Goal: Transaction & Acquisition: Purchase product/service

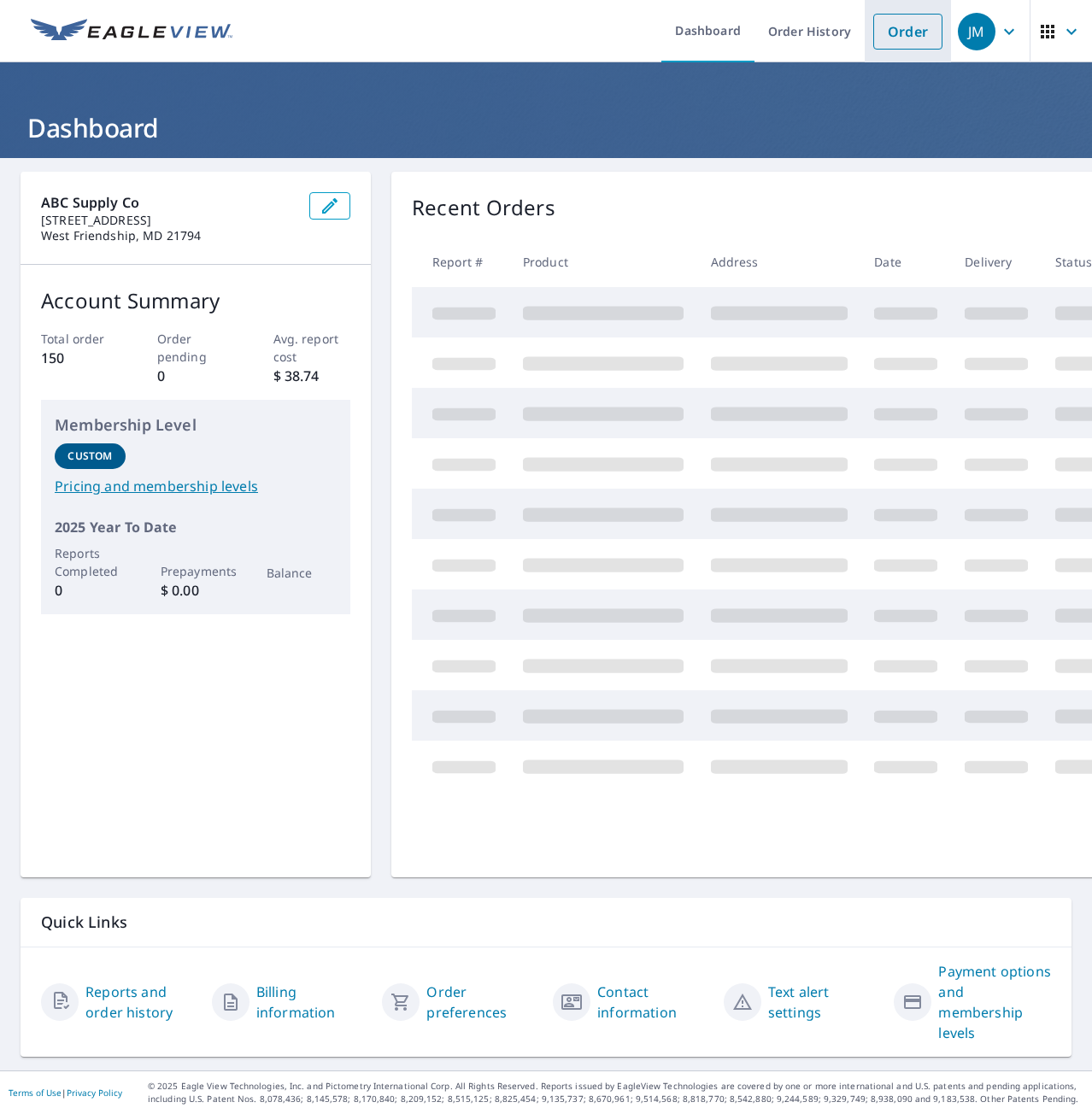
click at [882, 40] on link "Order" at bounding box center [907, 31] width 69 height 36
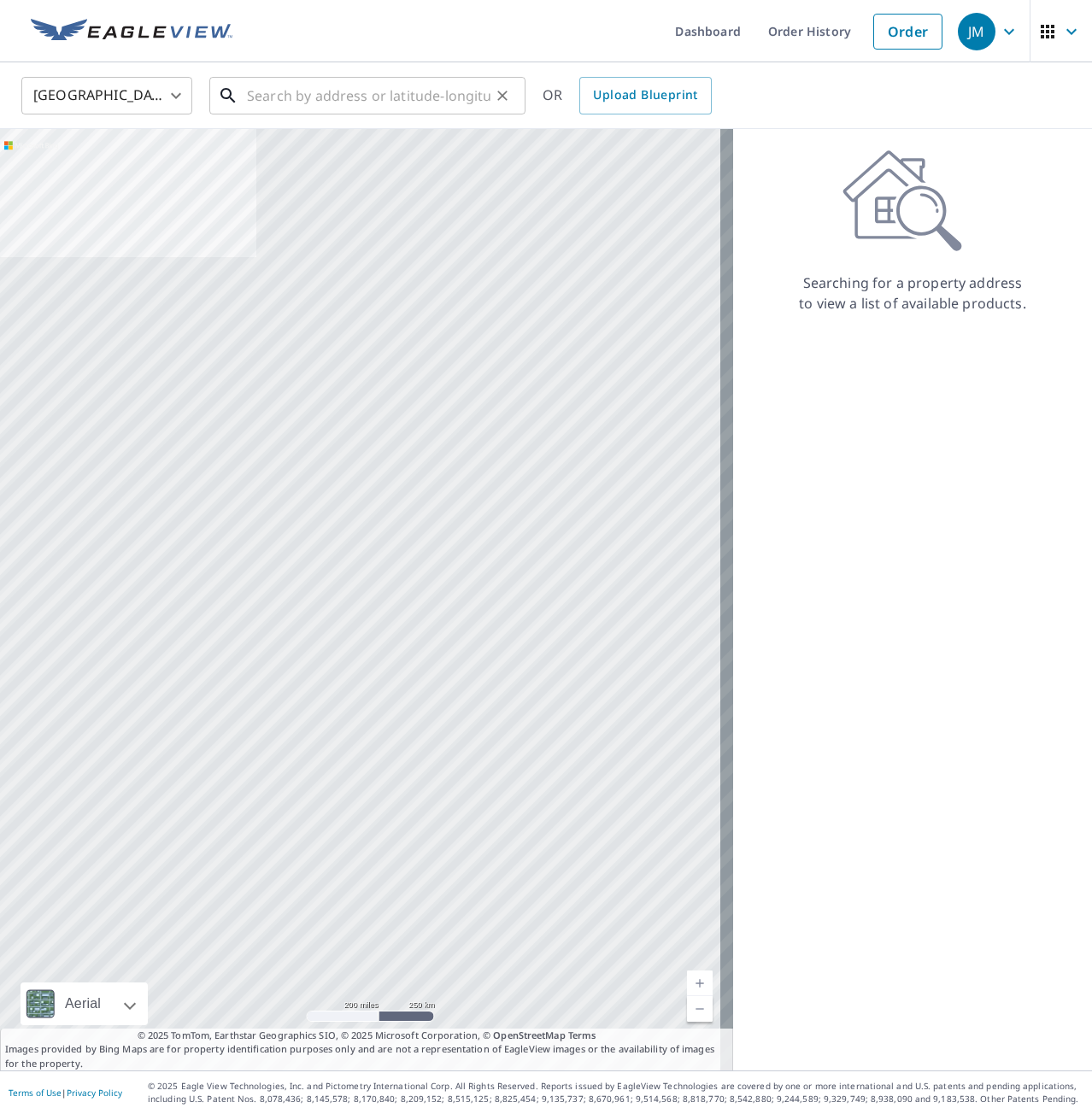
click at [273, 95] on input "text" at bounding box center [369, 96] width 244 height 48
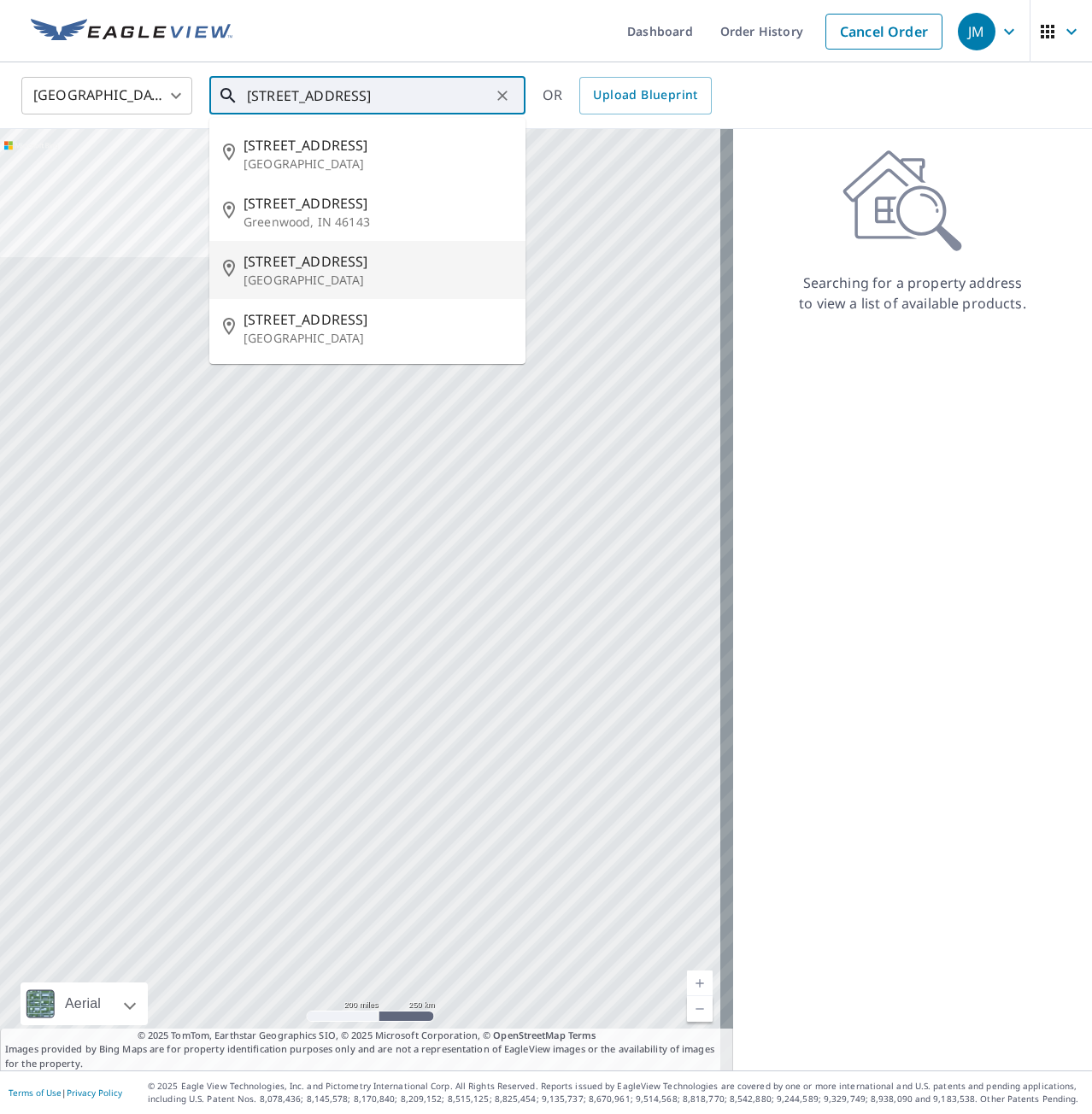
click at [287, 285] on p "[GEOGRAPHIC_DATA]" at bounding box center [378, 280] width 268 height 17
type input "[STREET_ADDRESS]"
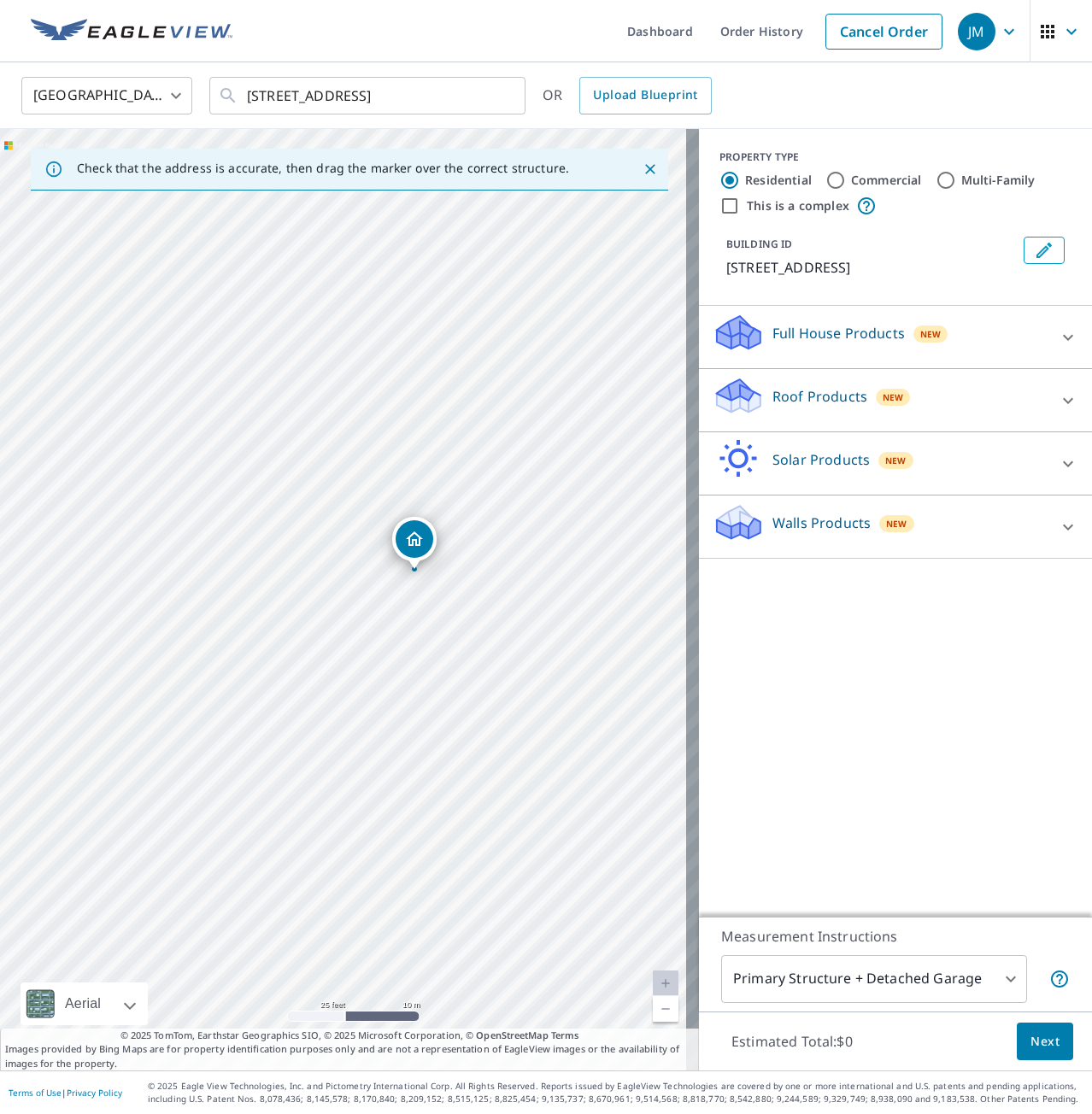
drag, startPoint x: 199, startPoint y: 571, endPoint x: 399, endPoint y: 728, distance: 254.3
click at [399, 728] on div "[STREET_ADDRESS]" at bounding box center [349, 599] width 699 height 941
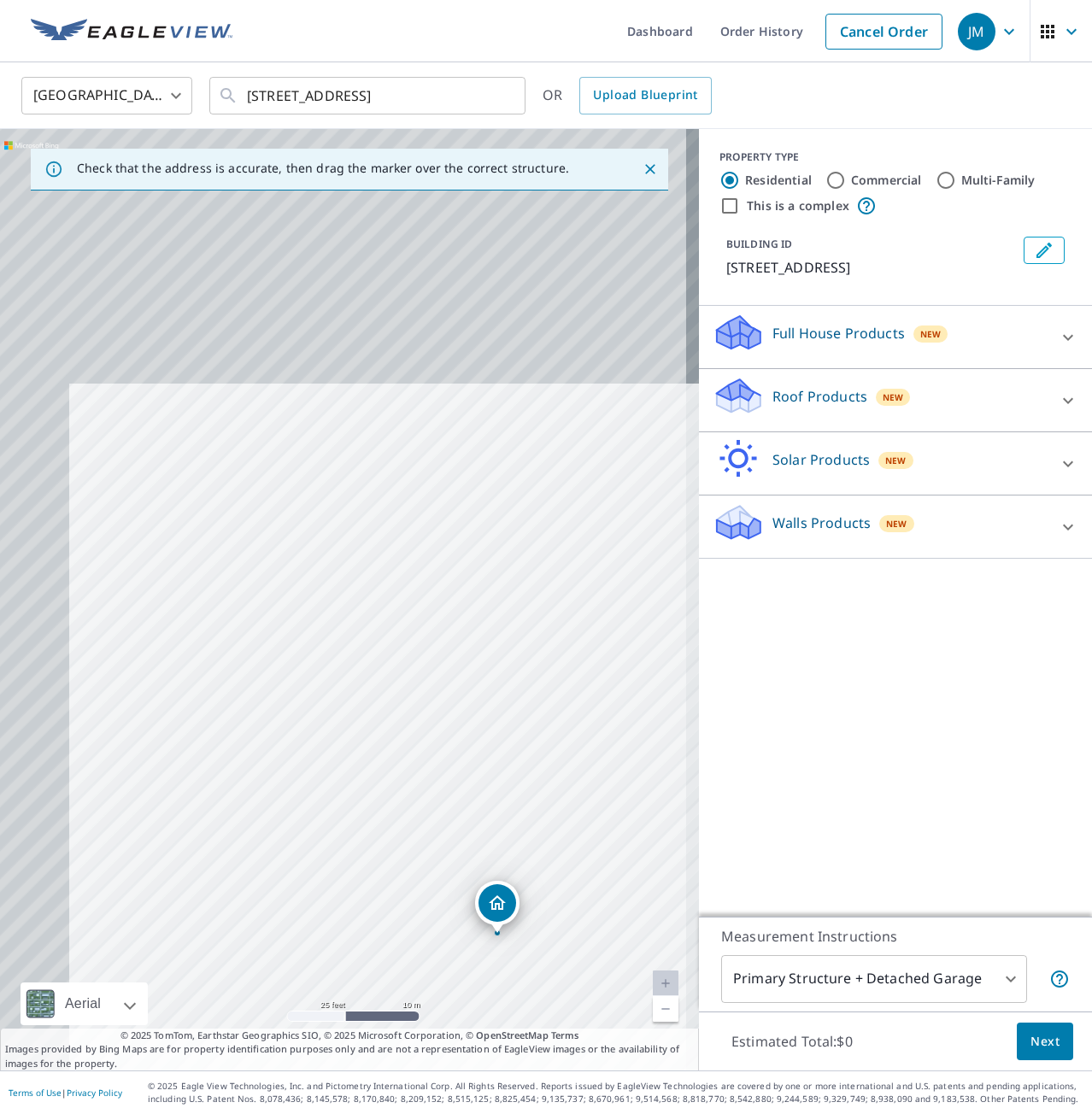
drag, startPoint x: 284, startPoint y: 515, endPoint x: 345, endPoint y: 791, distance: 282.7
click at [361, 811] on div "[STREET_ADDRESS]" at bounding box center [349, 599] width 699 height 941
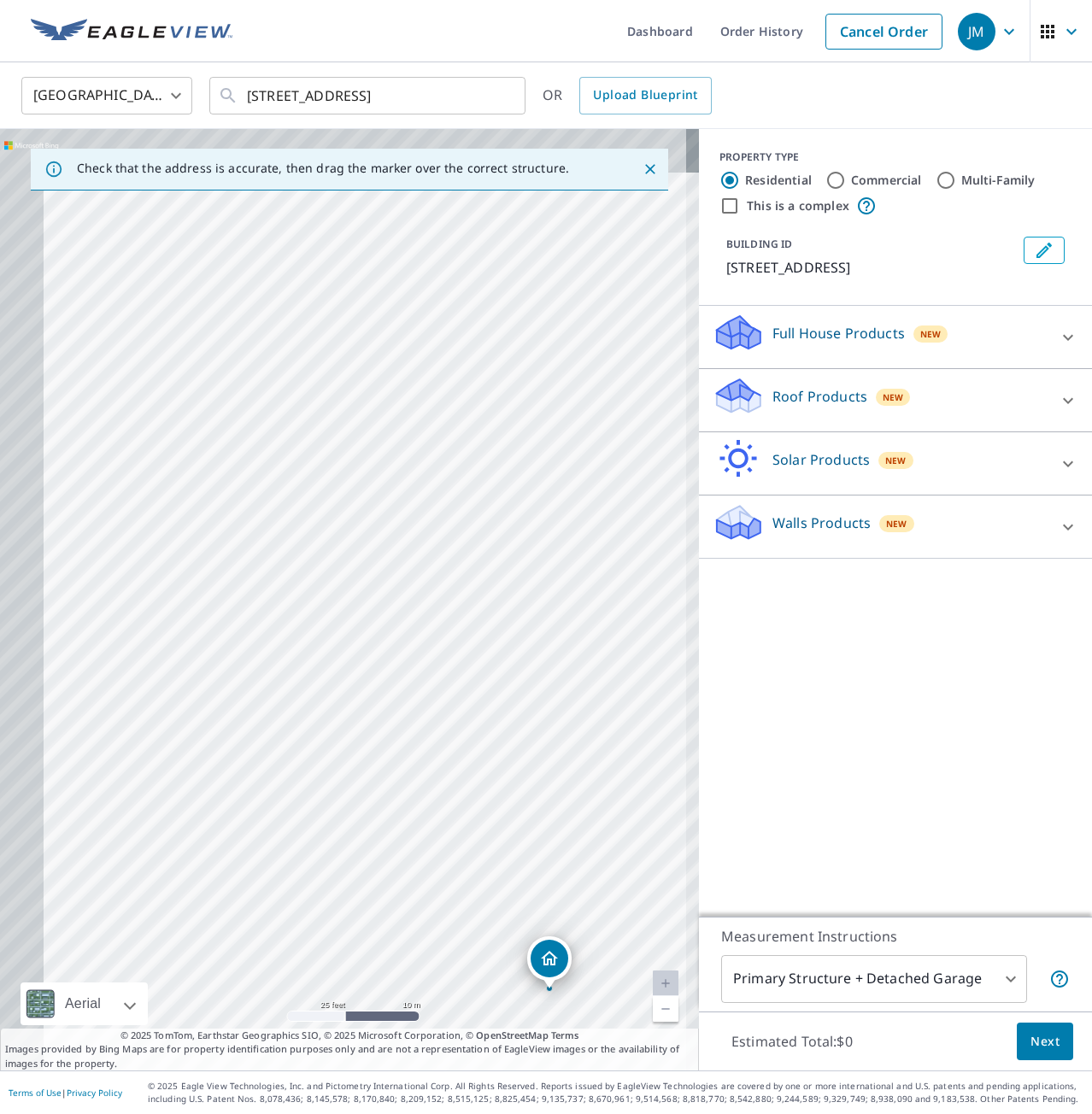
drag, startPoint x: 319, startPoint y: 645, endPoint x: 441, endPoint y: 691, distance: 130.4
click at [441, 691] on div "[STREET_ADDRESS]" at bounding box center [349, 599] width 699 height 941
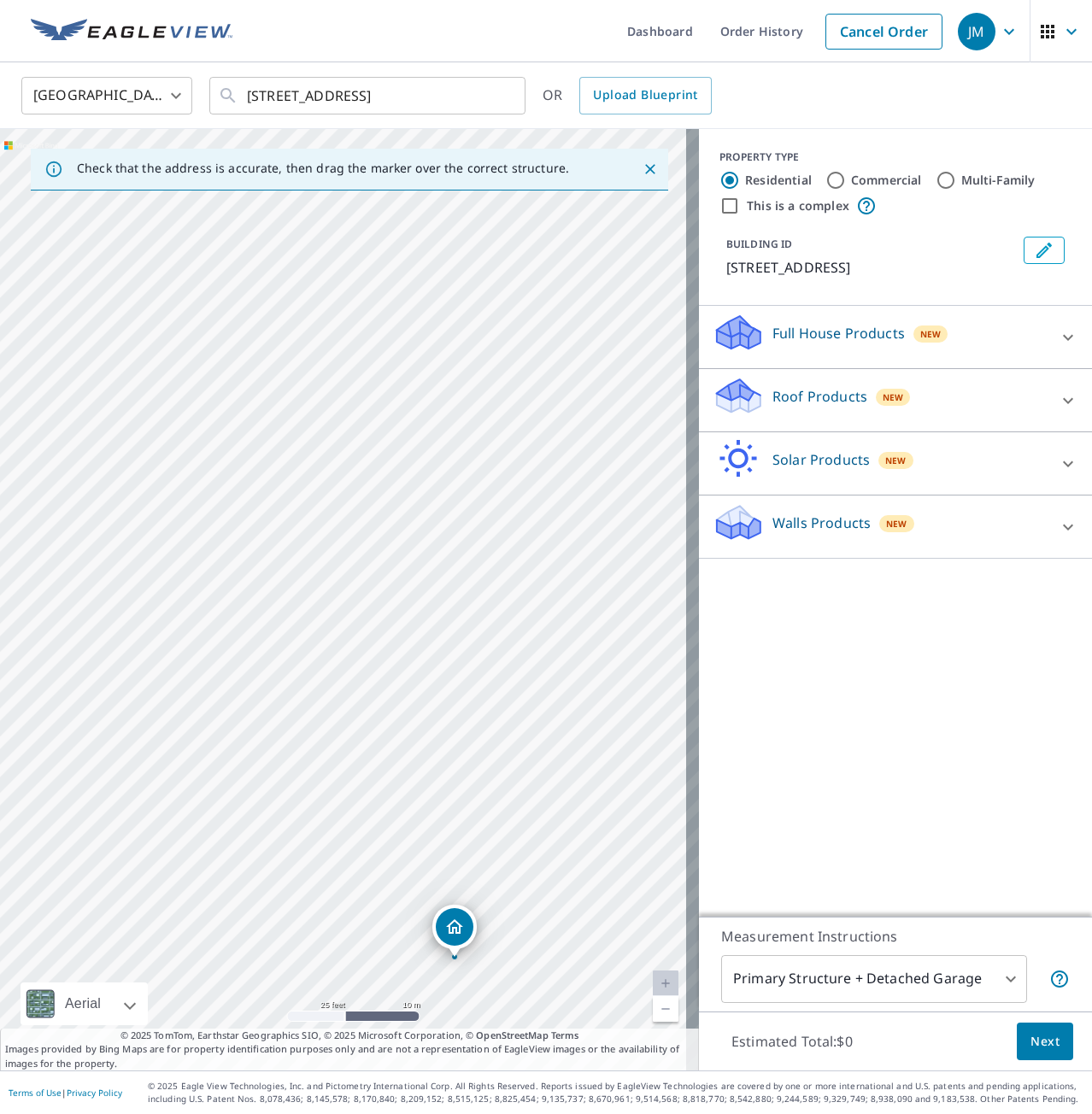
drag, startPoint x: 489, startPoint y: 624, endPoint x: 323, endPoint y: 511, distance: 200.8
click at [222, 545] on div "[STREET_ADDRESS]" at bounding box center [349, 599] width 699 height 941
drag, startPoint x: 491, startPoint y: 581, endPoint x: 394, endPoint y: 432, distance: 177.8
click at [394, 432] on div "[STREET_ADDRESS]" at bounding box center [349, 599] width 699 height 941
drag, startPoint x: 443, startPoint y: 438, endPoint x: 440, endPoint y: 485, distance: 47.1
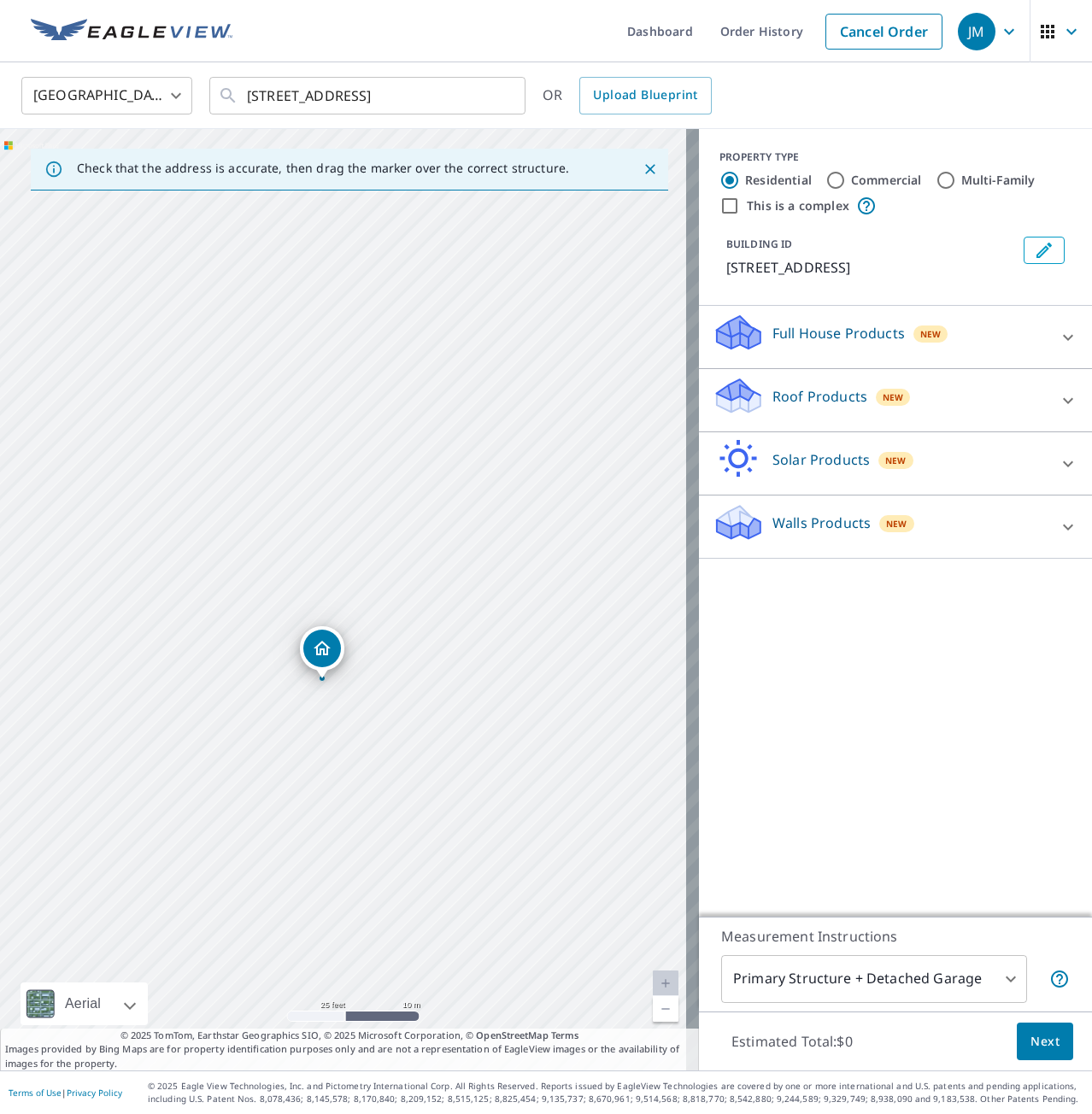
click at [443, 449] on div "[STREET_ADDRESS]" at bounding box center [349, 599] width 699 height 941
drag, startPoint x: 418, startPoint y: 587, endPoint x: 513, endPoint y: 573, distance: 96.0
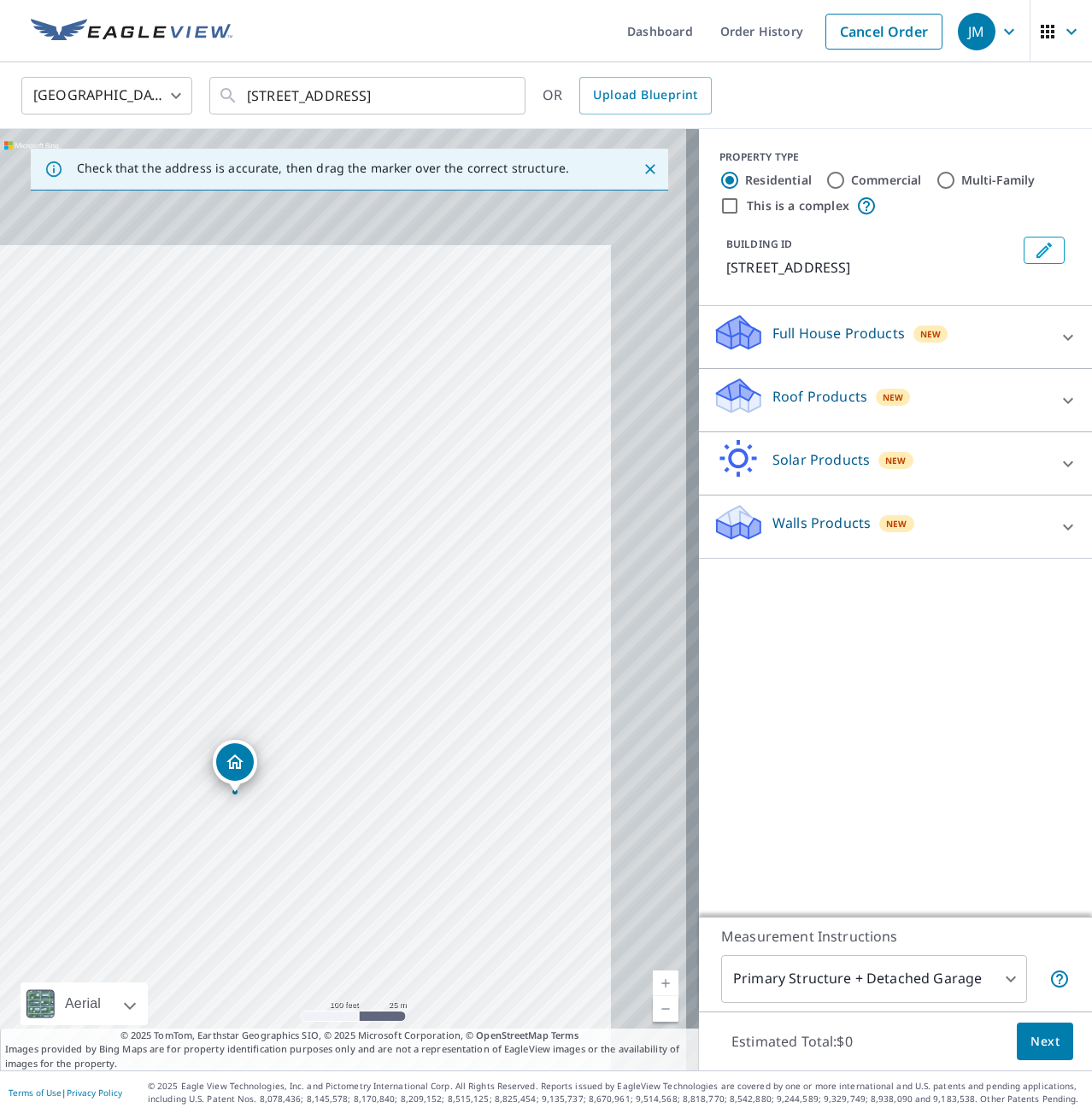
drag, startPoint x: 373, startPoint y: 723, endPoint x: 317, endPoint y: 796, distance: 92.0
click at [323, 805] on div "[STREET_ADDRESS]" at bounding box center [349, 599] width 699 height 941
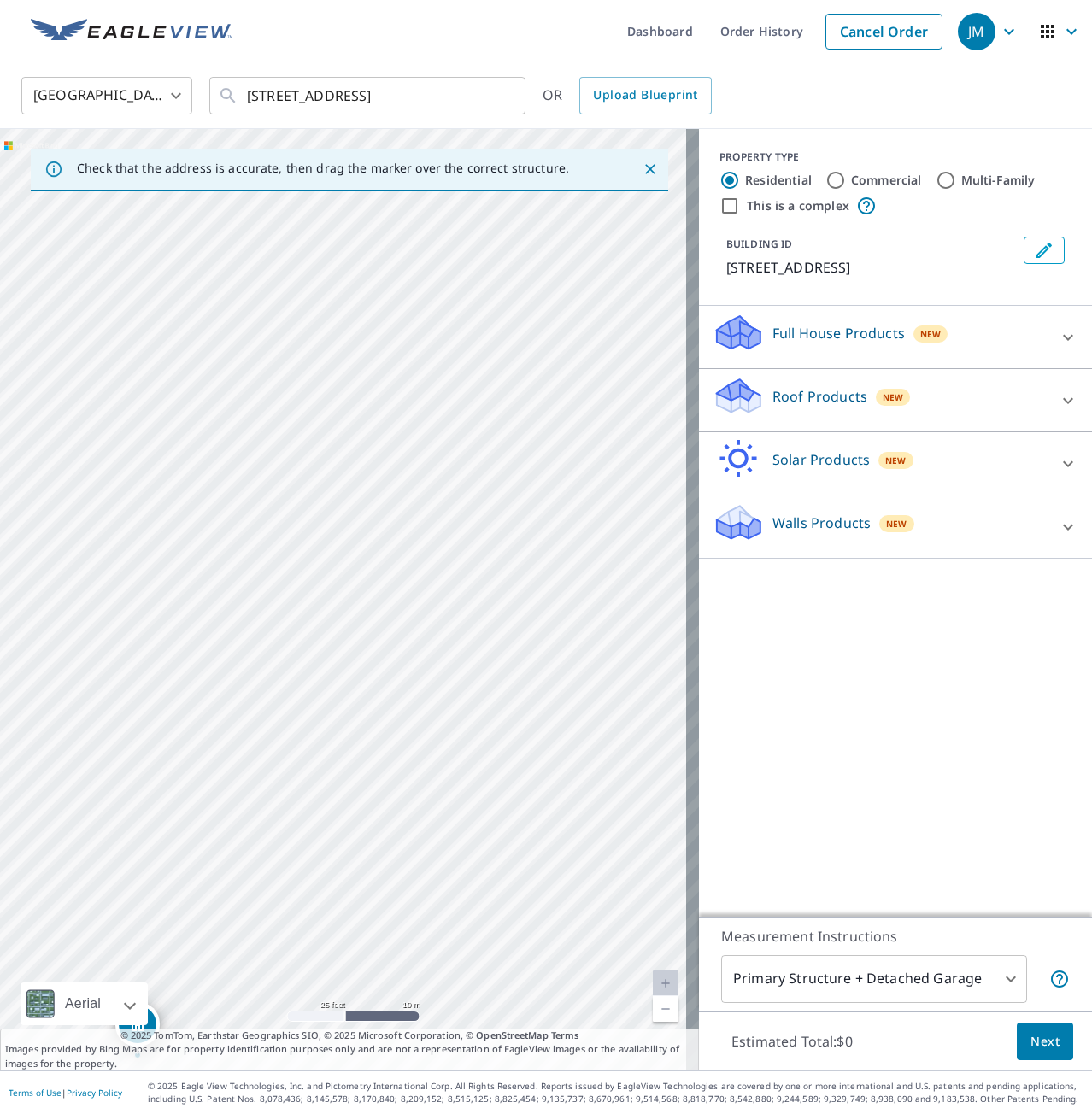
drag, startPoint x: 388, startPoint y: 757, endPoint x: 531, endPoint y: 528, distance: 270.0
click at [531, 528] on div "[STREET_ADDRESS]" at bounding box center [349, 599] width 699 height 941
drag, startPoint x: 472, startPoint y: 757, endPoint x: 545, endPoint y: 696, distance: 95.1
click at [545, 696] on div "[STREET_ADDRESS]" at bounding box center [349, 599] width 699 height 941
drag, startPoint x: 409, startPoint y: 731, endPoint x: 465, endPoint y: 673, distance: 80.6
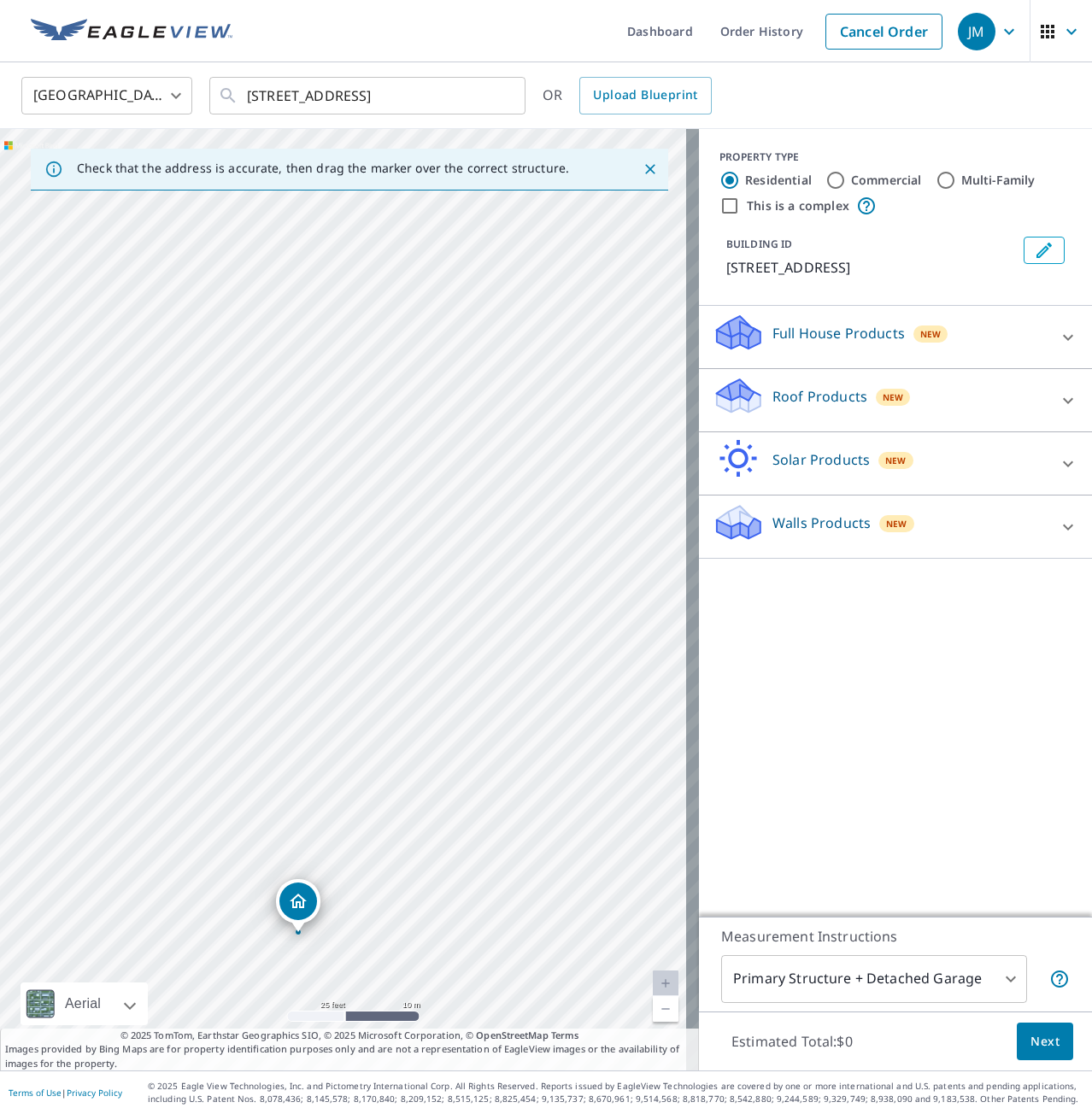
click at [465, 673] on div "[STREET_ADDRESS]" at bounding box center [349, 599] width 699 height 941
click at [1003, 353] on div "Full House Products New" at bounding box center [880, 337] width 335 height 49
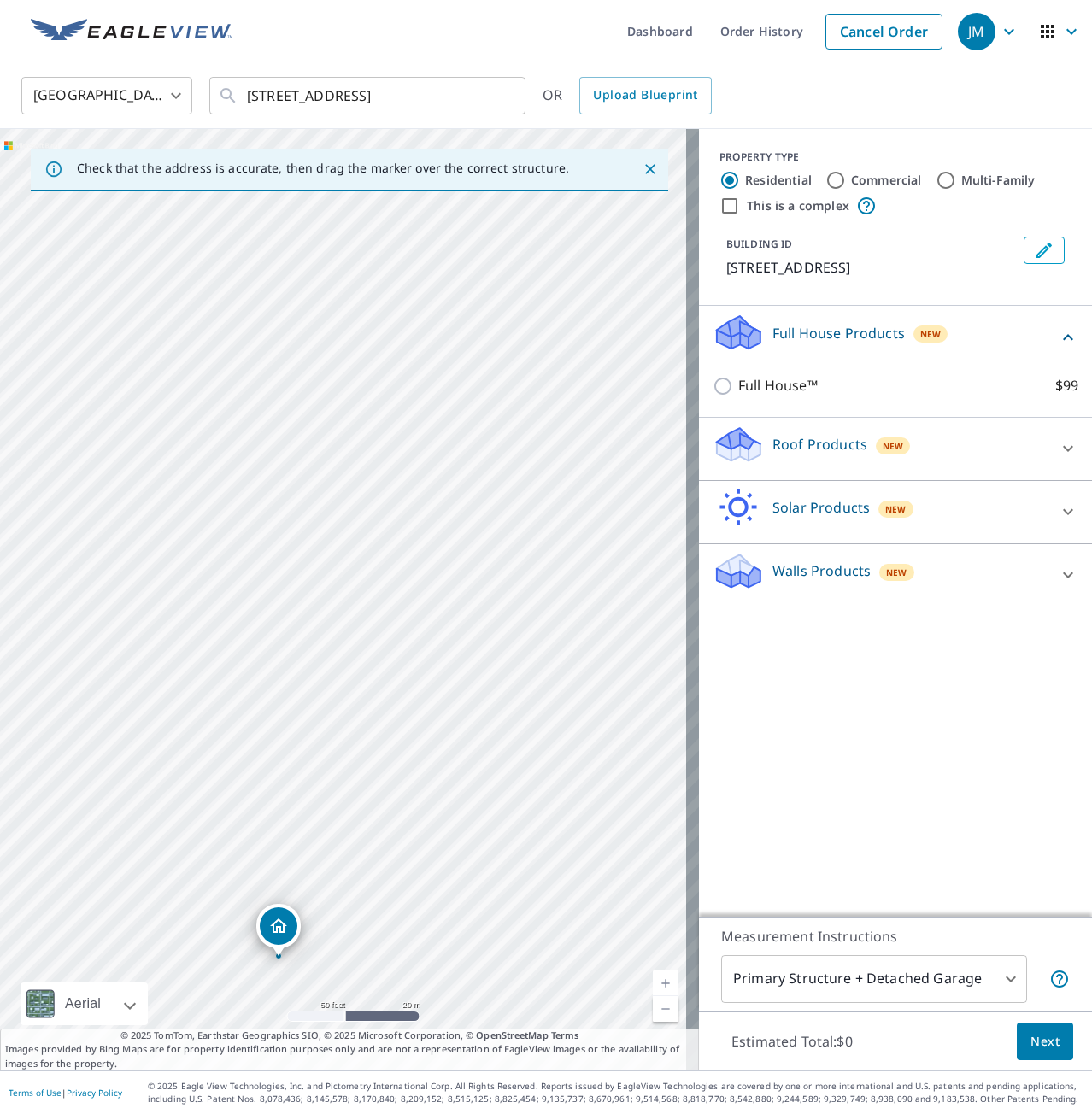
click at [1058, 459] on icon at bounding box center [1068, 448] width 20 height 20
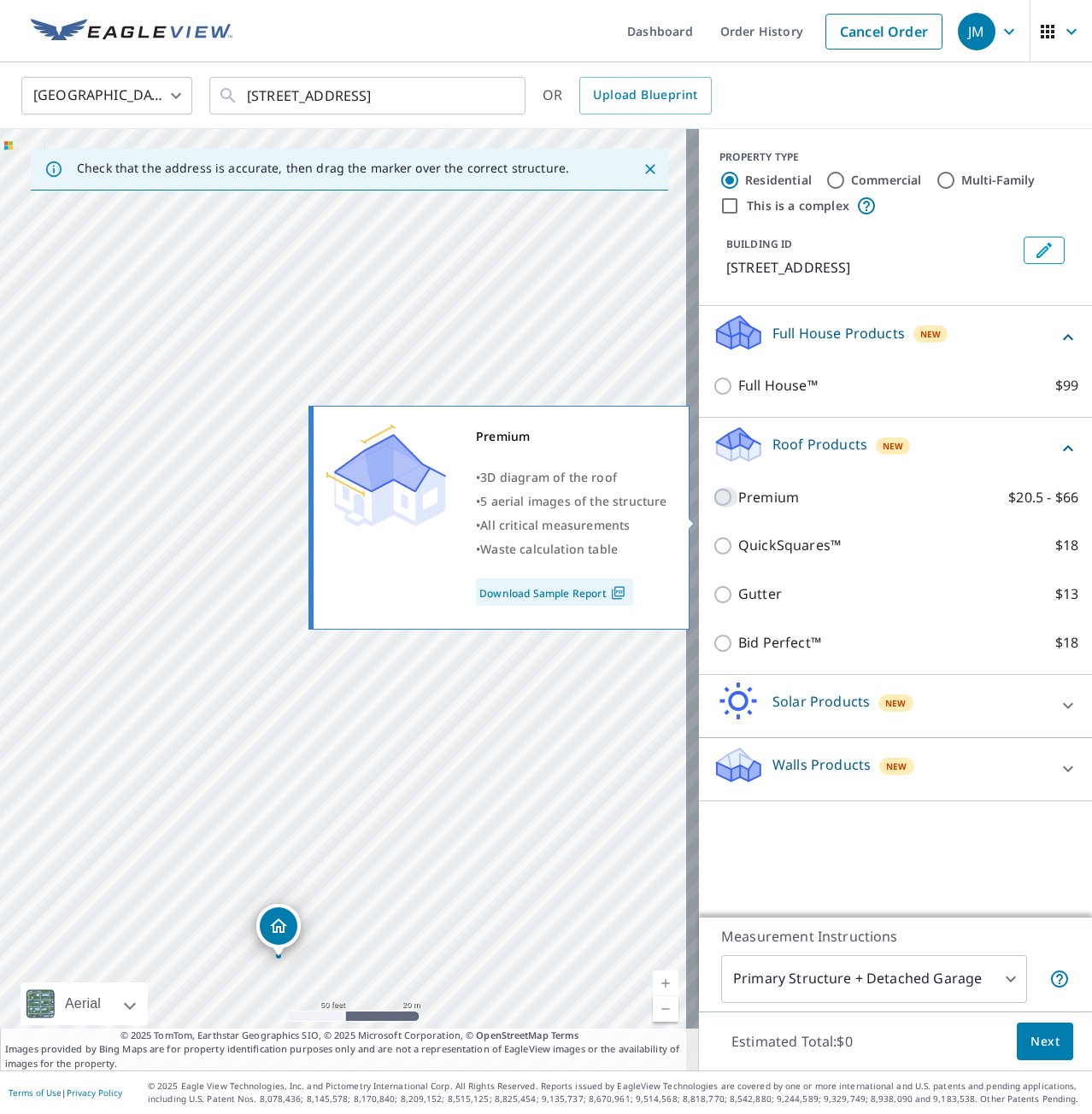
click at [712, 507] on input "Premium $20.5 - $66" at bounding box center [725, 497] width 26 height 20
checkbox input "true"
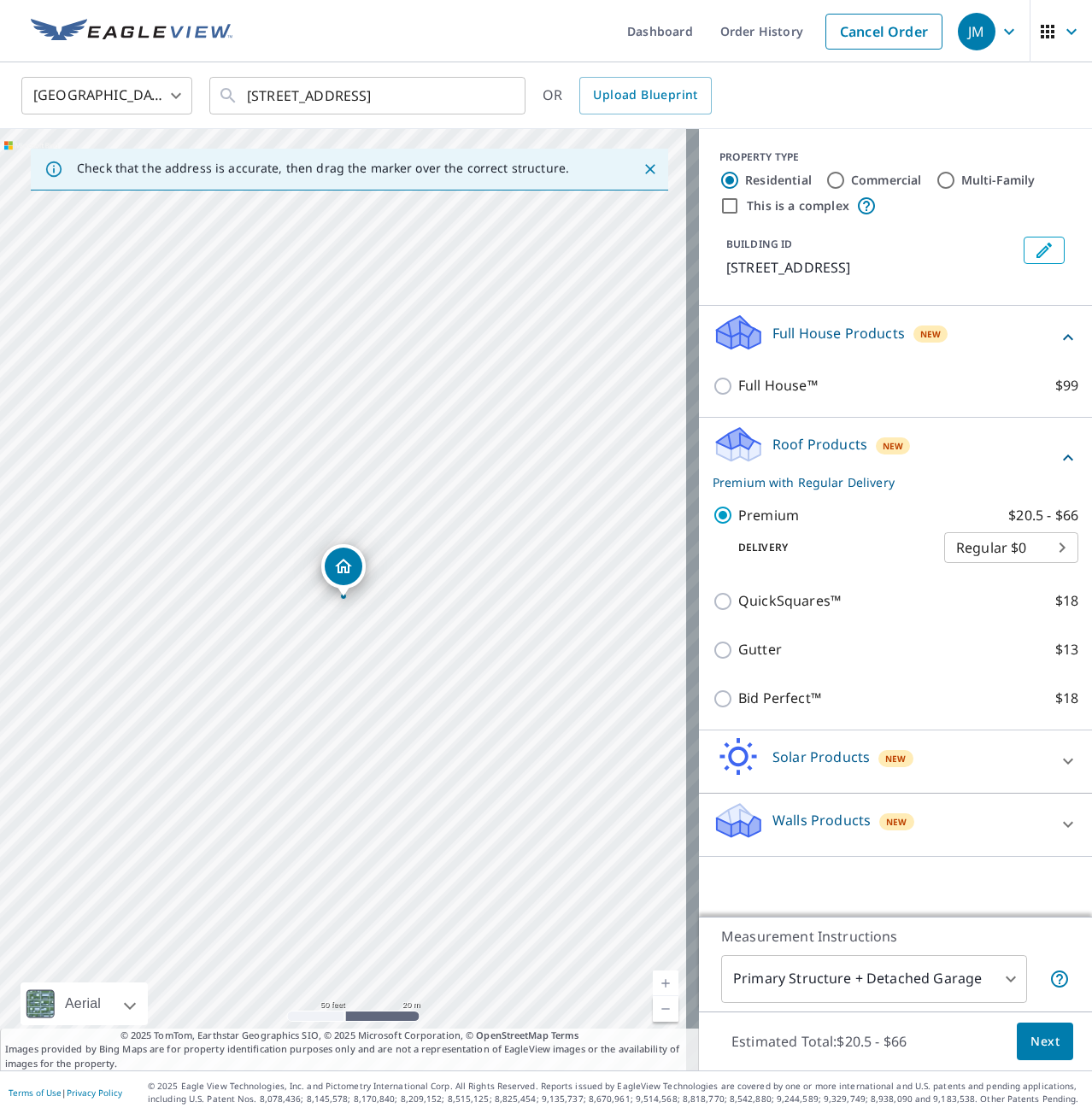
click at [968, 981] on body "JM JM Dashboard Order History Cancel Order JM [GEOGRAPHIC_DATA] US ​ [STREET_AD…" at bounding box center [546, 557] width 1092 height 1114
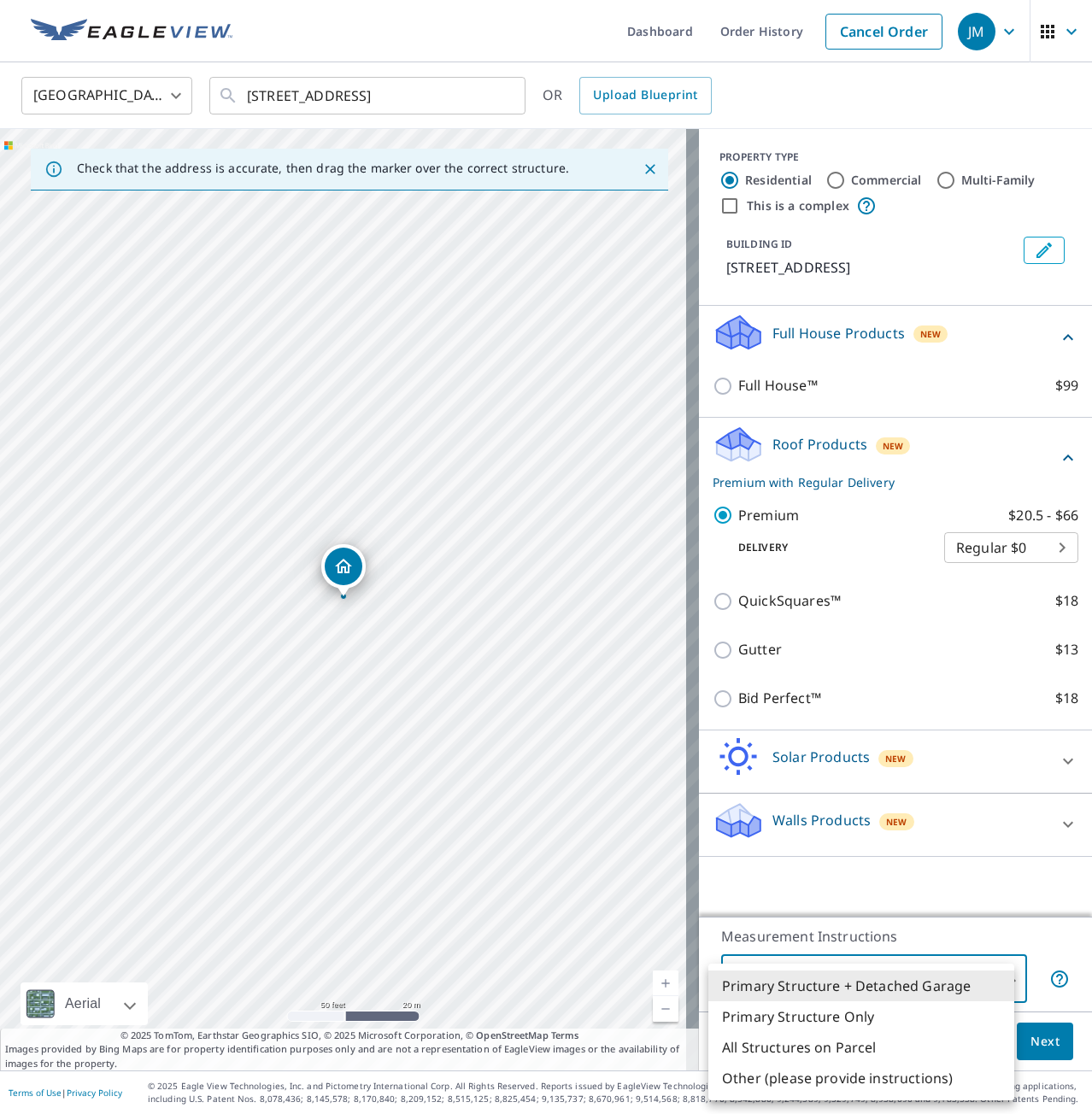
click at [864, 1019] on li "Primary Structure Only" at bounding box center [861, 1016] width 306 height 30
type input "2"
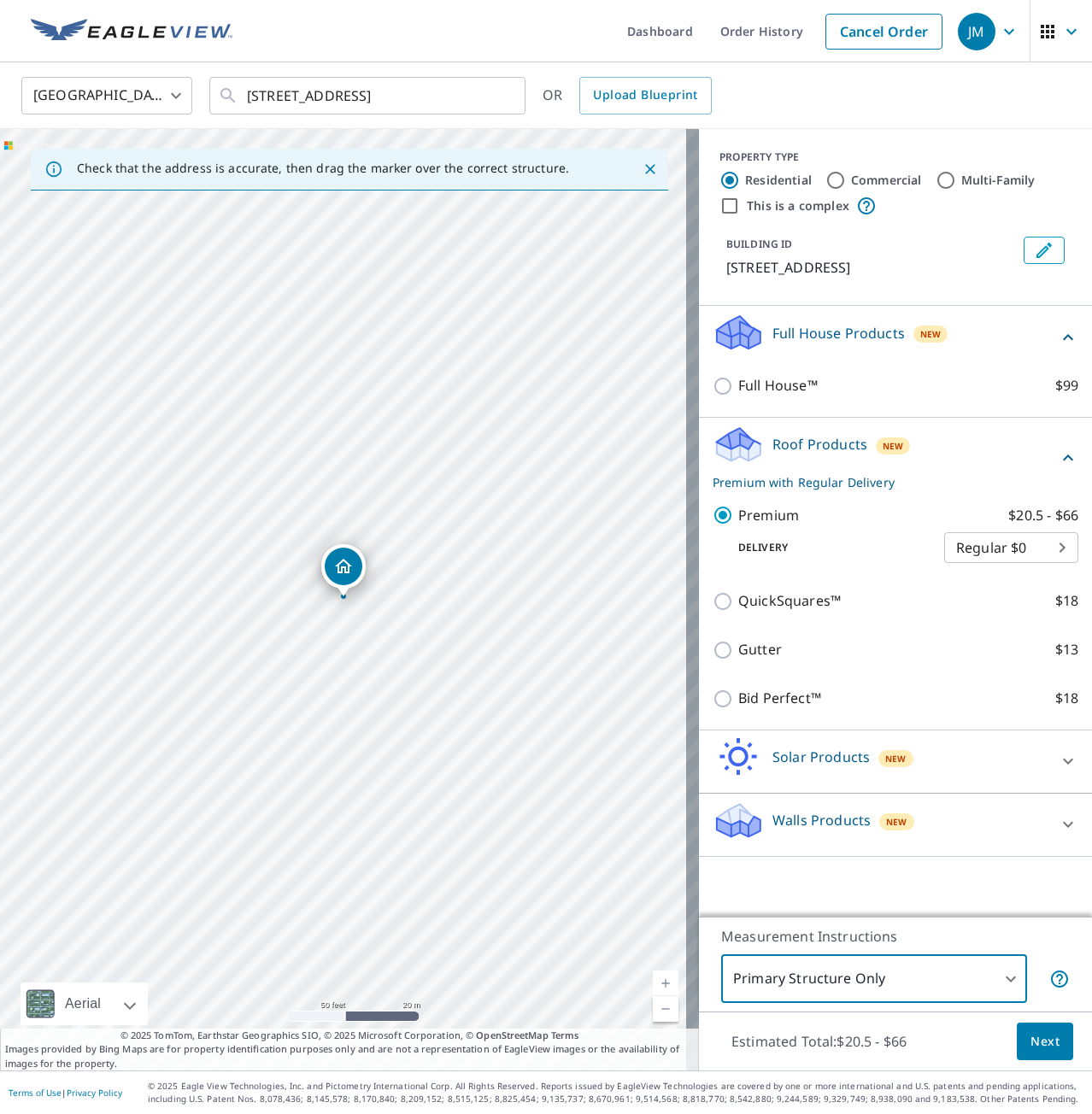
click at [1030, 1046] on span "Next" at bounding box center [1044, 1041] width 29 height 21
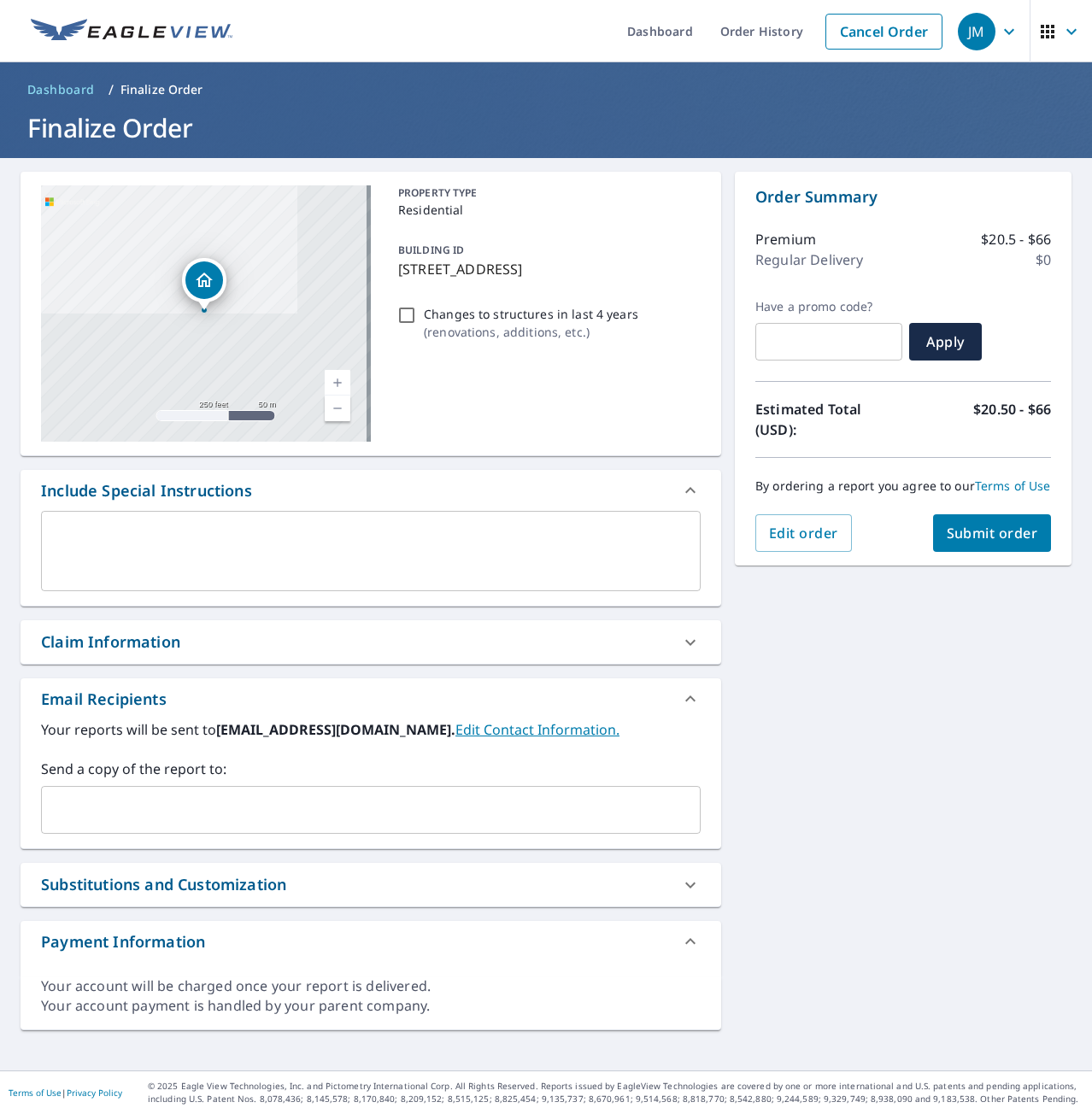
click at [63, 808] on input "text" at bounding box center [358, 809] width 619 height 32
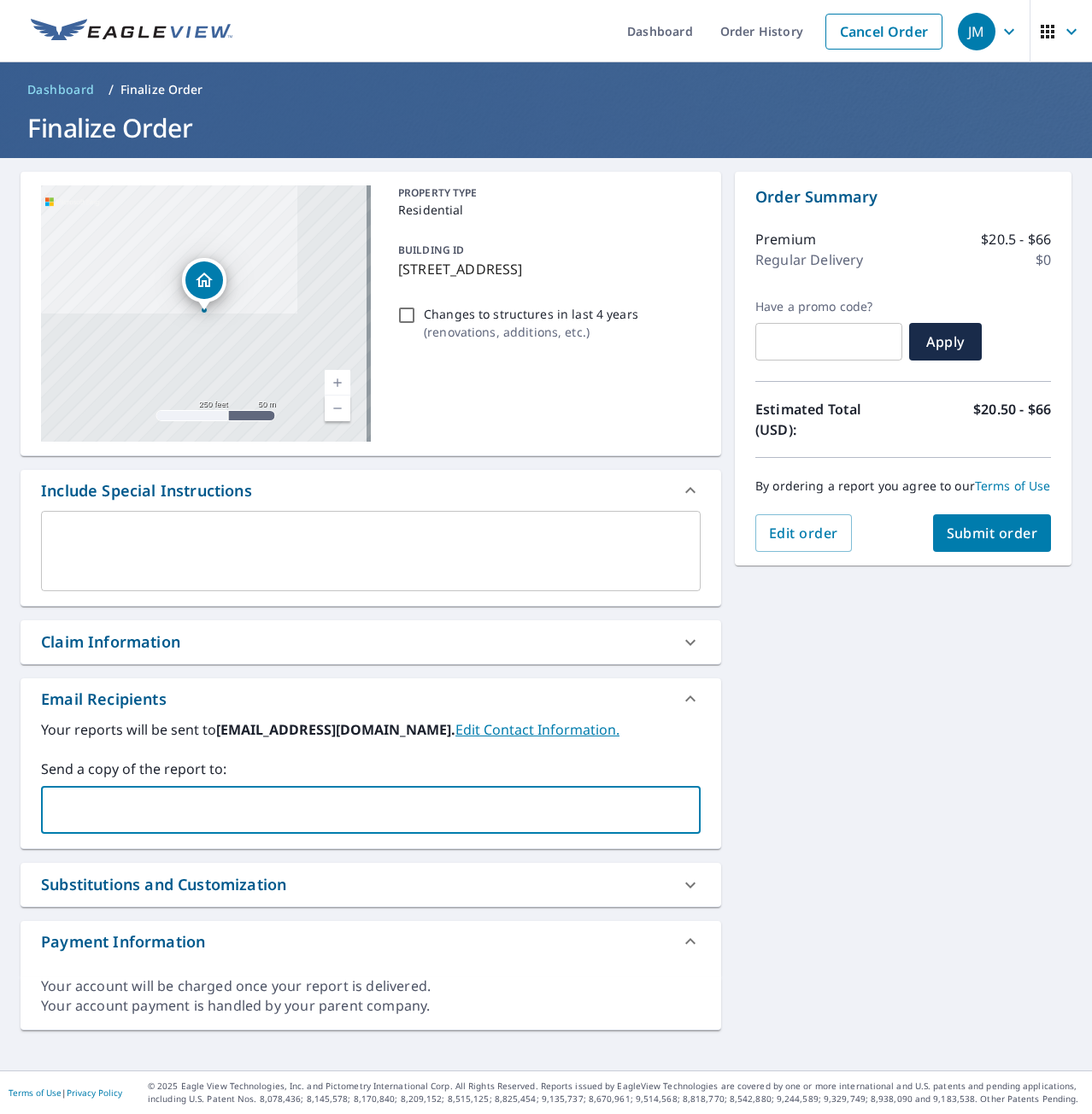
type input "[PERSON_NAME][EMAIL_ADDRESS][PERSON_NAME][DOMAIN_NAME]"
type input "l"
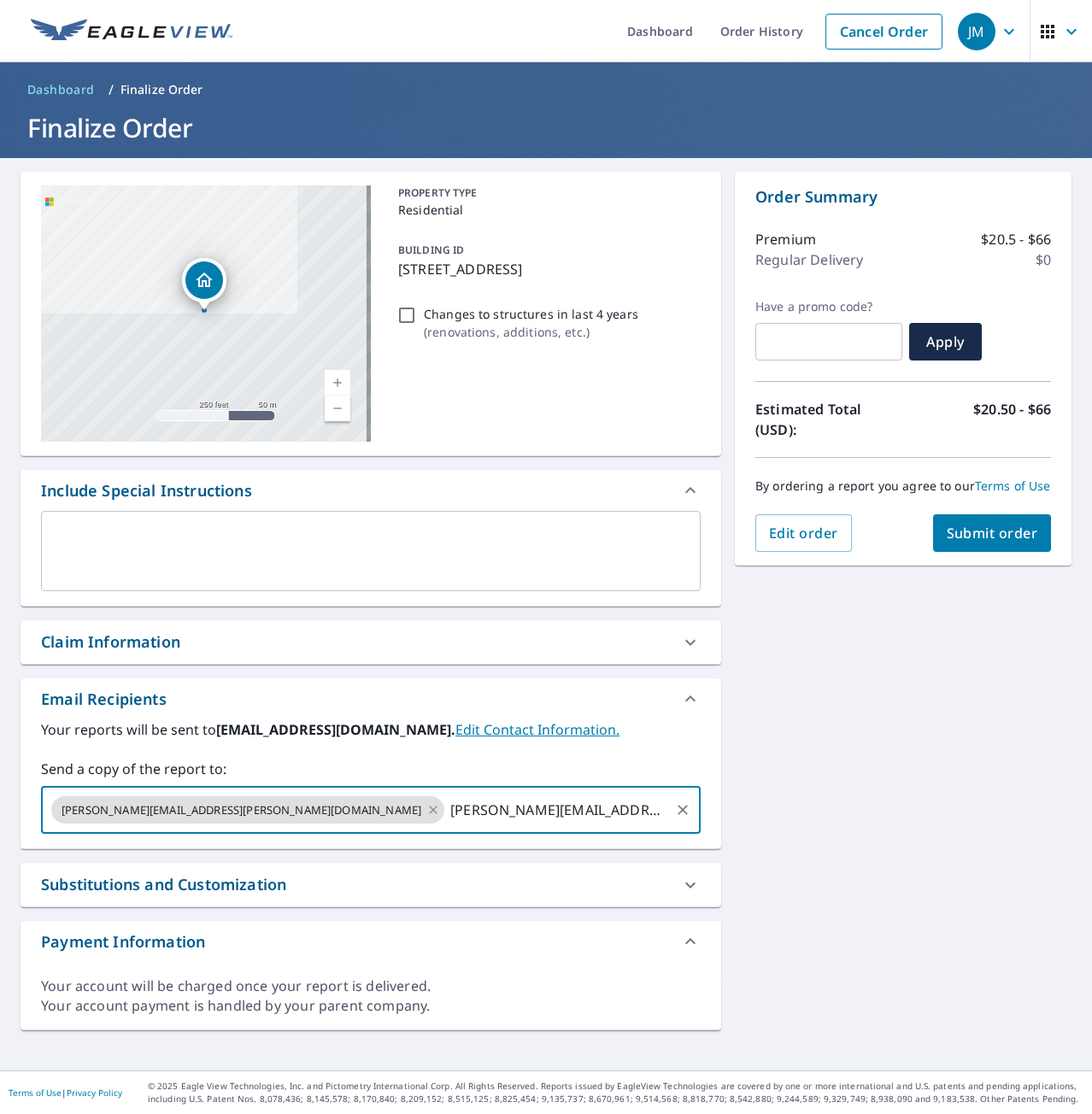
type input "[PERSON_NAME][EMAIL_ADDRESS][DOMAIN_NAME]"
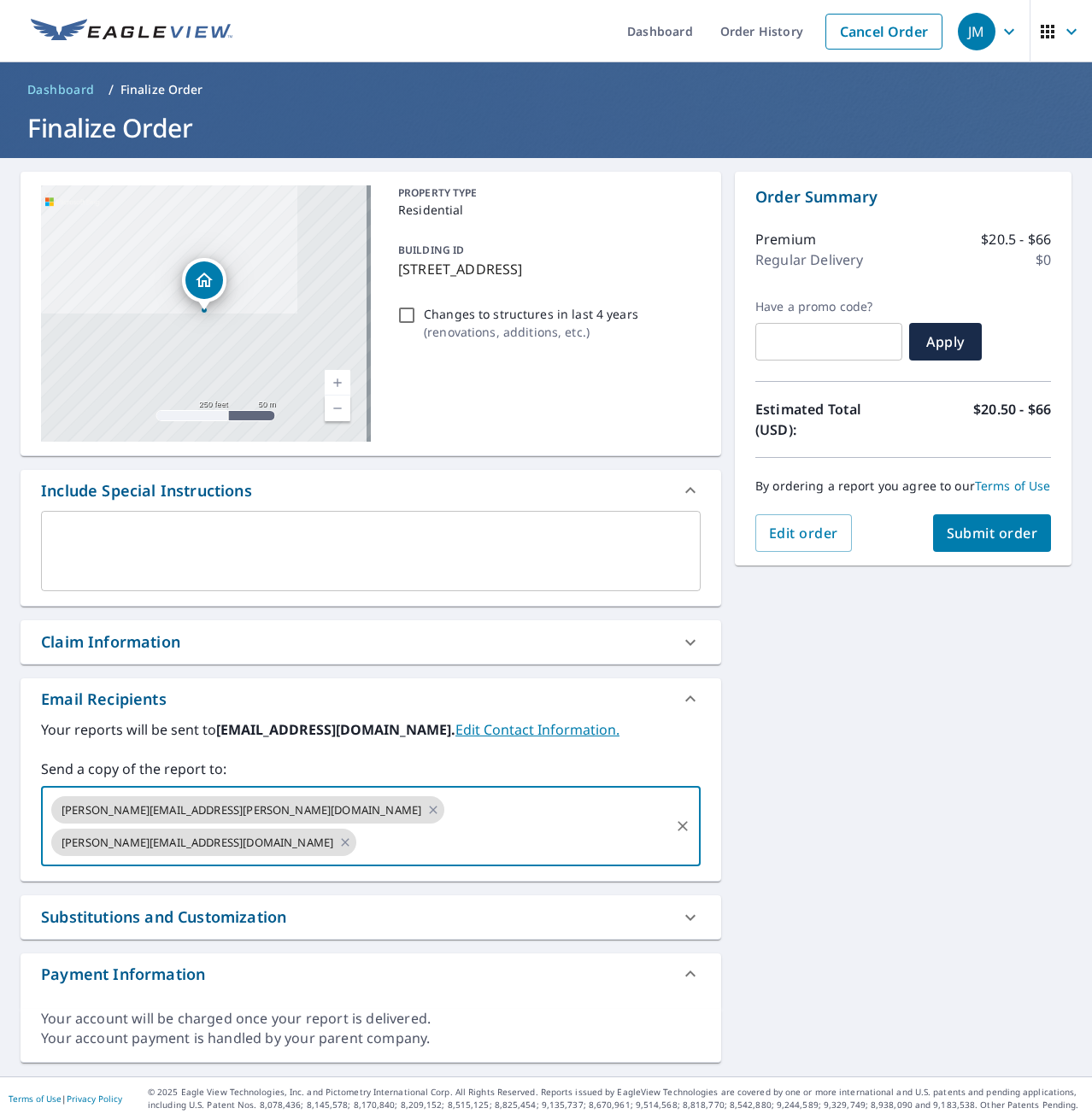
click at [977, 542] on span "Submit order" at bounding box center [992, 533] width 91 height 18
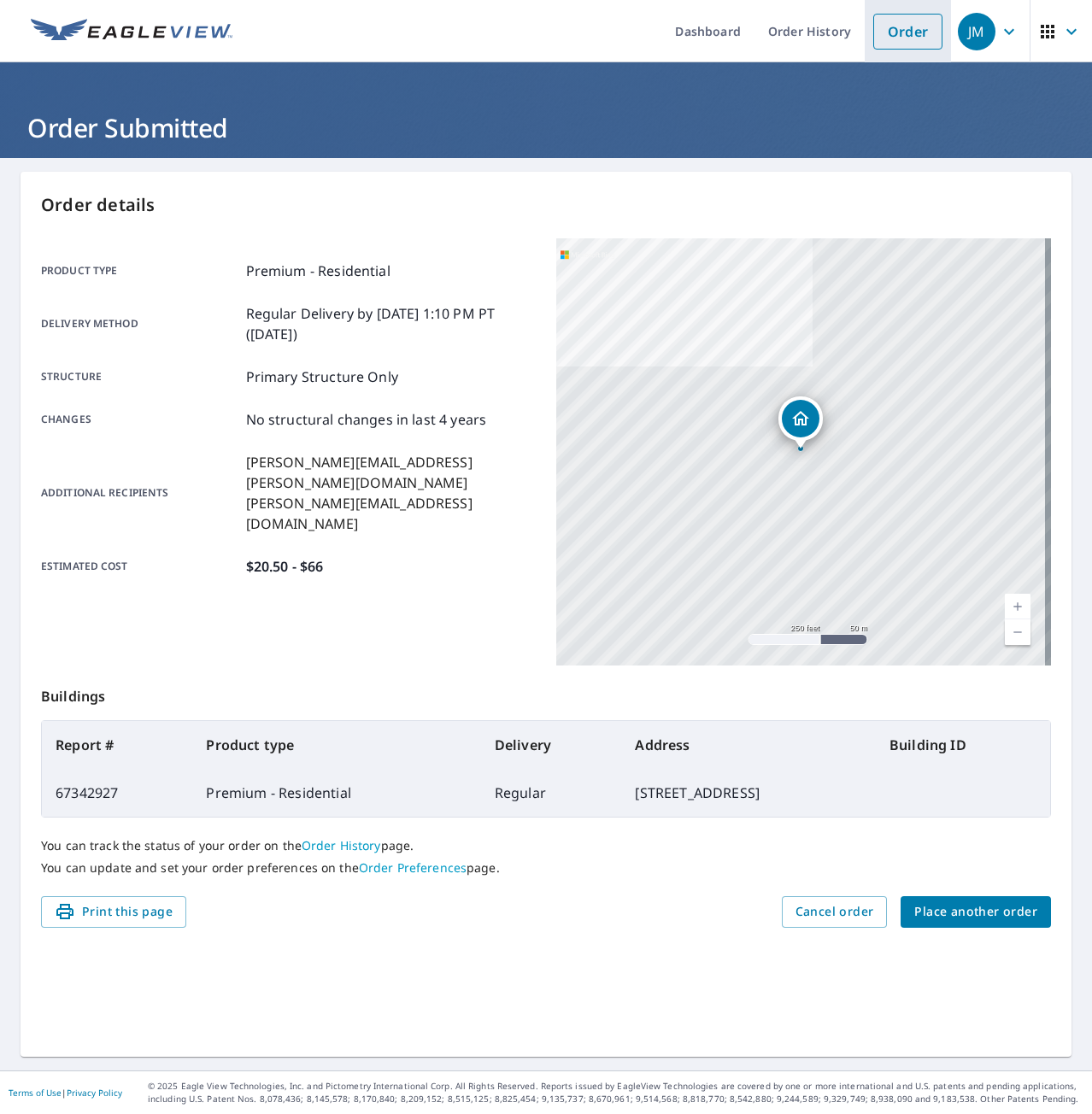
click at [904, 39] on link "Order" at bounding box center [907, 31] width 69 height 36
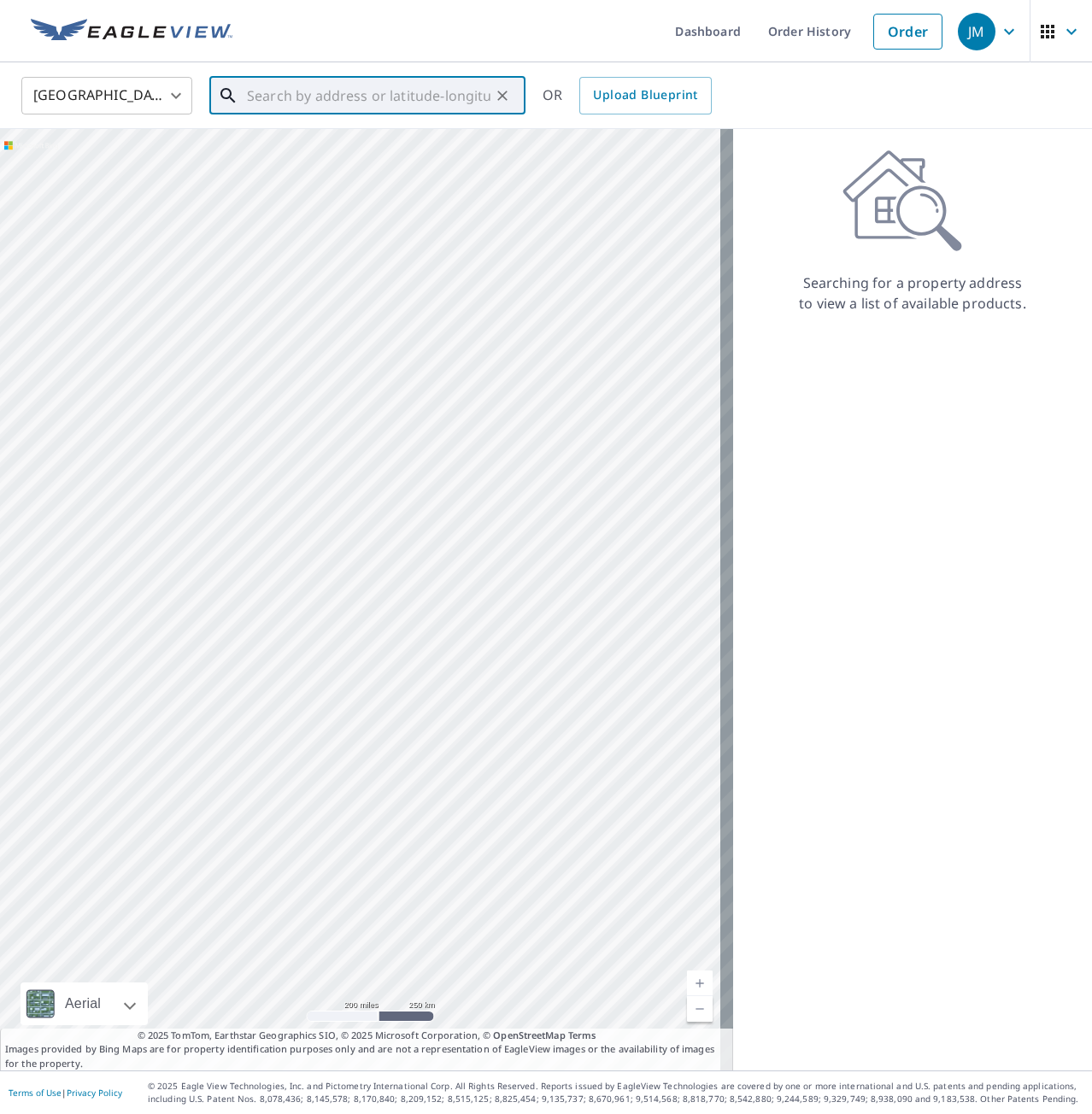
paste input "[STREET_ADDRESS]"
click at [312, 149] on span "[STREET_ADDRESS]" at bounding box center [378, 145] width 268 height 20
type input "[STREET_ADDRESS]"
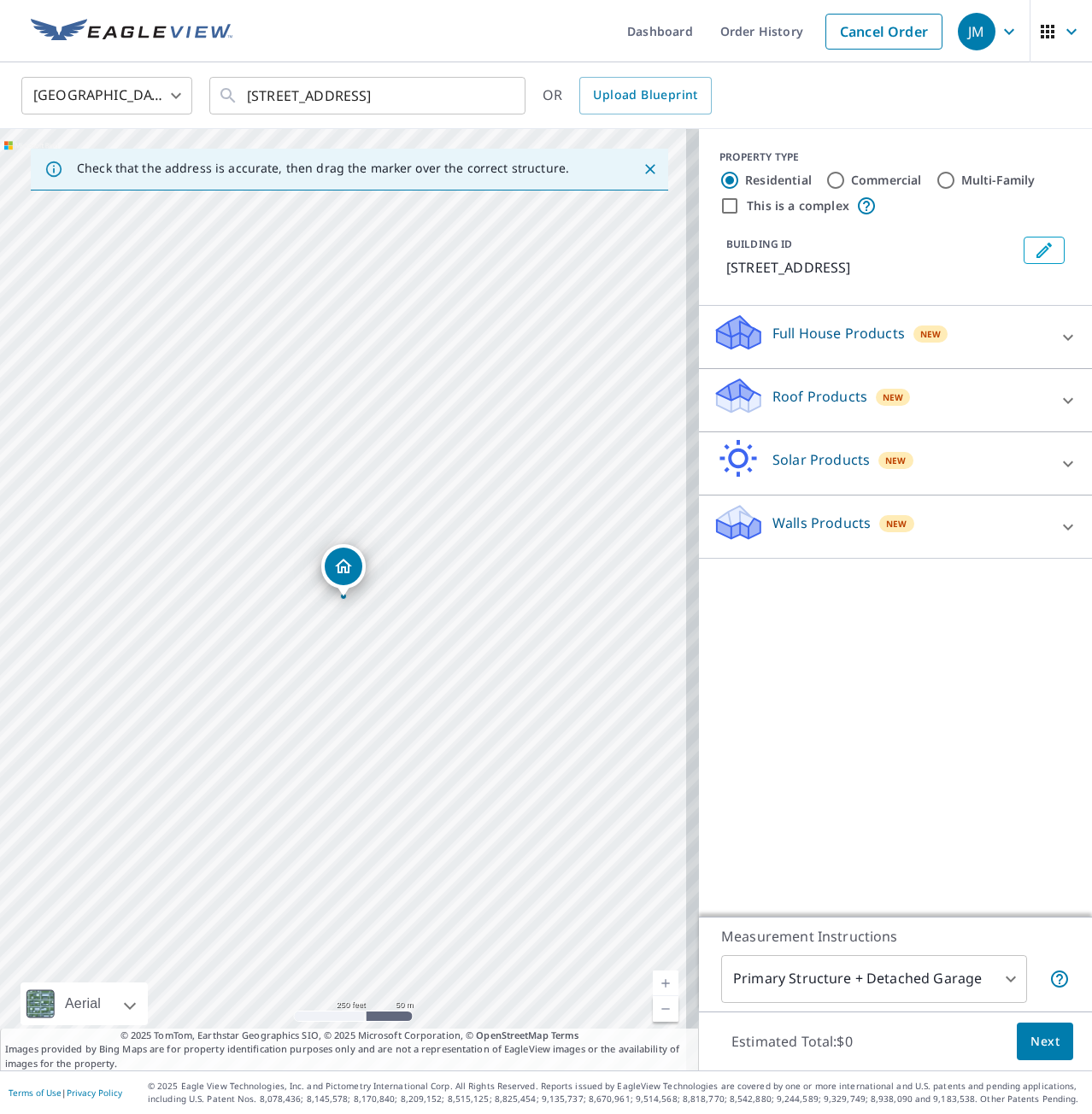
click at [1058, 411] on icon at bounding box center [1068, 401] width 20 height 20
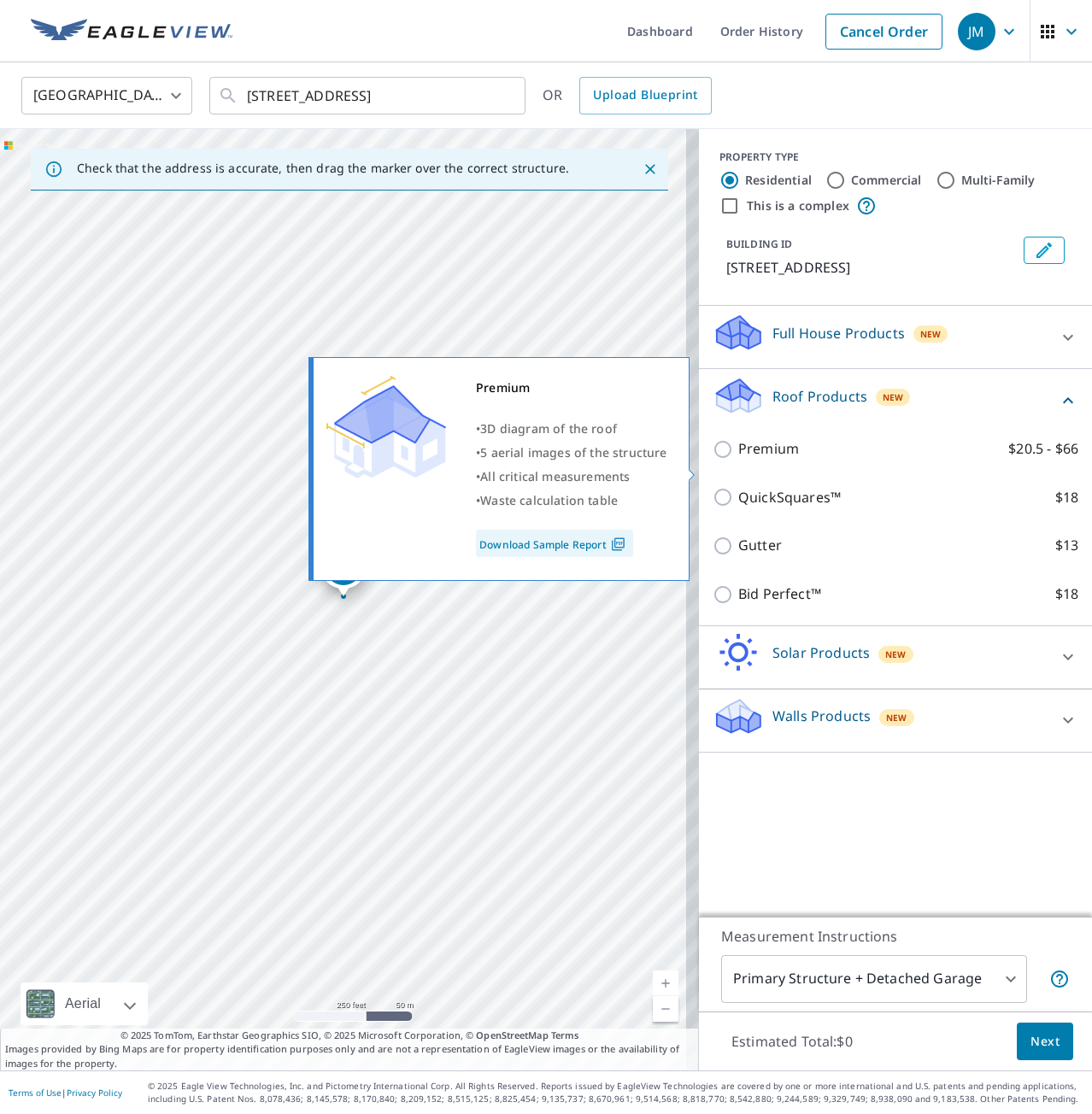
click at [712, 460] on input "Premium $20.5 - $66" at bounding box center [725, 449] width 26 height 20
checkbox input "true"
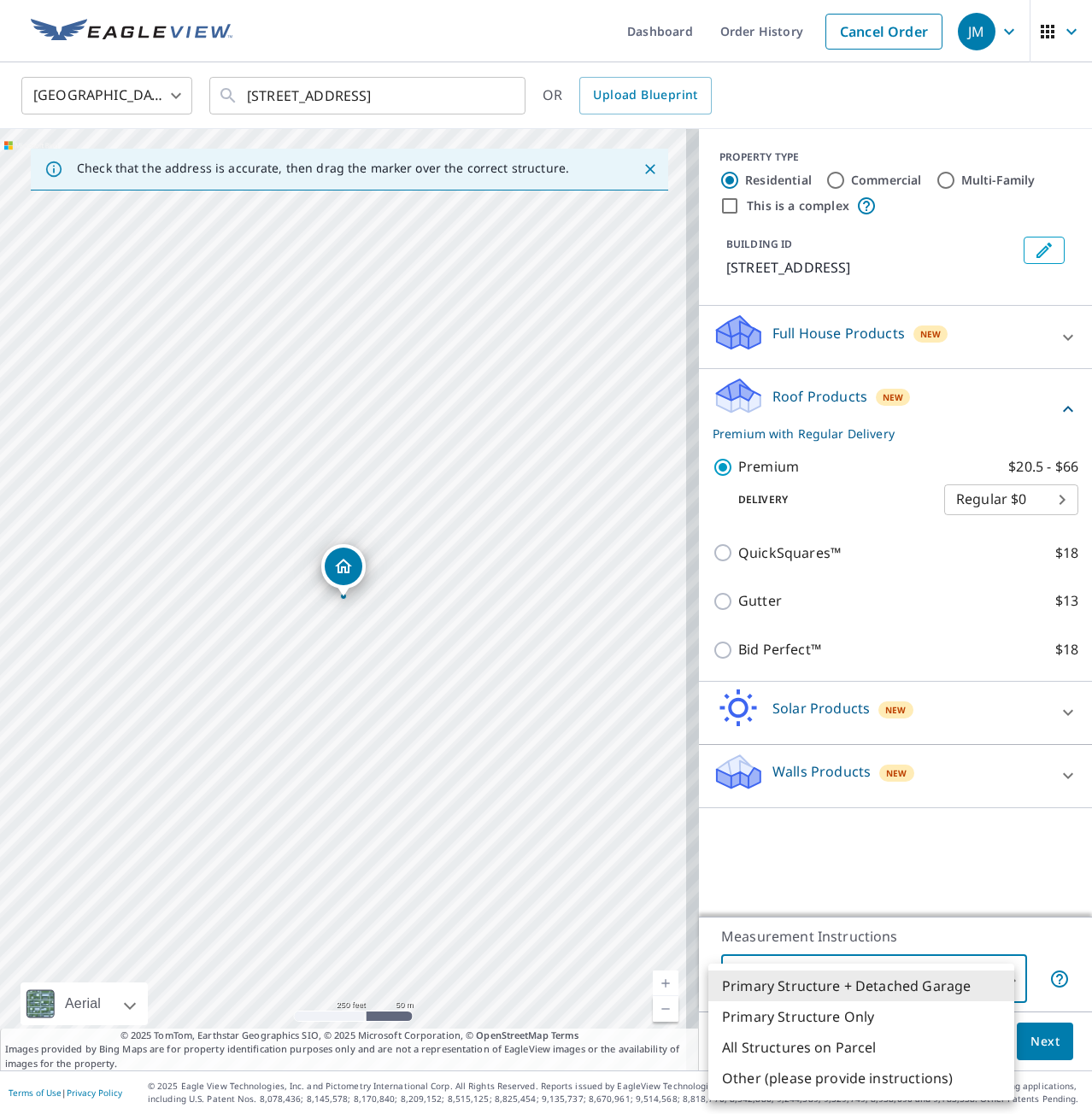
drag, startPoint x: 1001, startPoint y: 984, endPoint x: 940, endPoint y: 1009, distance: 65.9
click at [997, 987] on body "JM JM Dashboard Order History Cancel Order JM [GEOGRAPHIC_DATA] US ​ [STREET_AD…" at bounding box center [546, 557] width 1092 height 1114
click at [770, 1023] on li "Primary Structure Only" at bounding box center [861, 1016] width 306 height 30
type input "2"
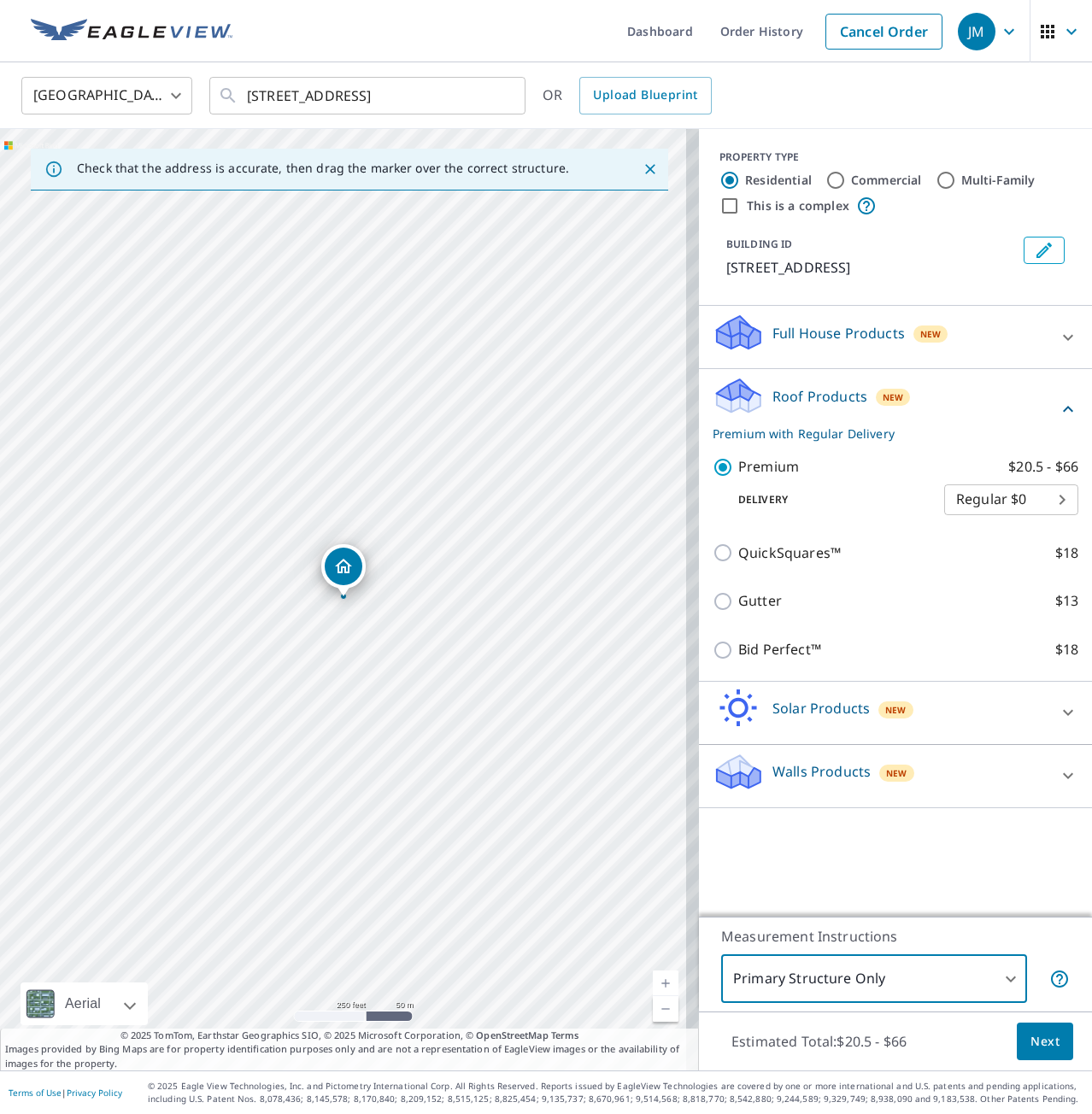
click at [1030, 1047] on span "Next" at bounding box center [1044, 1041] width 29 height 21
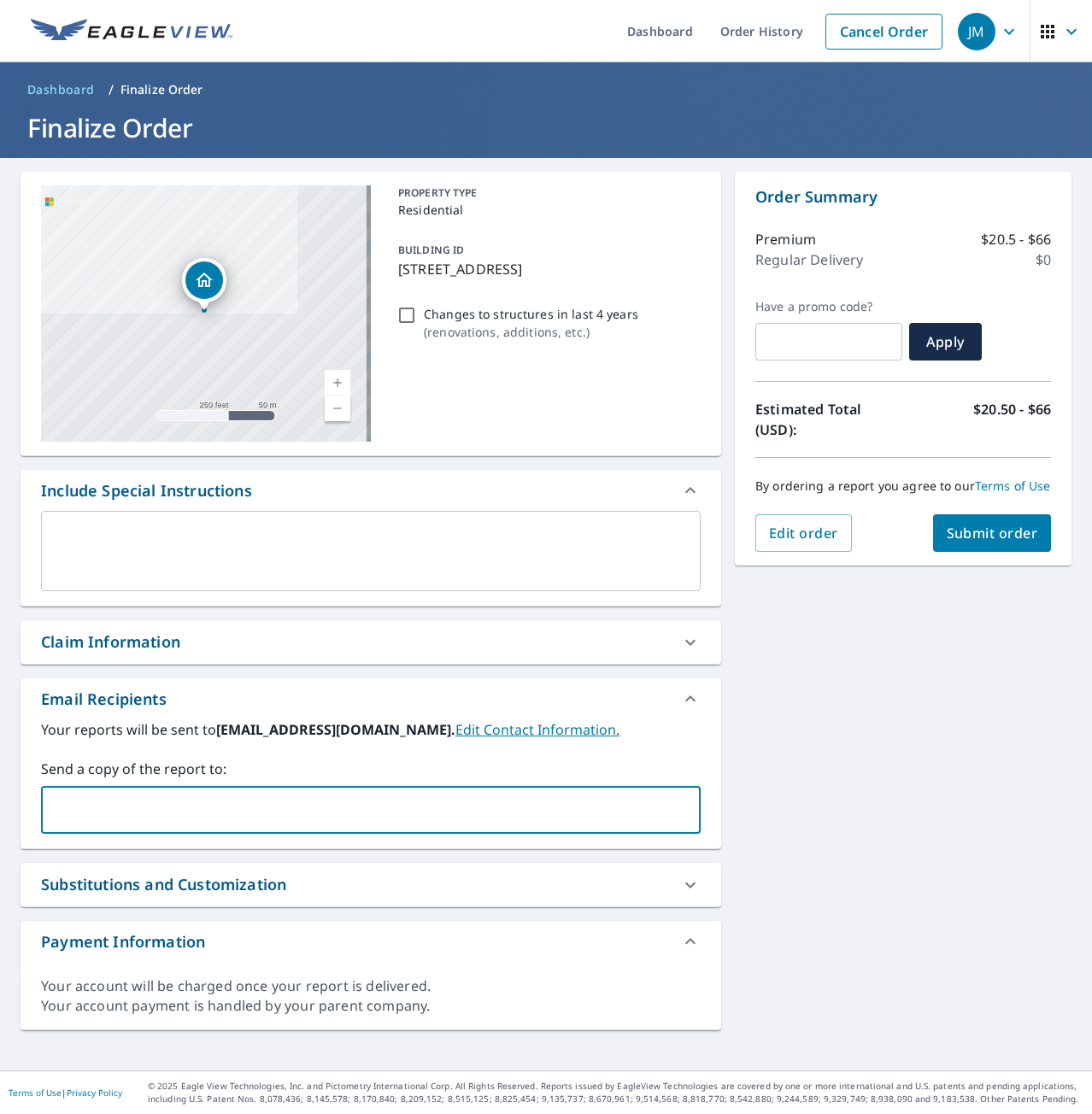
click at [137, 800] on input "text" at bounding box center [358, 809] width 619 height 32
type input "[PERSON_NAME][EMAIL_ADDRESS][PERSON_NAME][DOMAIN_NAME]"
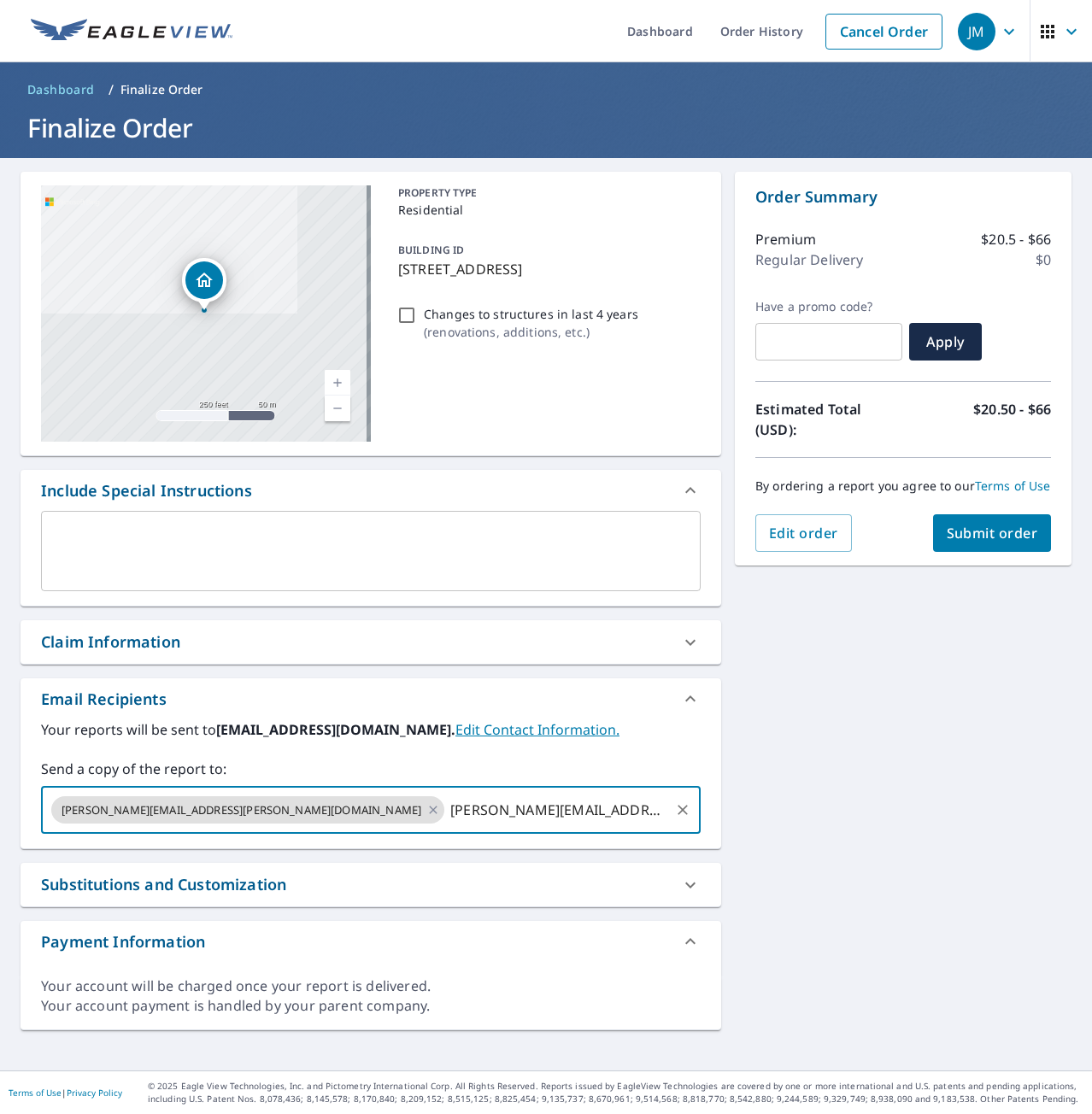
type input "[PERSON_NAME][EMAIL_ADDRESS][DOMAIN_NAME]"
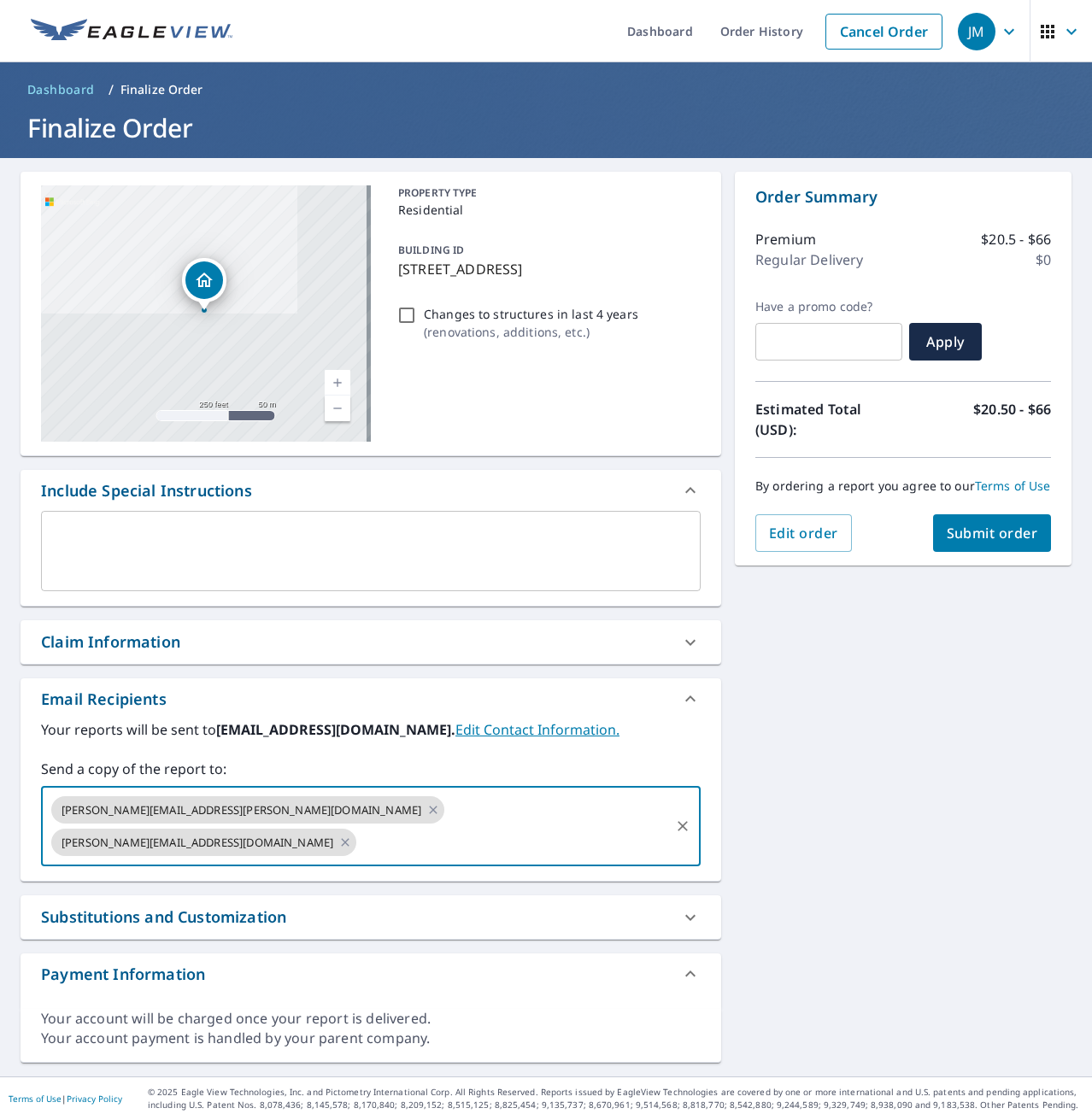
click at [970, 542] on span "Submit order" at bounding box center [992, 533] width 91 height 18
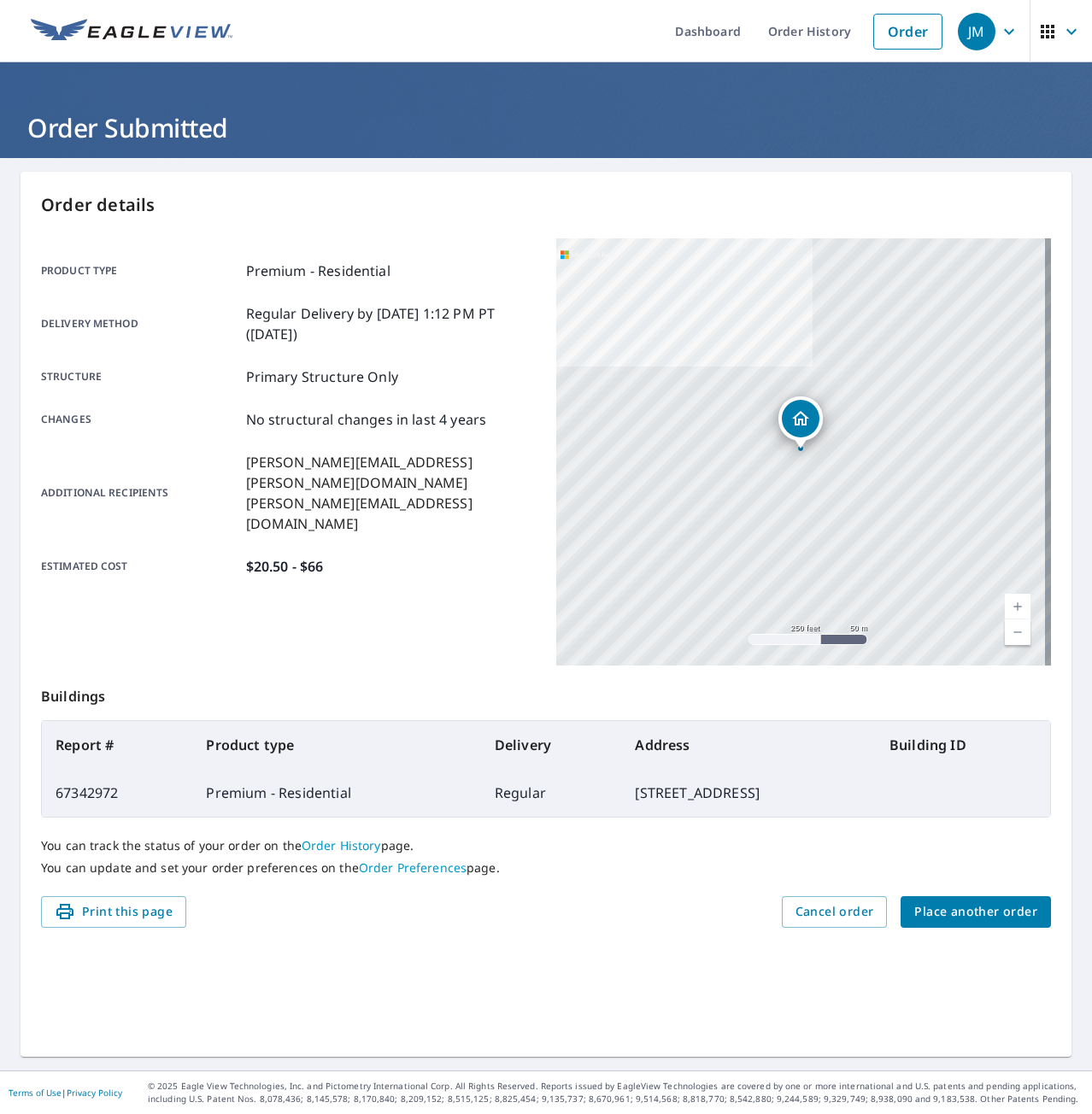
click at [939, 908] on span "Place another order" at bounding box center [976, 912] width 123 height 21
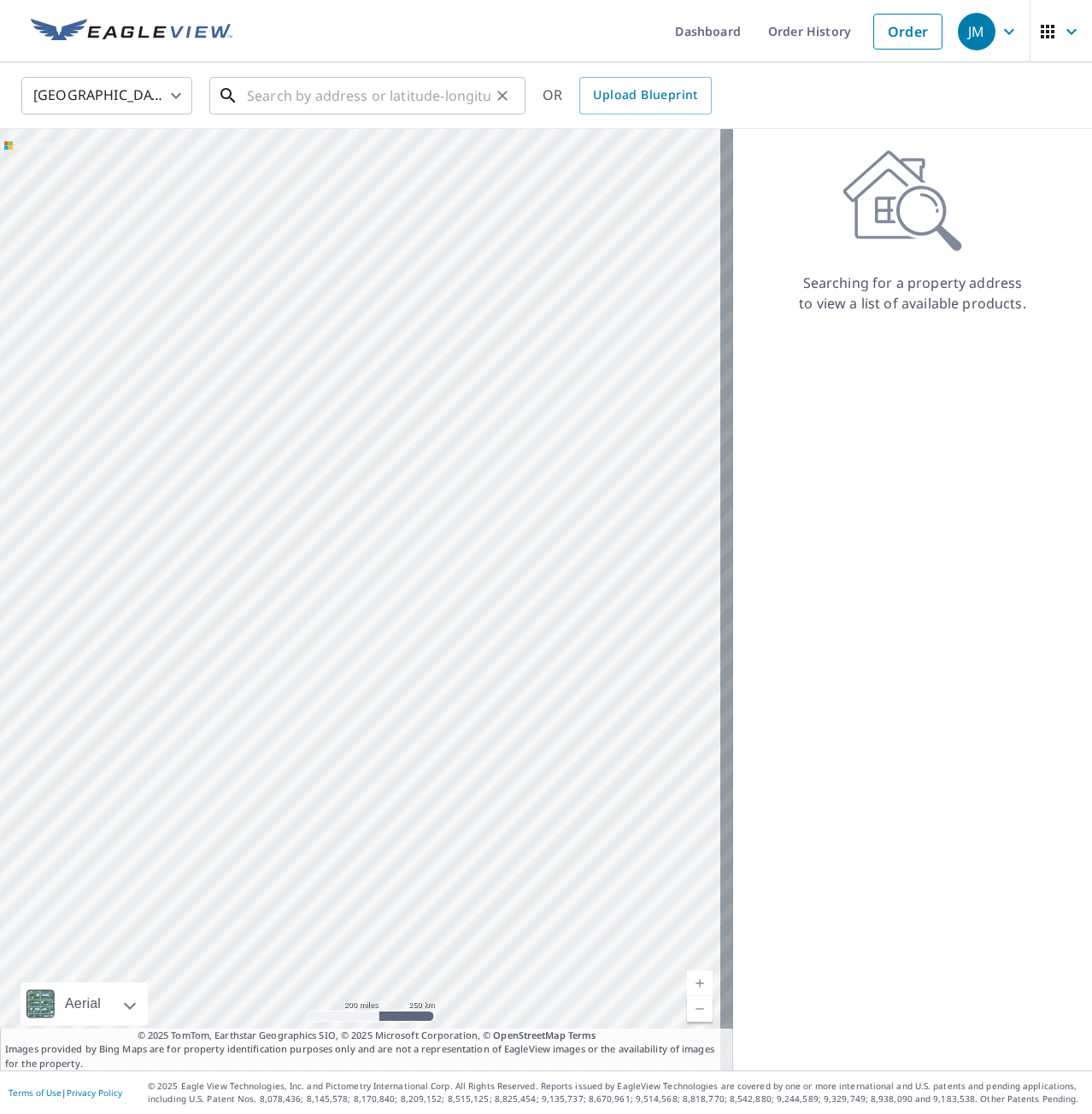
click at [308, 97] on input "text" at bounding box center [369, 96] width 244 height 48
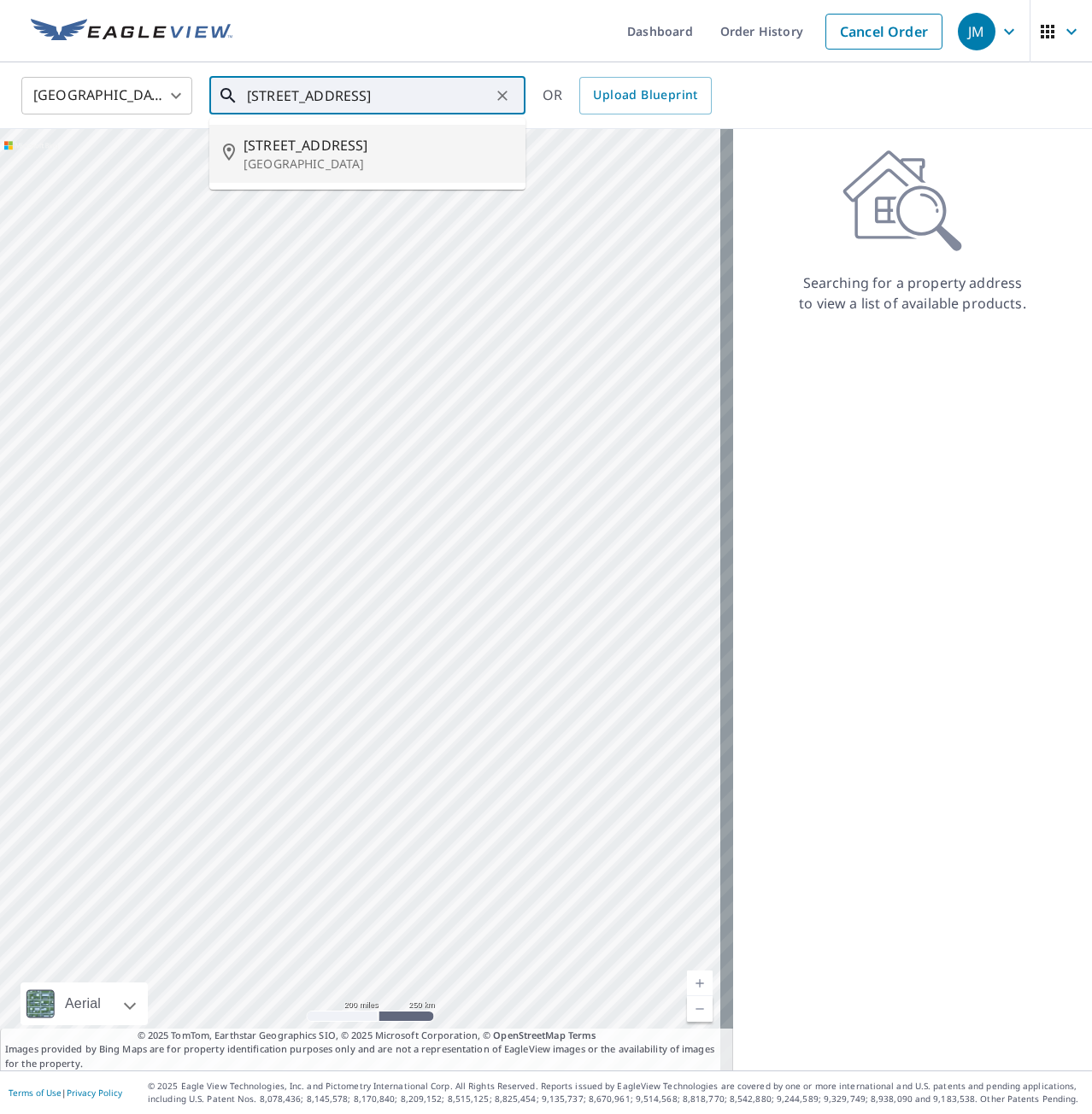
click at [371, 161] on p "[GEOGRAPHIC_DATA]" at bounding box center [378, 163] width 268 height 17
type input "[STREET_ADDRESS]"
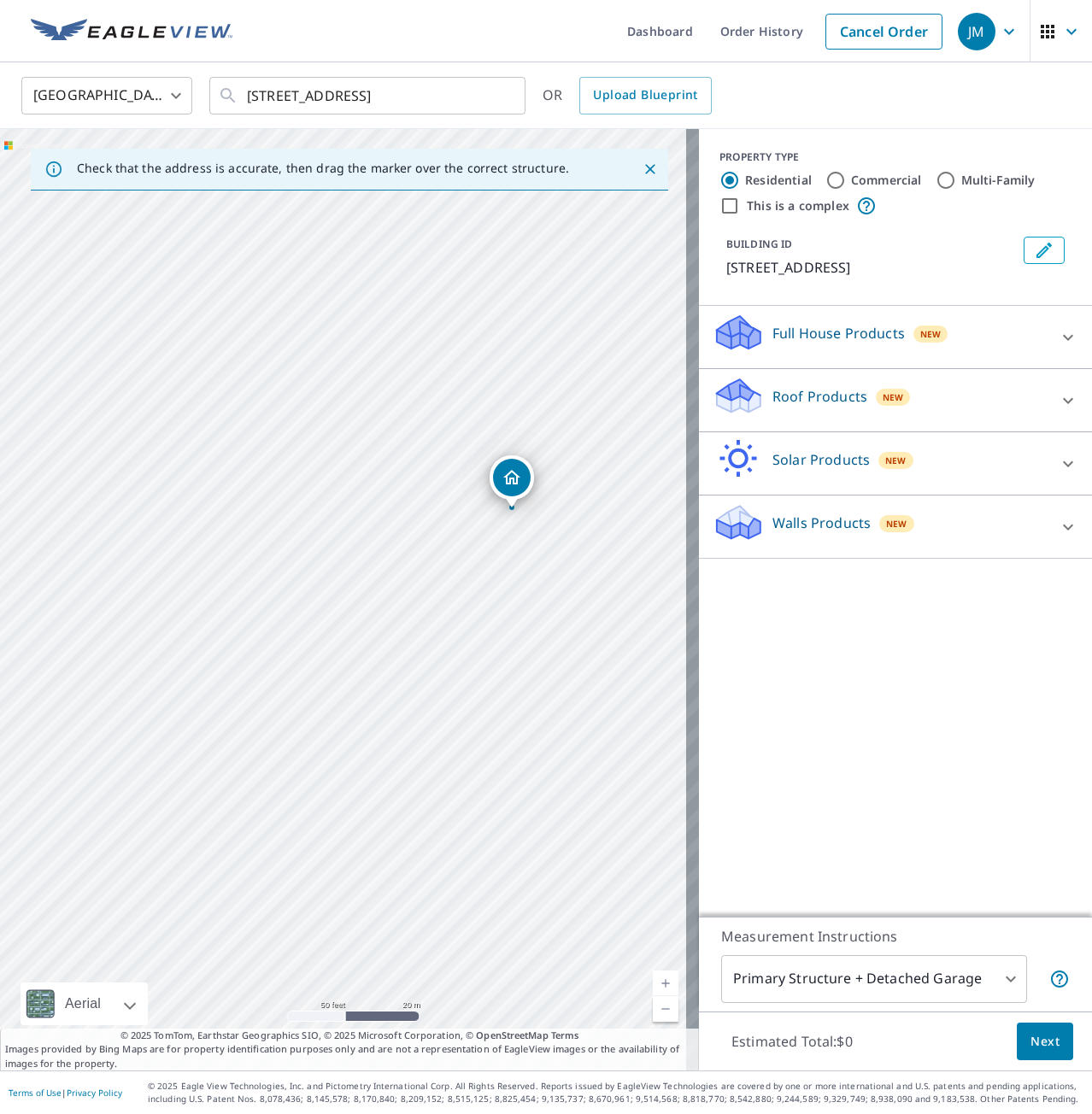
drag, startPoint x: 167, startPoint y: 653, endPoint x: 498, endPoint y: 484, distance: 371.6
click at [497, 484] on div "[STREET_ADDRESS]" at bounding box center [349, 599] width 699 height 941
drag, startPoint x: 427, startPoint y: 558, endPoint x: 454, endPoint y: 647, distance: 93.0
click at [456, 647] on div "[STREET_ADDRESS]" at bounding box center [349, 599] width 699 height 941
drag, startPoint x: 290, startPoint y: 555, endPoint x: 395, endPoint y: 533, distance: 107.3
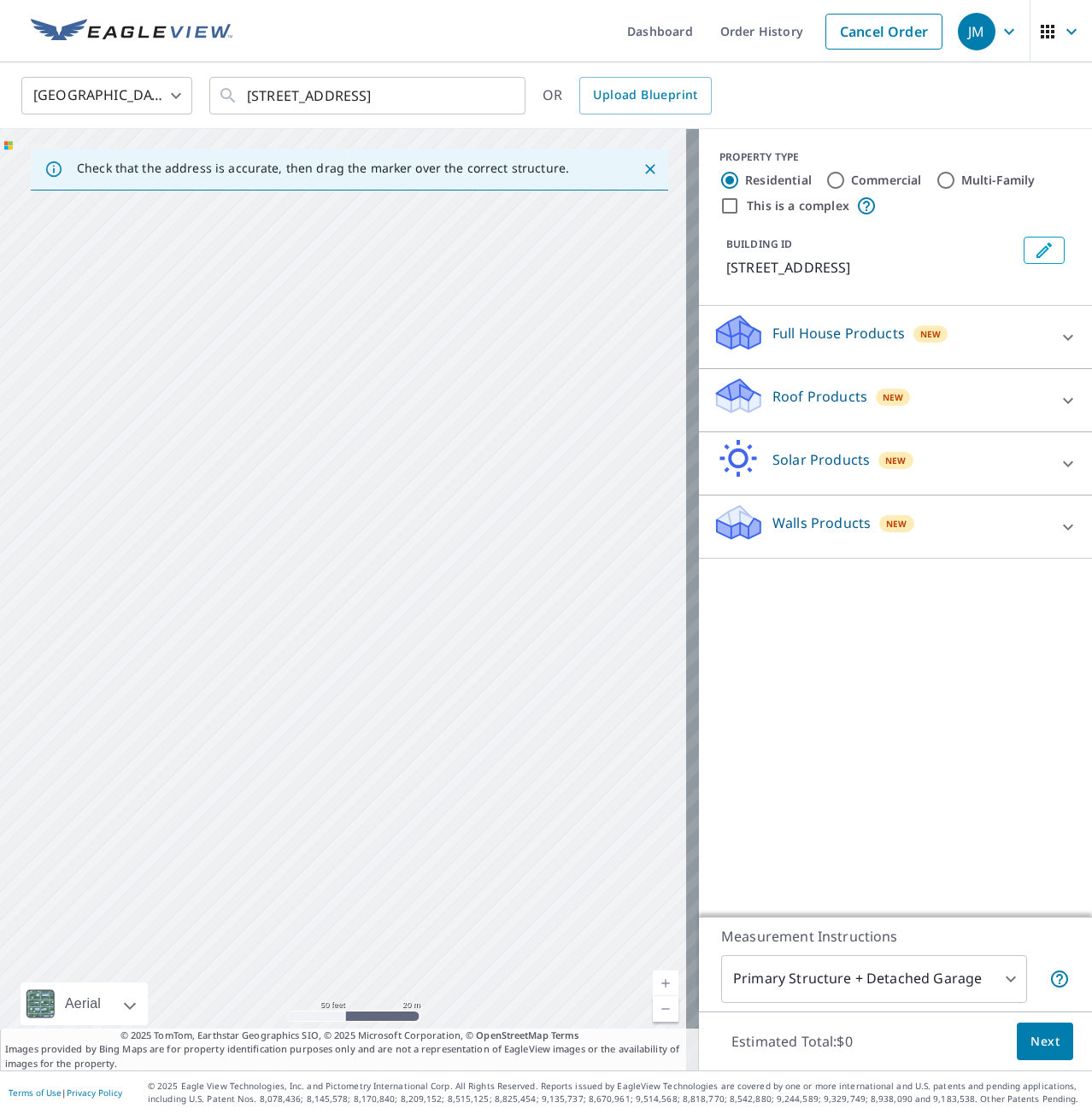
click at [395, 533] on div "[STREET_ADDRESS]" at bounding box center [349, 599] width 699 height 941
drag, startPoint x: 279, startPoint y: 517, endPoint x: 237, endPoint y: 521, distance: 42.2
click at [298, 551] on div "[STREET_ADDRESS]" at bounding box center [349, 599] width 699 height 941
drag, startPoint x: 369, startPoint y: 642, endPoint x: 245, endPoint y: 621, distance: 125.8
click at [245, 621] on div "[STREET_ADDRESS]" at bounding box center [349, 599] width 699 height 941
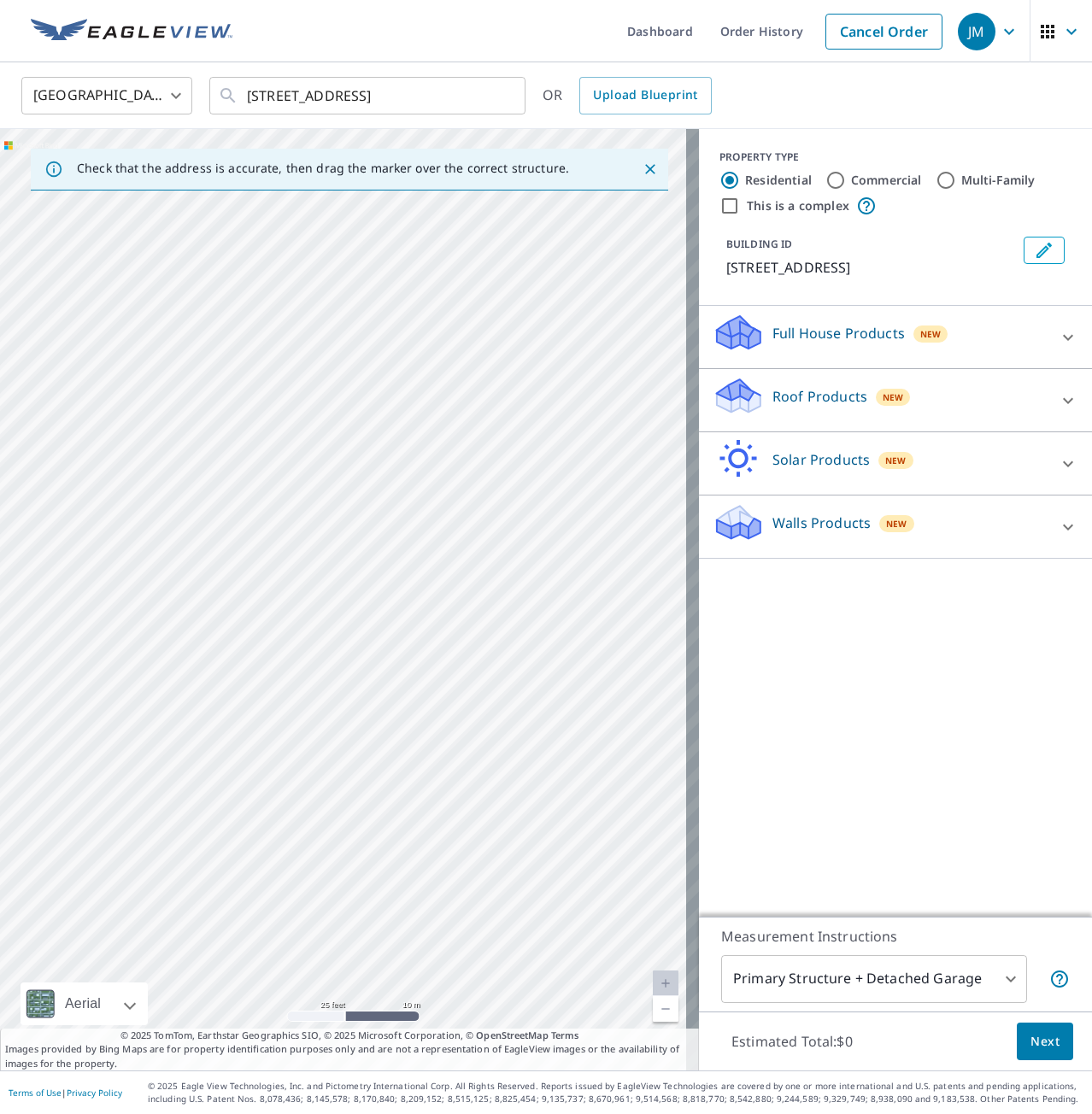
click at [493, 492] on div "[STREET_ADDRESS]" at bounding box center [349, 599] width 699 height 941
drag, startPoint x: 544, startPoint y: 609, endPoint x: 662, endPoint y: 579, distance: 121.8
click at [662, 579] on div "[STREET_ADDRESS]" at bounding box center [349, 599] width 699 height 941
drag, startPoint x: 491, startPoint y: 667, endPoint x: 546, endPoint y: 719, distance: 75.7
click at [546, 719] on div "[STREET_ADDRESS]" at bounding box center [349, 599] width 699 height 941
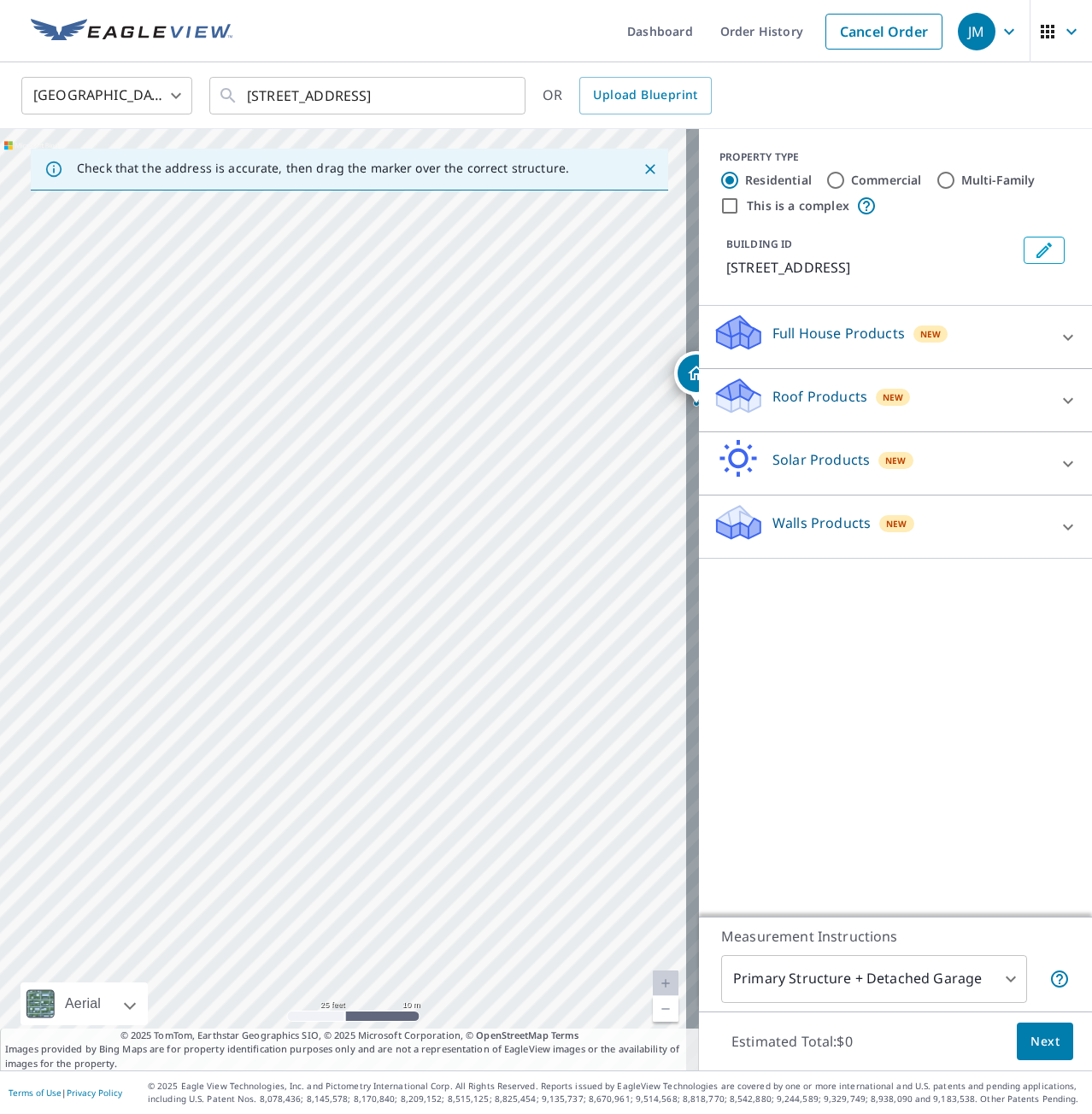
drag, startPoint x: 408, startPoint y: 636, endPoint x: 442, endPoint y: 430, distance: 208.8
click at [442, 430] on div "[STREET_ADDRESS]" at bounding box center [349, 599] width 699 height 941
drag, startPoint x: 284, startPoint y: 684, endPoint x: 308, endPoint y: 684, distance: 24.0
click at [308, 684] on div "[STREET_ADDRESS]" at bounding box center [349, 599] width 699 height 941
drag, startPoint x: 568, startPoint y: 477, endPoint x: 103, endPoint y: 418, distance: 468.7
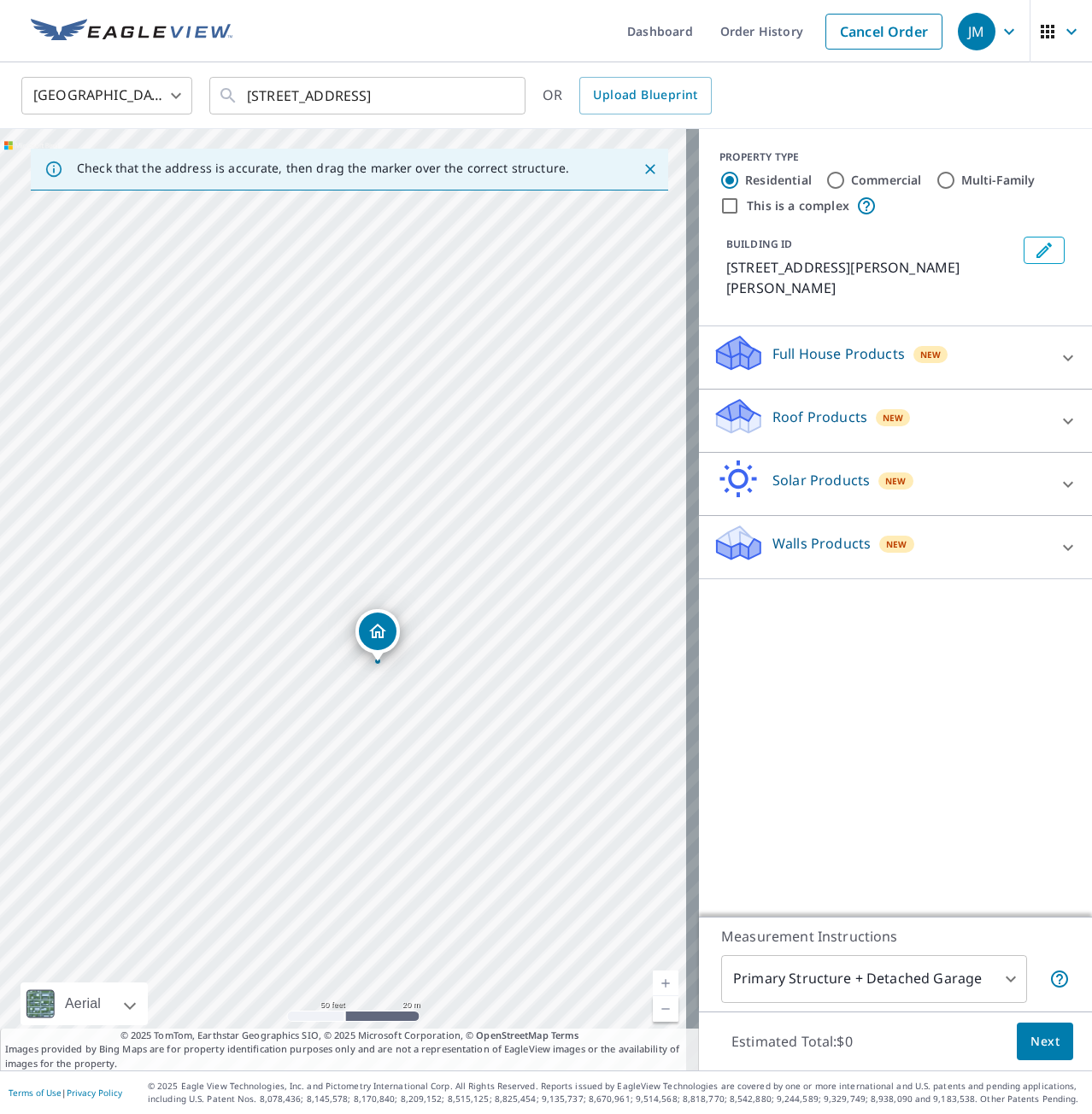
drag, startPoint x: 319, startPoint y: 540, endPoint x: 354, endPoint y: 608, distance: 76.5
click at [354, 608] on div "[STREET_ADDRESS][PERSON_NAME][PERSON_NAME]" at bounding box center [349, 599] width 699 height 941
click at [231, 563] on div "[STREET_ADDRESS][PERSON_NAME][PERSON_NAME]" at bounding box center [349, 599] width 699 height 941
drag, startPoint x: 414, startPoint y: 642, endPoint x: 347, endPoint y: 435, distance: 217.6
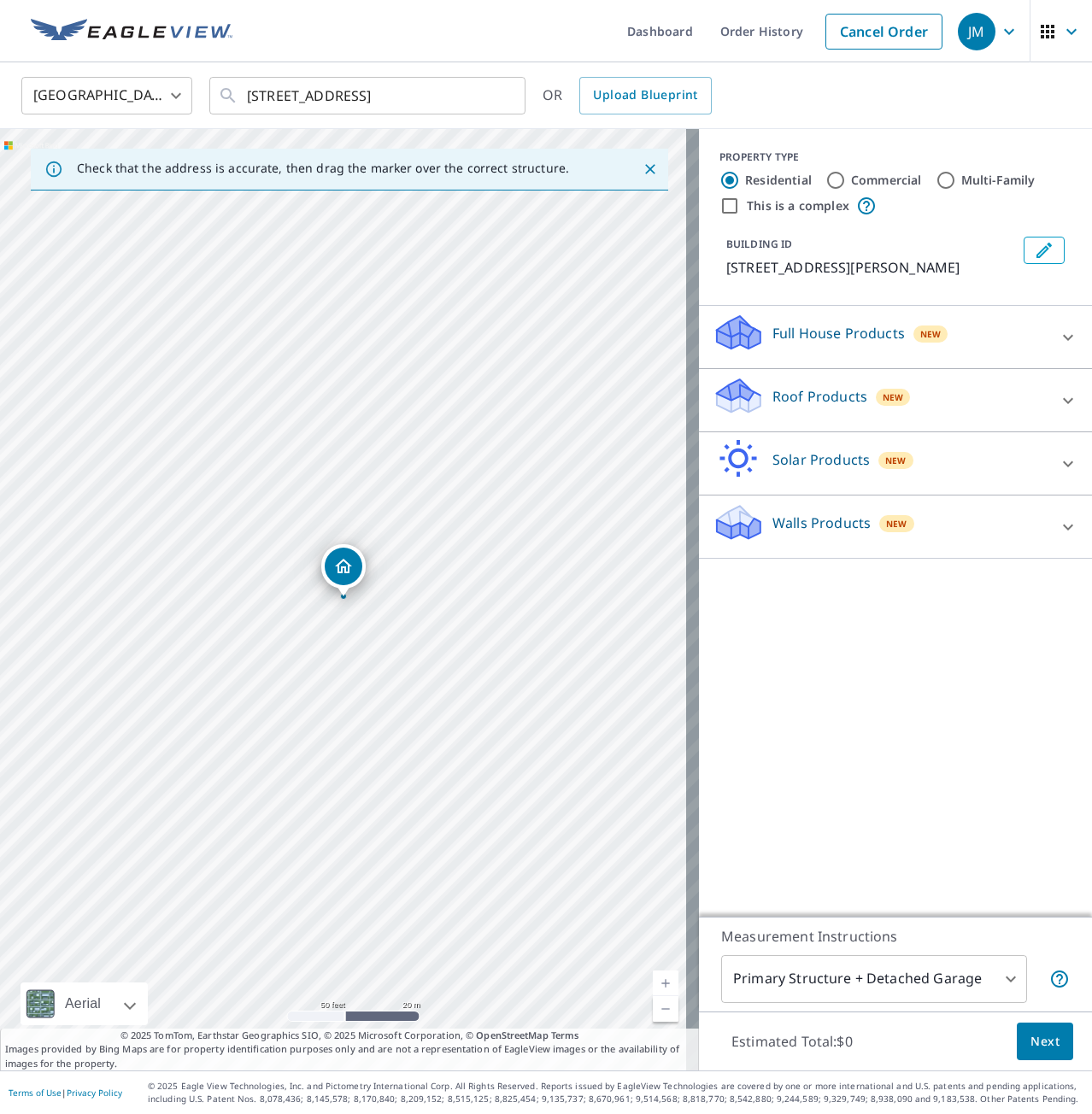
click at [972, 976] on body "JM JM Dashboard Order History Cancel Order JM [GEOGRAPHIC_DATA] US ​ [STREET_AD…" at bounding box center [546, 557] width 1092 height 1114
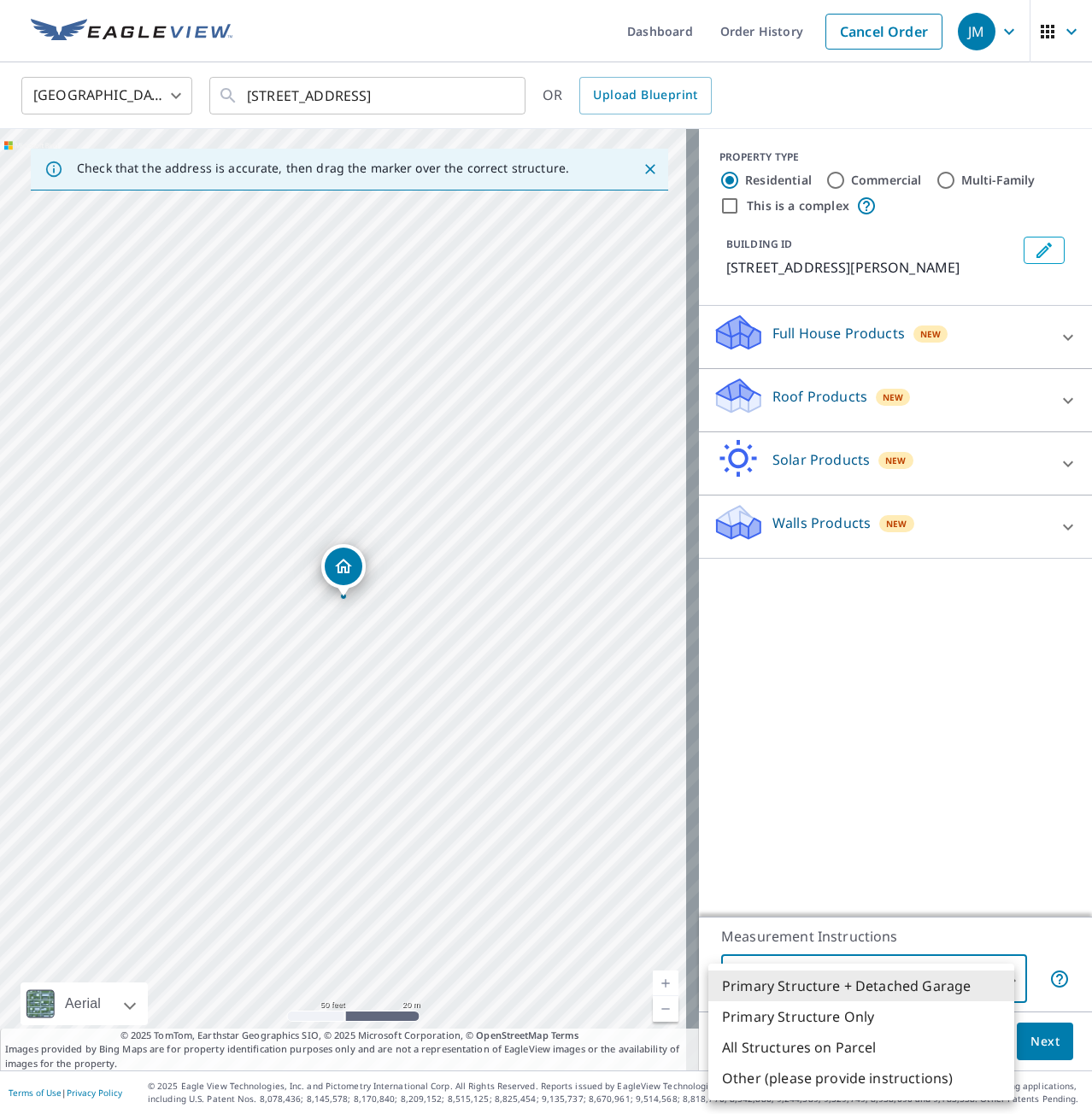
click at [830, 1009] on li "Primary Structure Only" at bounding box center [861, 1016] width 306 height 30
type input "2"
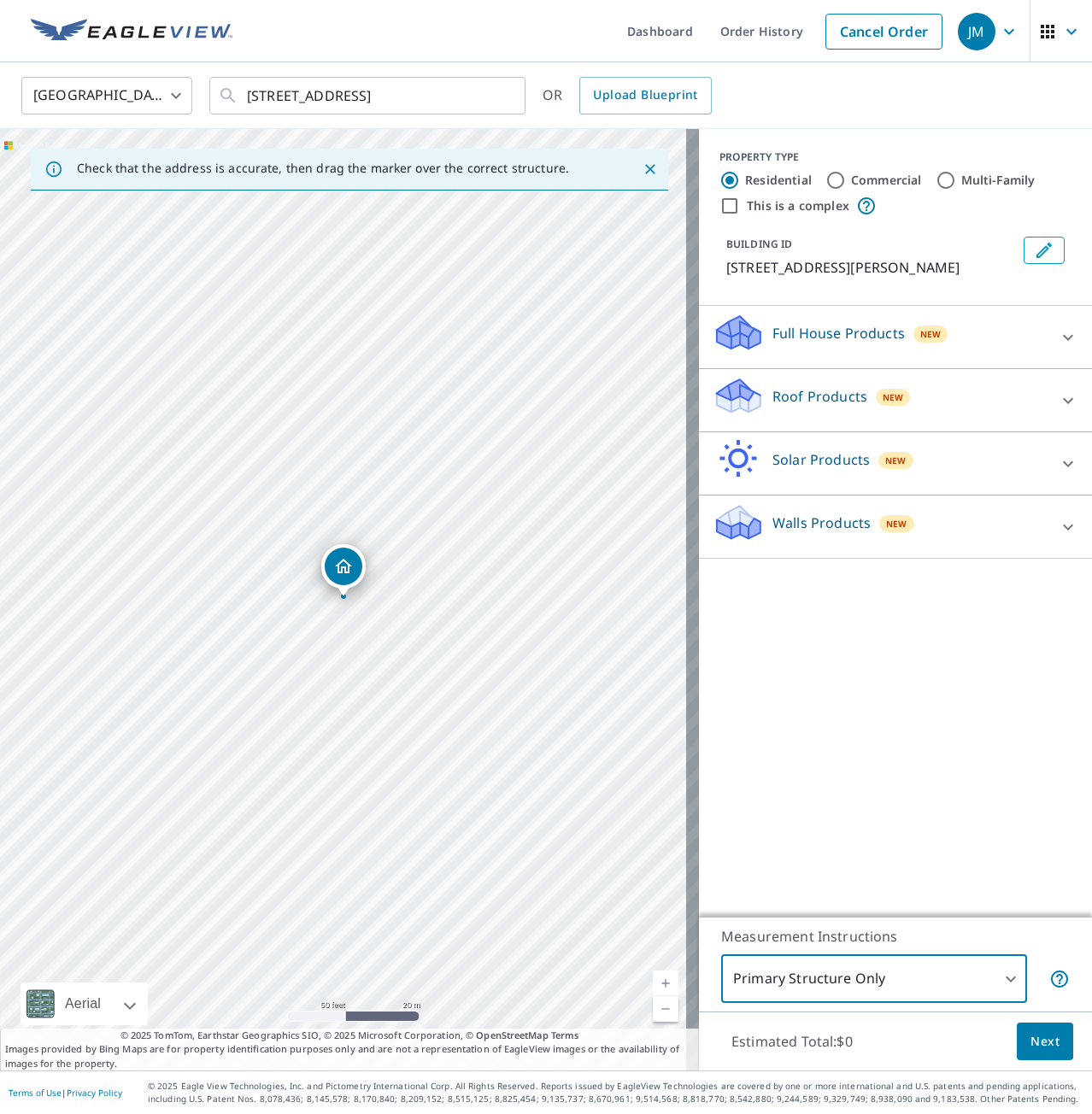
click at [1063, 401] on icon at bounding box center [1068, 400] width 10 height 6
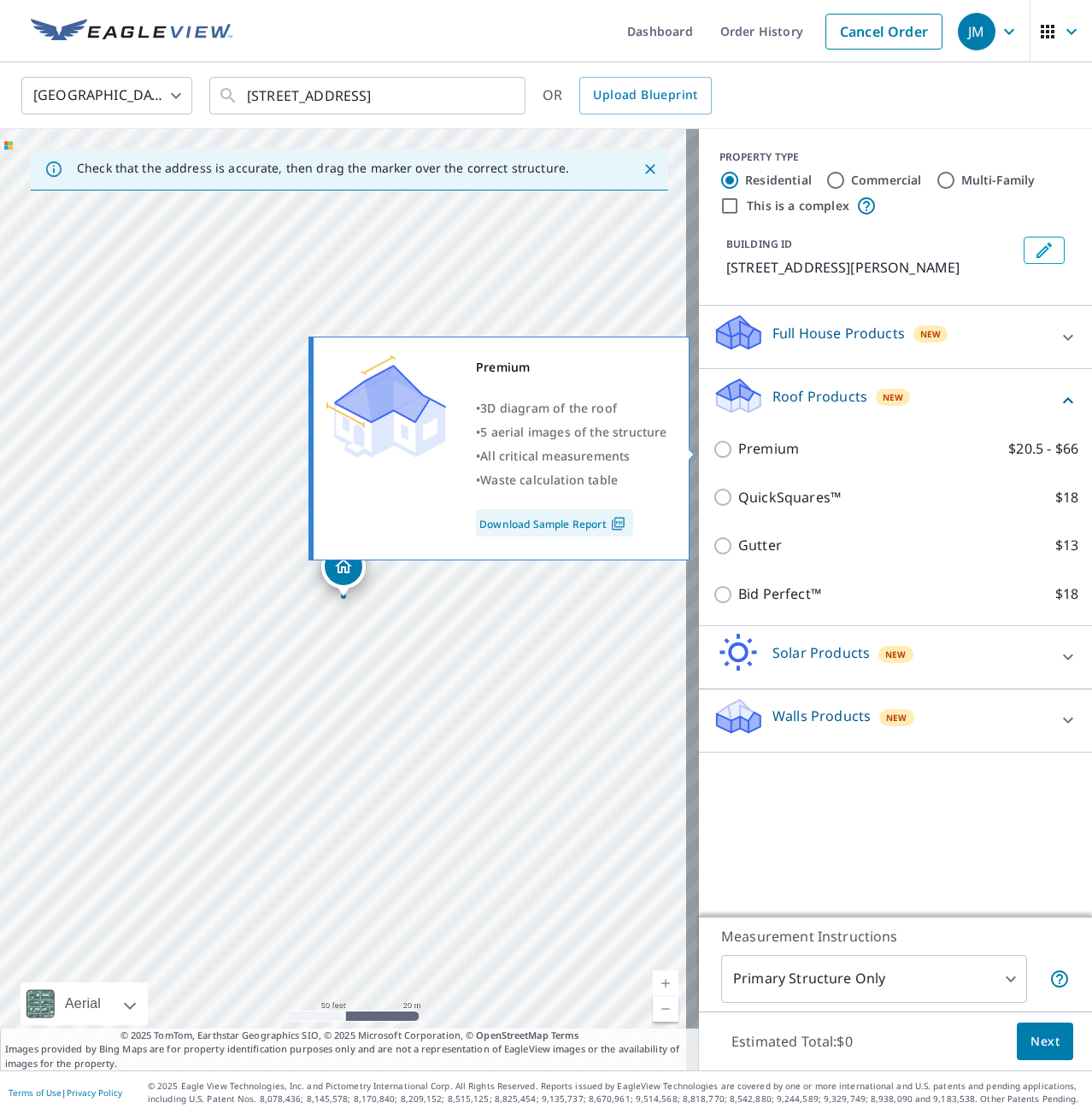
click at [712, 449] on input "Premium $20.5 - $66" at bounding box center [725, 449] width 26 height 20
checkbox input "true"
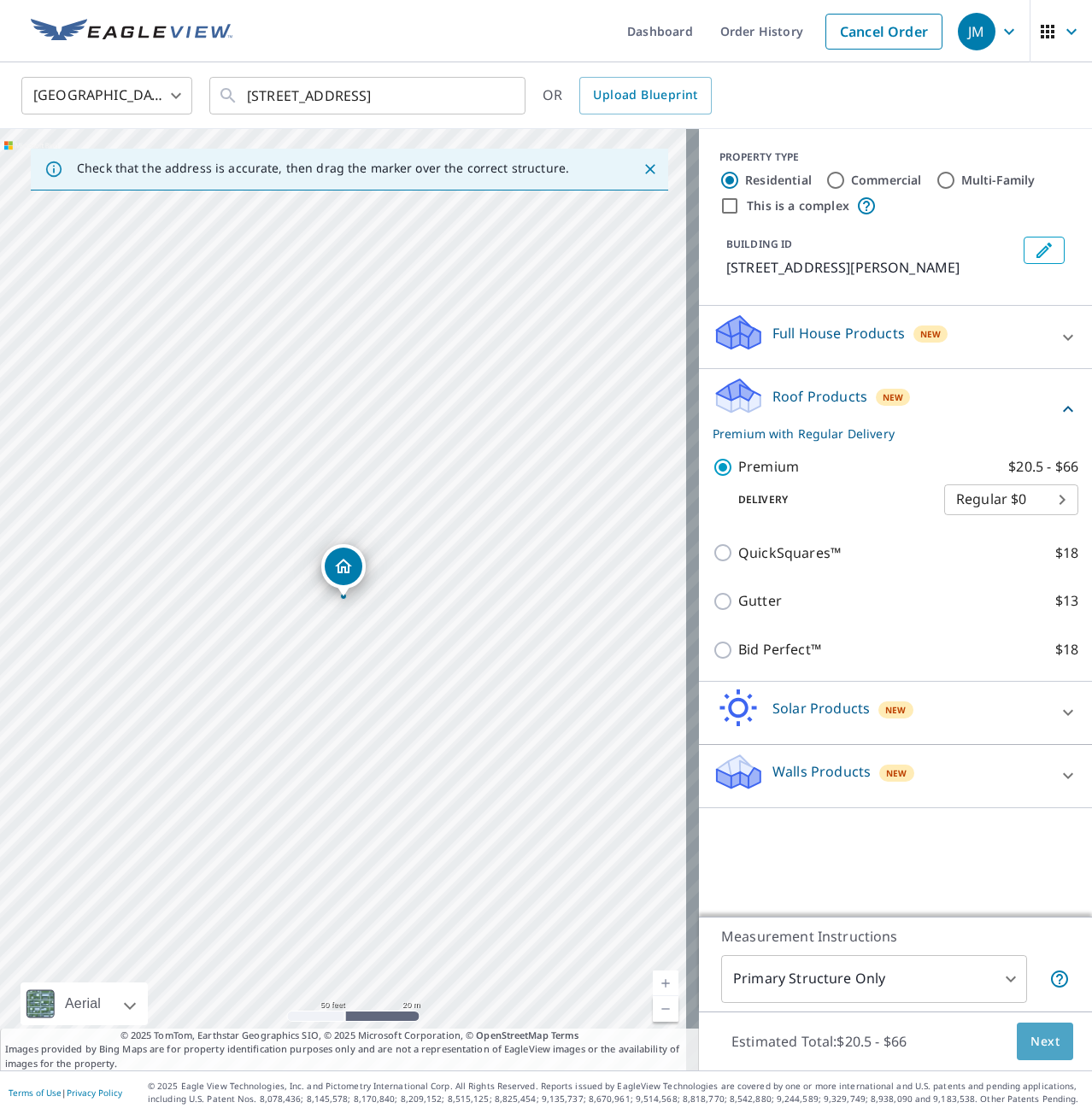
click at [1035, 1047] on span "Next" at bounding box center [1044, 1041] width 29 height 21
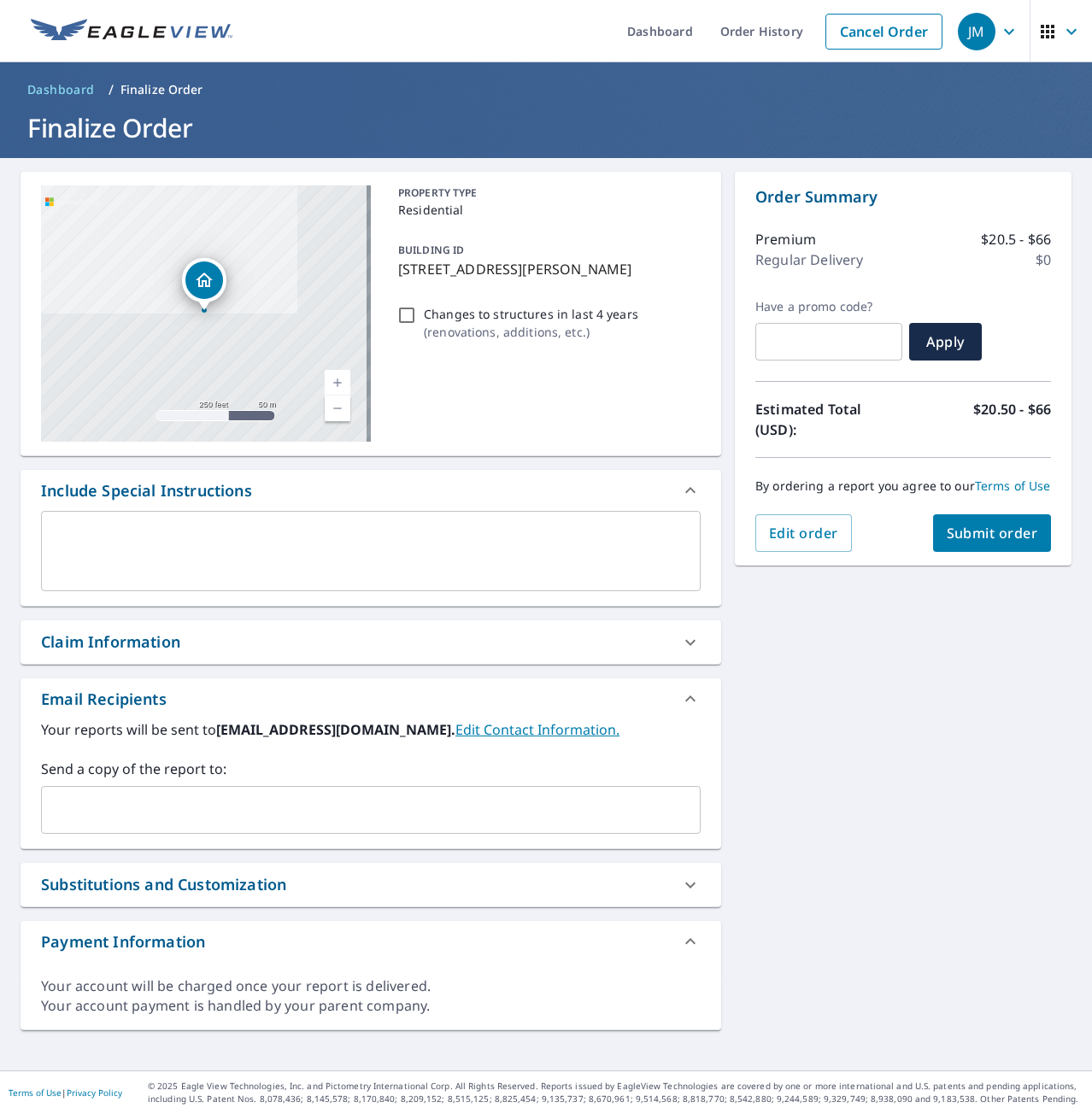
click at [156, 798] on input "text" at bounding box center [358, 809] width 619 height 32
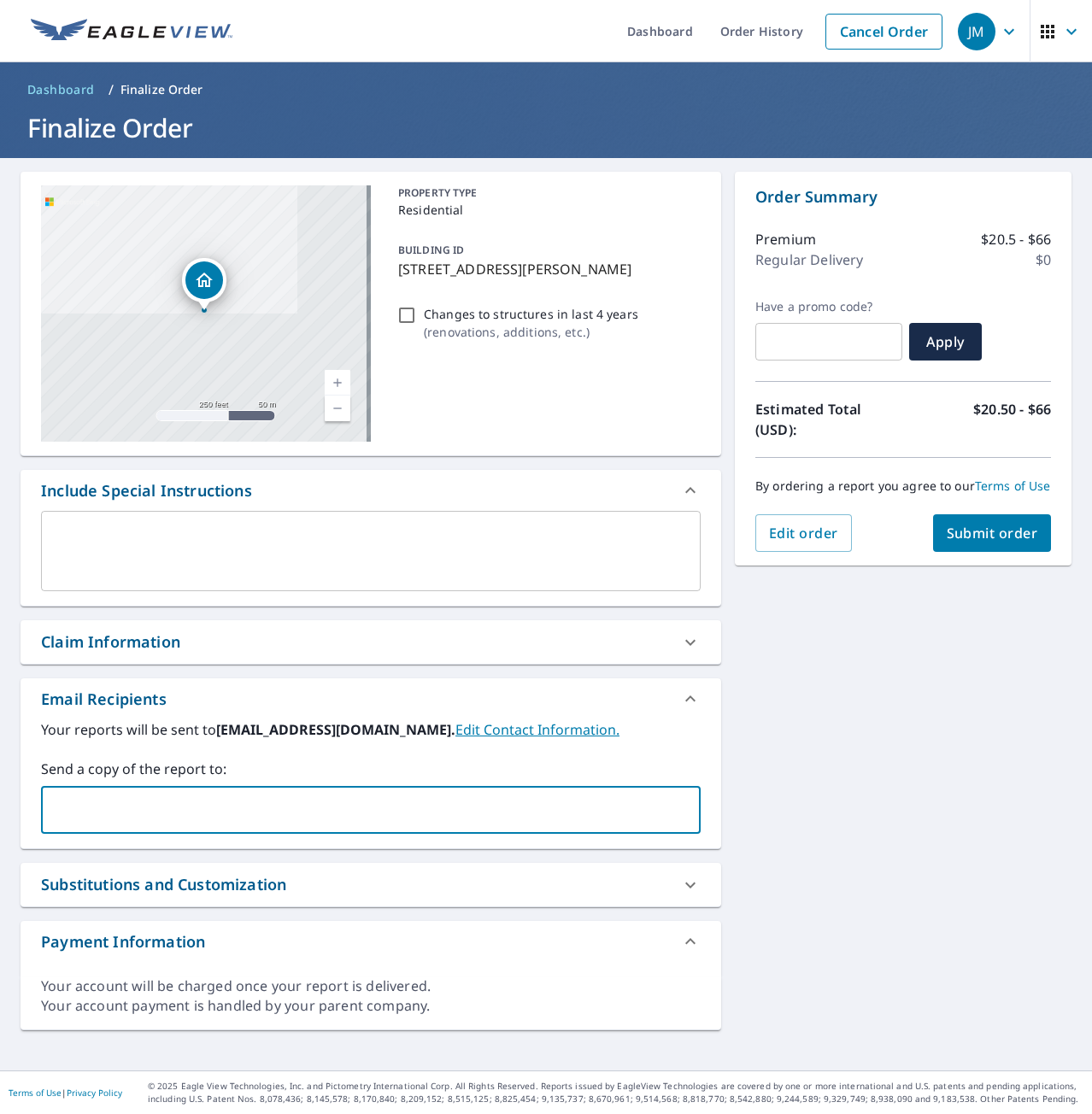
type input "[PERSON_NAME][EMAIL_ADDRESS][PERSON_NAME][DOMAIN_NAME]"
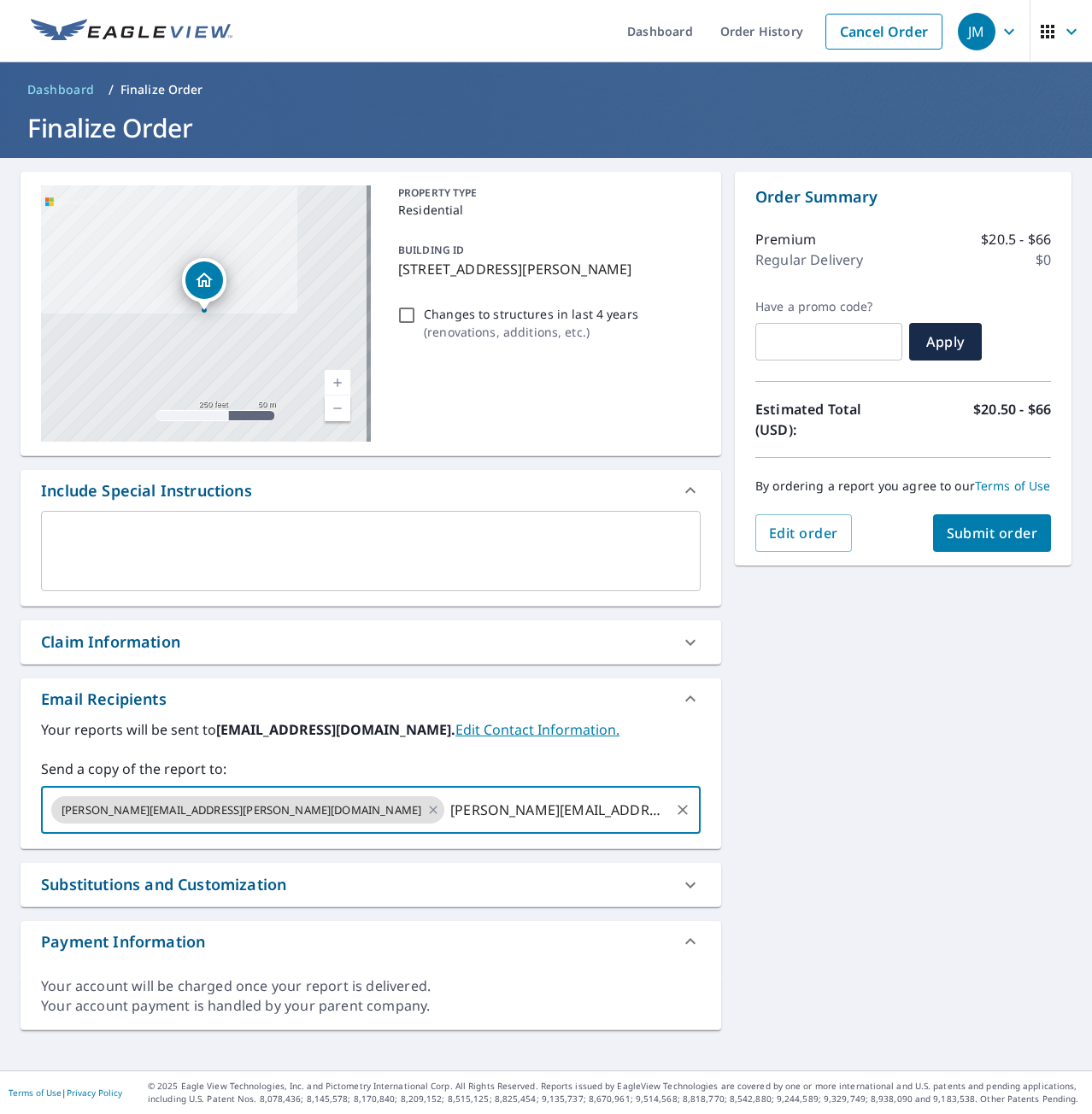
type input "[PERSON_NAME][EMAIL_ADDRESS][DOMAIN_NAME]"
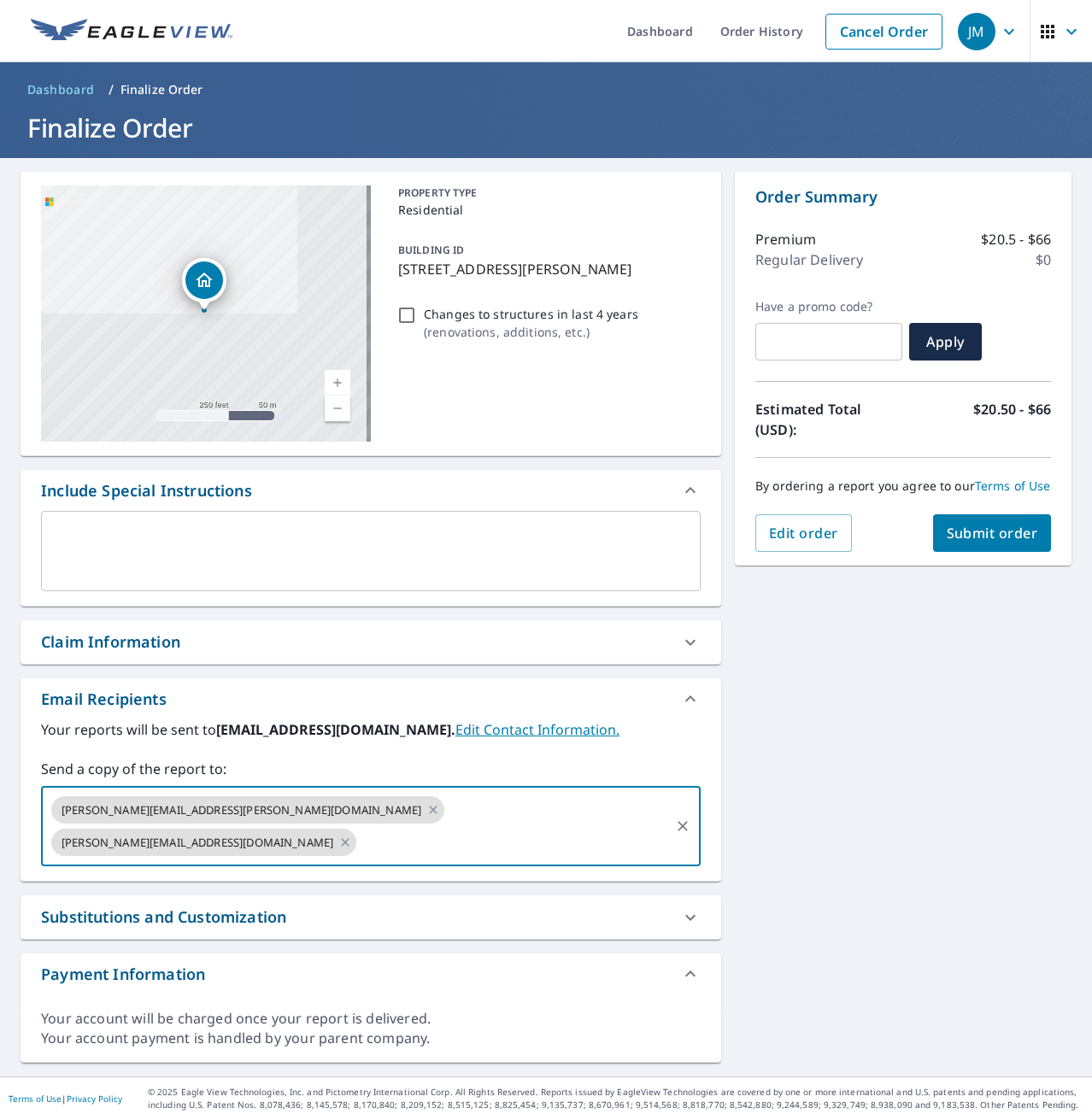
click at [978, 542] on span "Submit order" at bounding box center [992, 533] width 91 height 18
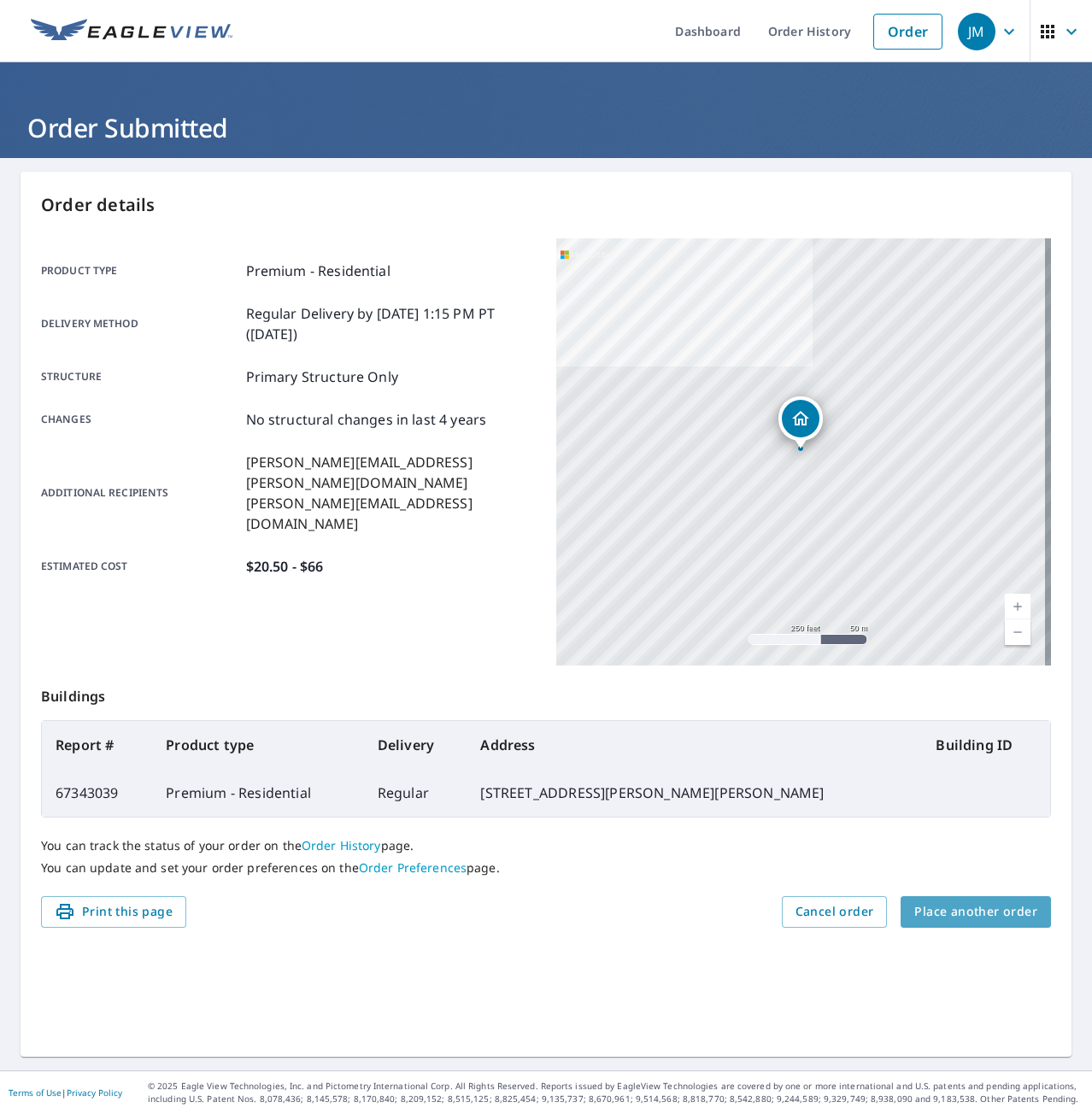
click at [965, 921] on span "Place another order" at bounding box center [976, 912] width 123 height 21
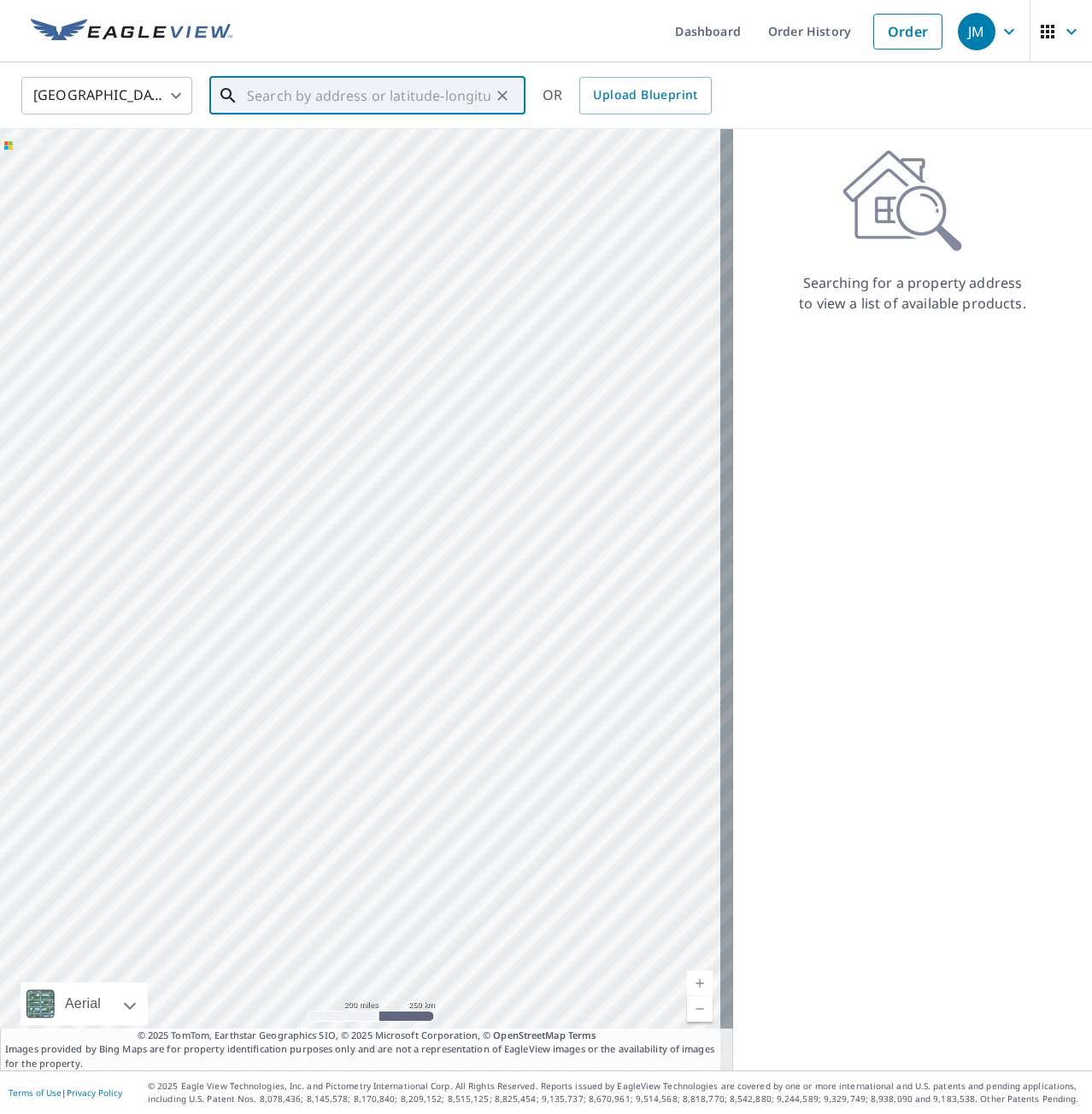
paste input "[STREET_ADDRESS][PERSON_NAME]"
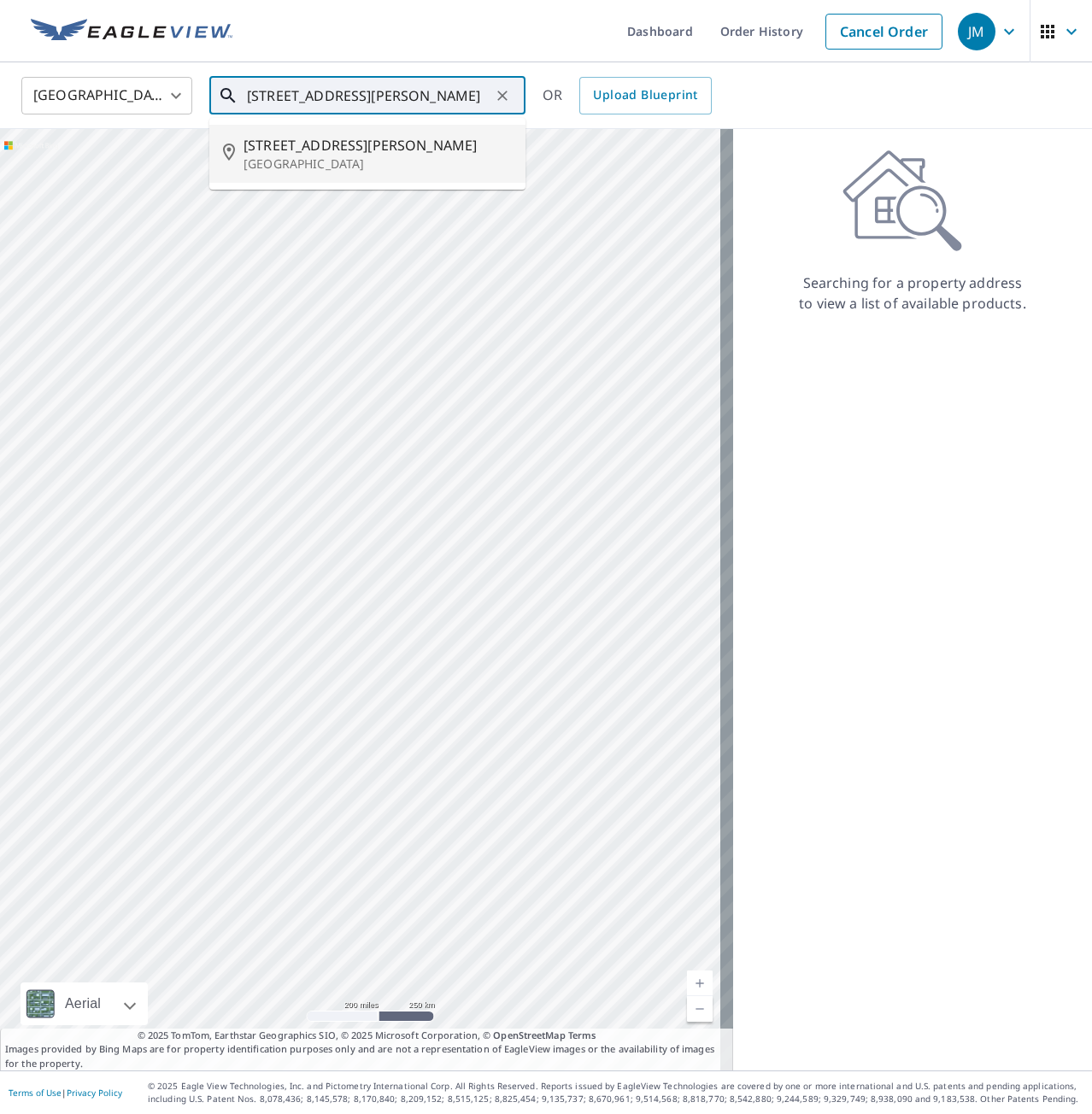
click at [412, 99] on input "[STREET_ADDRESS][PERSON_NAME]" at bounding box center [369, 96] width 244 height 48
type input "[STREET_ADDRESS][PERSON_NAME][PERSON_NAME]"
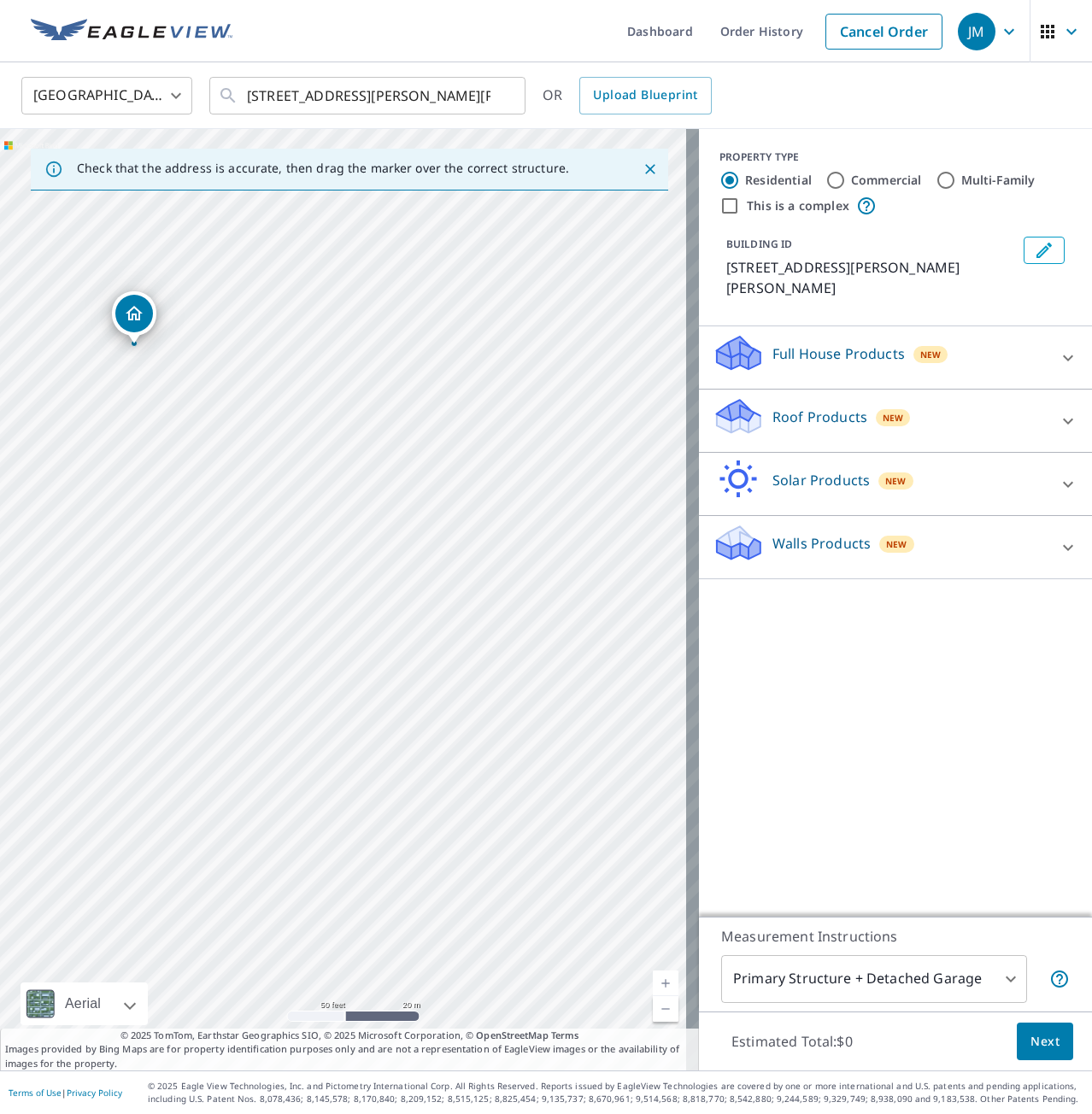
drag, startPoint x: 479, startPoint y: 440, endPoint x: 139, endPoint y: 321, distance: 360.2
drag, startPoint x: 552, startPoint y: 535, endPoint x: 406, endPoint y: 523, distance: 146.5
click at [406, 523] on div "[STREET_ADDRESS][PERSON_NAME][PERSON_NAME]" at bounding box center [349, 599] width 699 height 941
drag, startPoint x: 128, startPoint y: 558, endPoint x: 134, endPoint y: 564, distance: 8.5
click at [315, 699] on div "[STREET_ADDRESS][PERSON_NAME][PERSON_NAME]" at bounding box center [349, 599] width 699 height 941
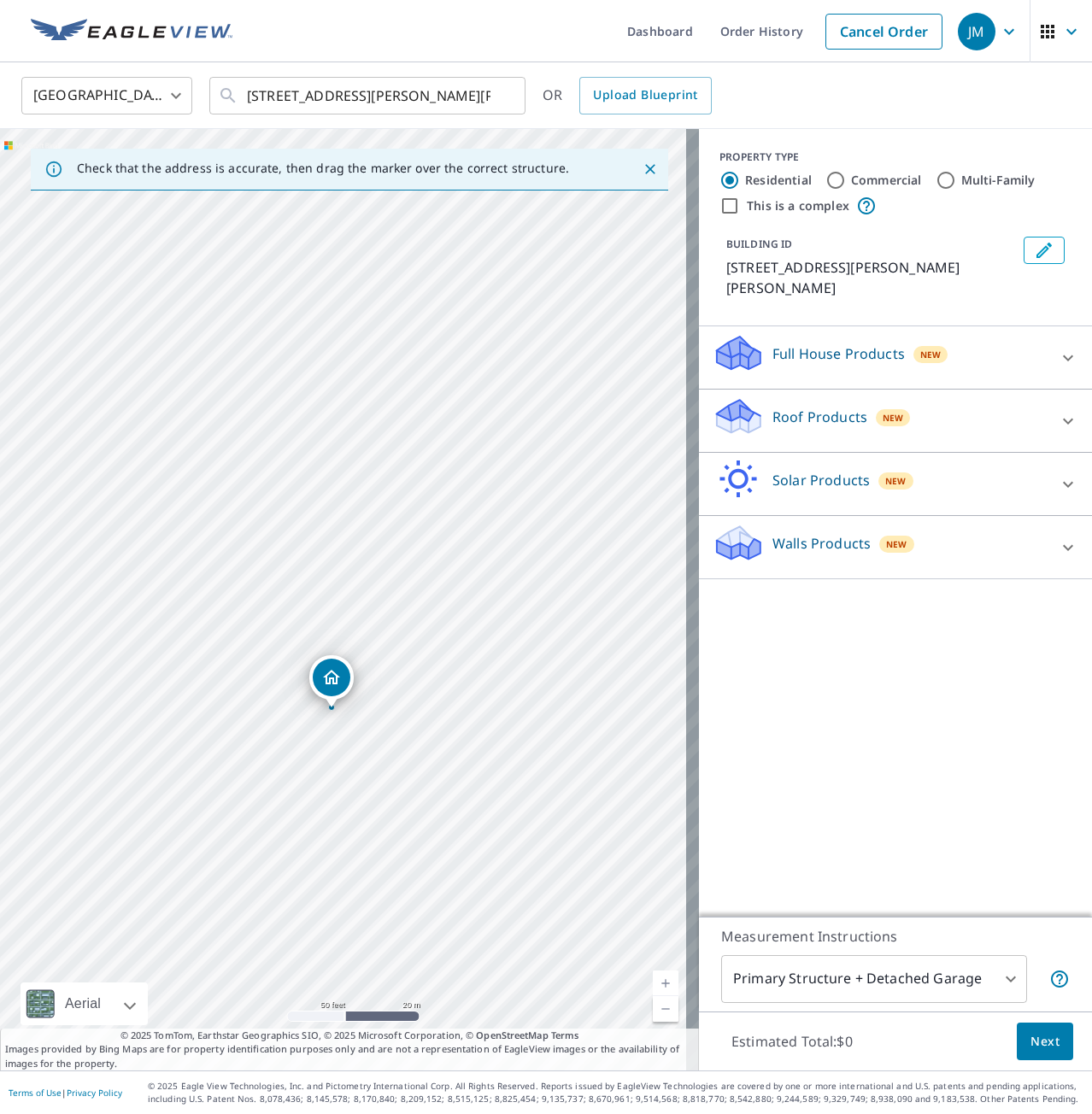
drag, startPoint x: 343, startPoint y: 593, endPoint x: 328, endPoint y: 672, distance: 80.4
drag, startPoint x: 338, startPoint y: 554, endPoint x: 345, endPoint y: 447, distance: 107.2
click at [1037, 254] on icon "Edit building 1" at bounding box center [1044, 250] width 16 height 16
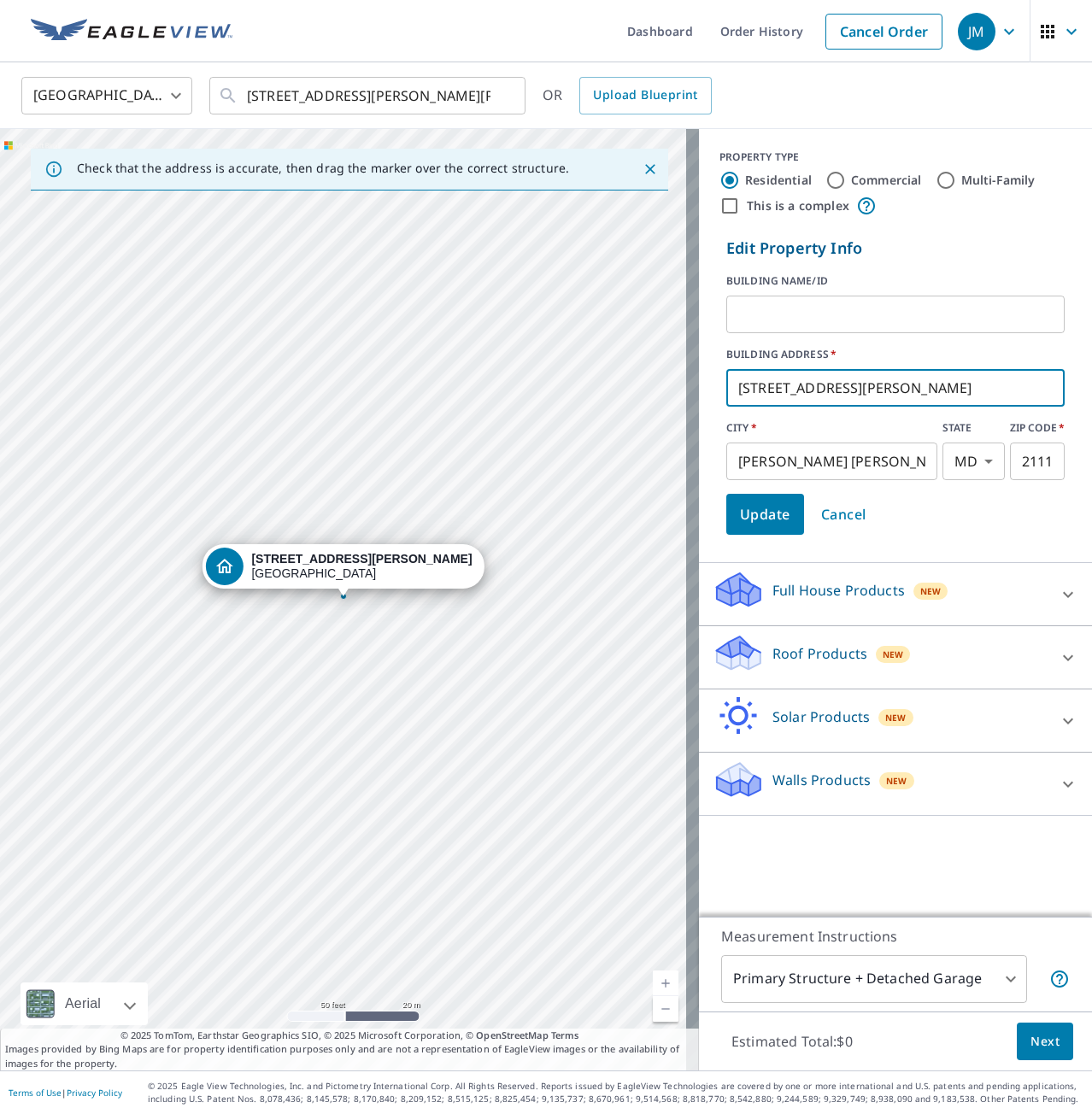
drag, startPoint x: 756, startPoint y: 381, endPoint x: 629, endPoint y: 397, distance: 128.0
click at [629, 397] on div "Check that the address is accurate, then drag the marker over the correct struc…" at bounding box center [546, 599] width 1092 height 941
type input "[STREET_ADDRESS][PERSON_NAME]"
click at [1057, 231] on form "Edit Property Info BUILDING NAME/ID ​ BUILDING ADDRESS   * [STREET_ADDRESS][PER…" at bounding box center [895, 386] width 352 height 312
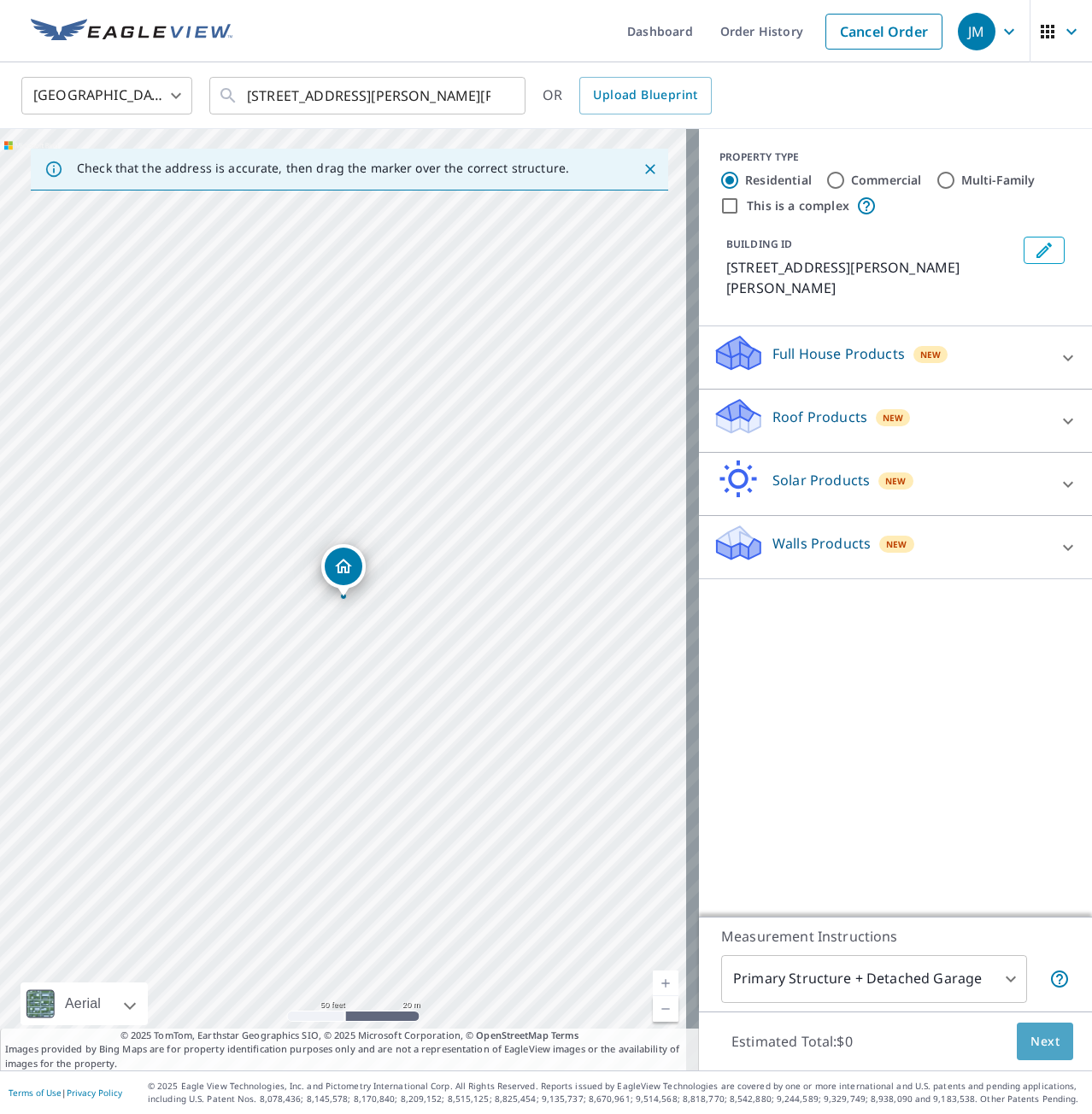
click at [1050, 1037] on button "Next" at bounding box center [1045, 1042] width 56 height 39
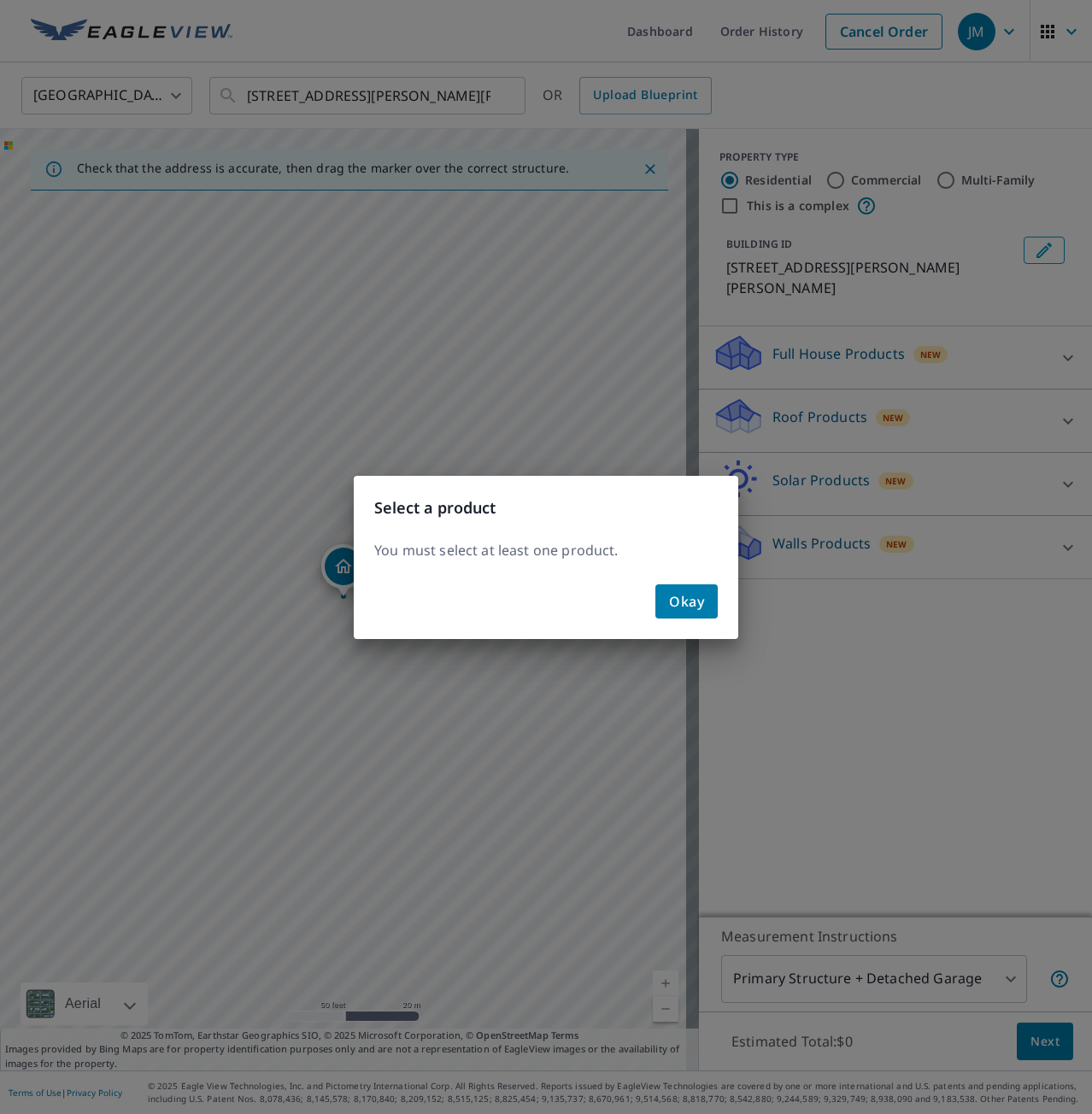
click at [680, 609] on span "Okay" at bounding box center [686, 601] width 35 height 24
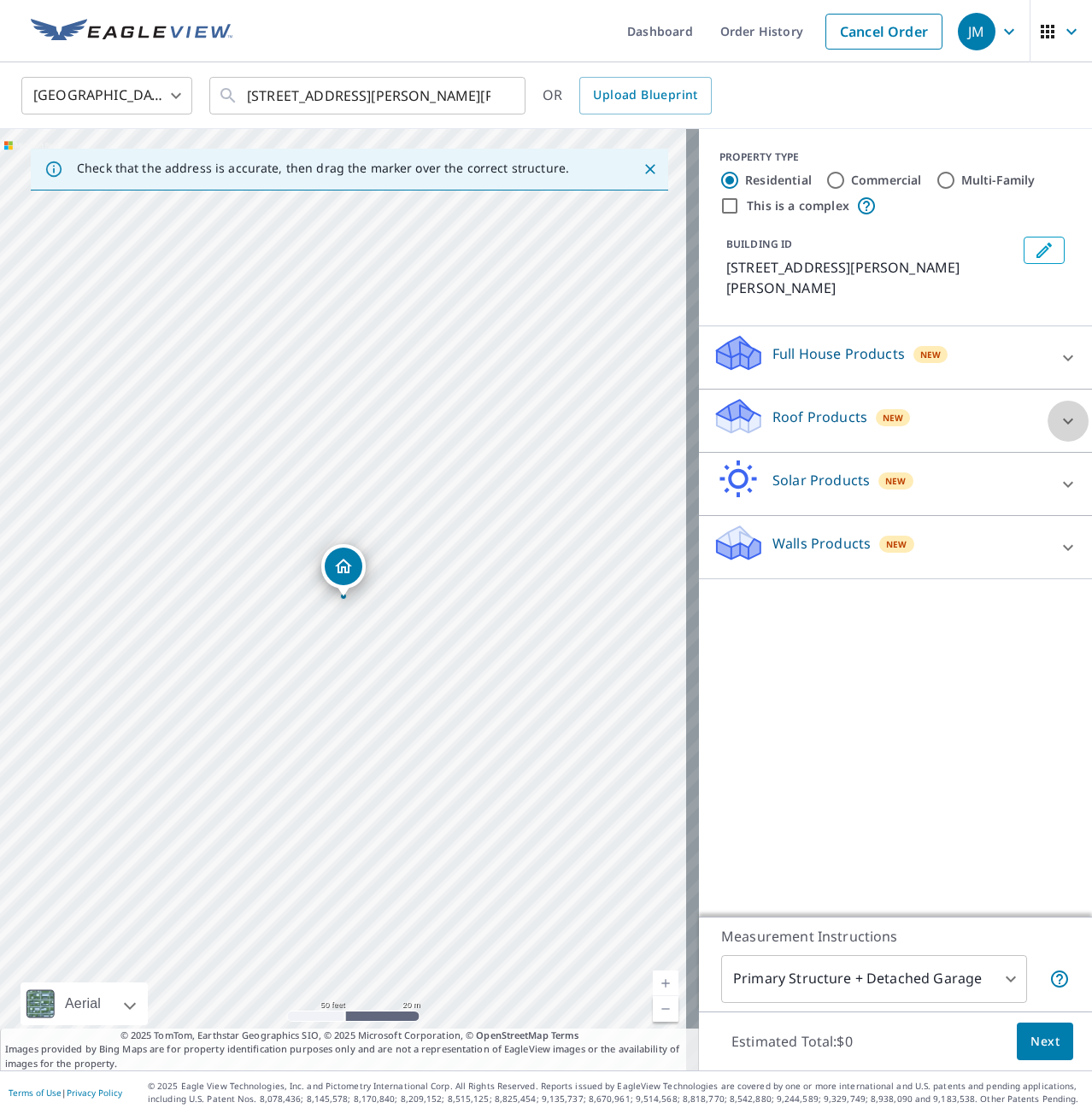
click at [1058, 411] on icon at bounding box center [1068, 421] width 20 height 20
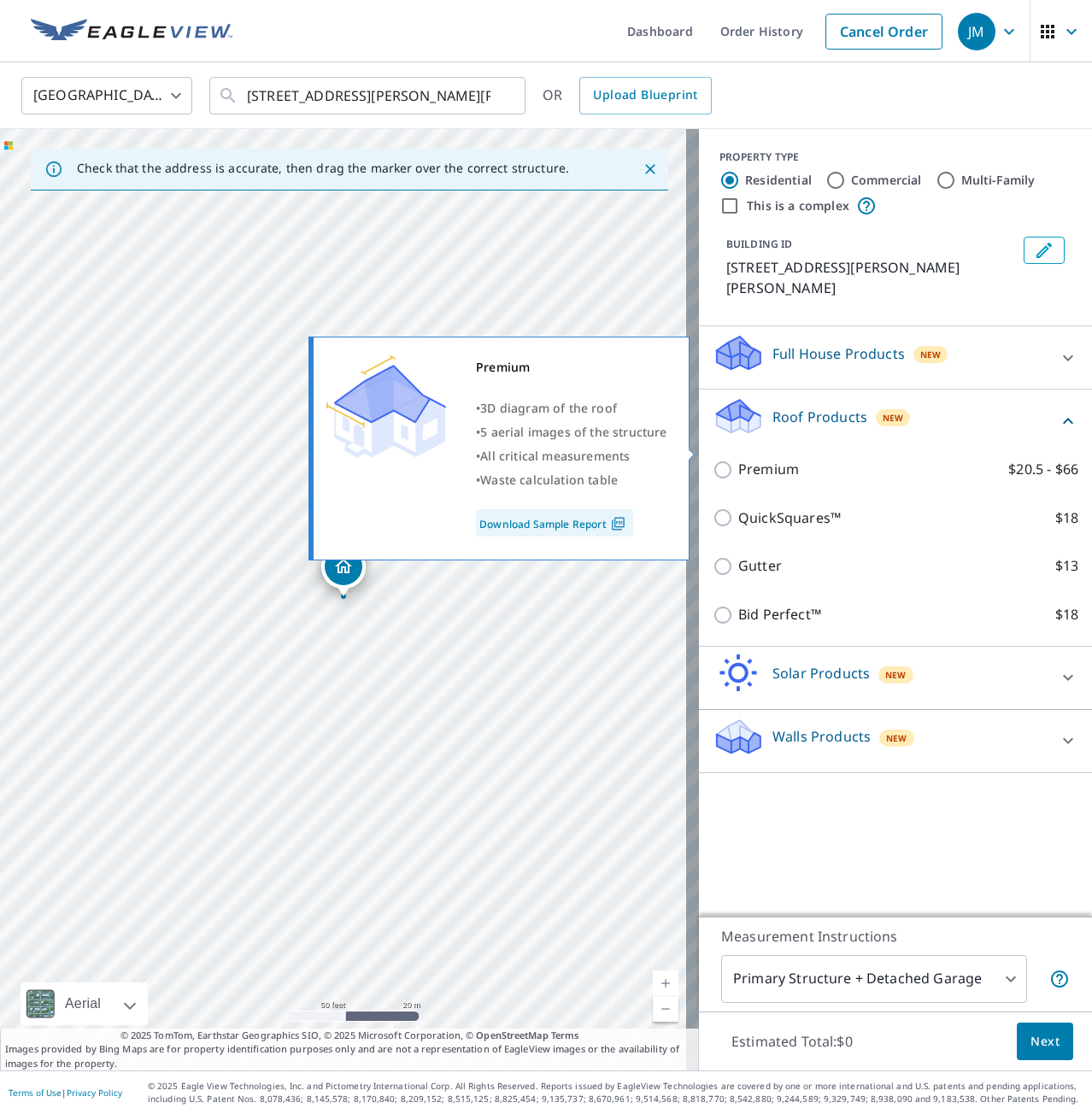
click at [712, 460] on input "Premium $20.5 - $66" at bounding box center [725, 470] width 26 height 20
checkbox input "true"
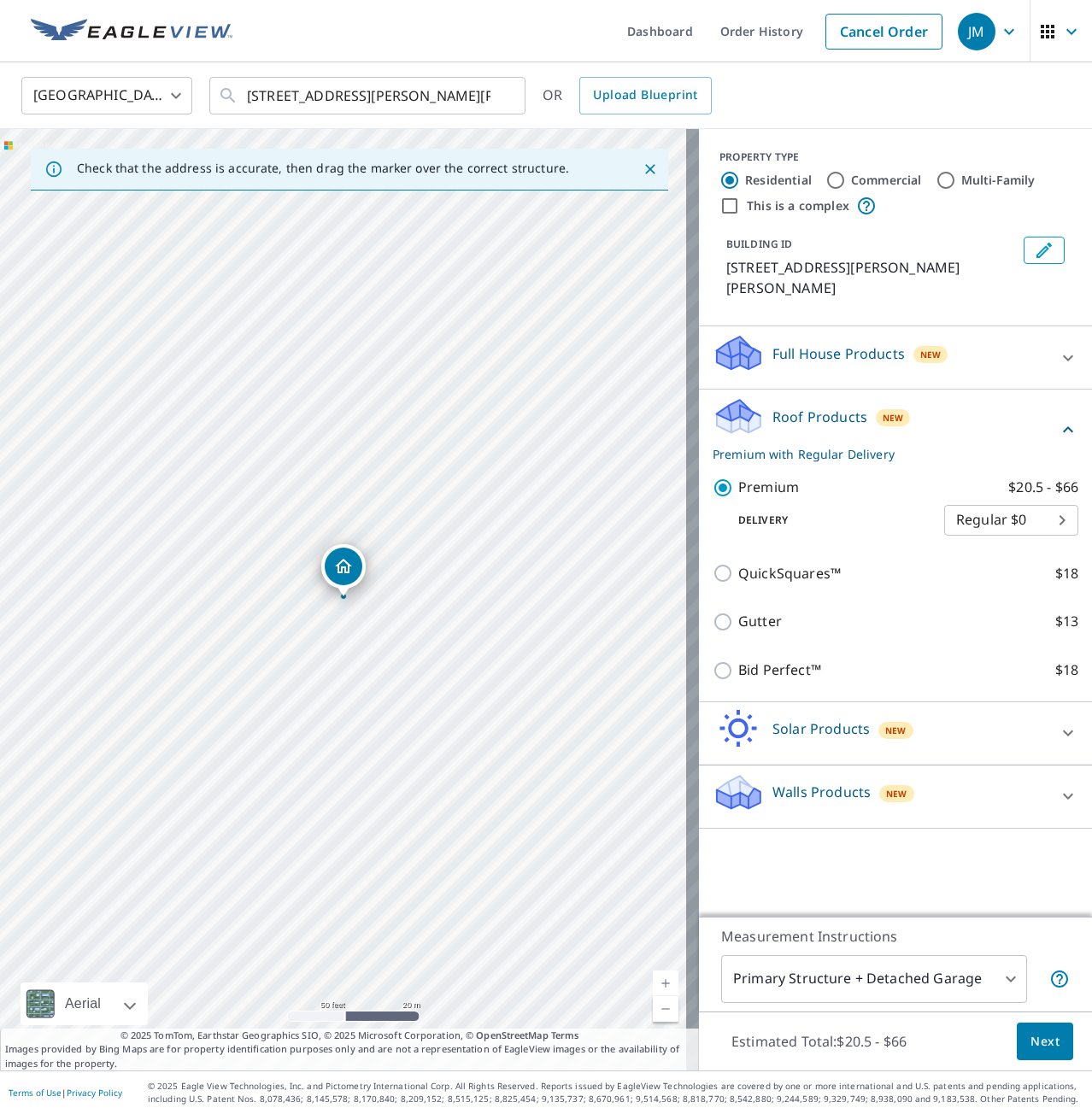
click at [973, 978] on body "JM JM Dashboard Order History Cancel Order JM [GEOGRAPHIC_DATA] US ​ [STREET_AD…" at bounding box center [546, 557] width 1092 height 1114
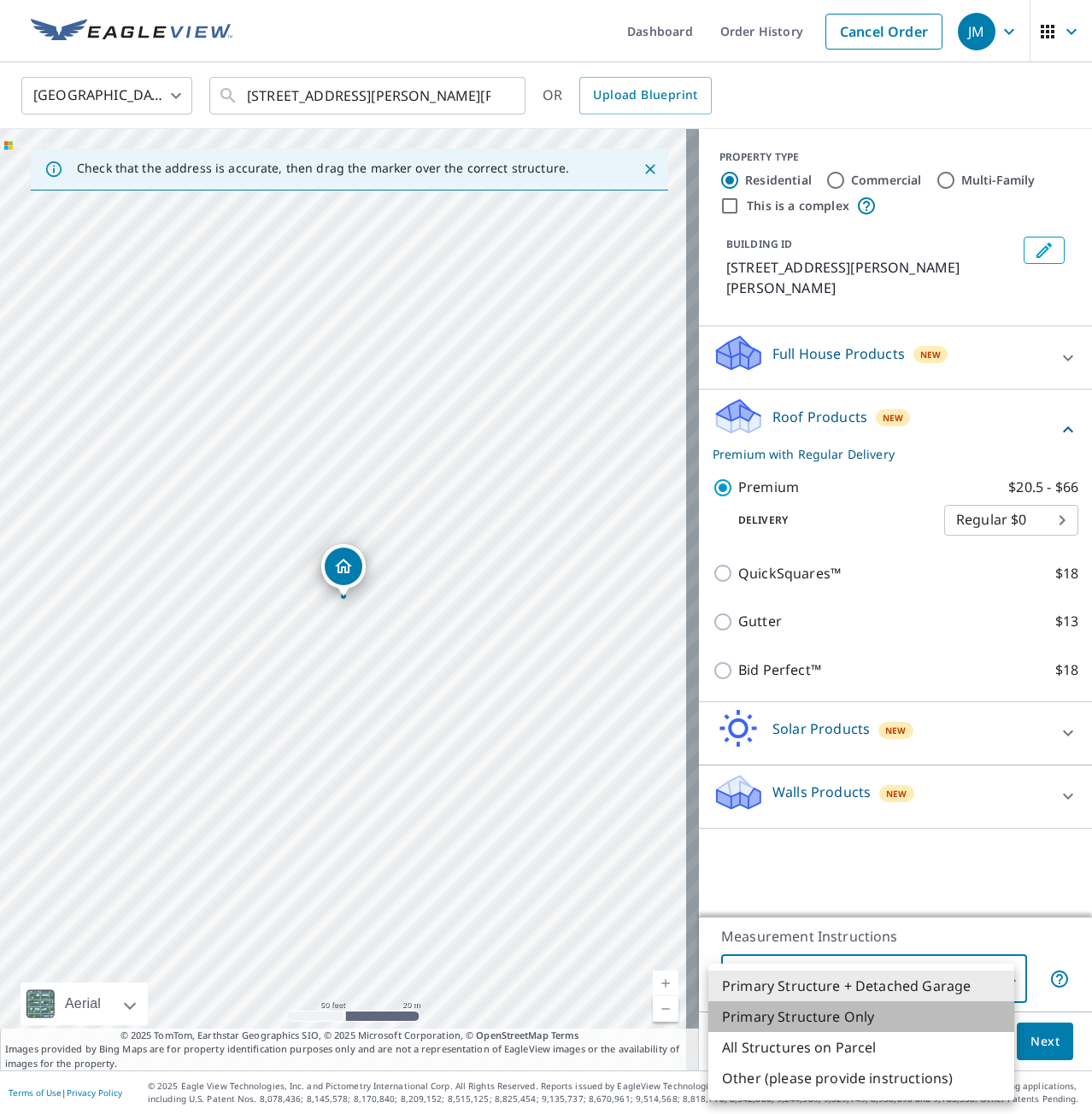
click at [813, 1011] on li "Primary Structure Only" at bounding box center [861, 1016] width 306 height 30
type input "2"
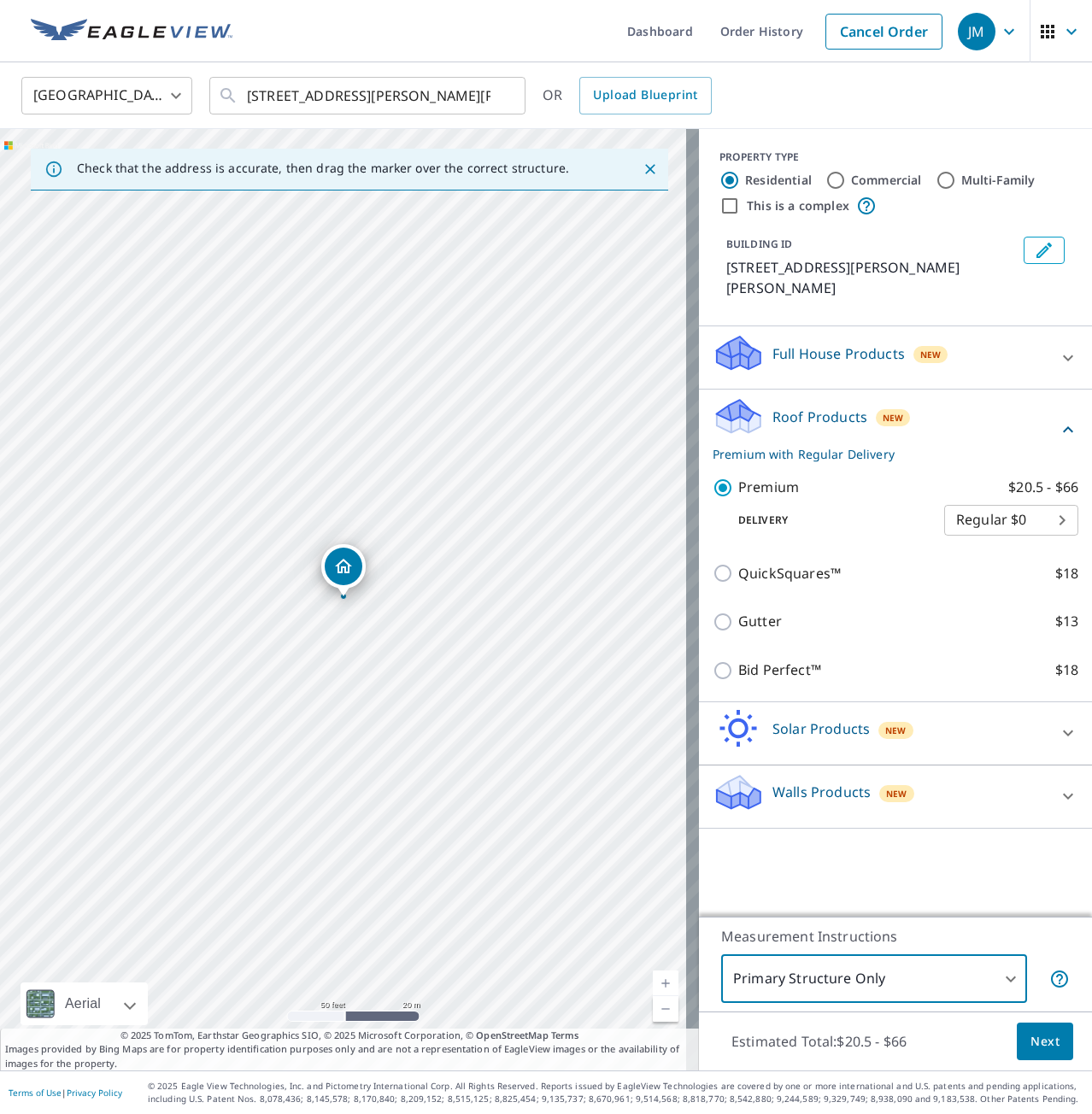
click at [1030, 1036] on span "Next" at bounding box center [1044, 1041] width 29 height 21
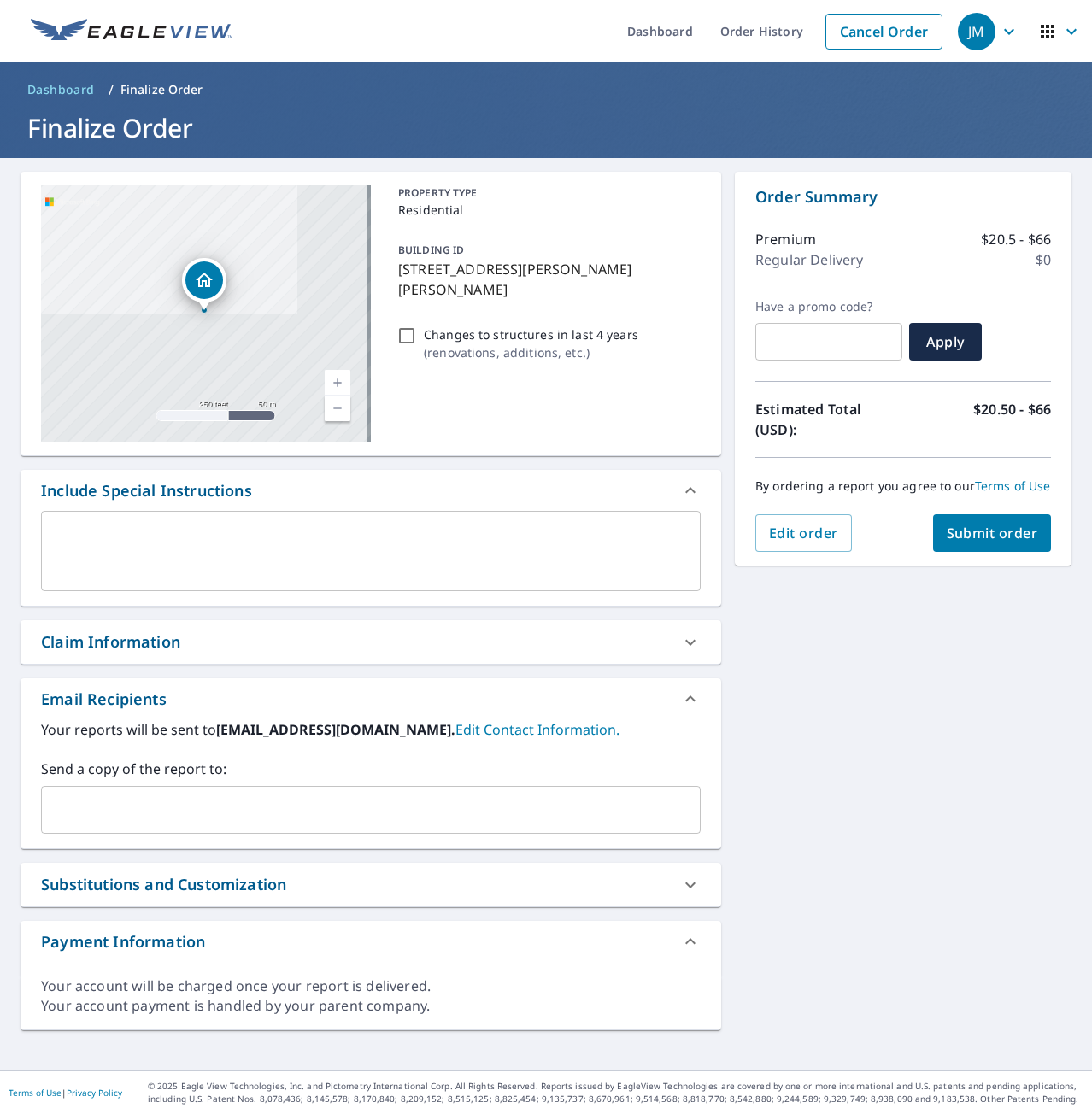
click at [107, 805] on input "text" at bounding box center [358, 809] width 619 height 32
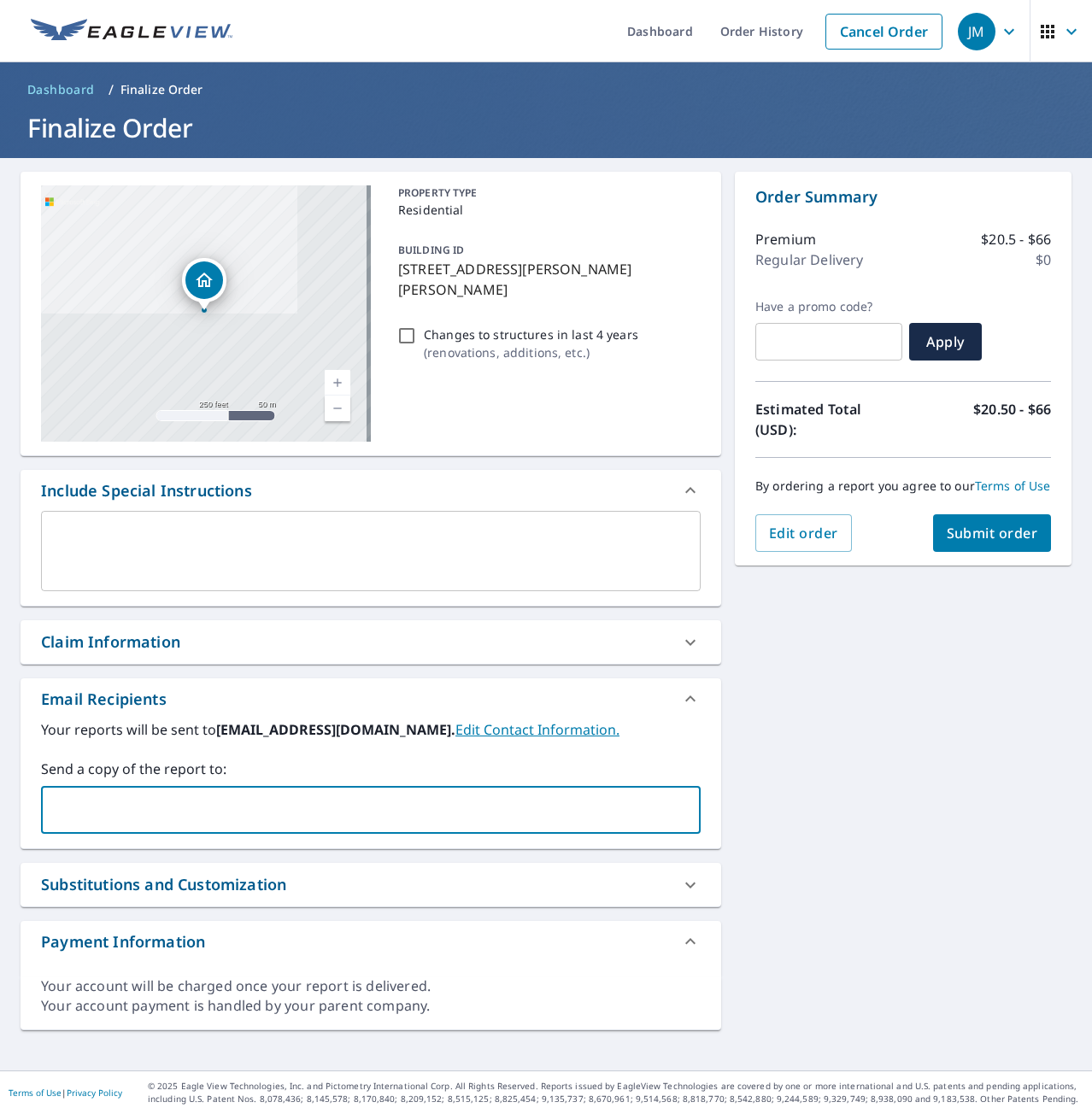
type input "[PERSON_NAME][EMAIL_ADDRESS][PERSON_NAME][DOMAIN_NAME]"
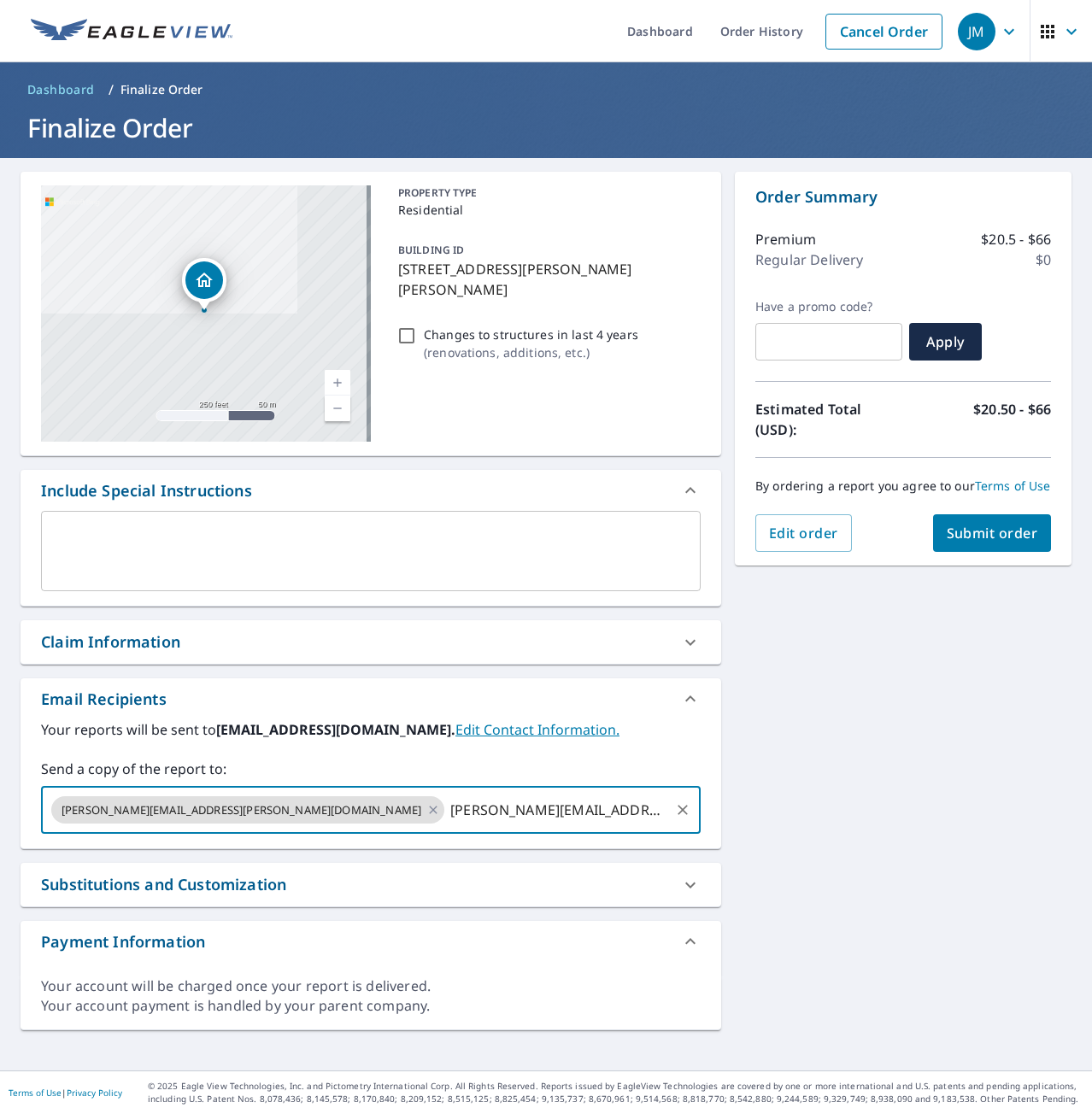
type input "[PERSON_NAME][EMAIL_ADDRESS][DOMAIN_NAME]"
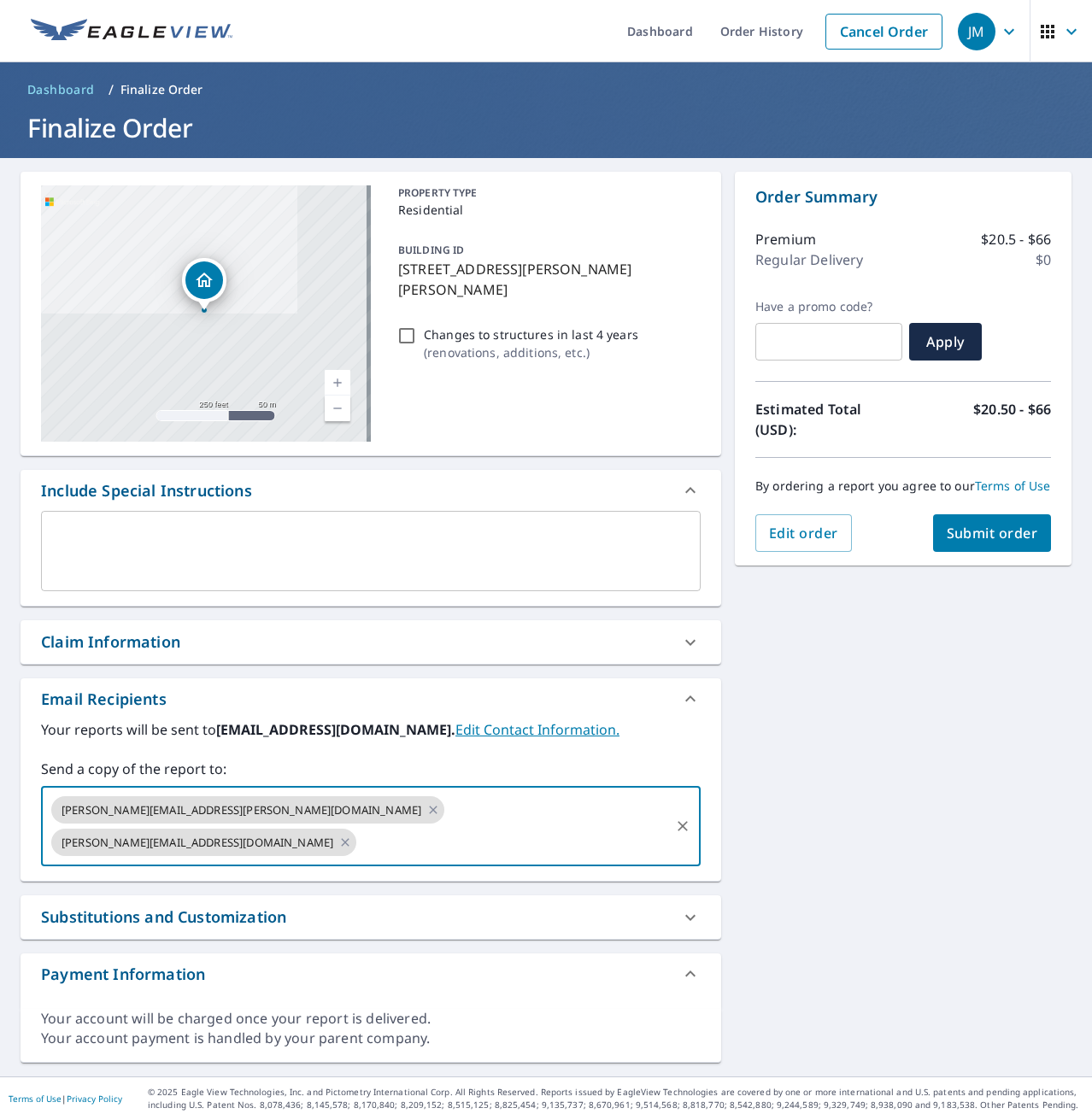
click at [970, 542] on span "Submit order" at bounding box center [992, 533] width 91 height 18
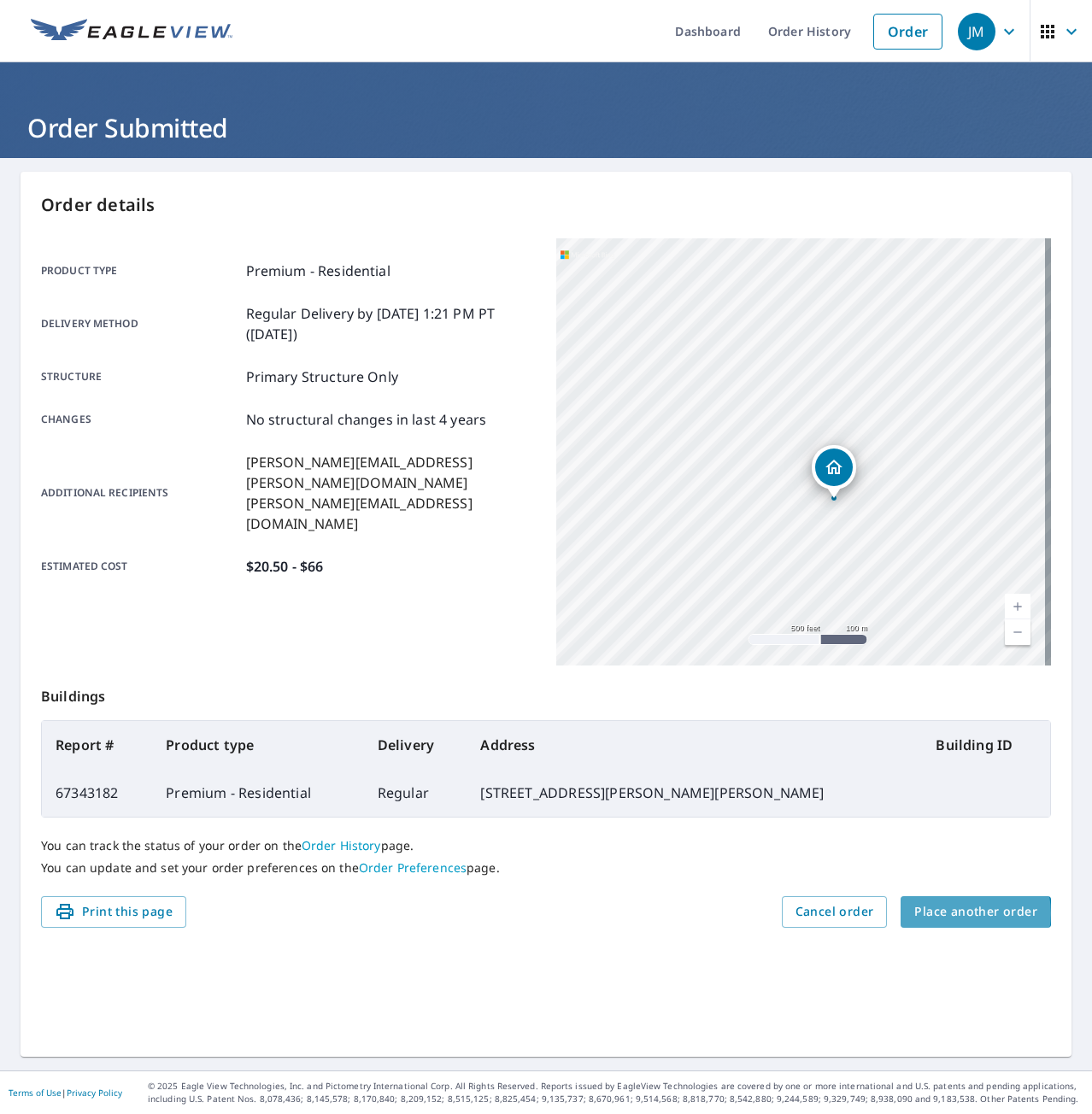
click at [954, 914] on span "Place another order" at bounding box center [976, 912] width 123 height 21
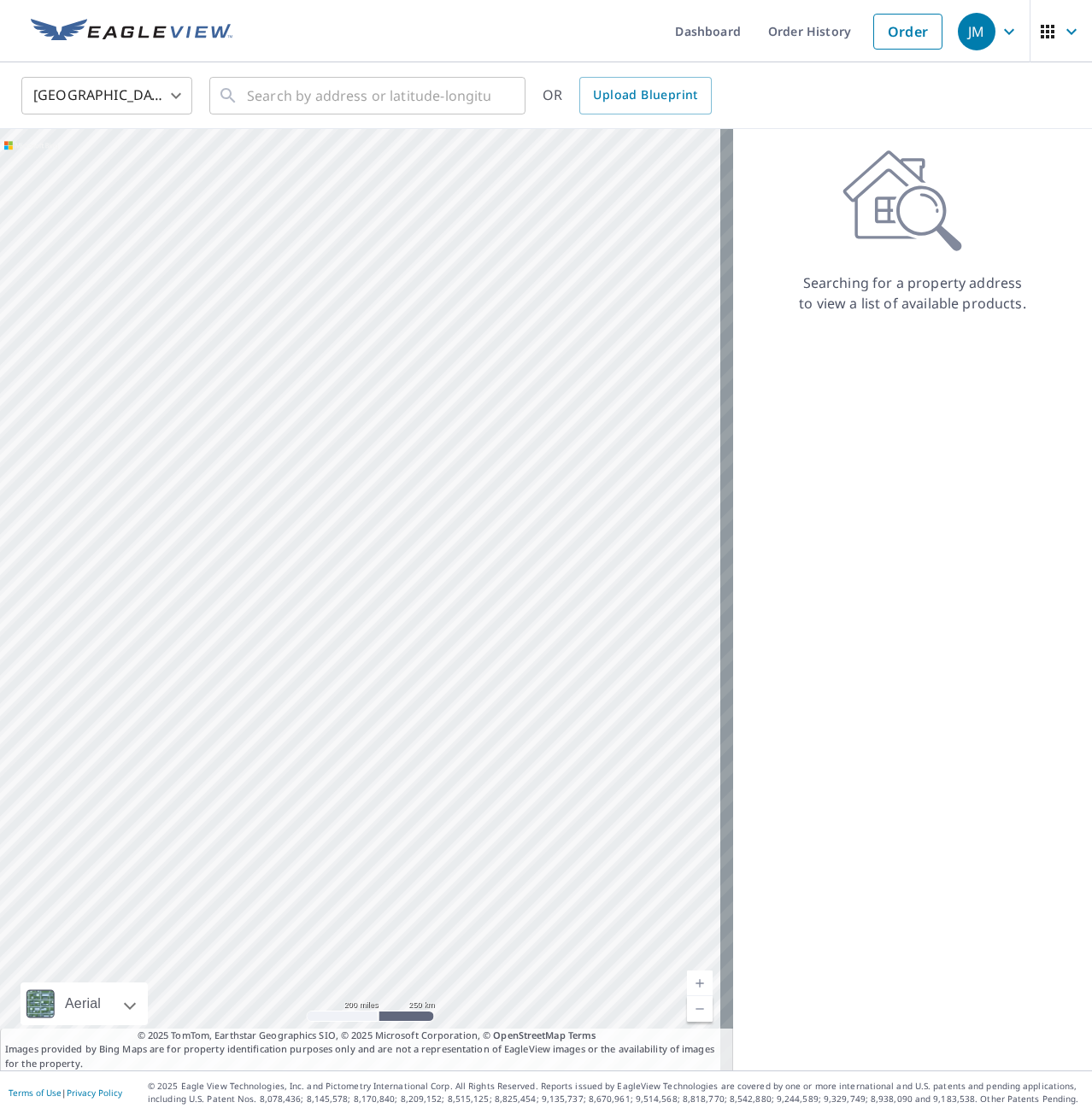
drag, startPoint x: -170, startPoint y: 682, endPoint x: -269, endPoint y: 686, distance: 99.1
click at [0, 686] on html "JM JM Dashboard Order History Order JM United States US ​ ​ OR Upload Blueprint…" at bounding box center [546, 557] width 1092 height 1114
click at [275, 619] on div at bounding box center [367, 599] width 734 height 941
drag, startPoint x: 348, startPoint y: 547, endPoint x: 197, endPoint y: 762, distance: 262.7
click at [197, 762] on div at bounding box center [367, 599] width 734 height 941
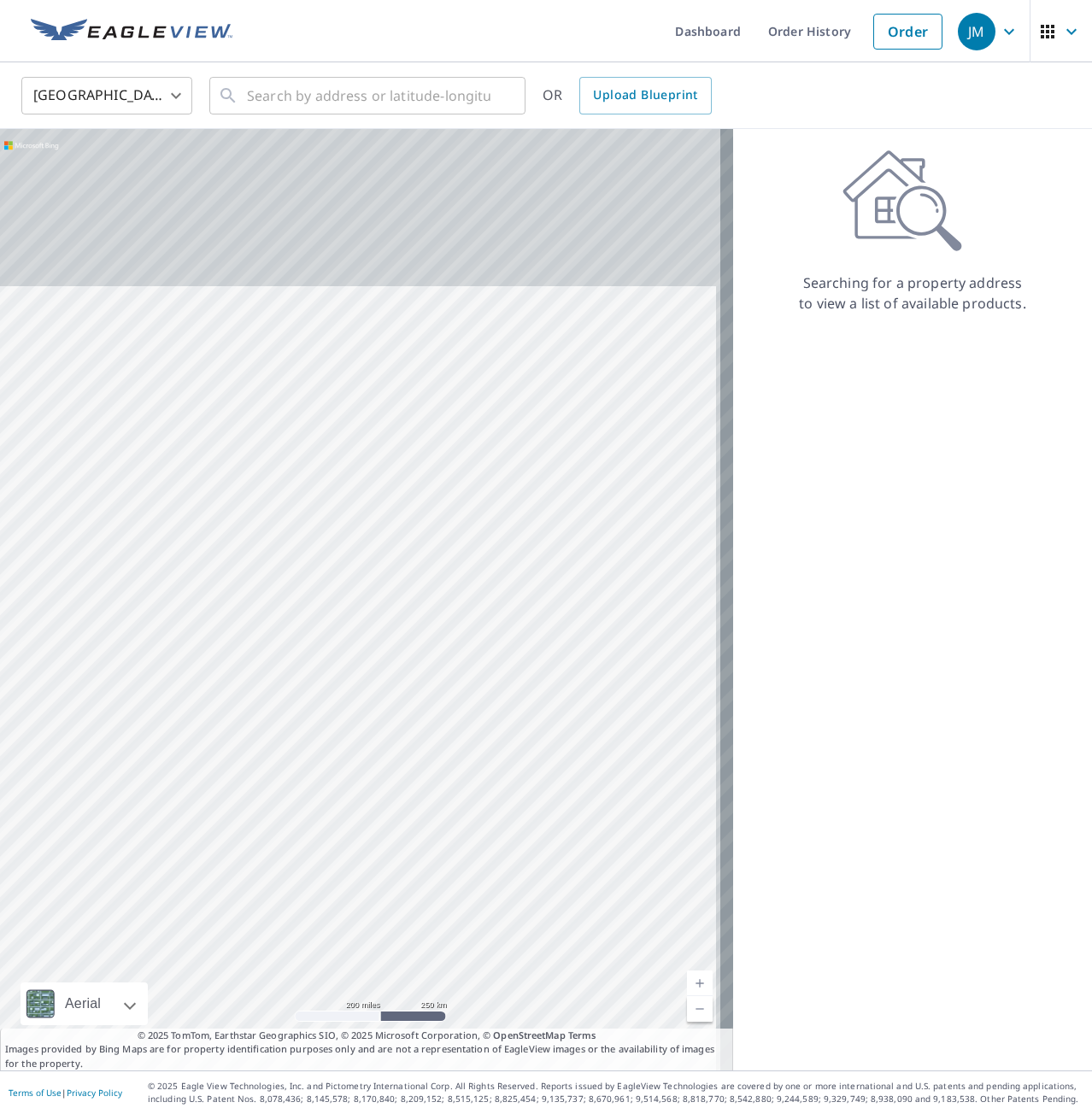
drag, startPoint x: 184, startPoint y: 568, endPoint x: 181, endPoint y: 660, distance: 92.0
click at [181, 660] on div at bounding box center [367, 599] width 734 height 941
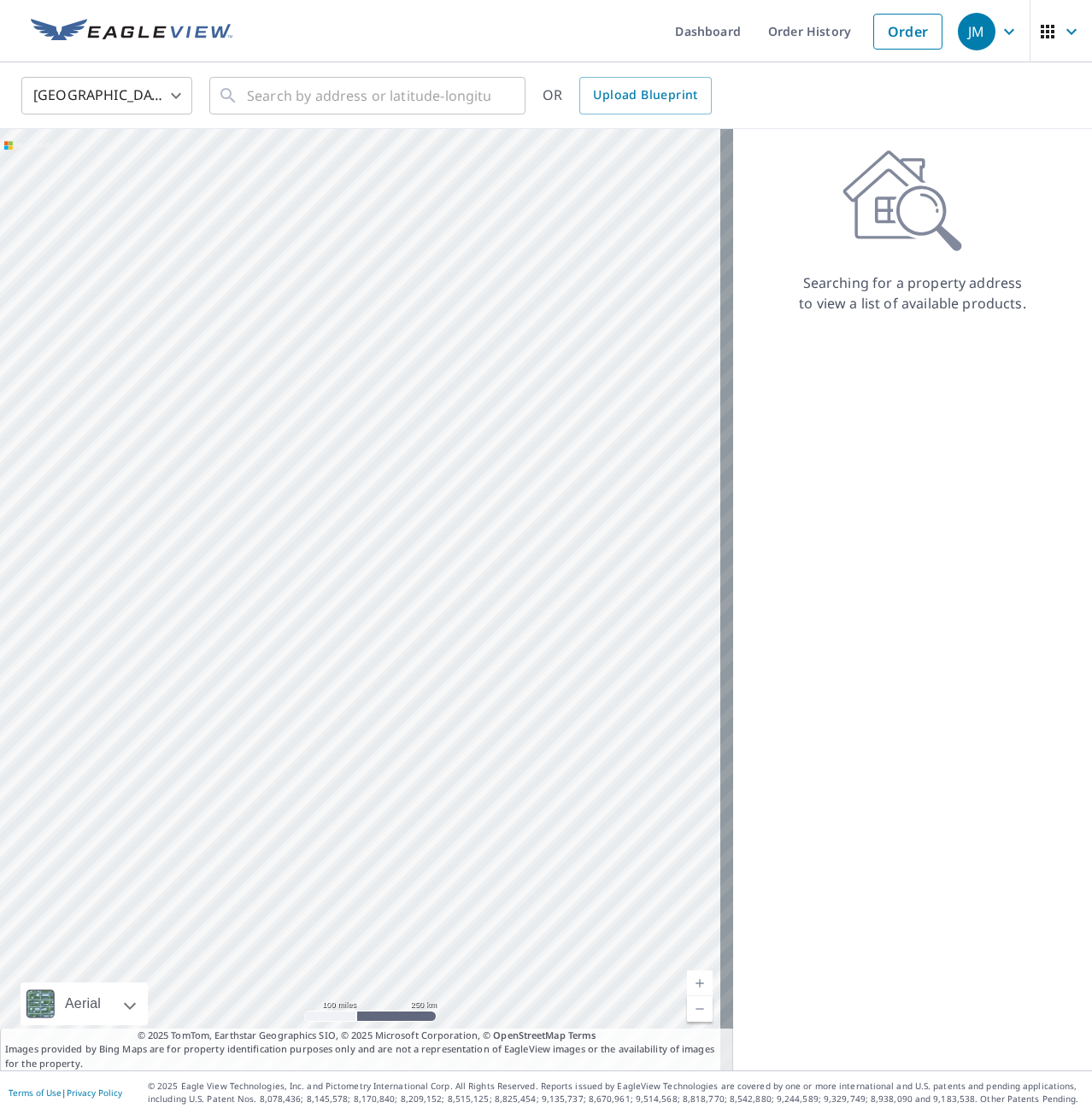
drag, startPoint x: 294, startPoint y: 576, endPoint x: 338, endPoint y: 598, distance: 49.2
click at [338, 598] on div at bounding box center [367, 599] width 734 height 941
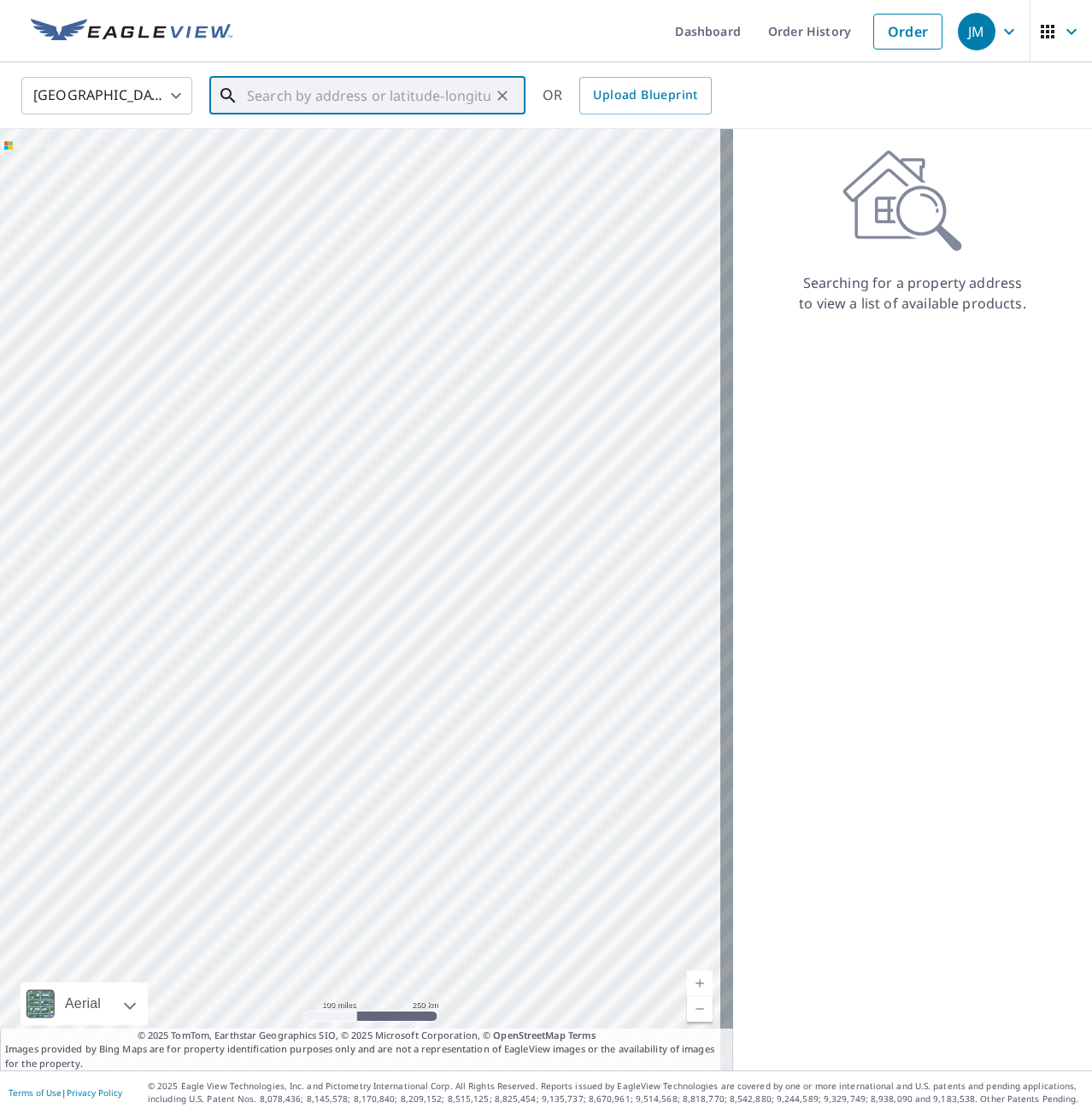
click at [328, 103] on input "text" at bounding box center [369, 96] width 244 height 48
click at [433, 97] on input "text" at bounding box center [369, 96] width 244 height 48
click at [901, 26] on link "Order" at bounding box center [907, 31] width 69 height 36
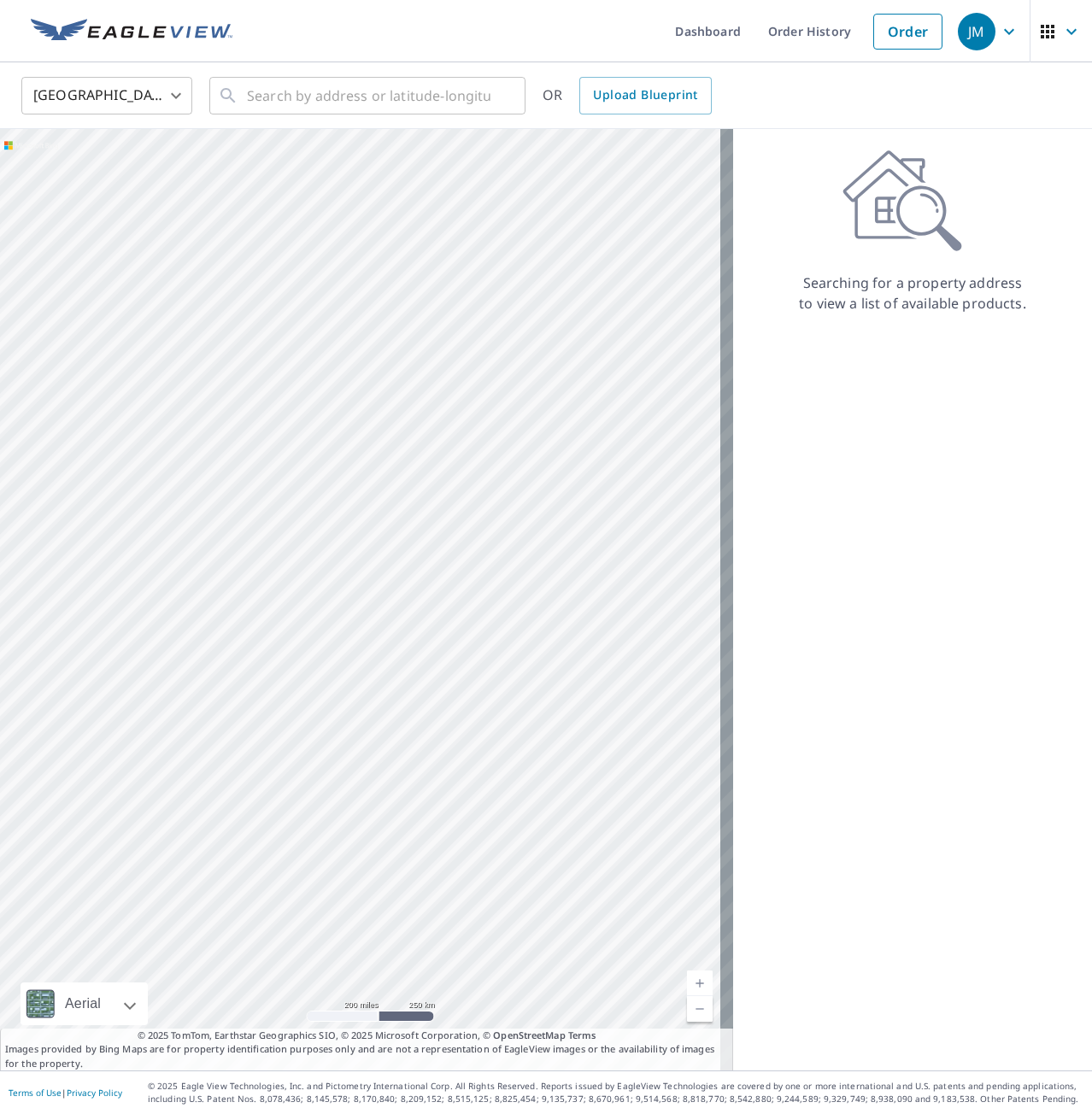
click at [1004, 32] on icon "button" at bounding box center [1009, 31] width 10 height 6
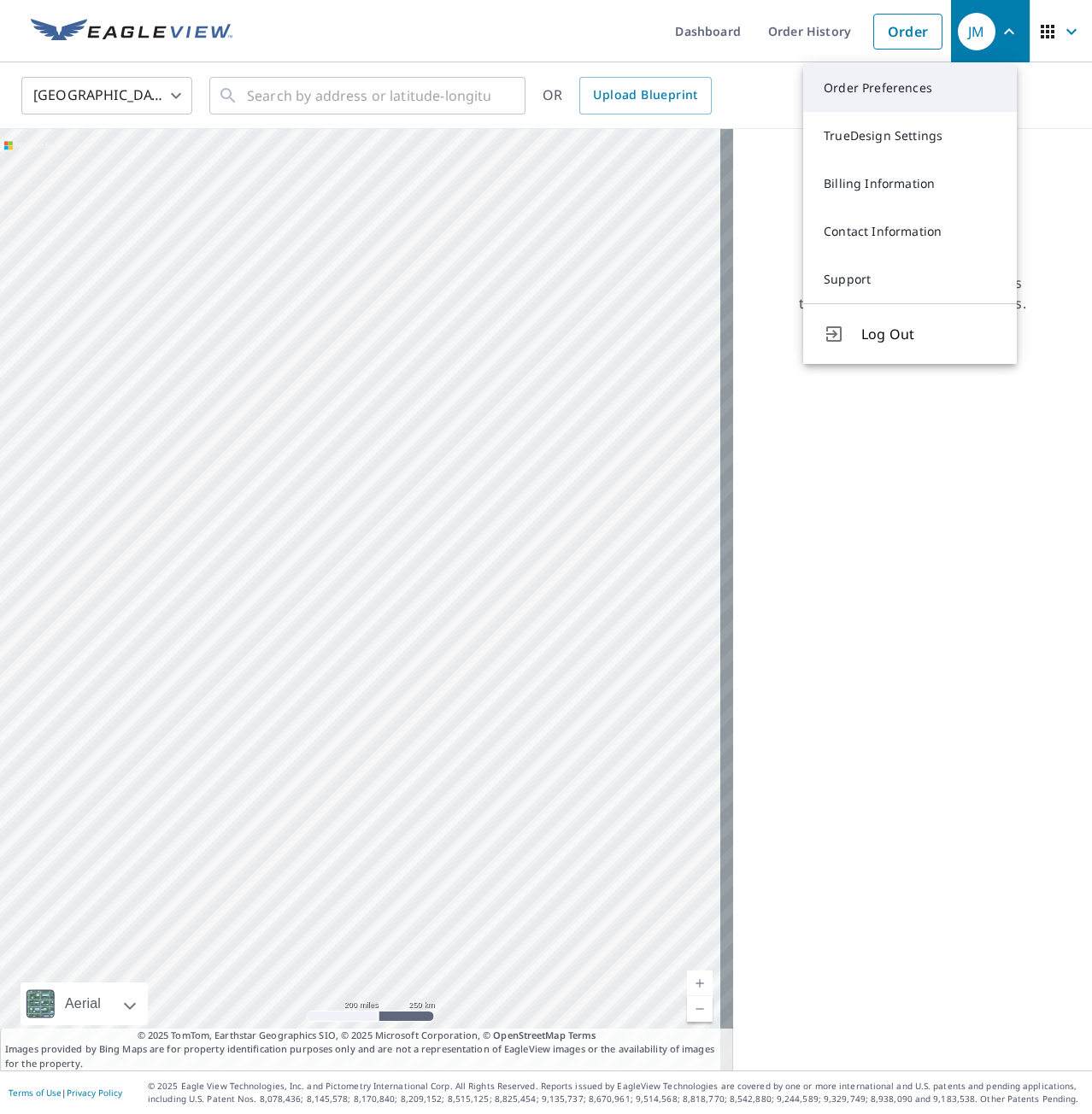
click at [855, 90] on link "Order Preferences" at bounding box center [909, 88] width 213 height 48
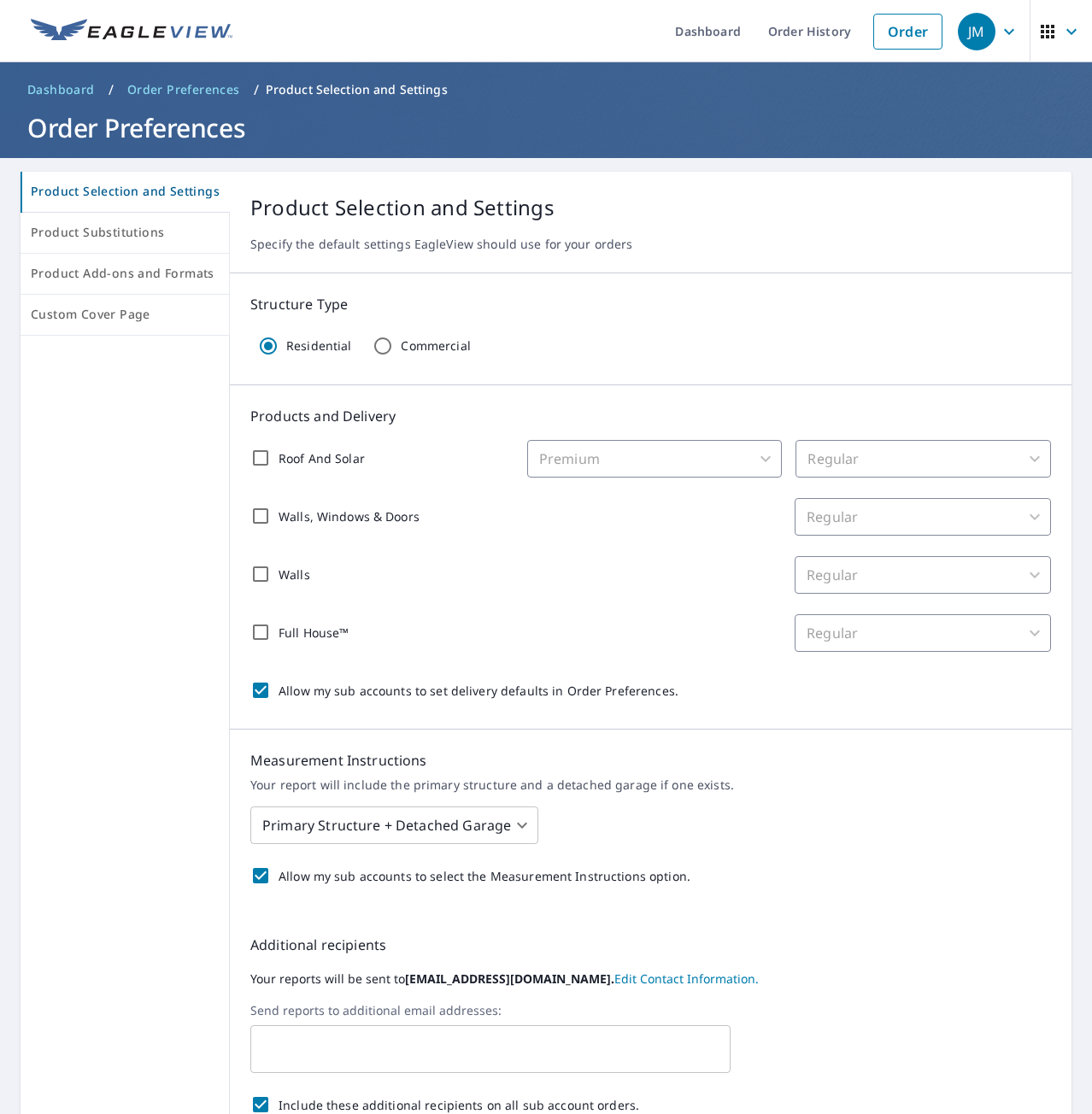
scroll to position [167, 0]
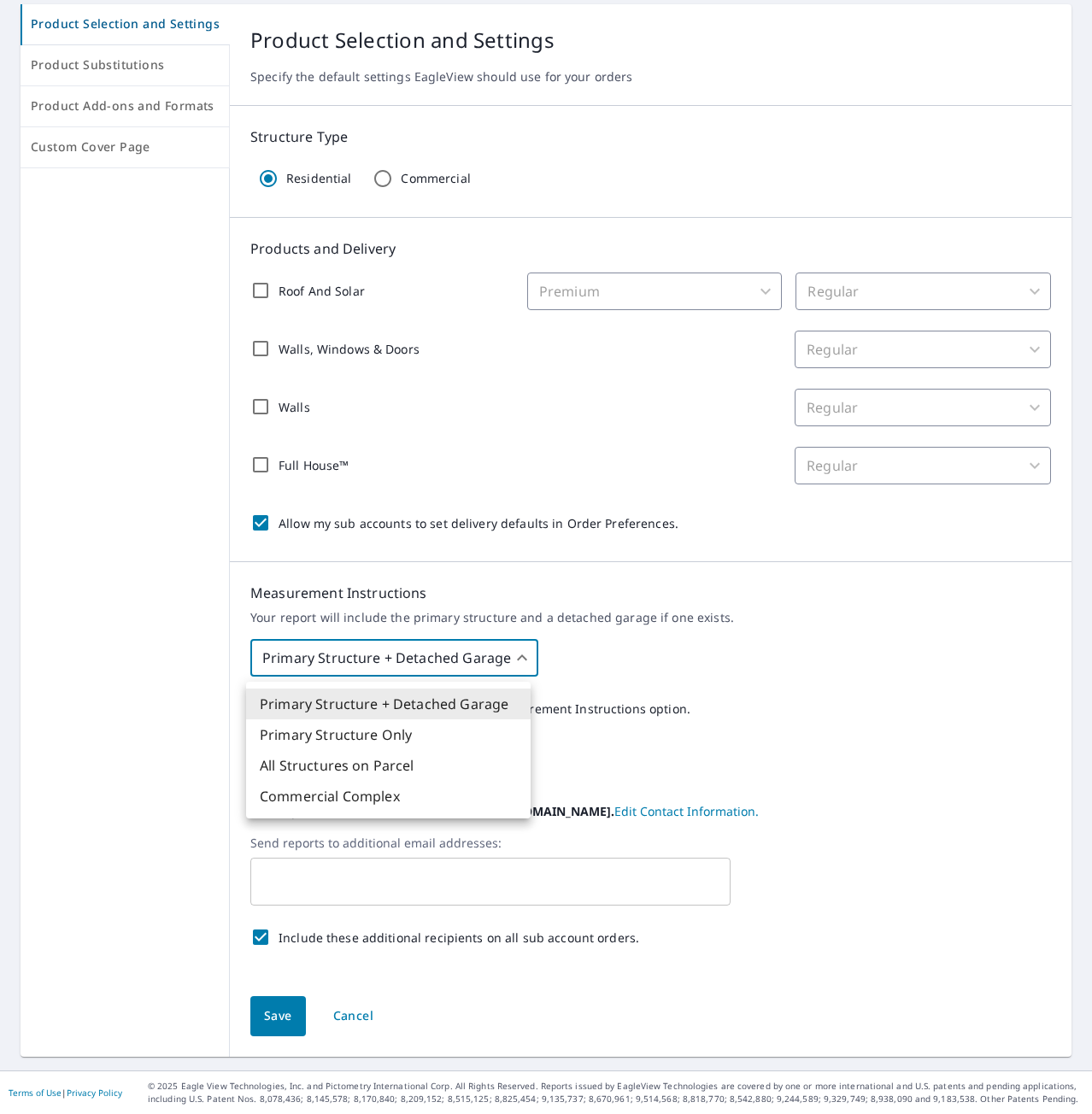
click at [463, 664] on body "JM JM Dashboard Order History Order JM Dashboard / Order Preferences / Product …" at bounding box center [546, 557] width 1092 height 1114
click at [315, 730] on li "Primary Structure Only" at bounding box center [388, 734] width 285 height 30
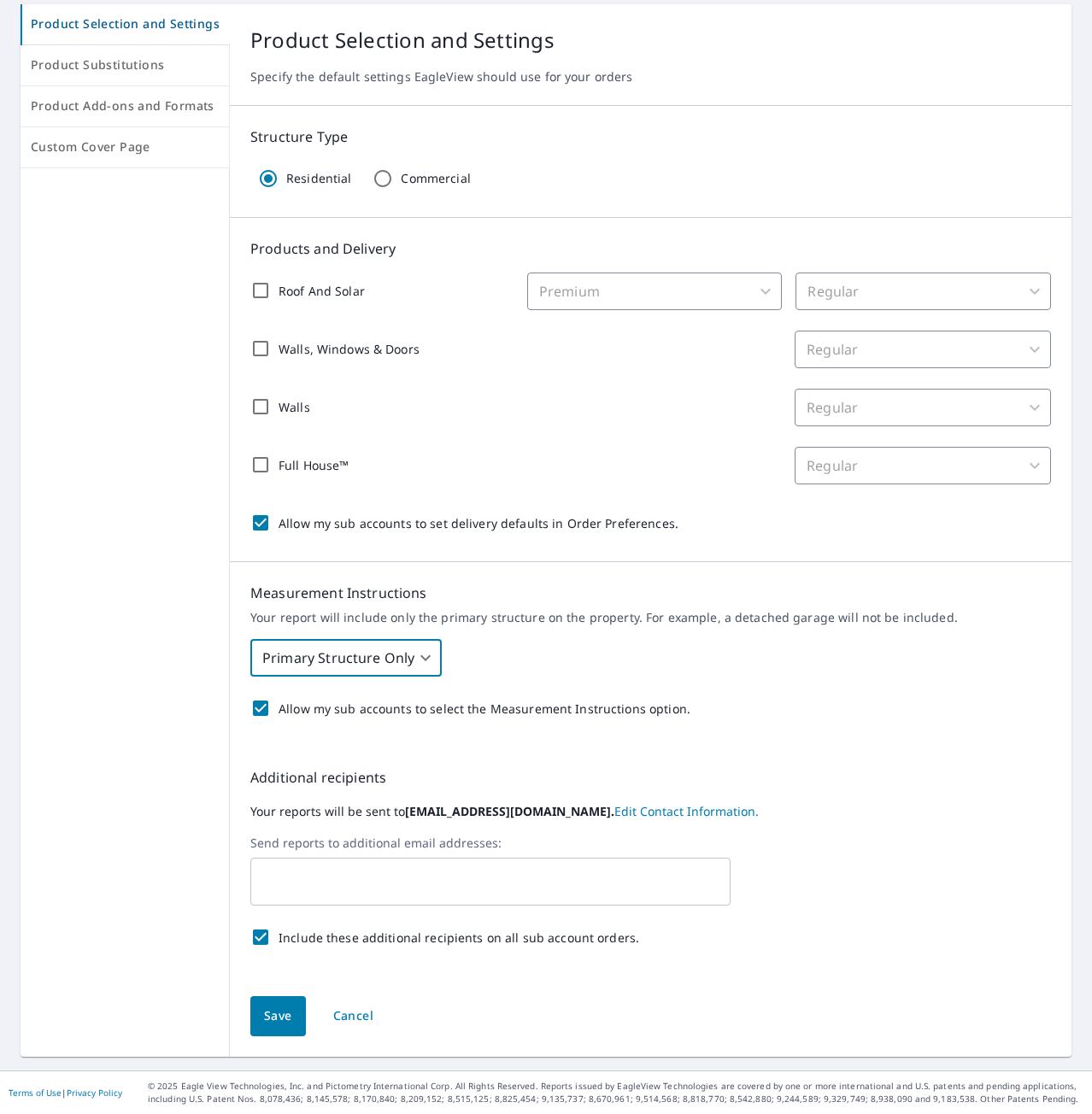
click at [382, 670] on body "JM JM Dashboard Order History Order JM Dashboard / Order Preferences / Product …" at bounding box center [546, 557] width 1092 height 1114
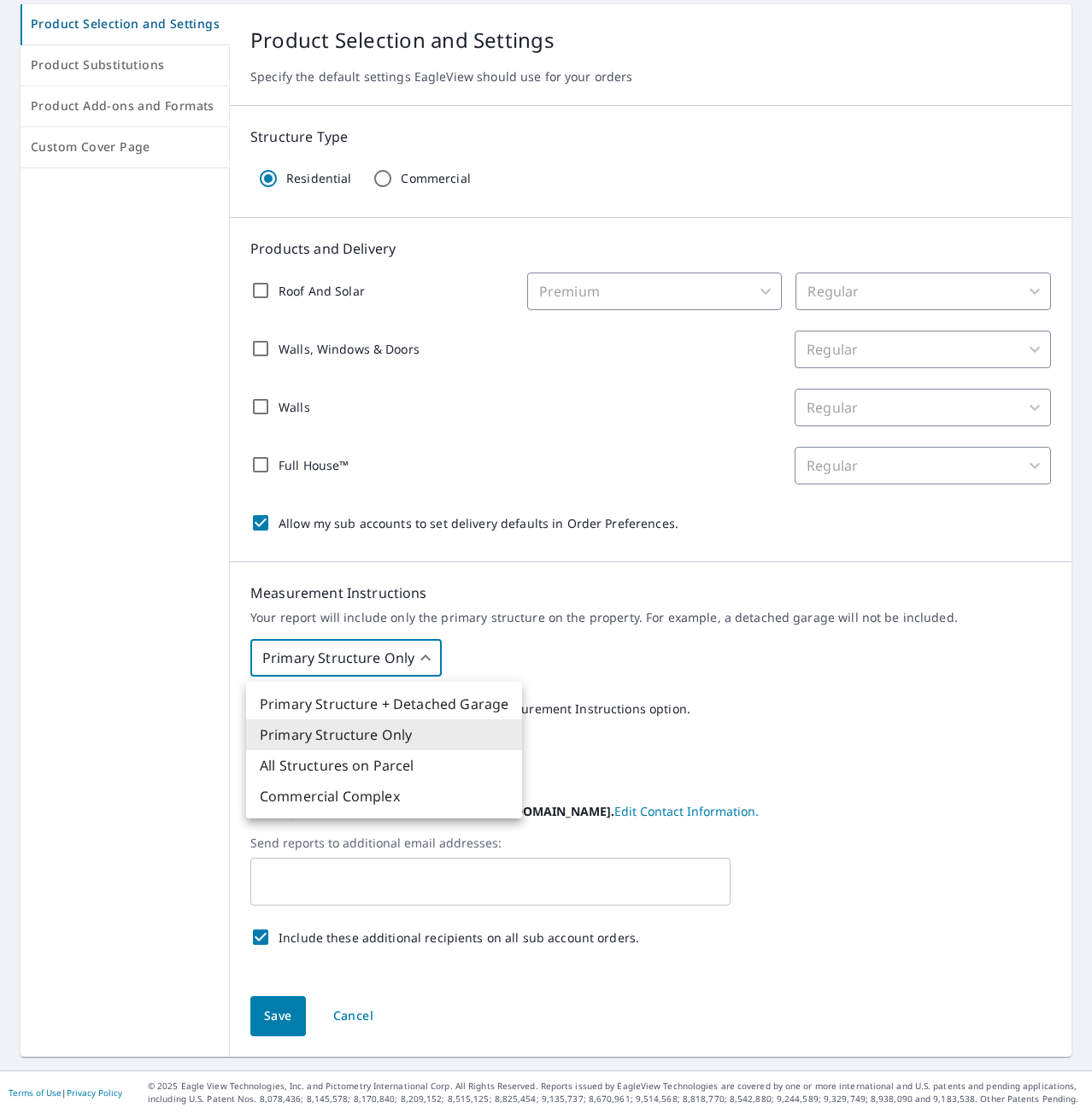
click at [396, 702] on li "Primary Structure + Detached Garage" at bounding box center [383, 703] width 276 height 30
type input "1"
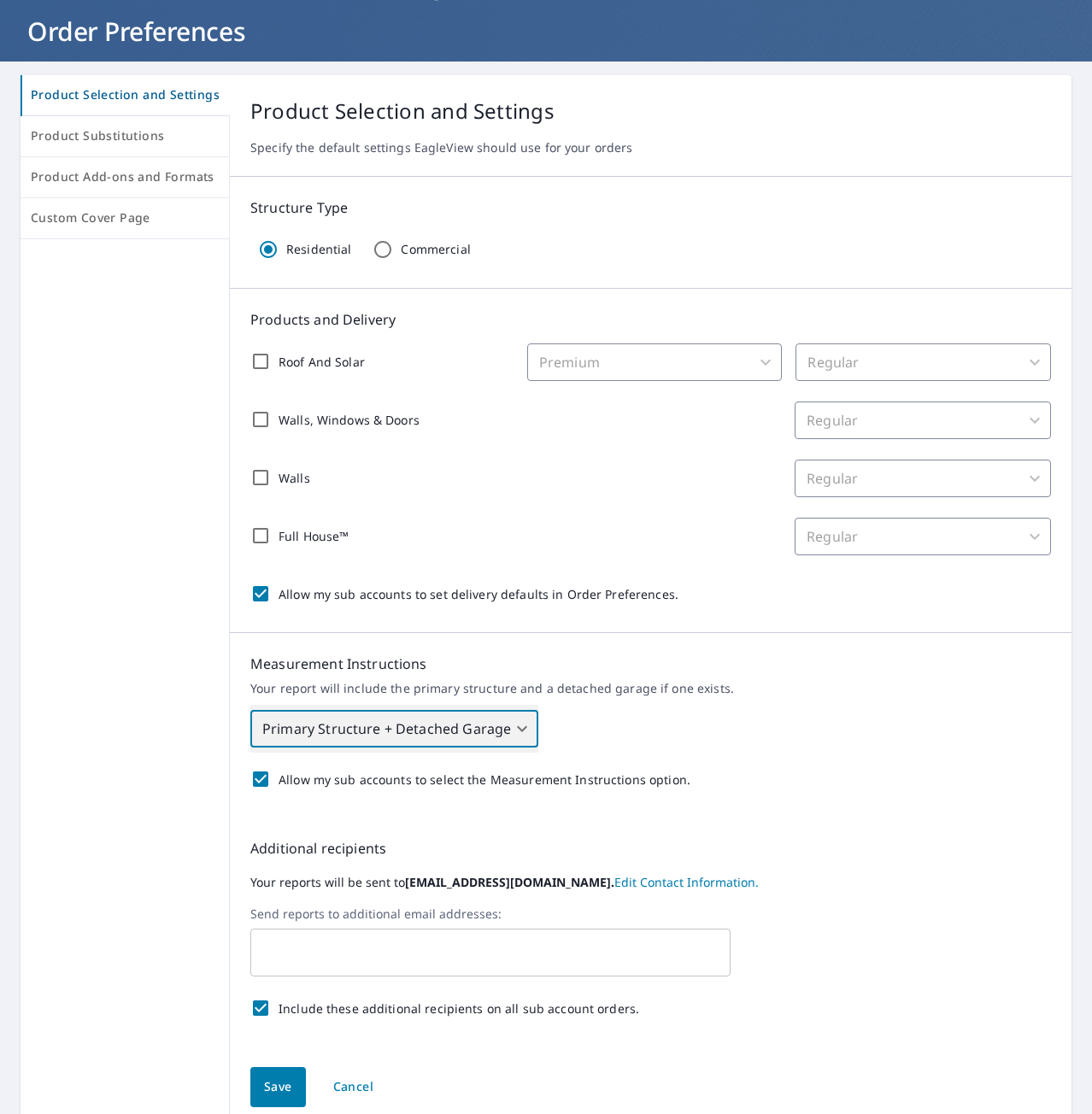
scroll to position [0, 0]
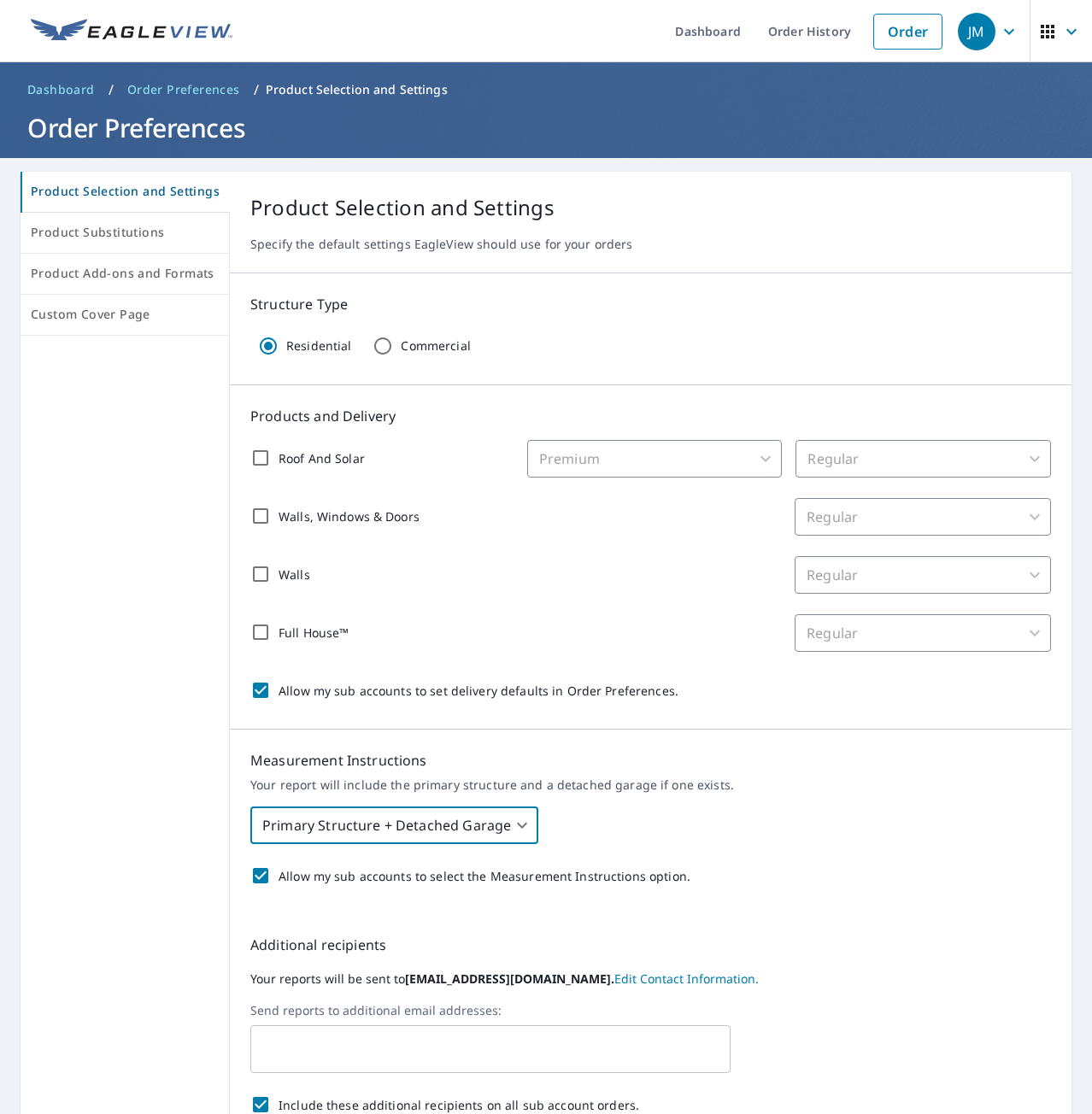
click at [754, 472] on div "Premium" at bounding box center [655, 458] width 256 height 38
click at [701, 462] on div "Premium" at bounding box center [655, 458] width 256 height 38
click at [252, 455] on input "Roof And Solar" at bounding box center [261, 457] width 36 height 36
checkbox input "true"
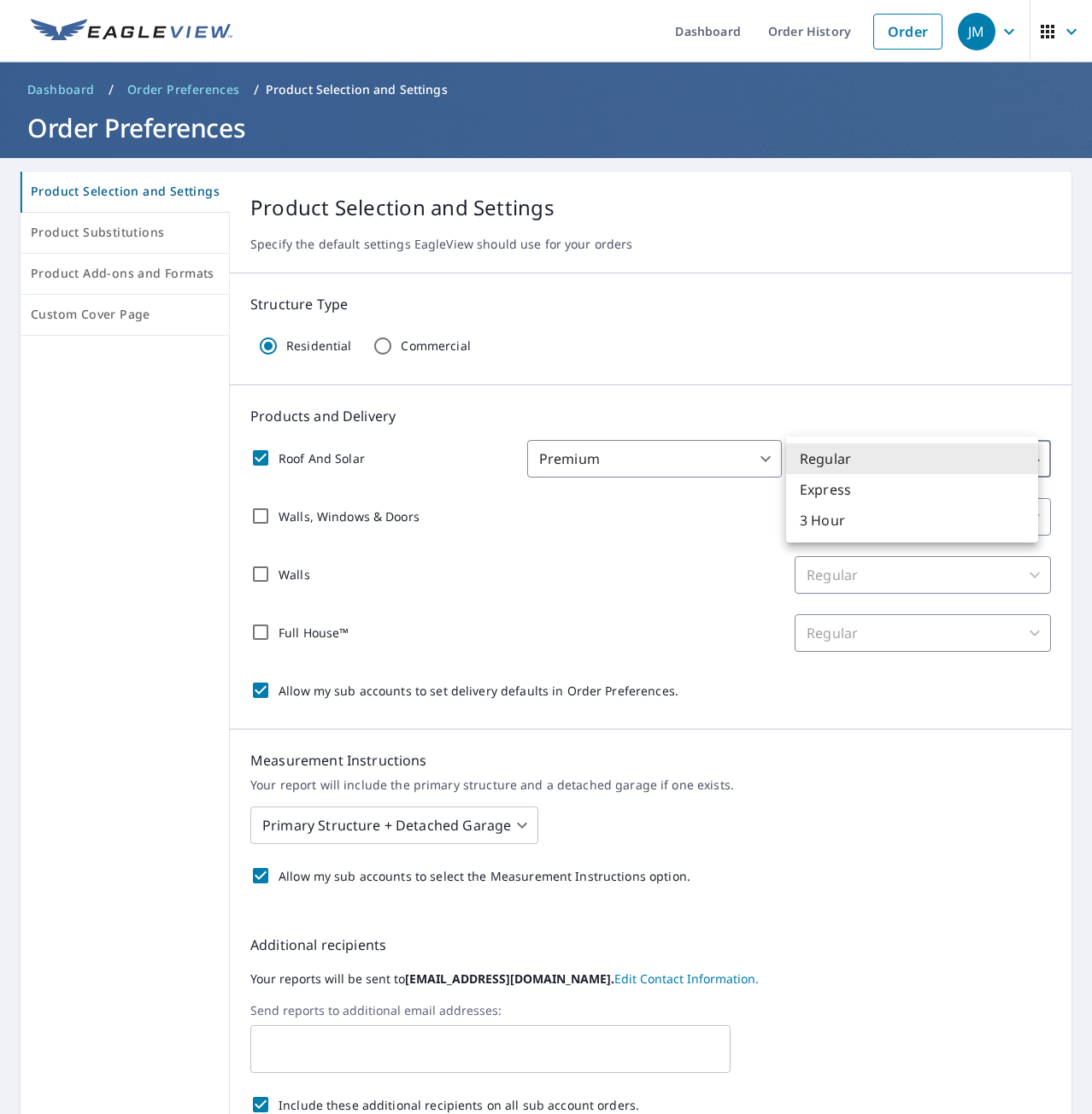
click at [1013, 449] on body "JM JM Dashboard Order History Order JM Dashboard / Order Preferences / Product …" at bounding box center [546, 557] width 1092 height 1114
click at [1013, 449] on li "Regular" at bounding box center [912, 458] width 252 height 30
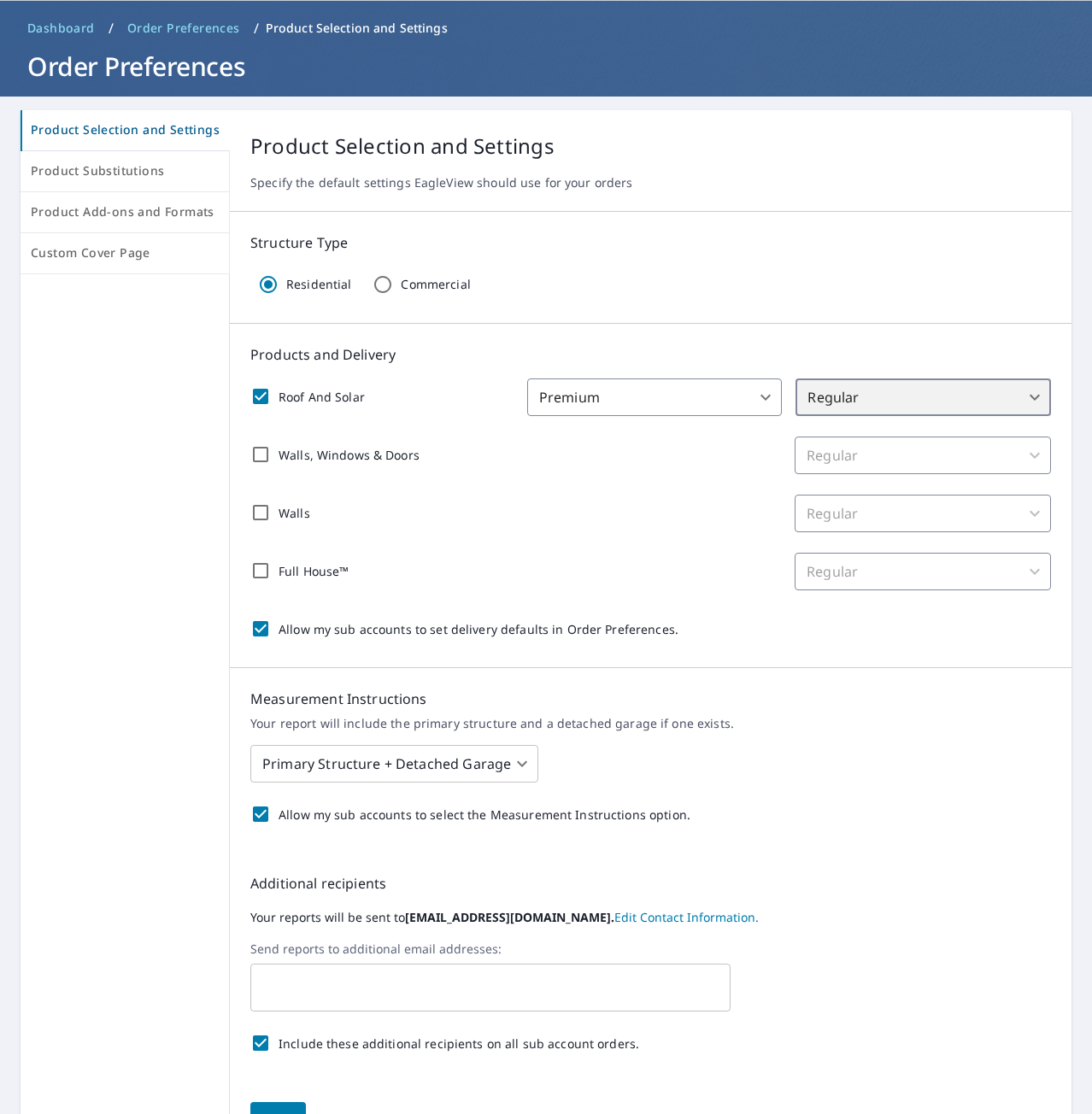
scroll to position [167, 0]
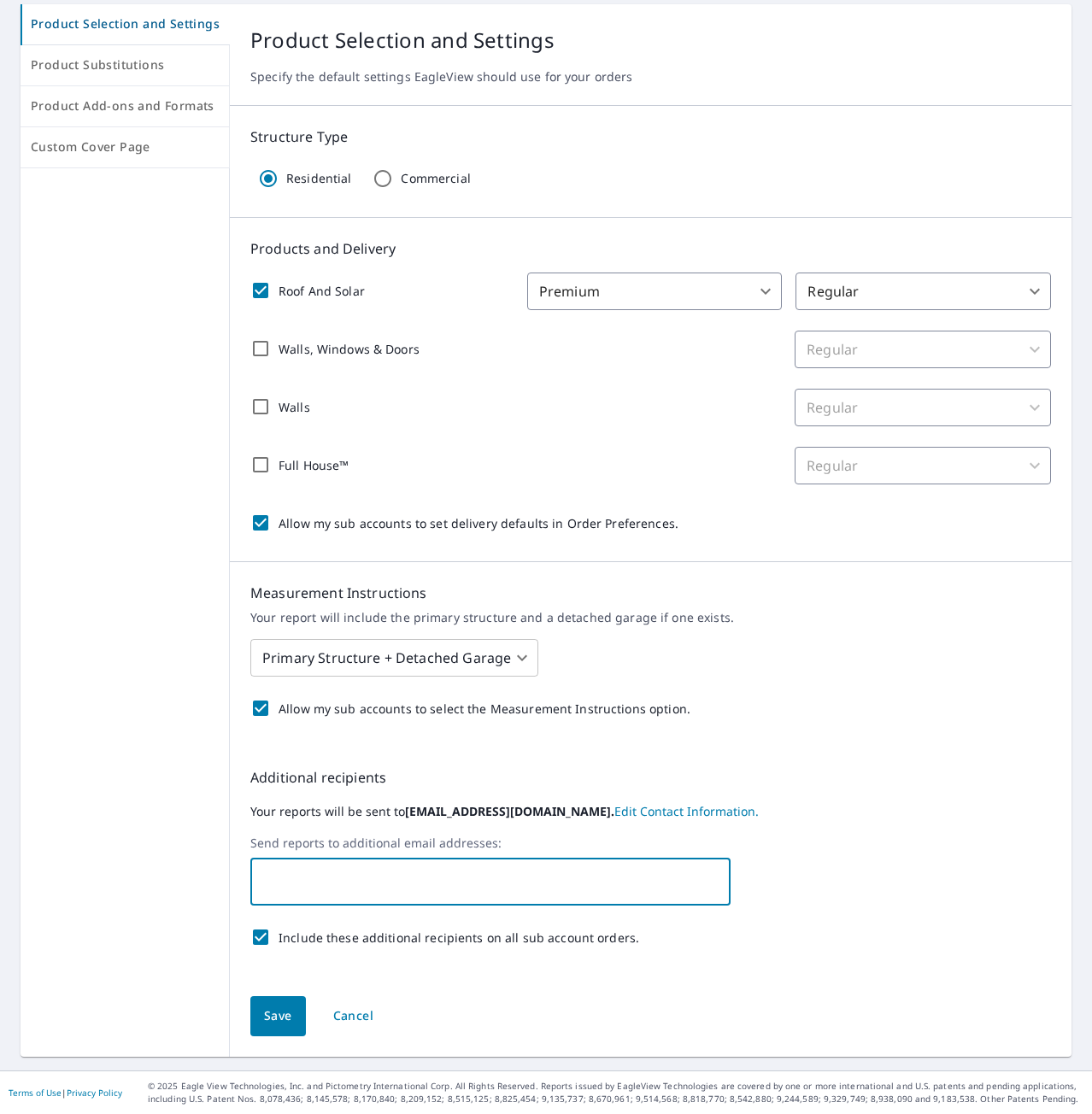
click at [296, 879] on input "text" at bounding box center [477, 881] width 439 height 32
type input "[PERSON_NAME][EMAIL_ADDRESS][PERSON_NAME][DOMAIN_NAME]"
click at [275, 1018] on span "Save" at bounding box center [278, 1016] width 29 height 21
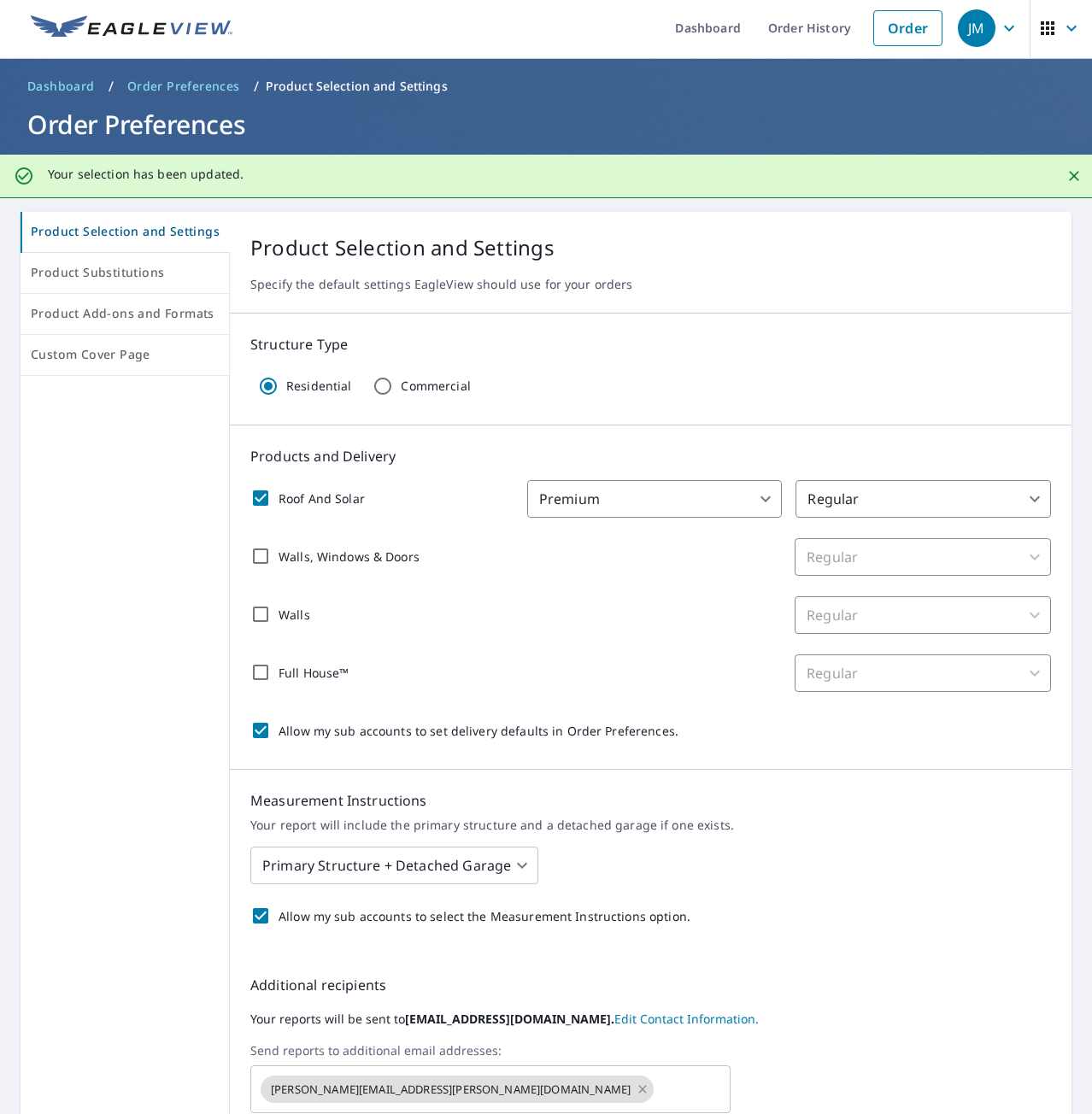
scroll to position [0, 0]
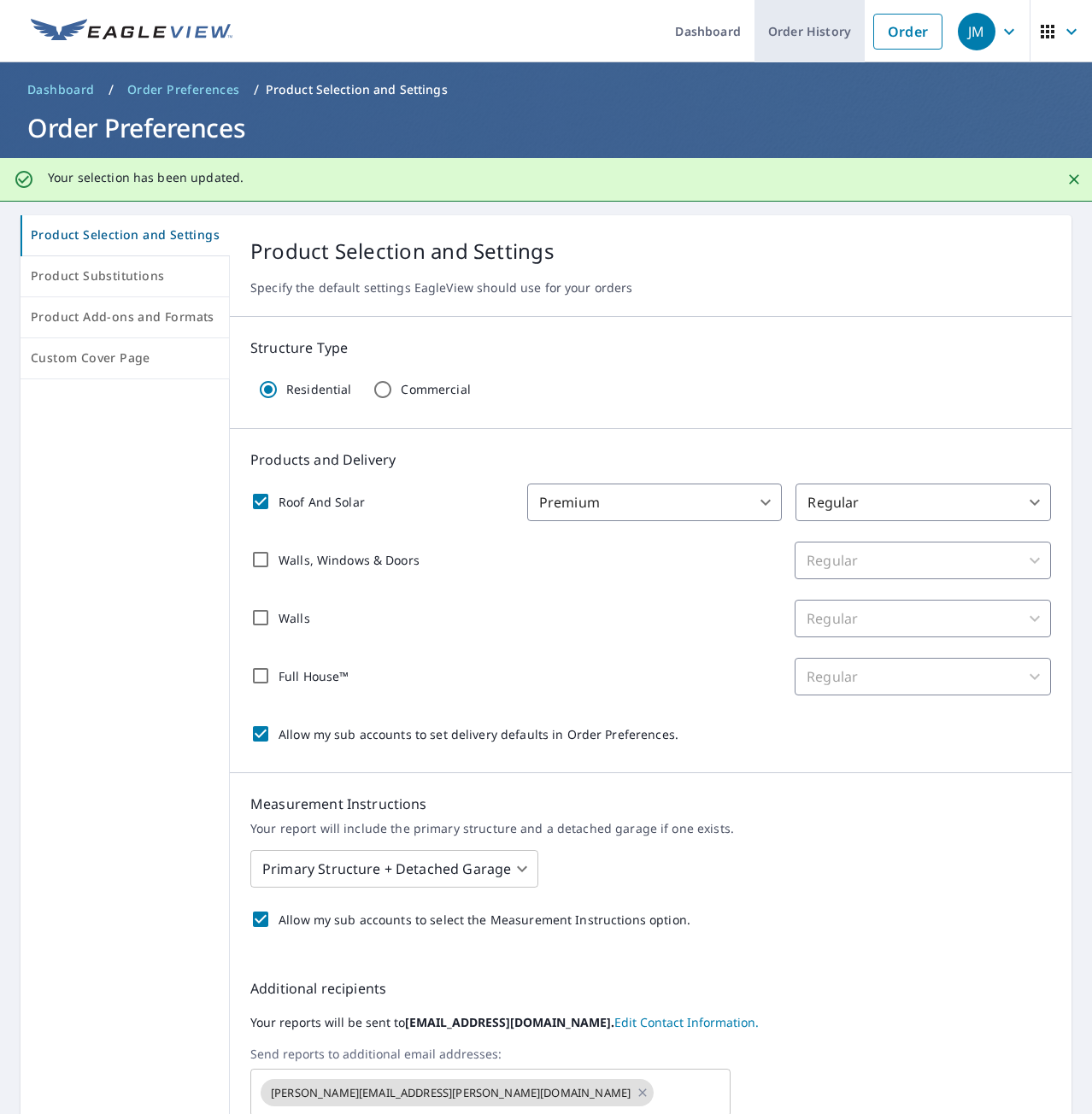
click at [802, 36] on link "Order History" at bounding box center [809, 31] width 110 height 63
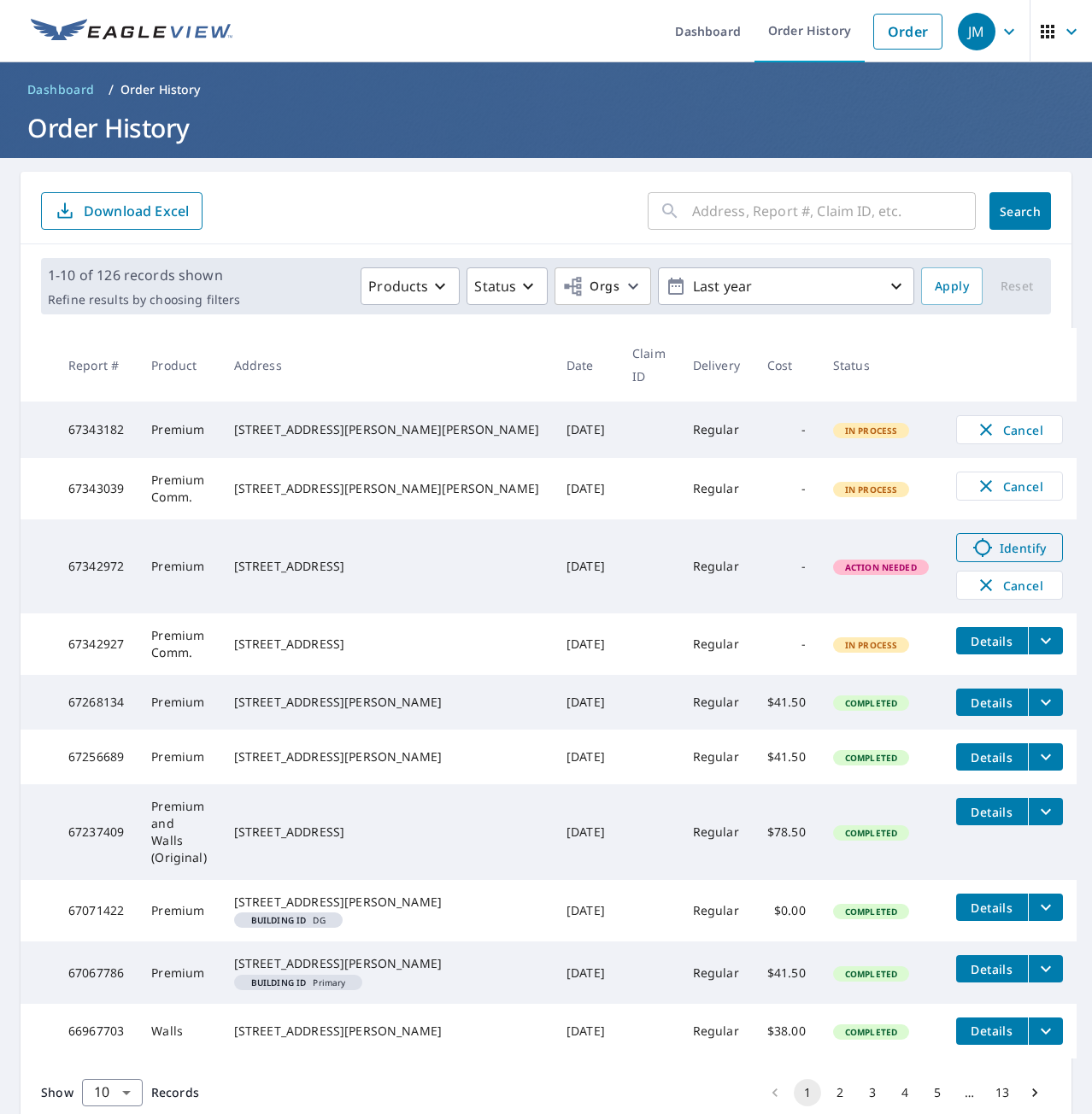
click at [999, 558] on span "Identify" at bounding box center [1010, 548] width 85 height 20
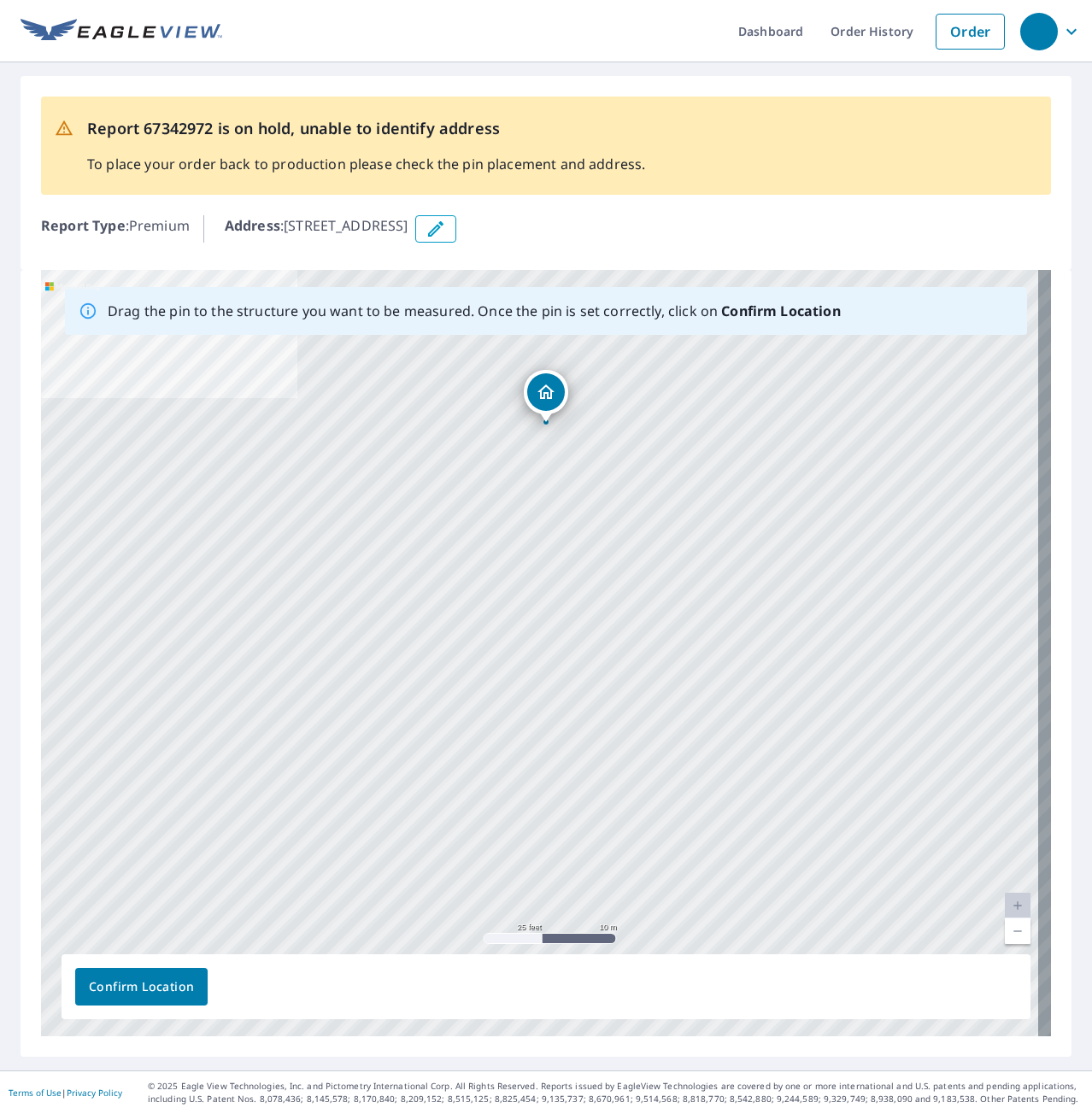
drag, startPoint x: 538, startPoint y: 616, endPoint x: 543, endPoint y: 388, distance: 228.1
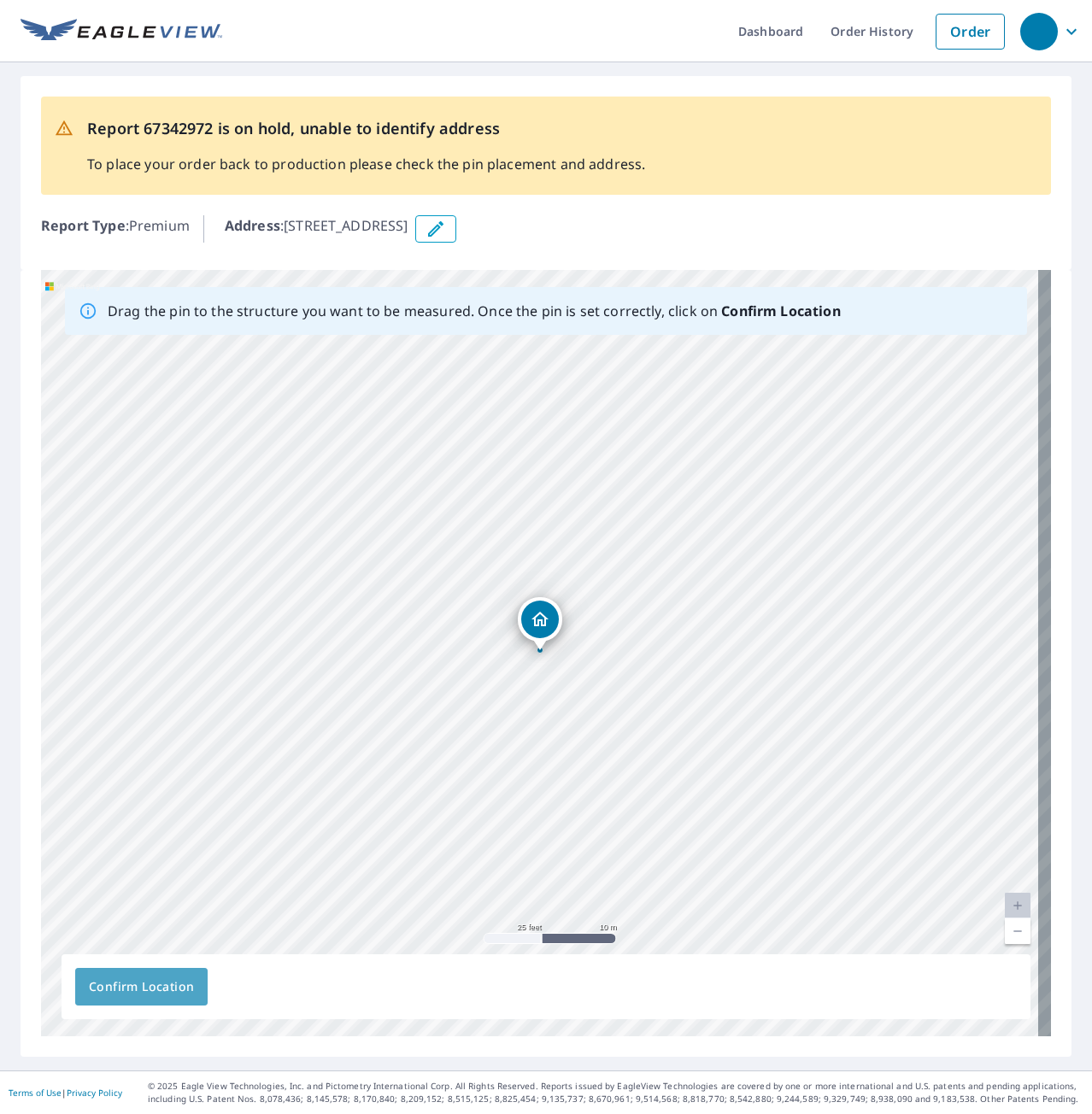
click at [131, 987] on span "Confirm Location" at bounding box center [141, 987] width 105 height 21
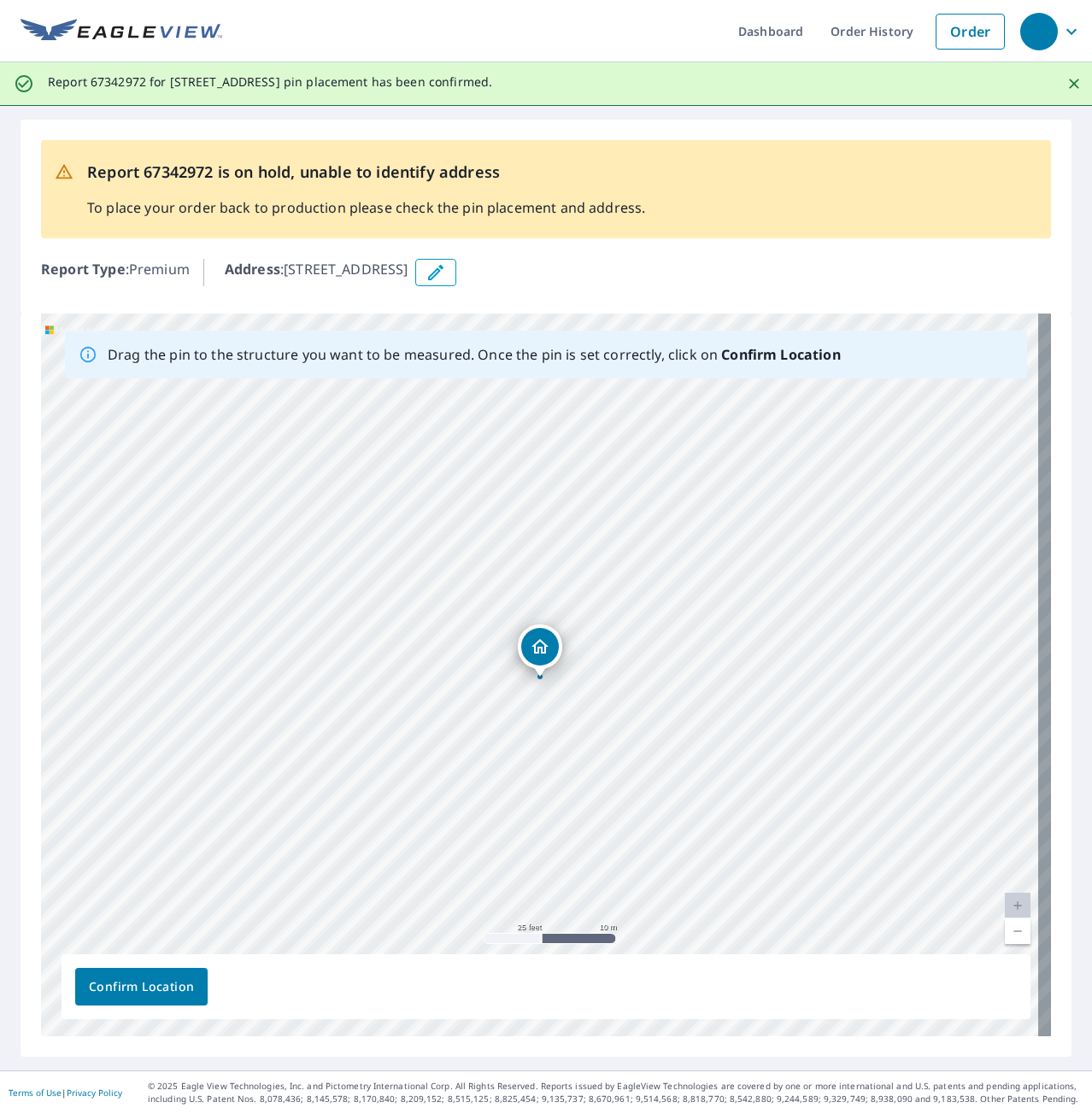
drag, startPoint x: 540, startPoint y: 658, endPoint x: 540, endPoint y: 641, distance: 17.0
click at [540, 641] on div "[STREET_ADDRESS]" at bounding box center [545, 674] width 1010 height 722
click at [443, 273] on icon "button" at bounding box center [435, 272] width 16 height 16
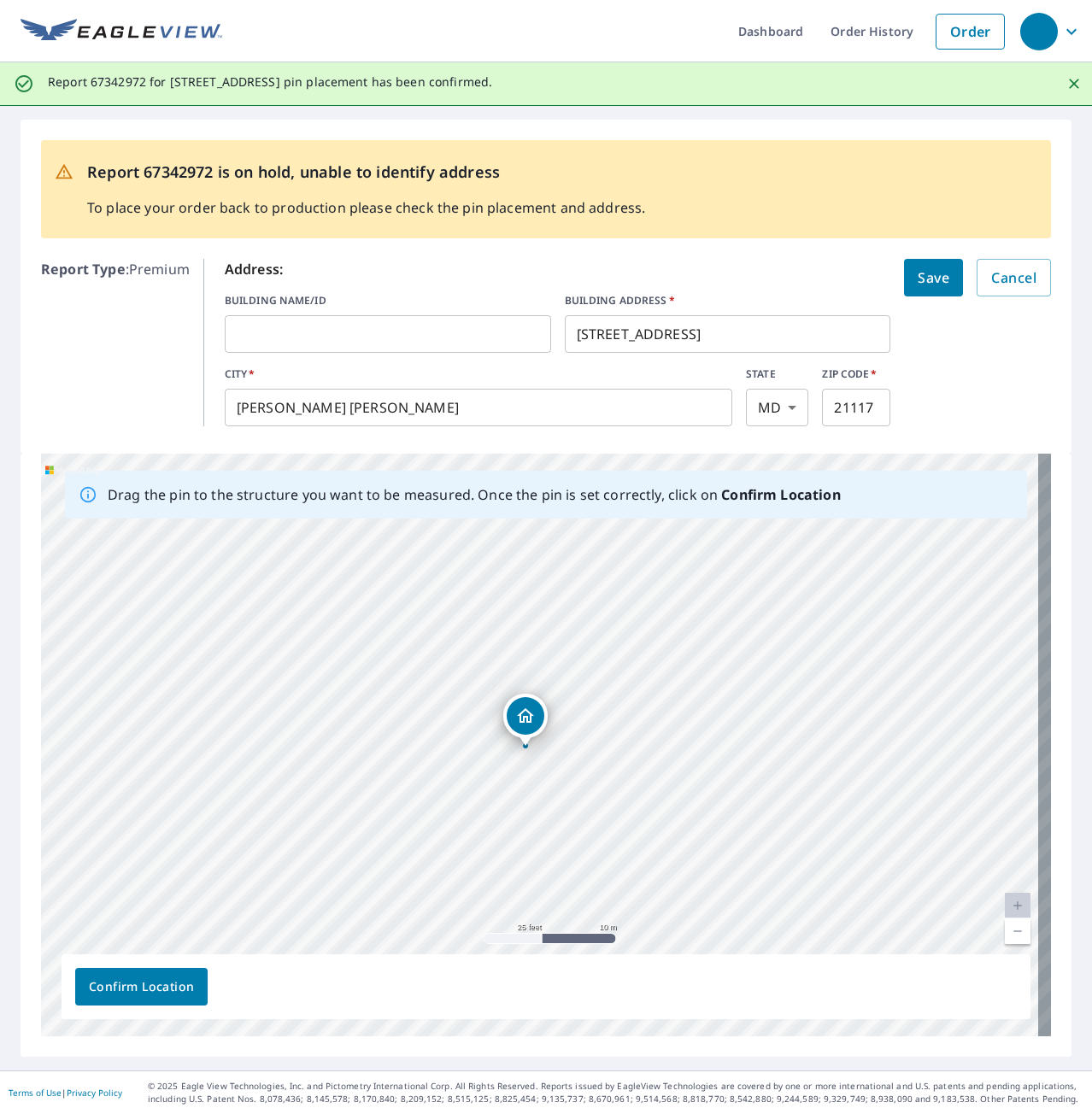
drag, startPoint x: 543, startPoint y: 780, endPoint x: 529, endPoint y: 714, distance: 67.5
click at [529, 714] on div "[STREET_ADDRESS]" at bounding box center [545, 745] width 1010 height 583
click at [305, 339] on input "text" at bounding box center [387, 334] width 326 height 48
type input "4766"
drag, startPoint x: 285, startPoint y: 335, endPoint x: 138, endPoint y: 350, distance: 147.8
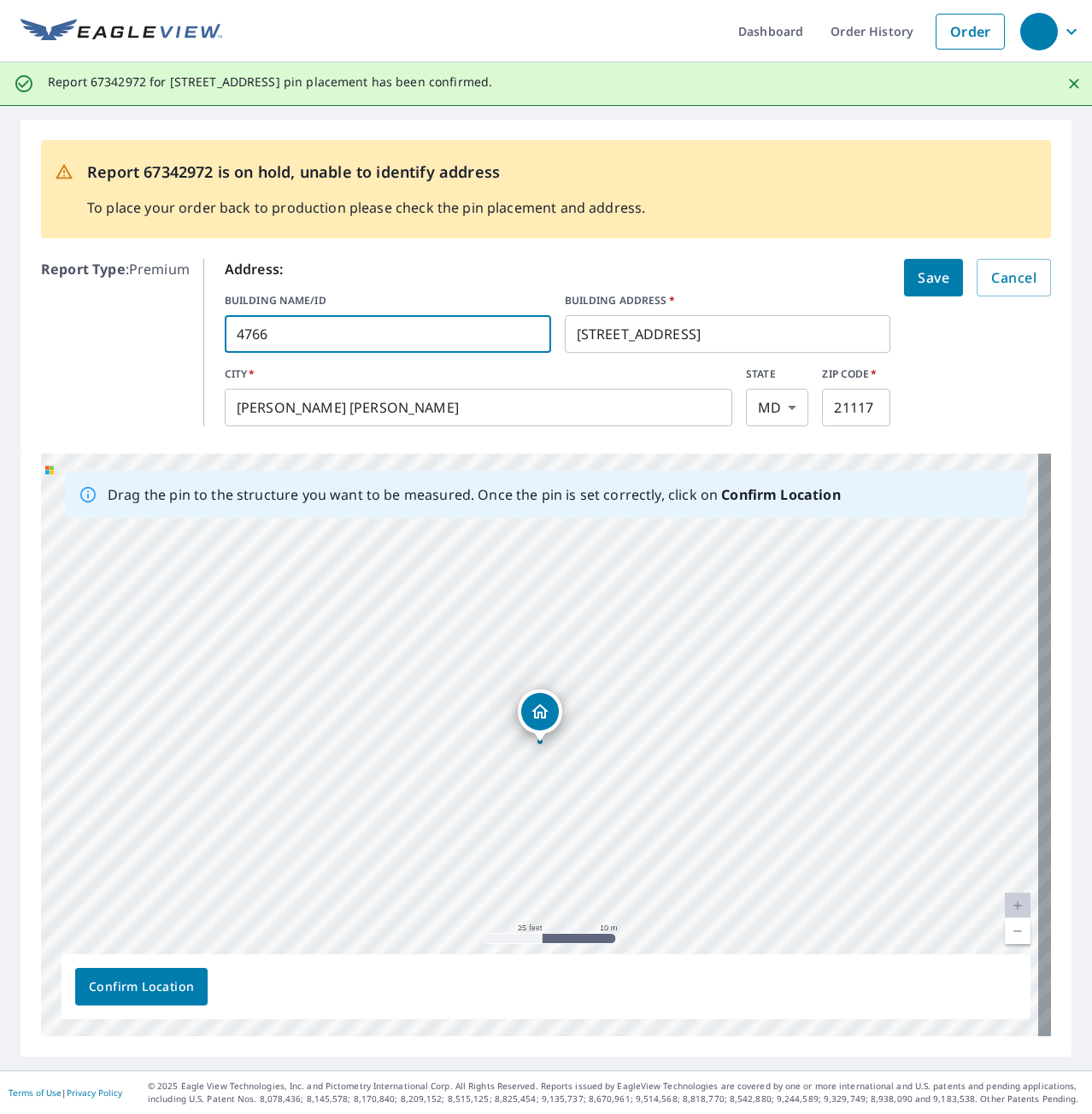
click at [138, 348] on div "Report Type : Premium Address: BUILDING NAME/ID 4766 ​ BUILDING ADDRESS   * 480…" at bounding box center [545, 343] width 1010 height 181
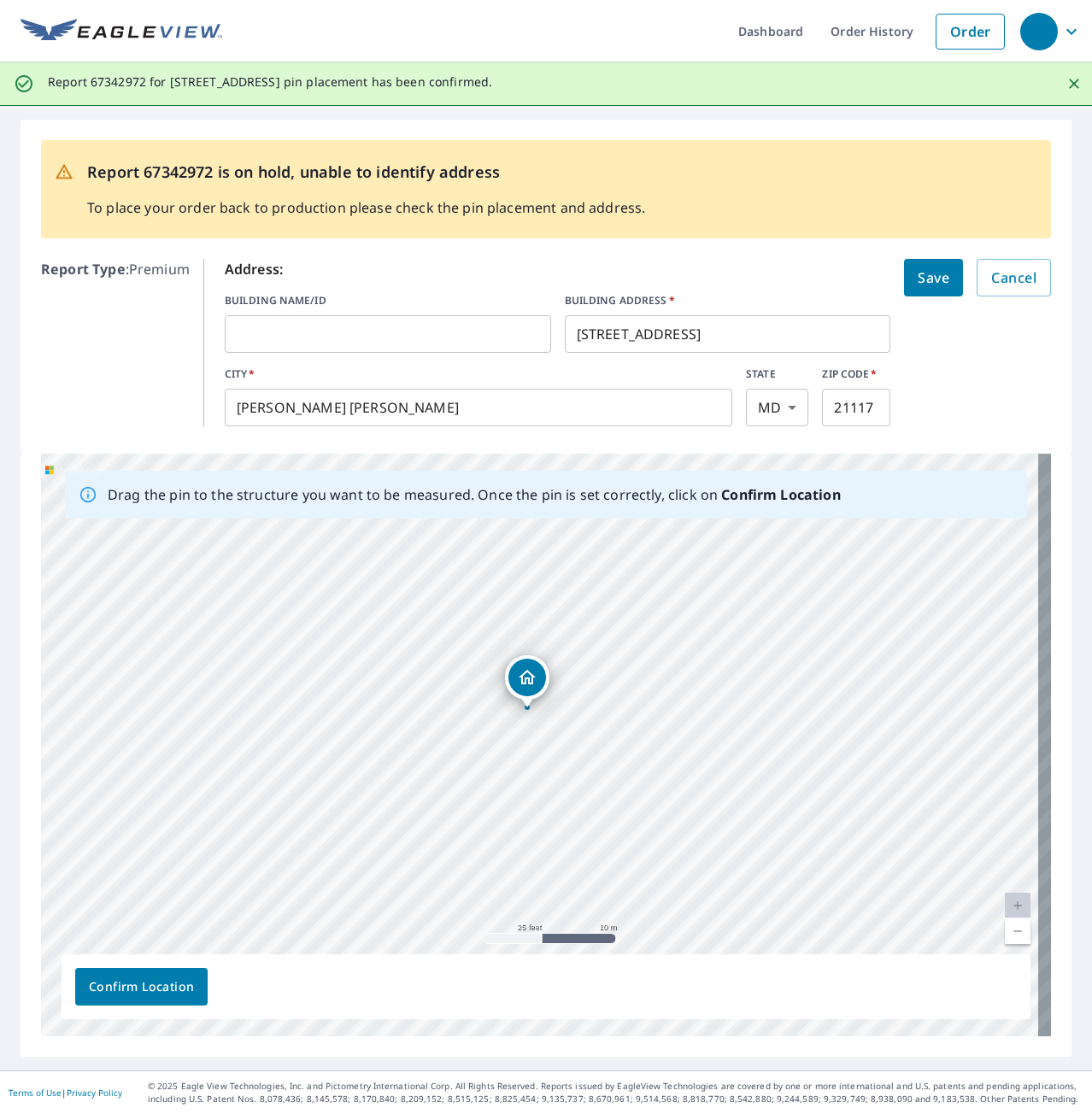
click at [273, 343] on input "text" at bounding box center [387, 334] width 326 height 48
type input "68 garage"
click at [917, 272] on span "Save" at bounding box center [933, 278] width 31 height 24
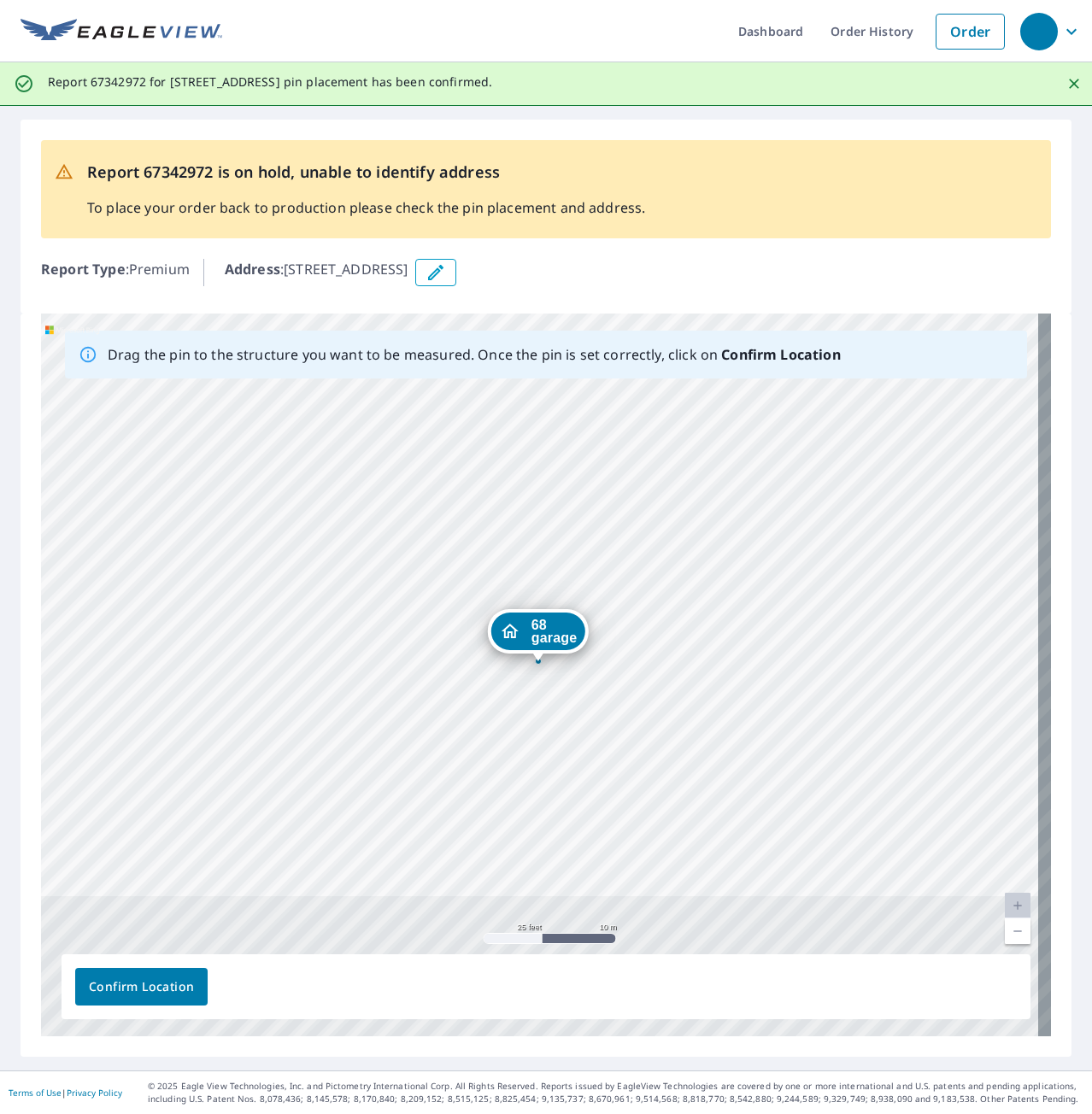
drag, startPoint x: 552, startPoint y: 580, endPoint x: 550, endPoint y: 640, distance: 60.0
click at [550, 640] on div "68 garage 4805 Winterset Way Owings Mills, MD 21117" at bounding box center [545, 674] width 1010 height 722
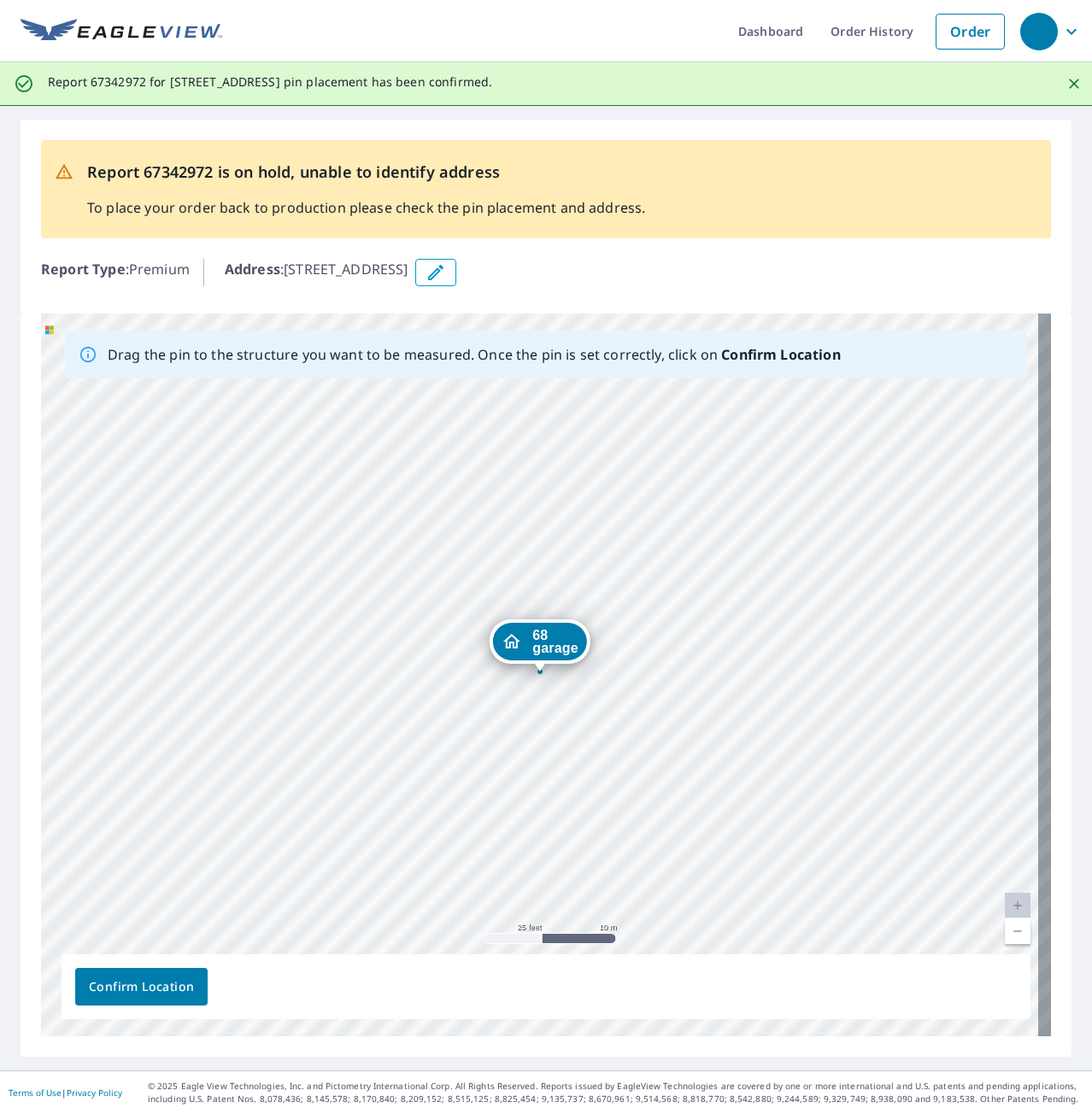
click at [162, 986] on span "Confirm Location" at bounding box center [141, 987] width 105 height 21
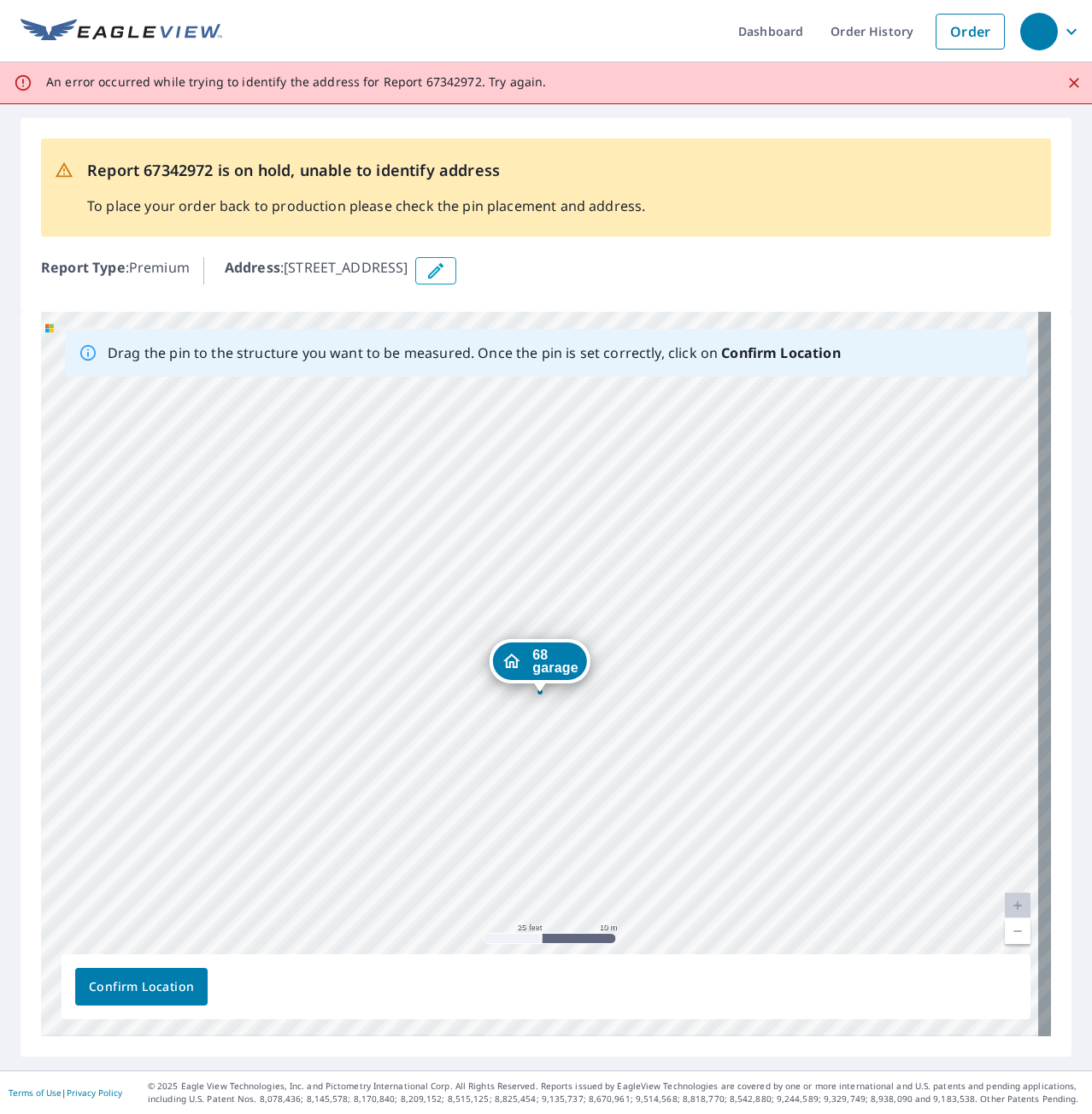
click at [156, 987] on span "Confirm Location" at bounding box center [141, 987] width 105 height 21
drag, startPoint x: -38, startPoint y: 529, endPoint x: 60, endPoint y: 499, distance: 102.5
click at [224, 486] on div "68 garage 4805 Winterset Way Owings Mills, MD 21117" at bounding box center [545, 674] width 1010 height 724
click at [167, 987] on span "Confirm Location" at bounding box center [141, 987] width 105 height 21
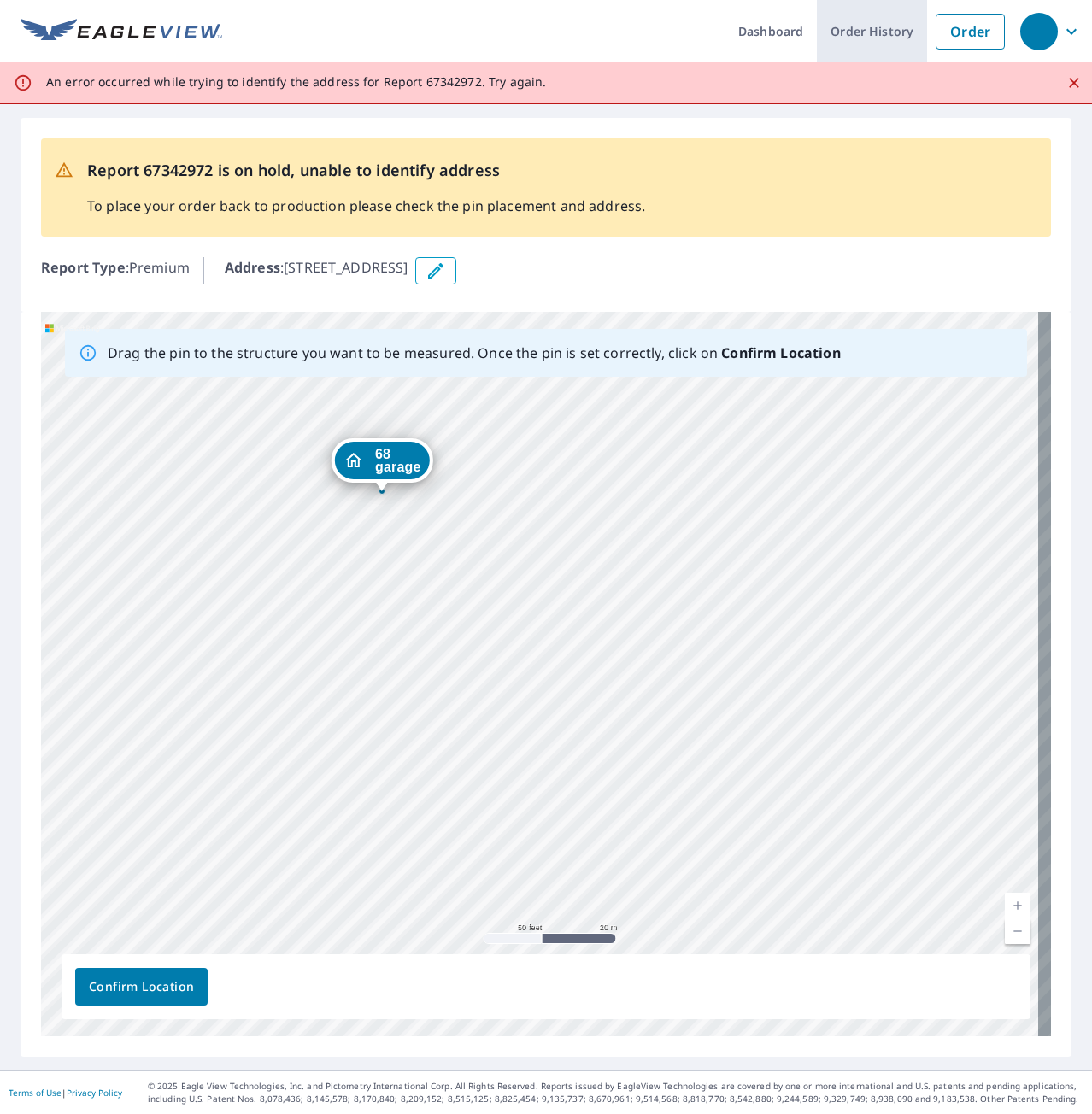
click at [863, 37] on link "Order History" at bounding box center [871, 31] width 110 height 63
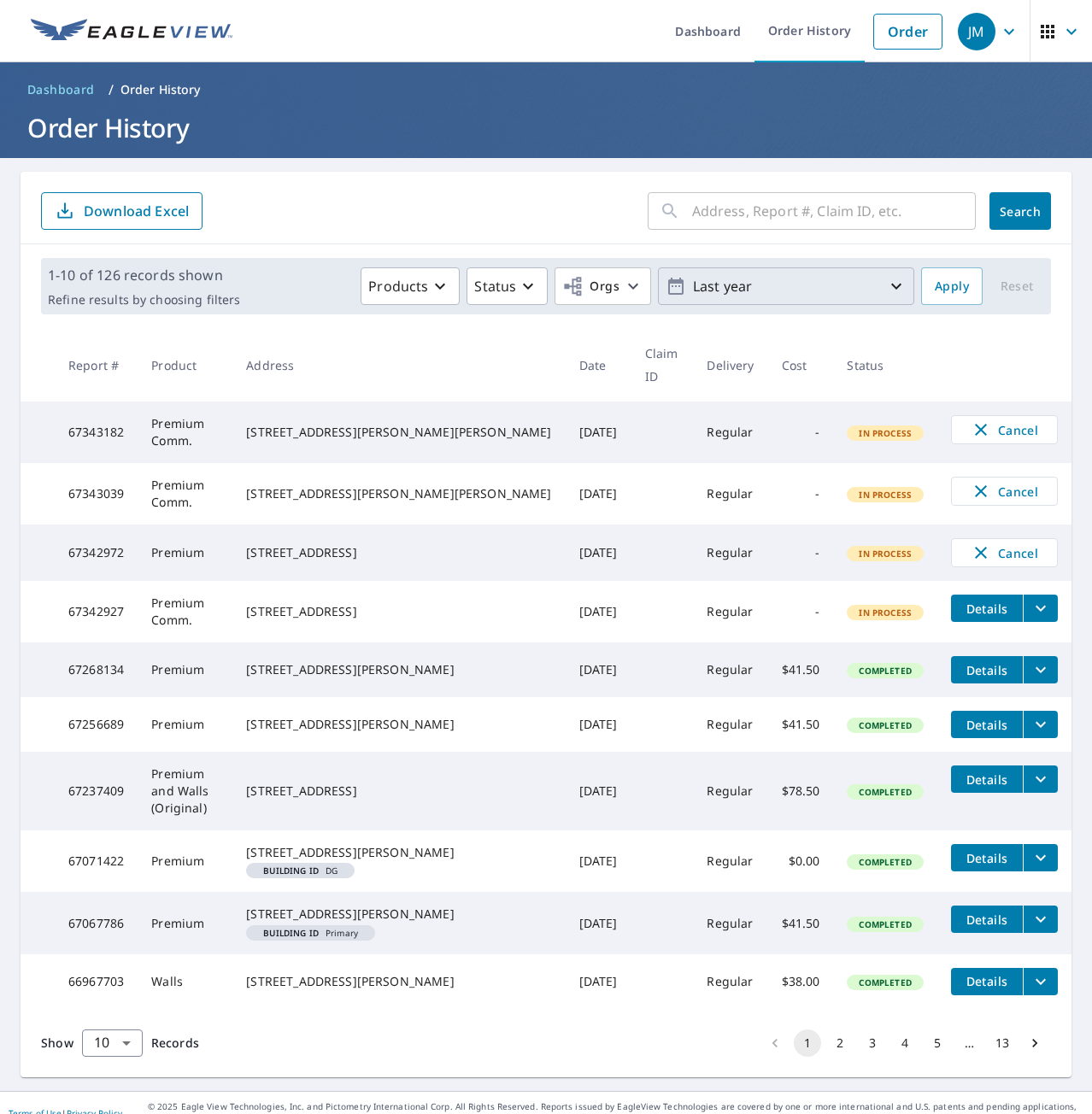
click at [718, 282] on p "Last year" at bounding box center [786, 286] width 200 height 30
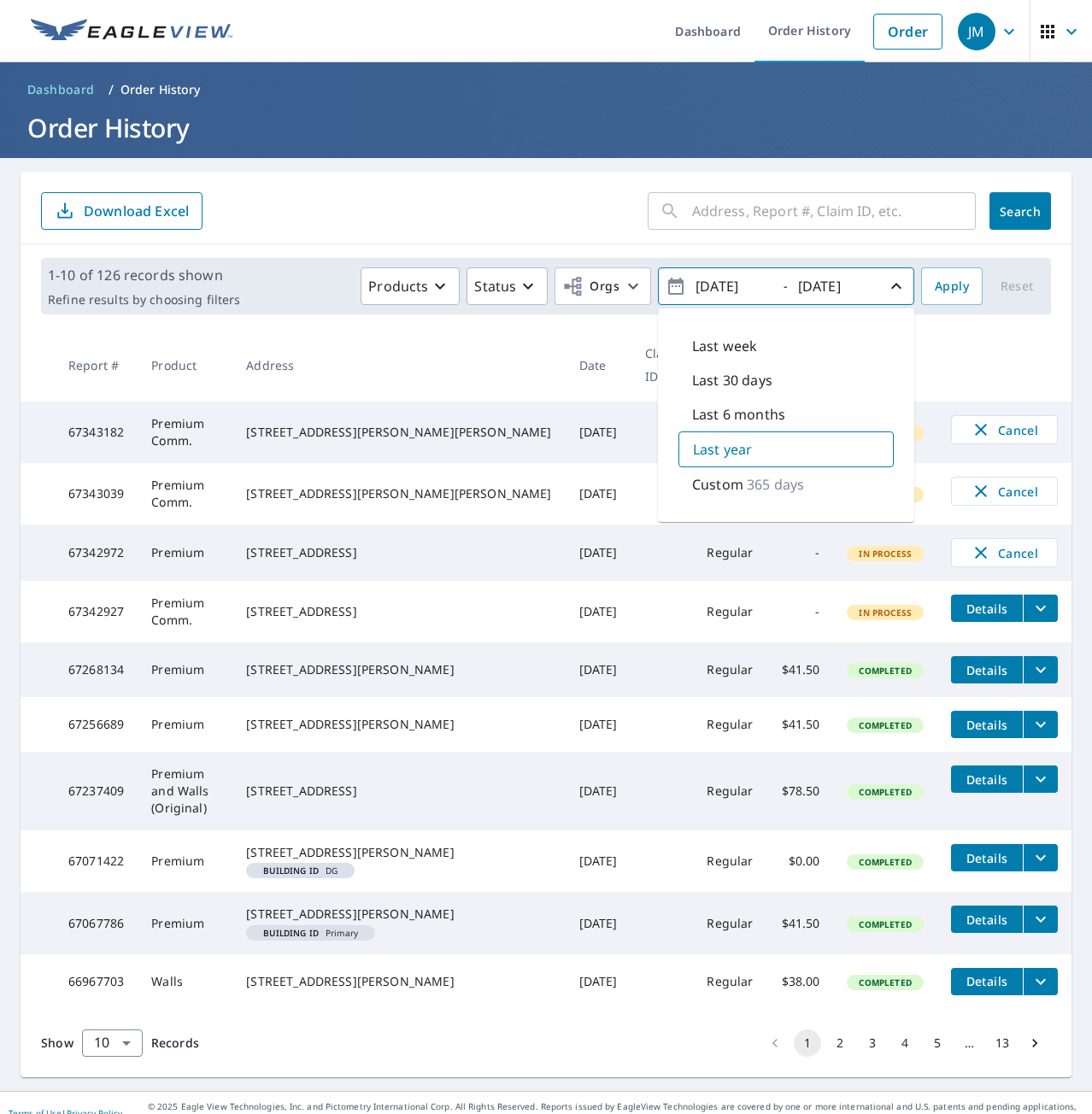
click at [438, 215] on form "​ Search Download Excel" at bounding box center [545, 211] width 1010 height 38
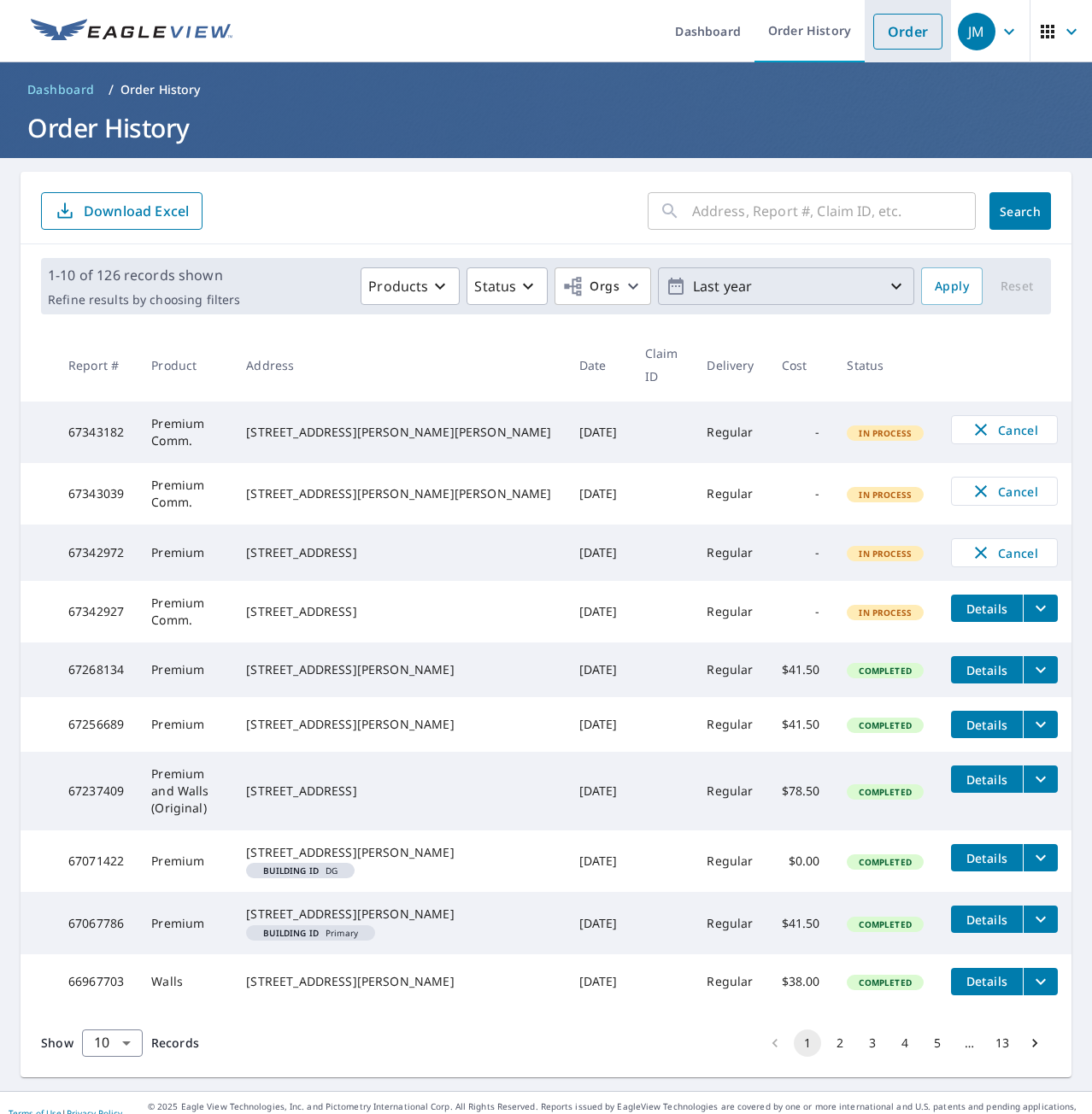
click at [881, 29] on link "Order" at bounding box center [907, 31] width 69 height 36
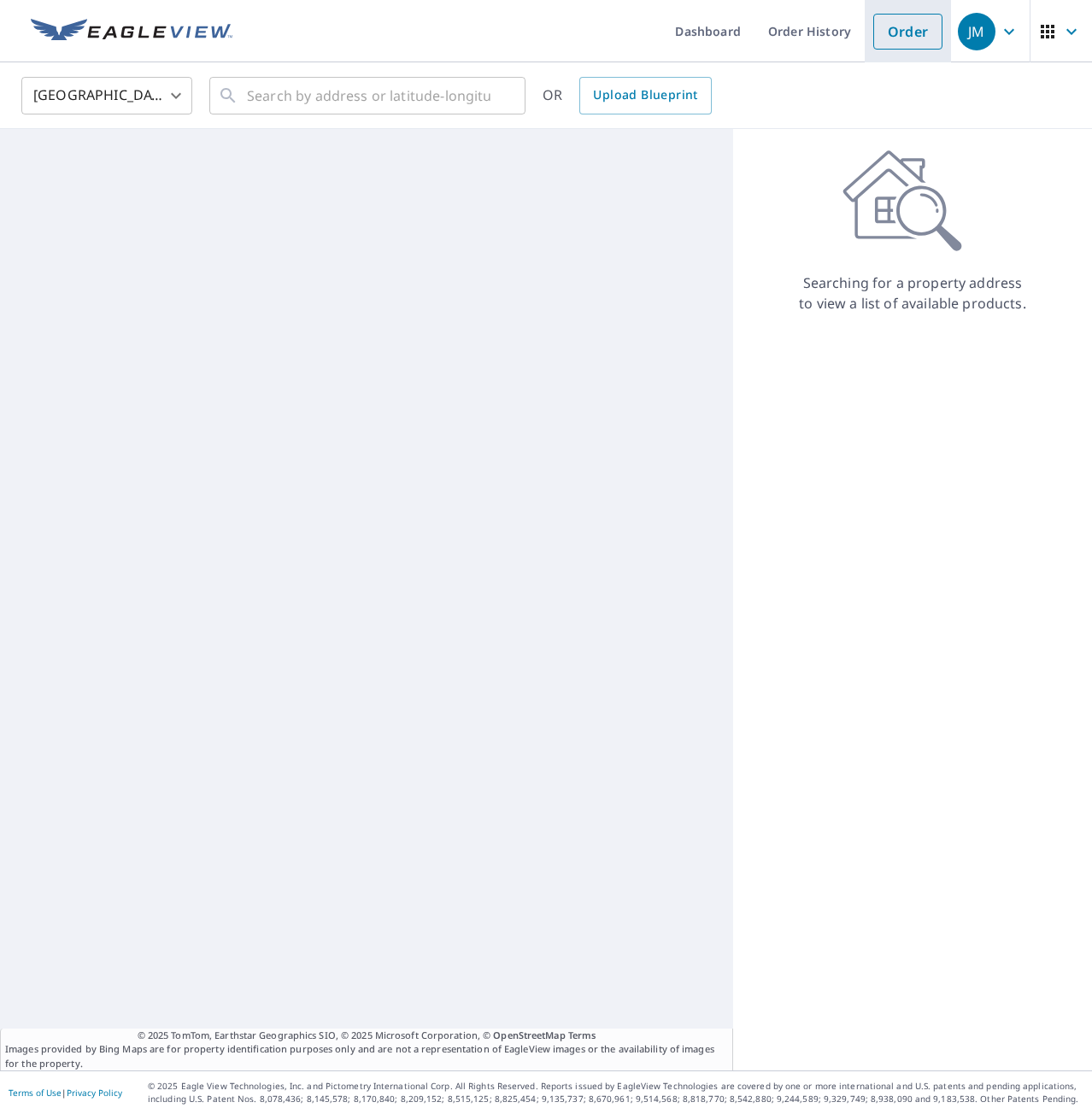
drag, startPoint x: 881, startPoint y: 29, endPoint x: 871, endPoint y: 42, distance: 16.4
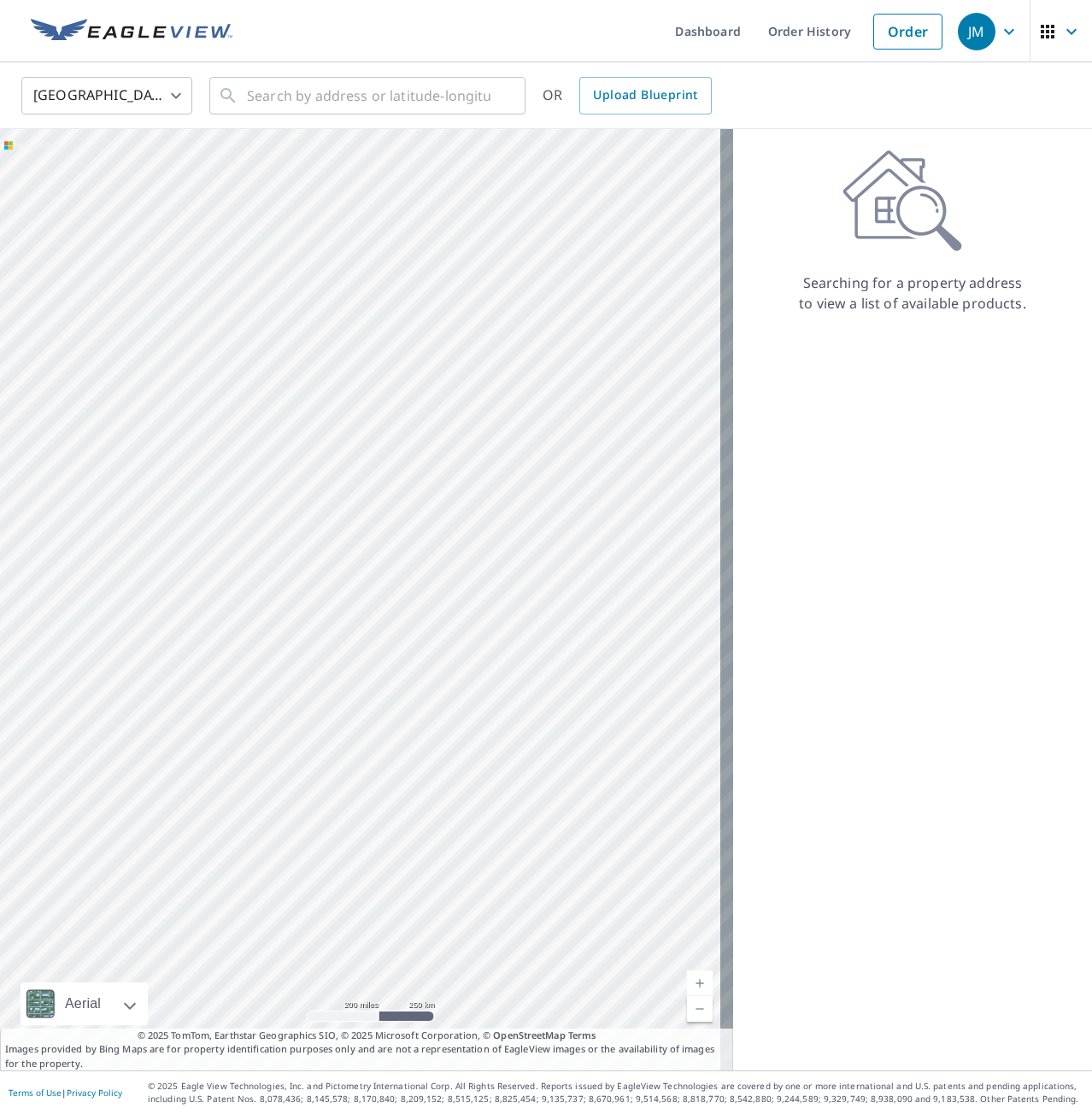
drag, startPoint x: 871, startPoint y: 42, endPoint x: 792, endPoint y: 404, distance: 370.5
click at [822, 404] on div "Searching for a property address to view a list of available products." at bounding box center [913, 599] width 358 height 941
click at [310, 99] on input "text" at bounding box center [369, 96] width 244 height 48
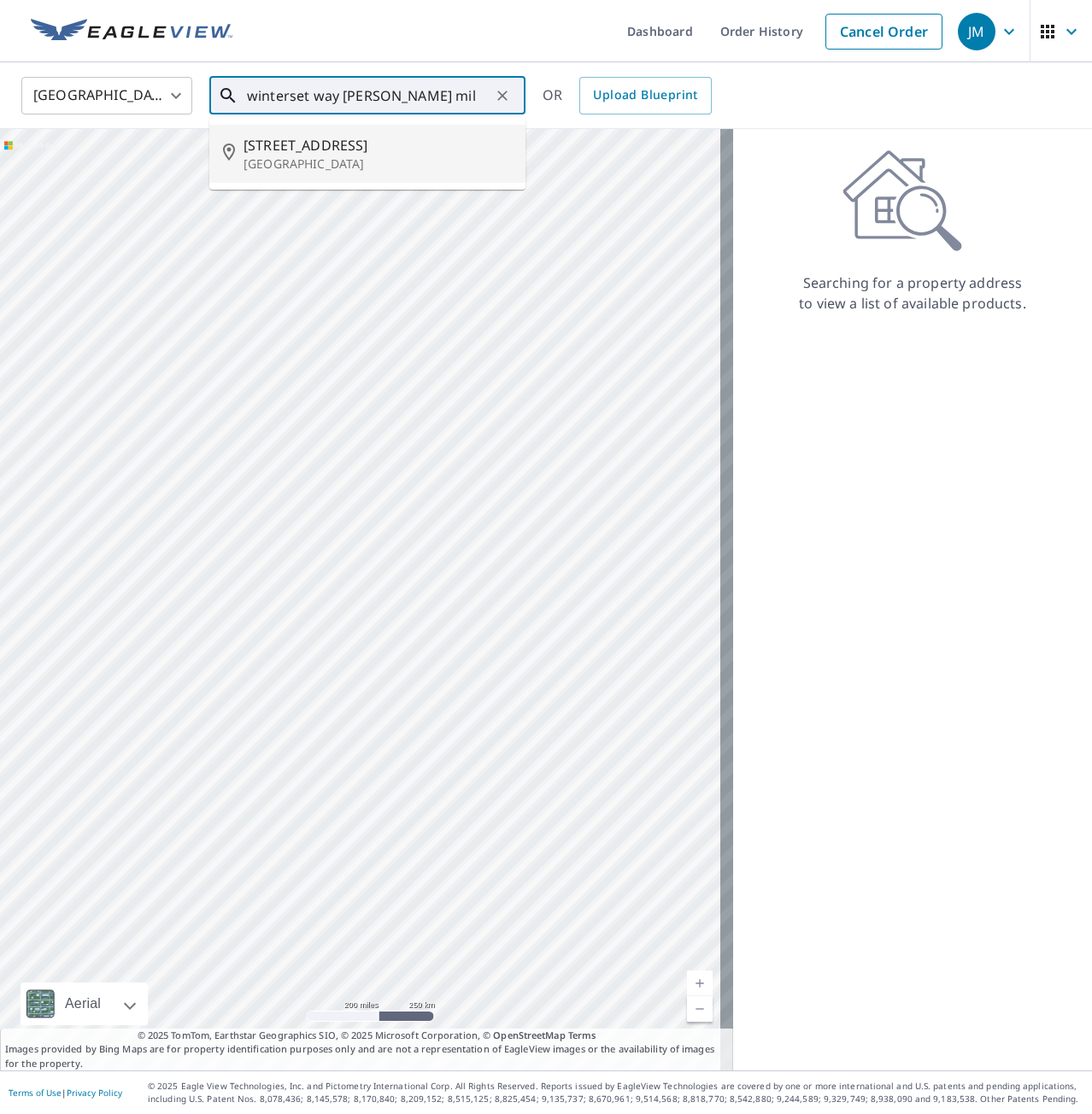
click at [308, 179] on li "[STREET_ADDRESS]" at bounding box center [368, 153] width 316 height 58
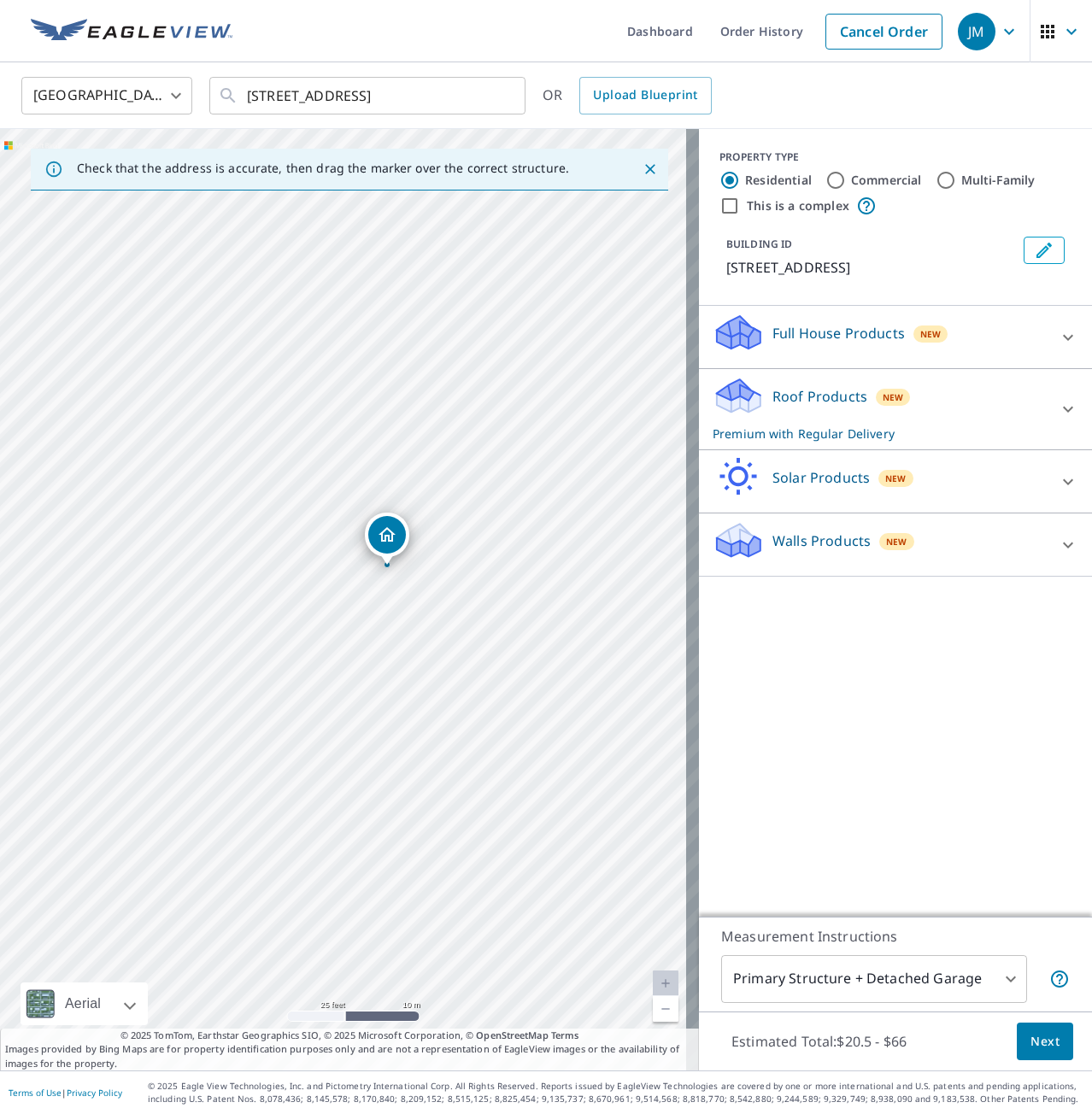
click at [480, 466] on body "JM JM Dashboard Order History Cancel Order JM United States US ​ 4700 Winterset…" at bounding box center [546, 557] width 1092 height 1114
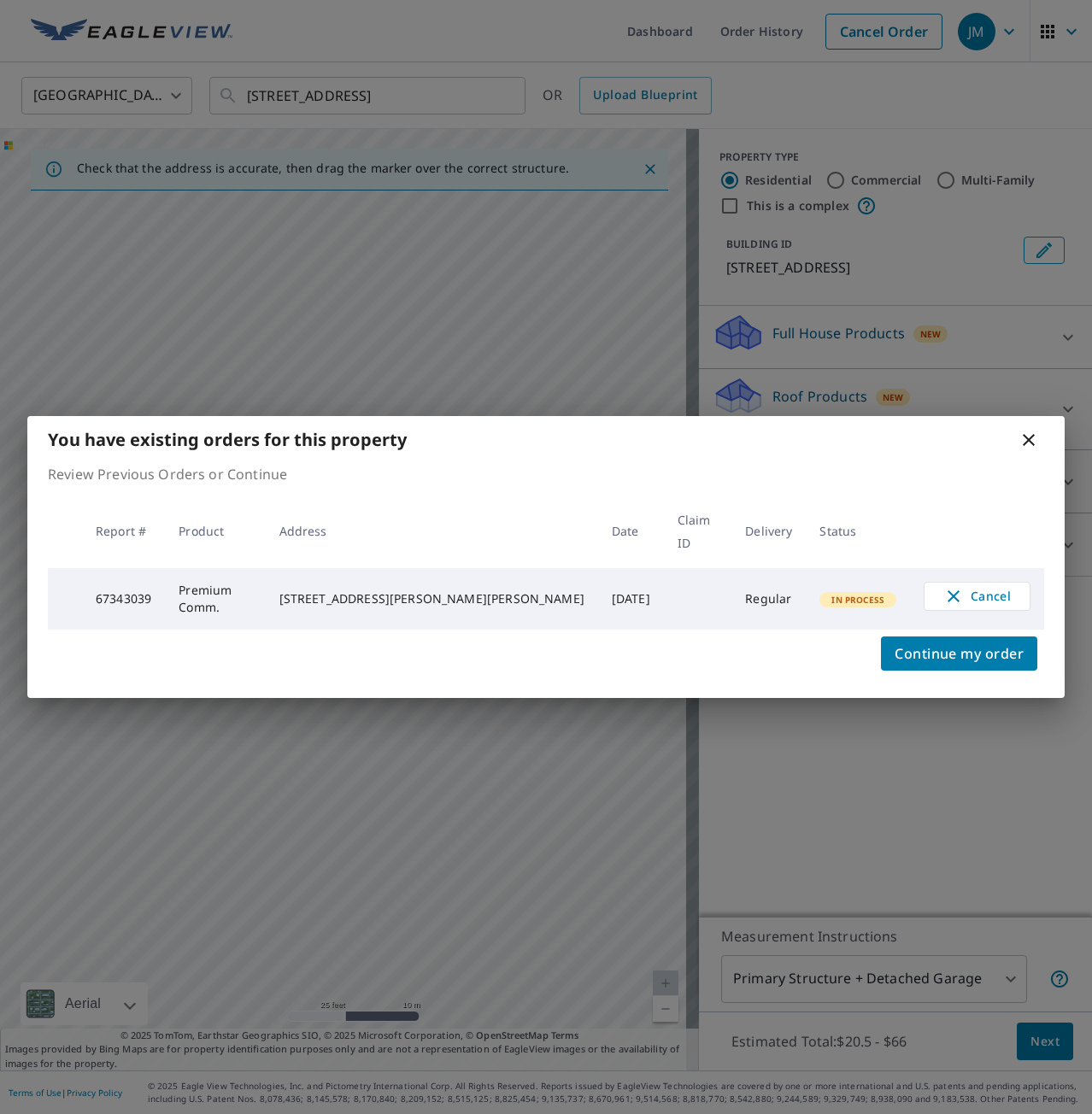
click at [1024, 450] on icon at bounding box center [1028, 440] width 20 height 20
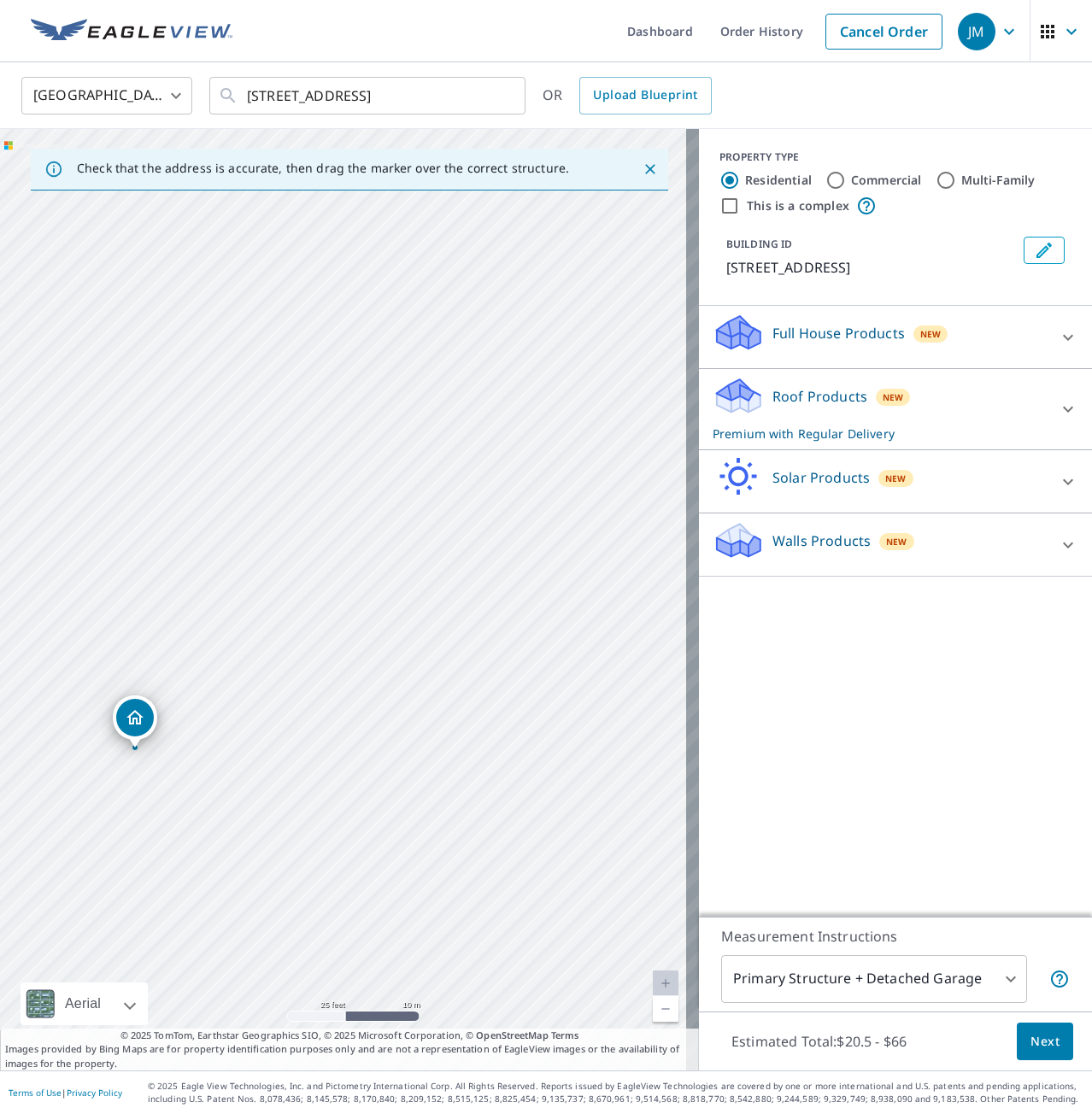
drag, startPoint x: 259, startPoint y: 619, endPoint x: 353, endPoint y: 527, distance: 131.5
click at [351, 522] on div "[STREET_ADDRESS]" at bounding box center [349, 599] width 699 height 941
drag, startPoint x: 173, startPoint y: 703, endPoint x: 454, endPoint y: 520, distance: 335.3
click at [451, 520] on div "[STREET_ADDRESS]" at bounding box center [349, 599] width 699 height 941
click at [335, 557] on div "[STREET_ADDRESS]" at bounding box center [349, 599] width 699 height 941
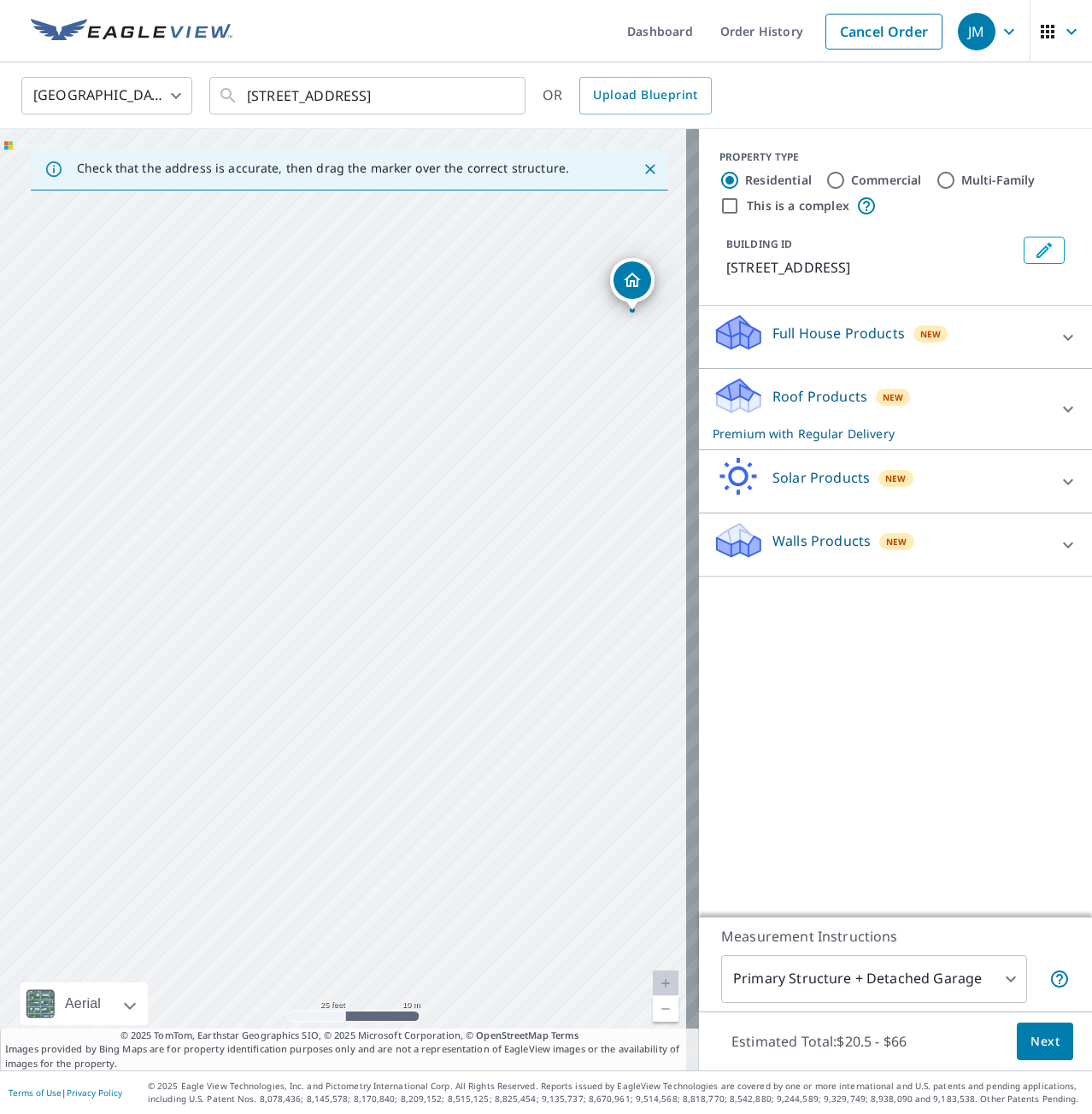
drag, startPoint x: 258, startPoint y: 680, endPoint x: 359, endPoint y: 666, distance: 102.0
click at [359, 666] on div "[STREET_ADDRESS]" at bounding box center [349, 599] width 699 height 941
drag, startPoint x: 280, startPoint y: 539, endPoint x: 539, endPoint y: 476, distance: 266.6
click at [539, 476] on div "[STREET_ADDRESS]" at bounding box center [349, 599] width 699 height 941
click at [564, 433] on div "[STREET_ADDRESS]" at bounding box center [349, 599] width 699 height 941
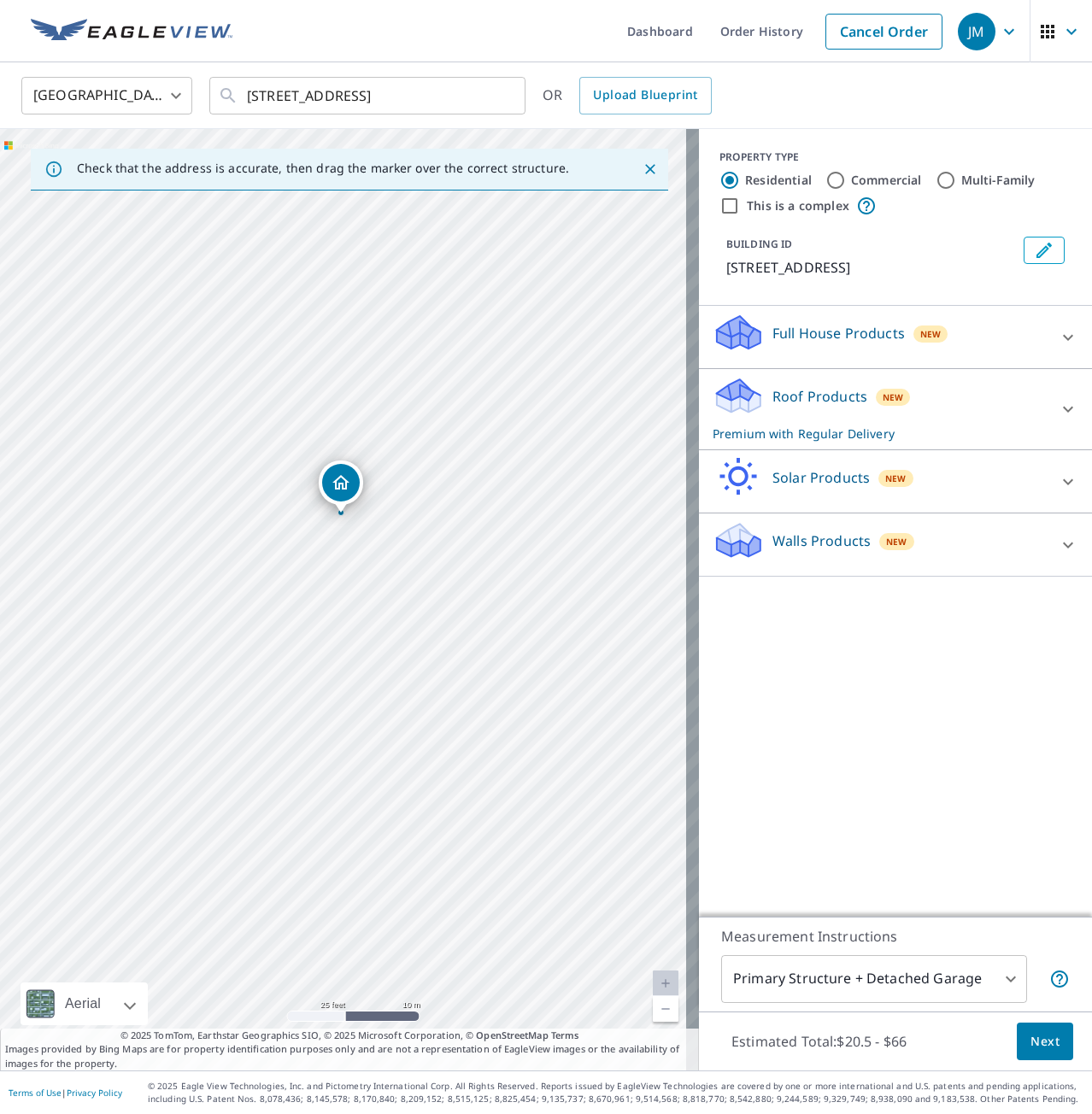
drag, startPoint x: 351, startPoint y: 559, endPoint x: 351, endPoint y: 528, distance: 31.0
click at [351, 526] on div "[STREET_ADDRESS]" at bounding box center [349, 599] width 699 height 941
drag, startPoint x: 344, startPoint y: 450, endPoint x: 95, endPoint y: 619, distance: 300.9
drag, startPoint x: 340, startPoint y: 568, endPoint x: 173, endPoint y: 584, distance: 167.8
click at [404, 783] on div "4727 Winterset Way Owings Mills, MD 21117" at bounding box center [349, 599] width 699 height 941
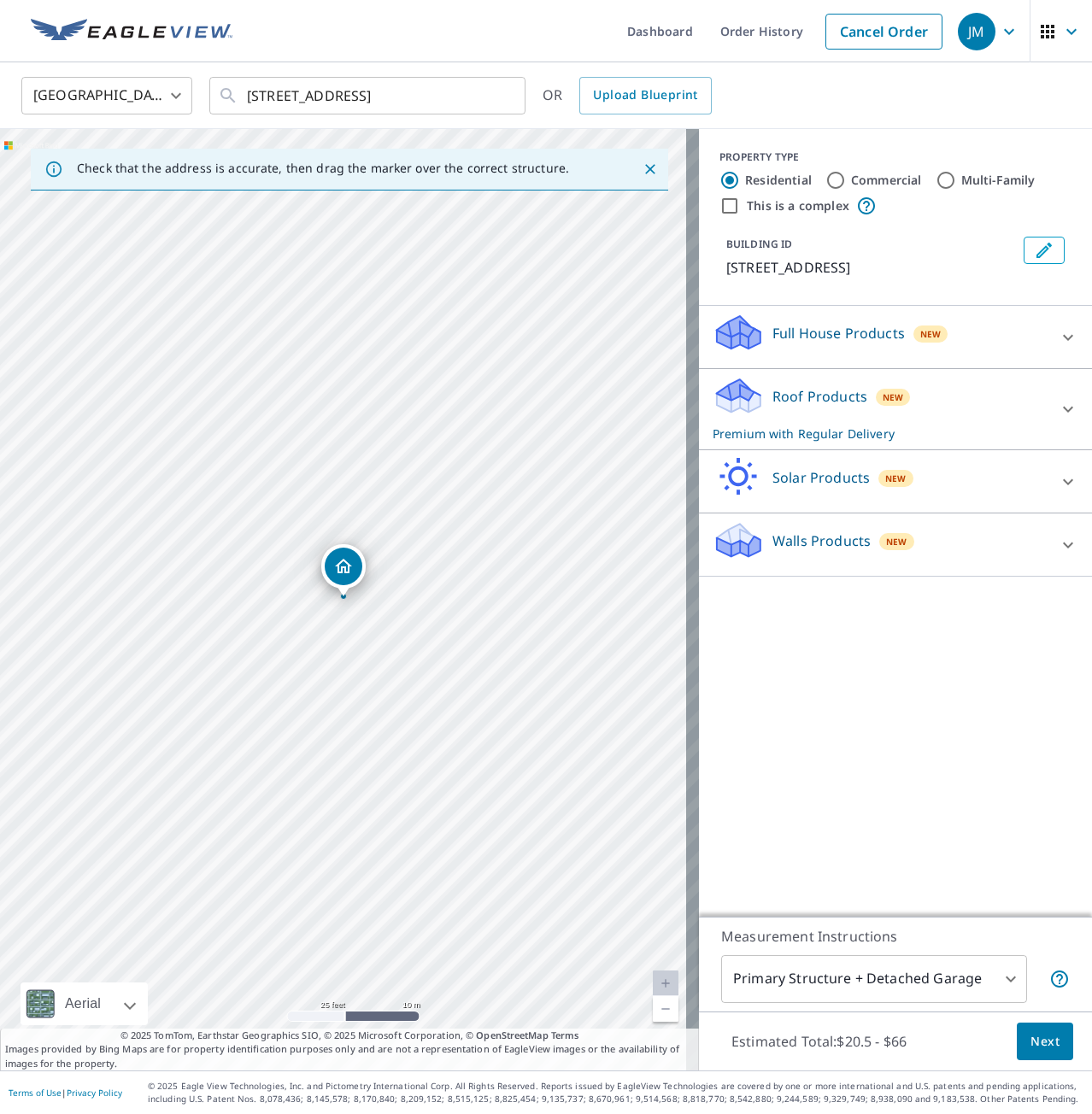
click at [419, 829] on div "4727 Winterset Way Owings Mills, MD 21117" at bounding box center [349, 599] width 699 height 941
click at [279, 97] on input "[STREET_ADDRESS]" at bounding box center [369, 96] width 244 height 48
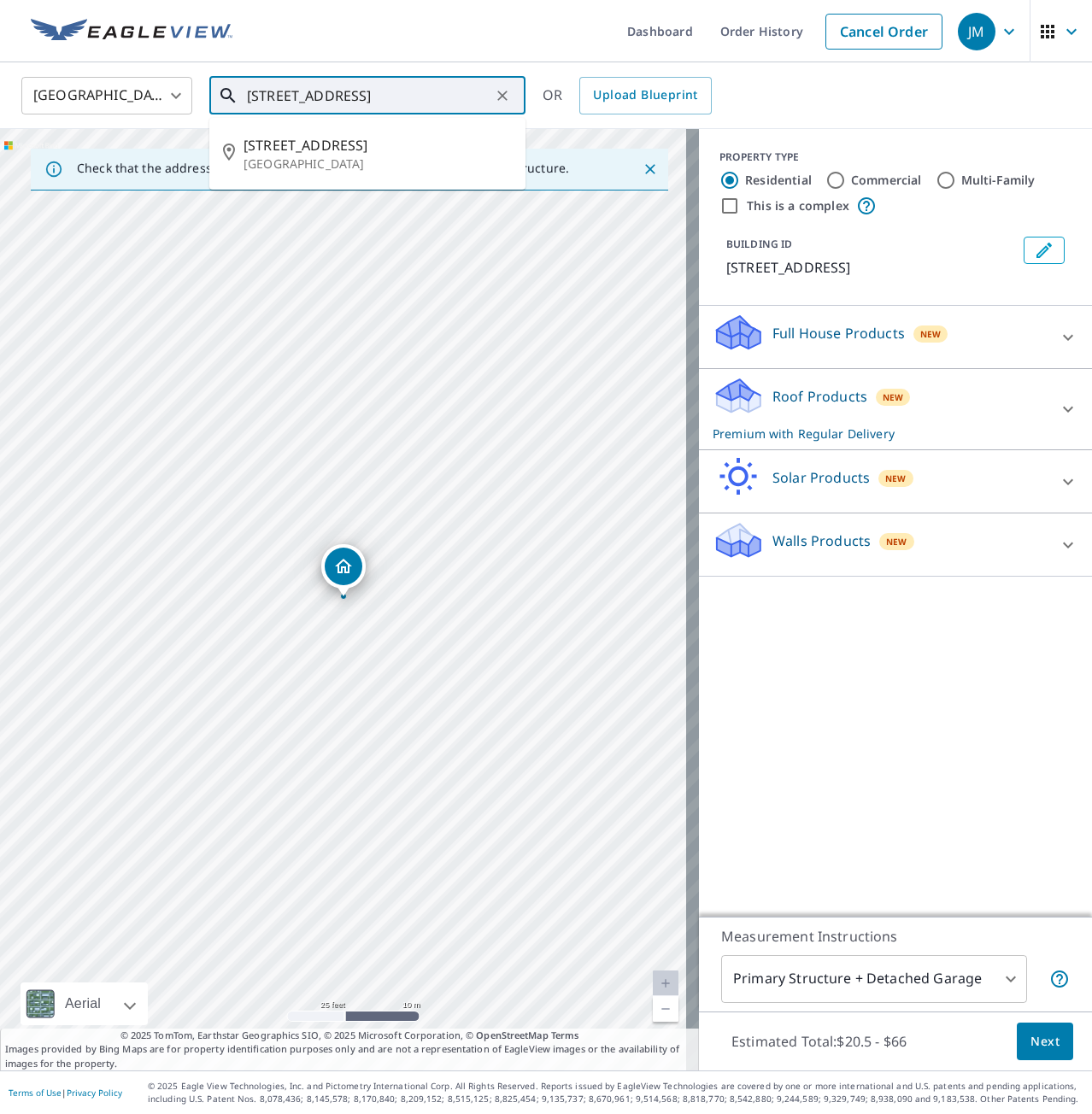
type input "4706 Winterset Way Owings Mills, MD 21117"
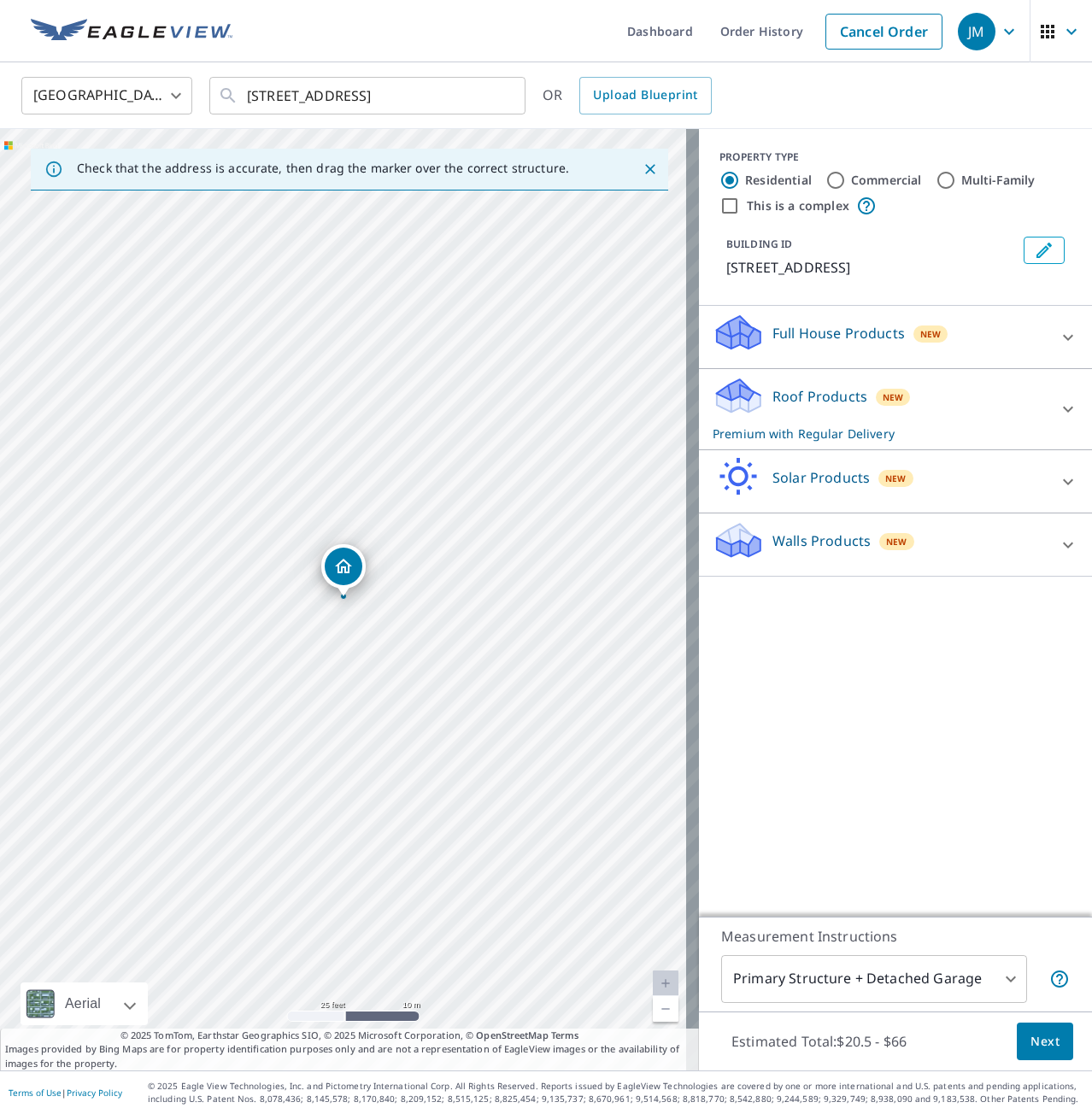
click at [449, 21] on ul "Dashboard Order History Cancel Order" at bounding box center [597, 31] width 709 height 63
click at [1060, 347] on icon at bounding box center [1068, 337] width 20 height 20
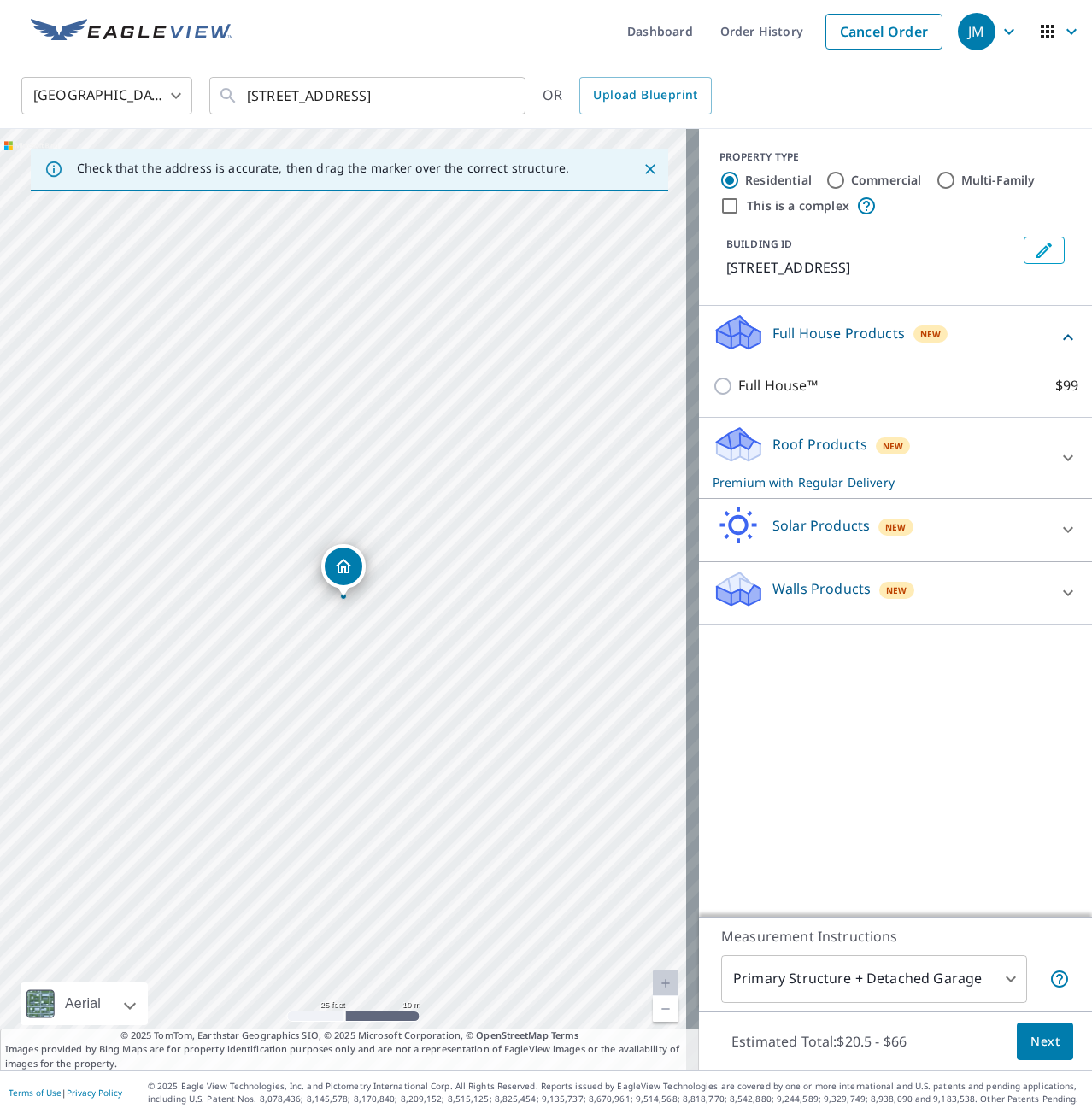
click at [916, 285] on div "BUILDING ID 4727 Winterset Way, Owings Mills, MD, 21117" at bounding box center [895, 257] width 352 height 54
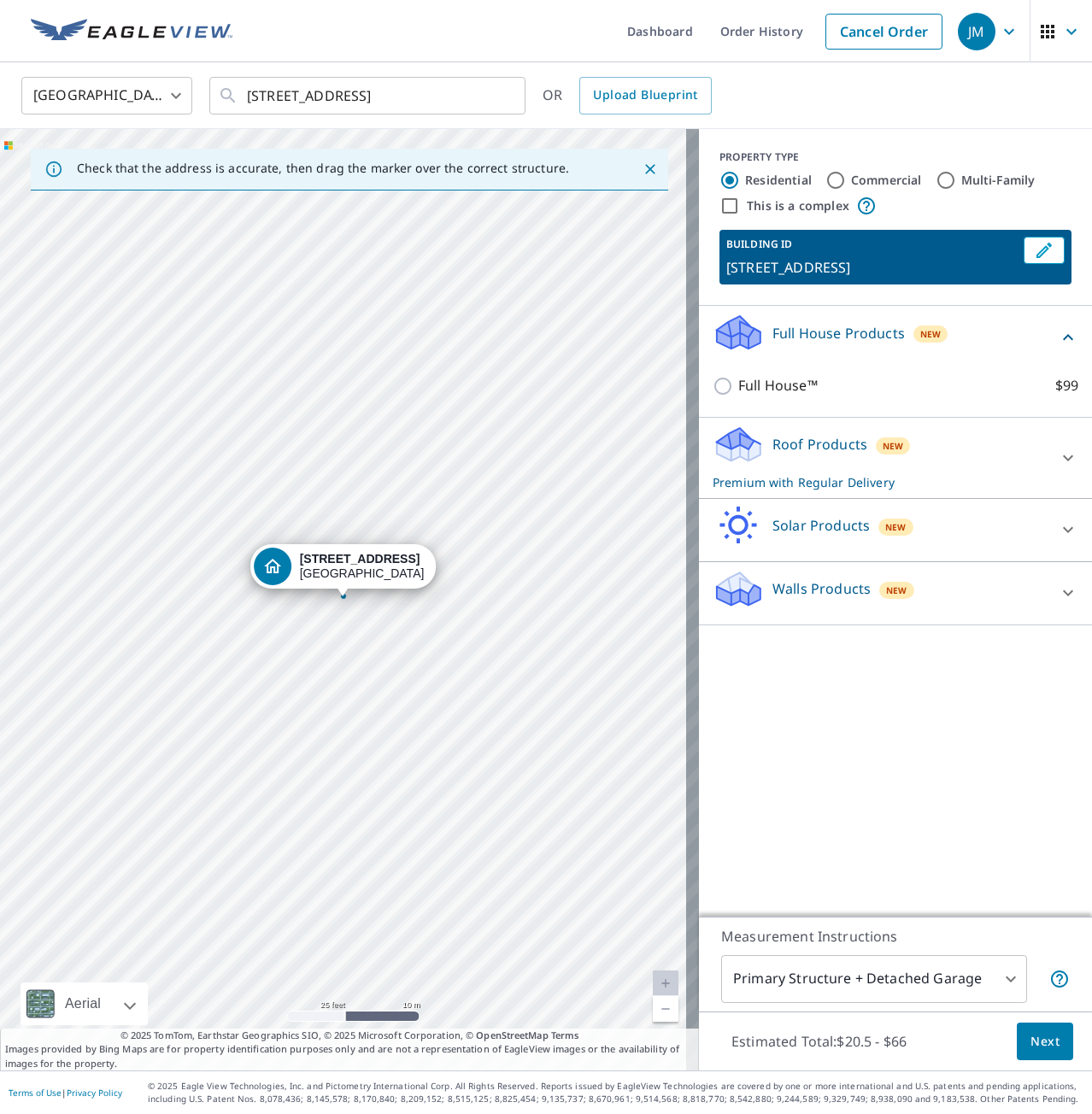
click at [907, 474] on div "Roof Products New Premium with Regular Delivery" at bounding box center [880, 458] width 335 height 67
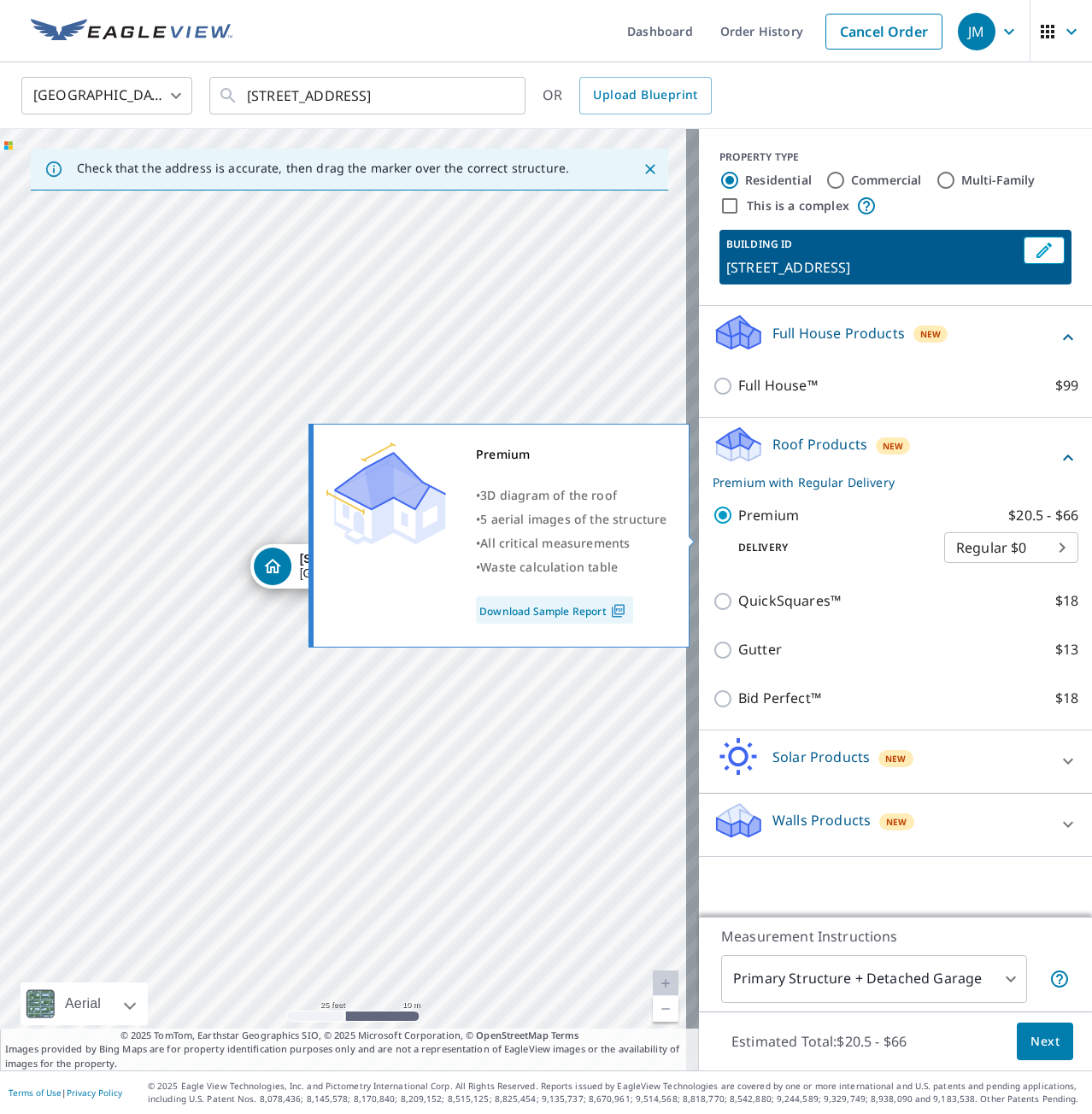
click at [712, 526] on input "Premium $20.5 - $66" at bounding box center [725, 515] width 26 height 20
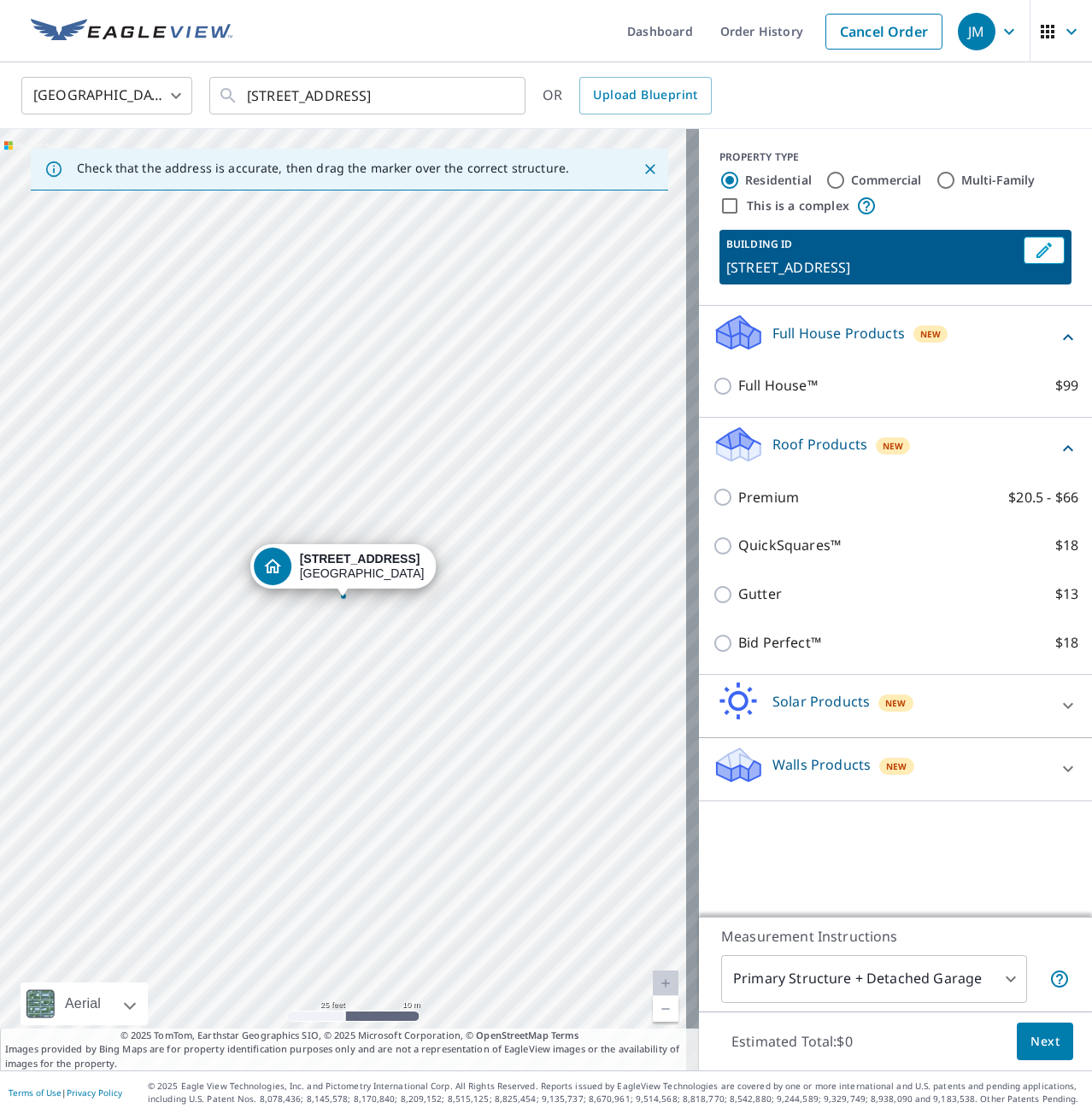
click at [1030, 1039] on span "Next" at bounding box center [1044, 1041] width 29 height 21
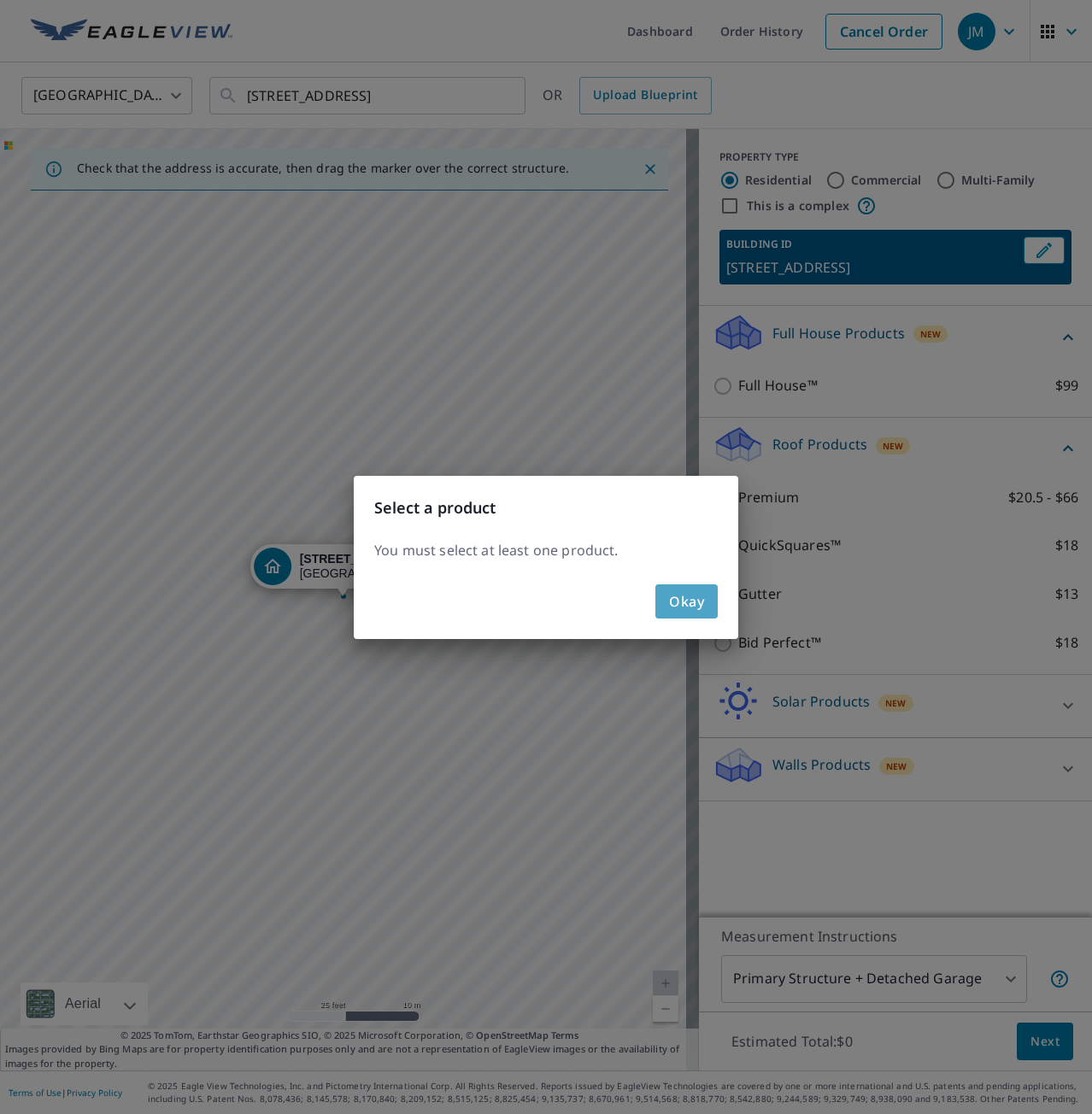
click at [688, 603] on span "Okay" at bounding box center [686, 601] width 35 height 24
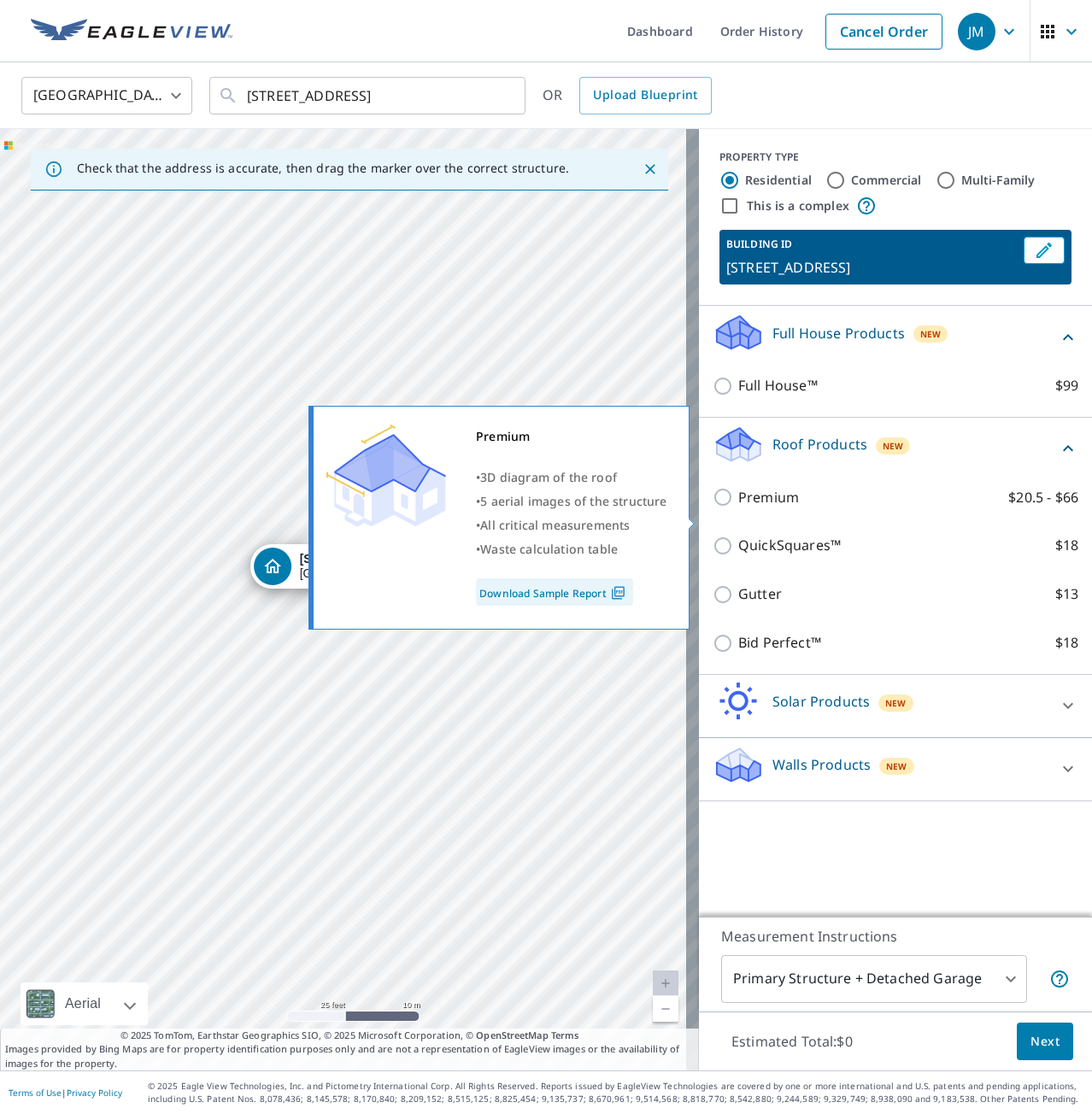
click at [712, 507] on input "Premium $20.5 - $66" at bounding box center [725, 497] width 26 height 20
checkbox input "true"
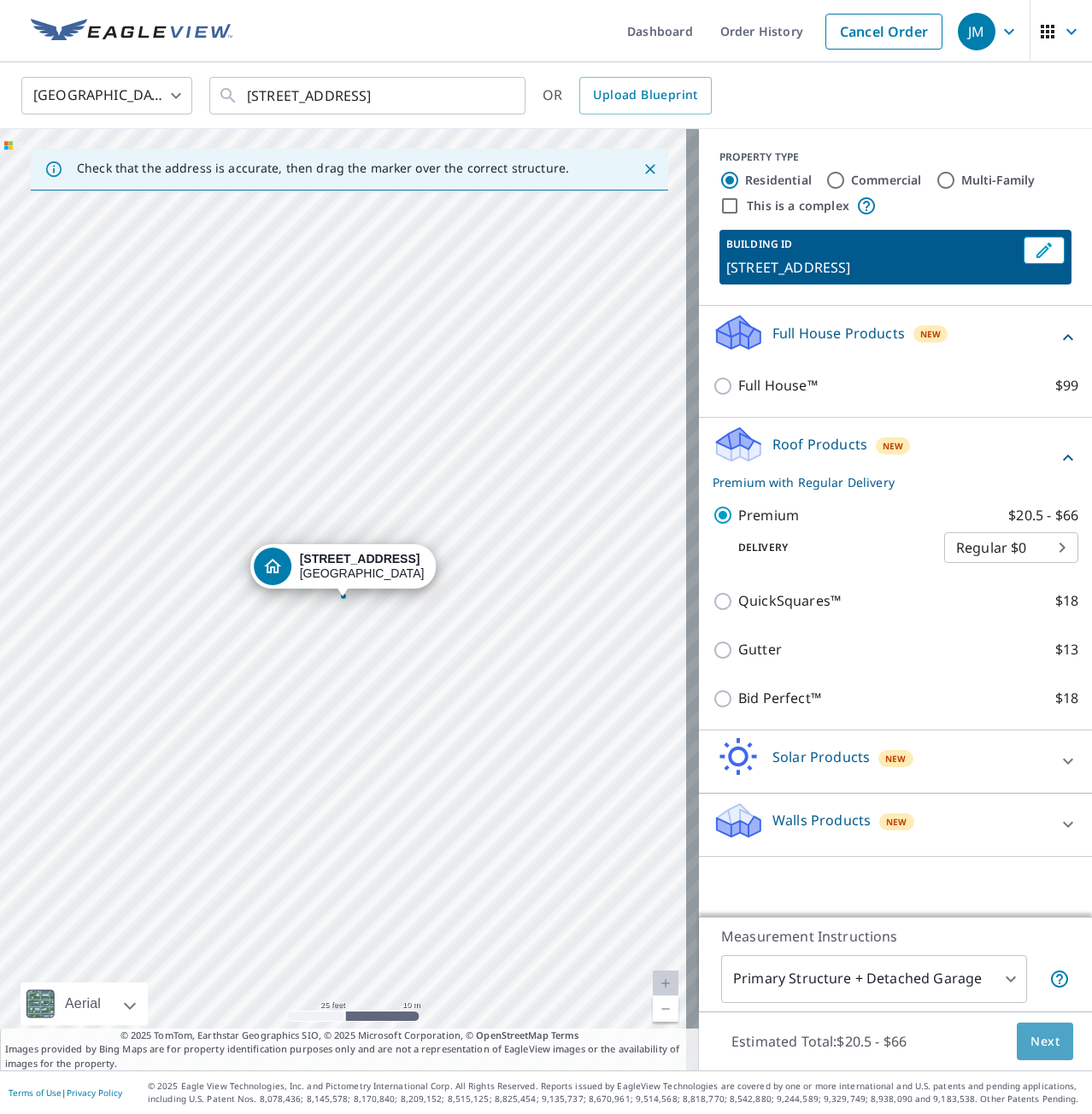
click at [1031, 1047] on span "Next" at bounding box center [1044, 1041] width 29 height 21
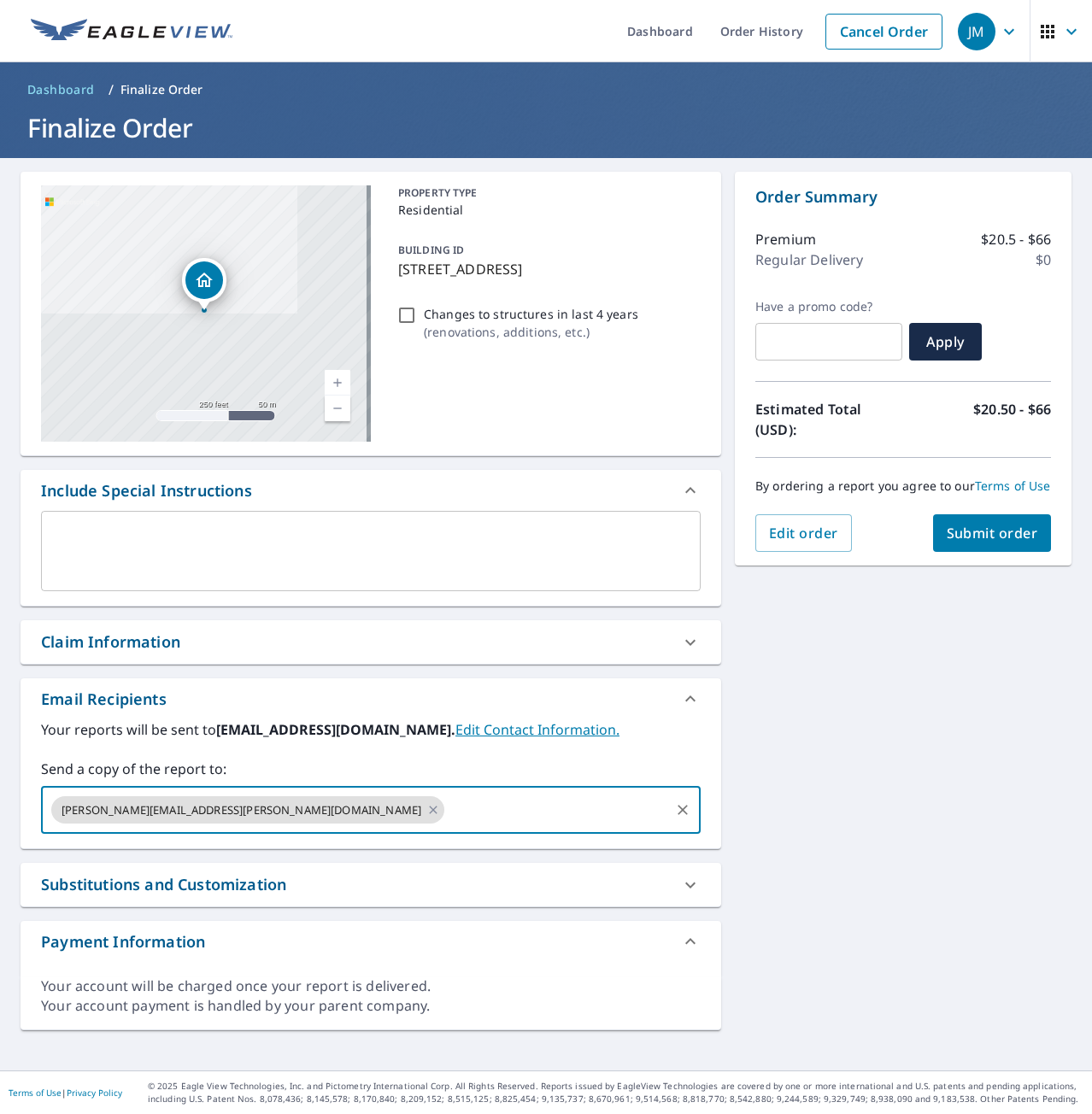
click at [447, 812] on input "text" at bounding box center [557, 809] width 221 height 32
type input "[PERSON_NAME][EMAIL_ADDRESS][DOMAIN_NAME]"
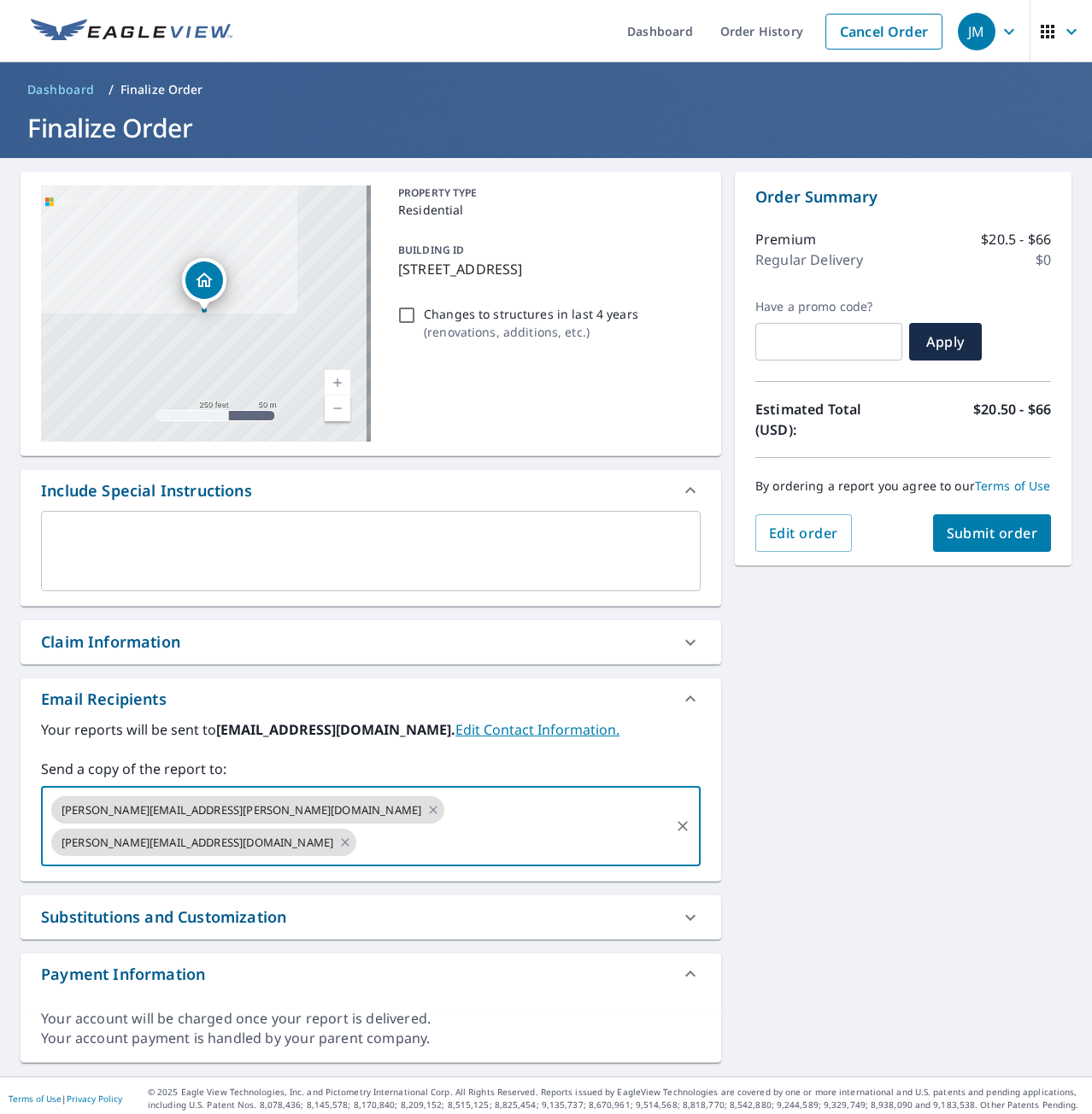
click at [999, 542] on span "Submit order" at bounding box center [992, 533] width 91 height 18
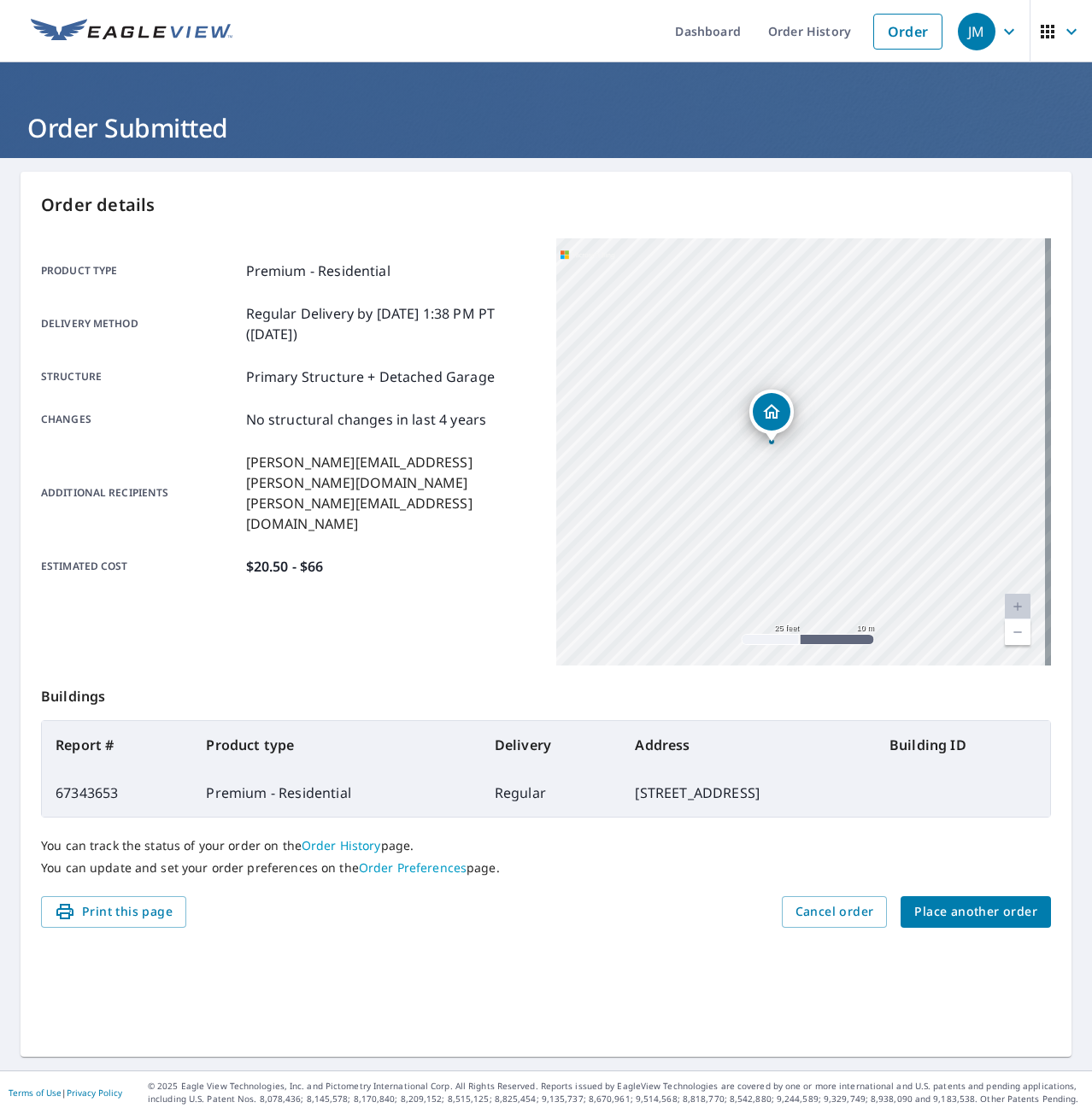
drag, startPoint x: 701, startPoint y: 495, endPoint x: 900, endPoint y: 350, distance: 246.2
click at [900, 350] on div "4727 Winterset Way Owings Mills, MD 21117" at bounding box center [804, 452] width 495 height 427
click at [989, 908] on span "Place another order" at bounding box center [976, 912] width 123 height 21
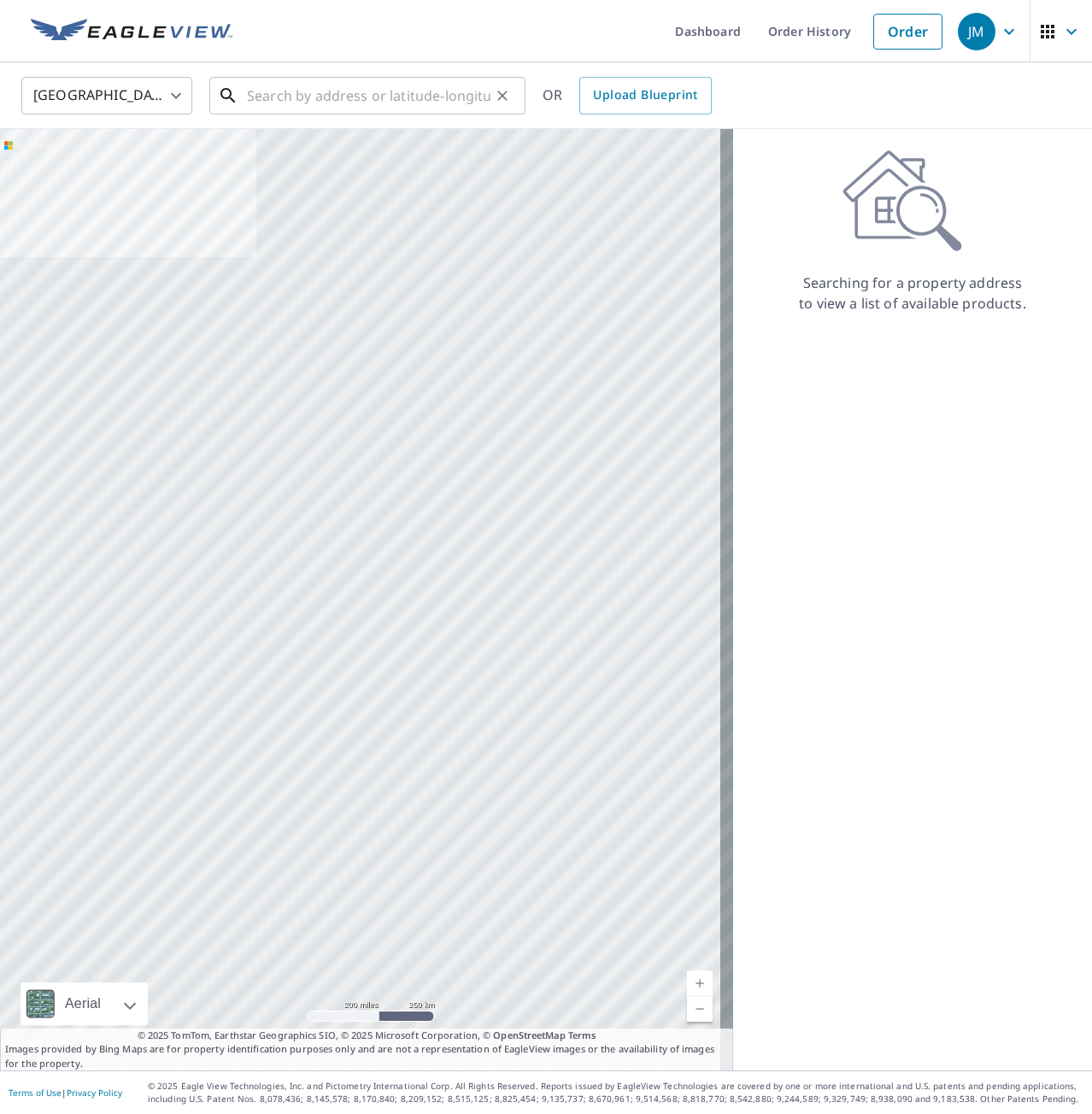
click at [329, 97] on input "text" at bounding box center [369, 96] width 244 height 48
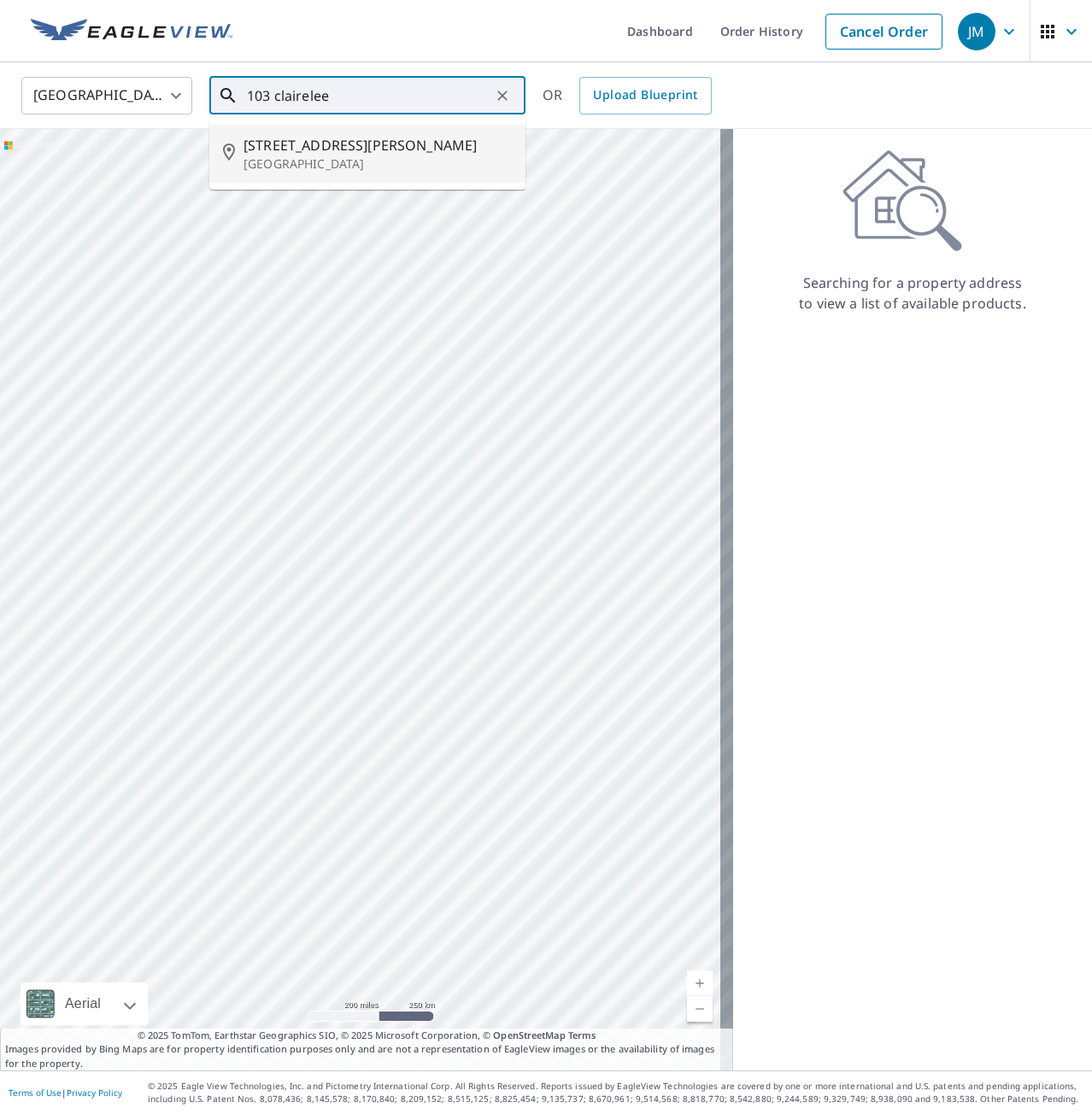
click at [340, 151] on span "[STREET_ADDRESS][PERSON_NAME]" at bounding box center [378, 145] width 268 height 20
type input "[STREET_ADDRESS][PERSON_NAME][PERSON_NAME]"
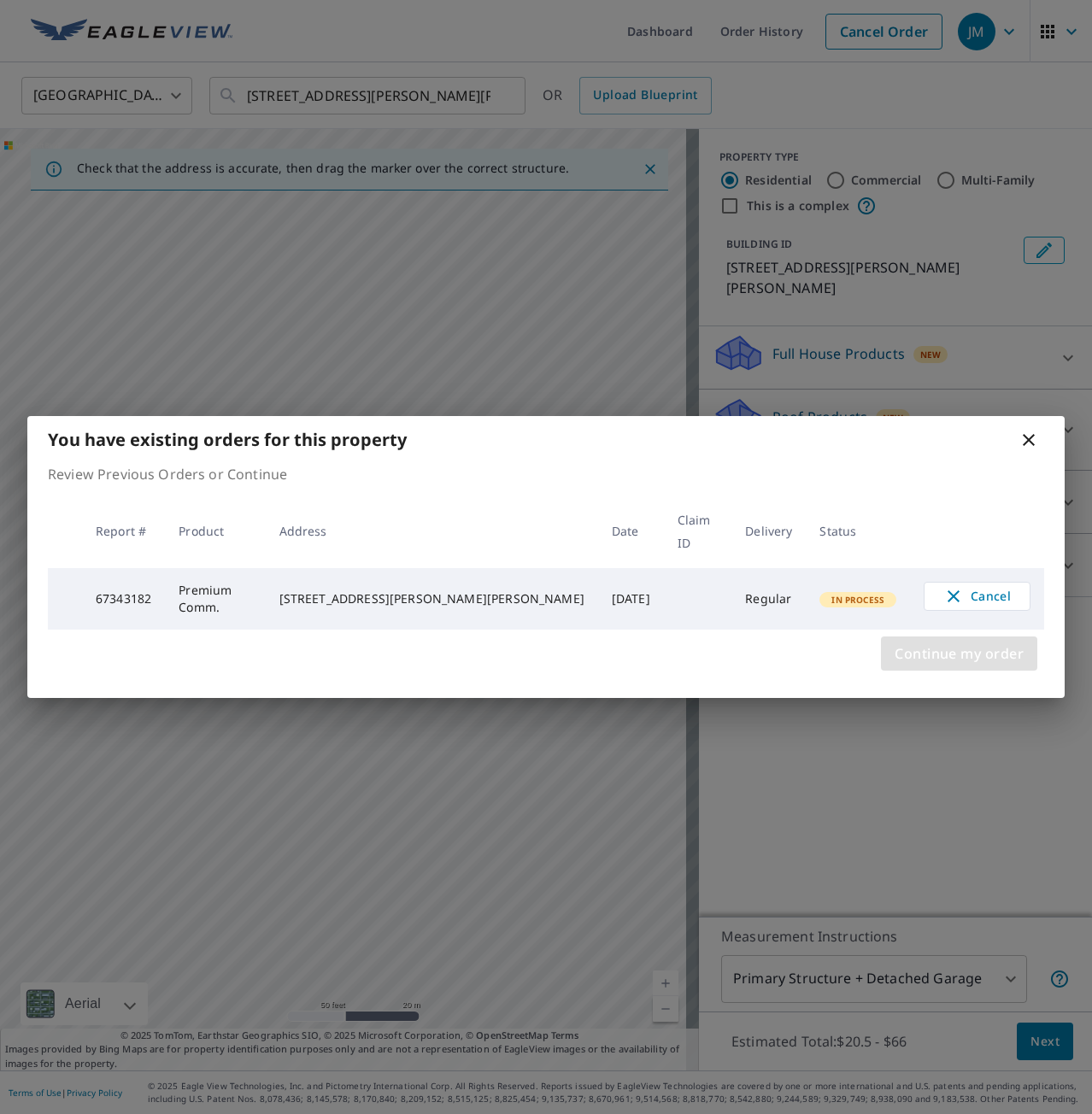
click at [982, 644] on span "Continue my order" at bounding box center [959, 654] width 129 height 24
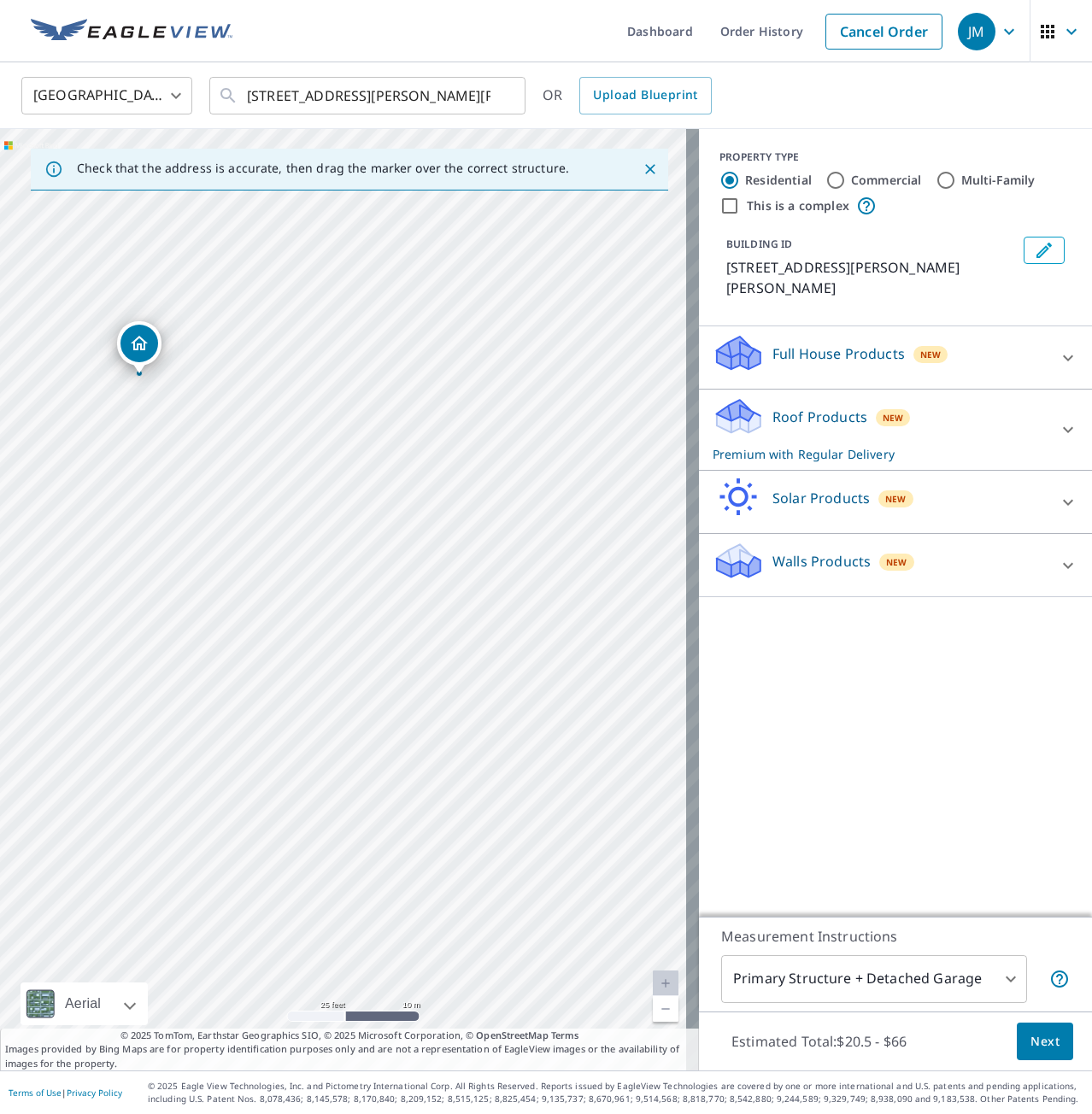
drag, startPoint x: 272, startPoint y: 563, endPoint x: 127, endPoint y: 341, distance: 265.2
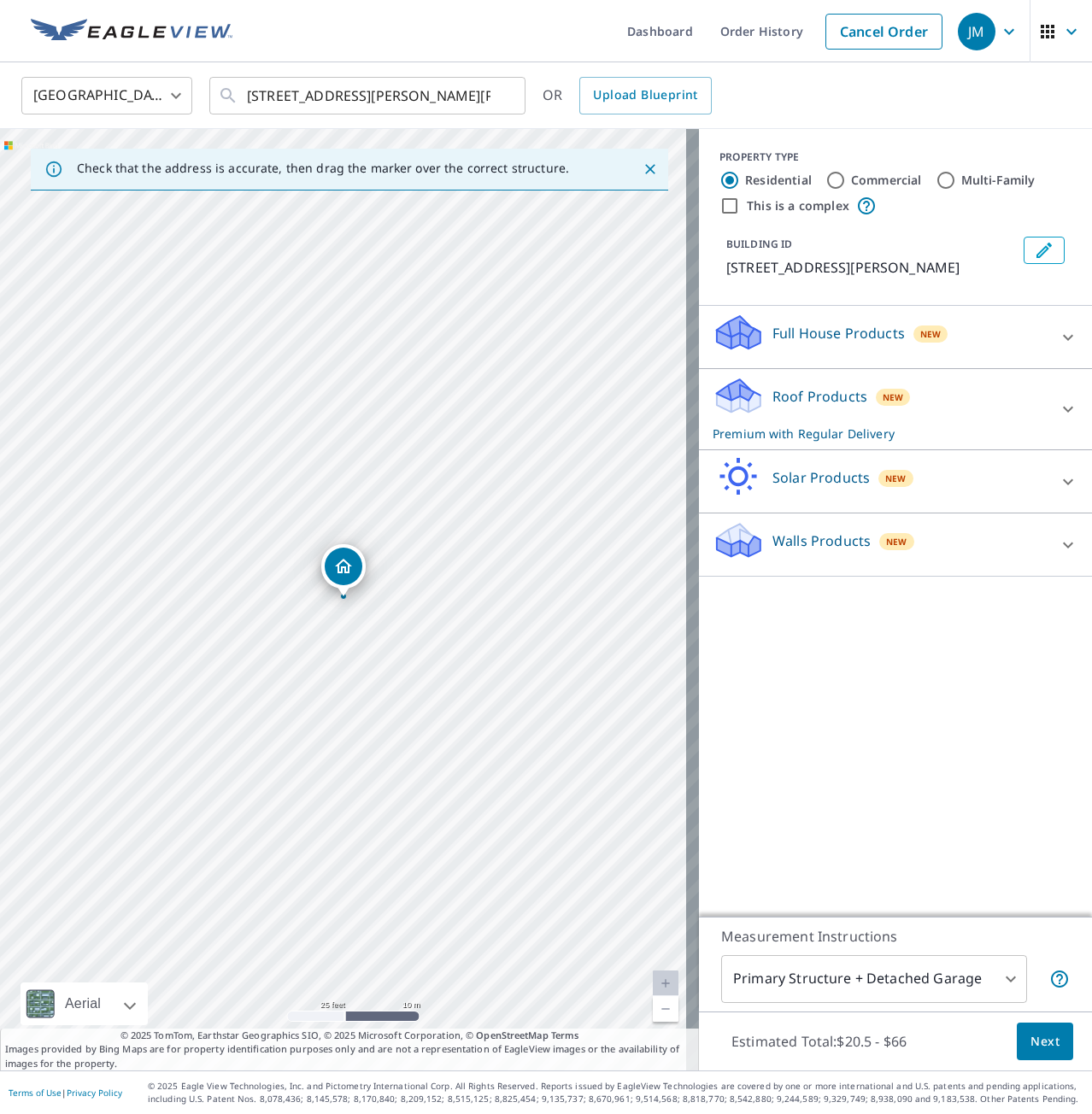
click at [1058, 407] on icon at bounding box center [1068, 409] width 20 height 20
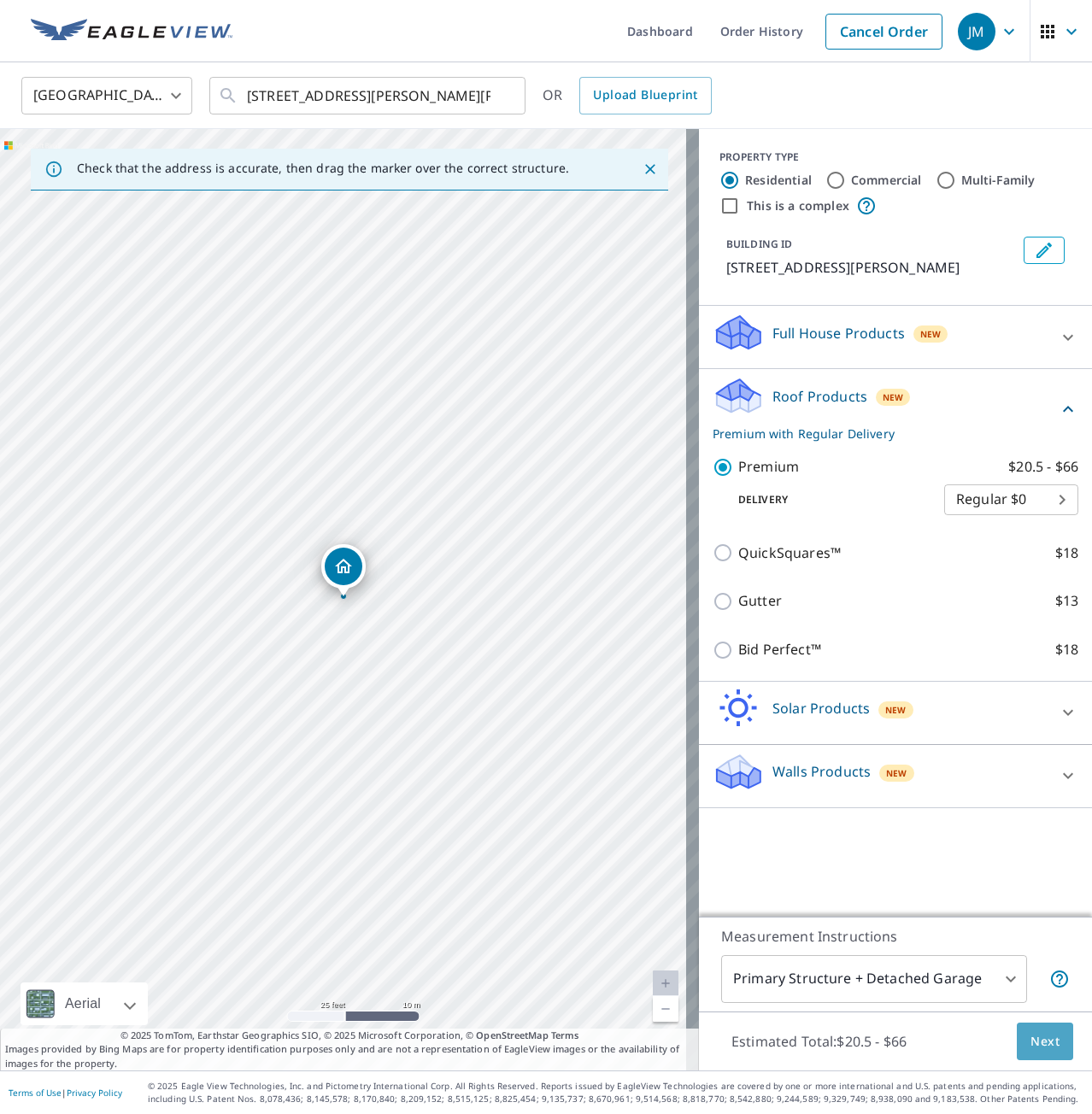
click at [1033, 1040] on span "Next" at bounding box center [1044, 1041] width 29 height 21
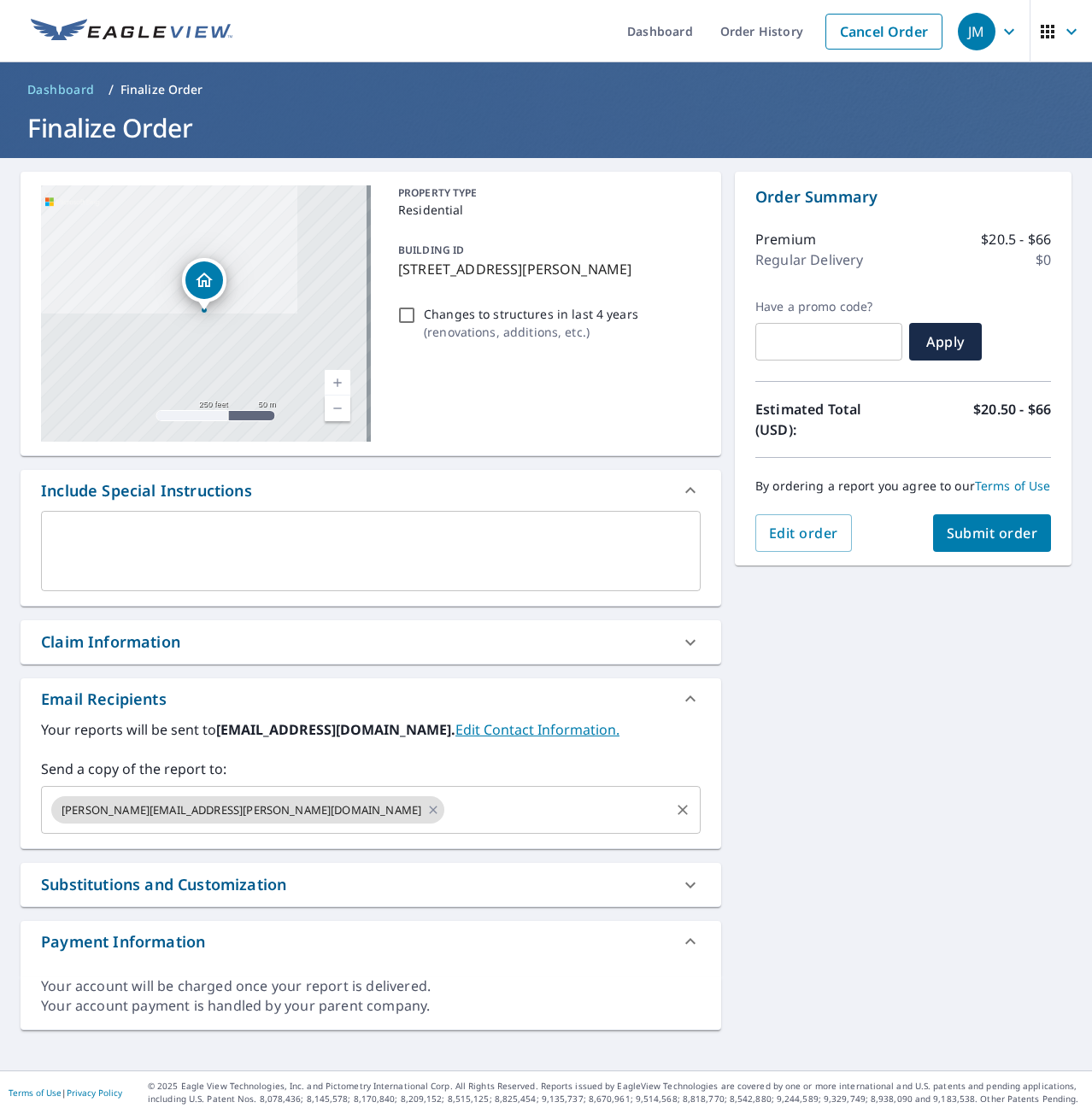
click at [447, 814] on input "text" at bounding box center [557, 809] width 221 height 32
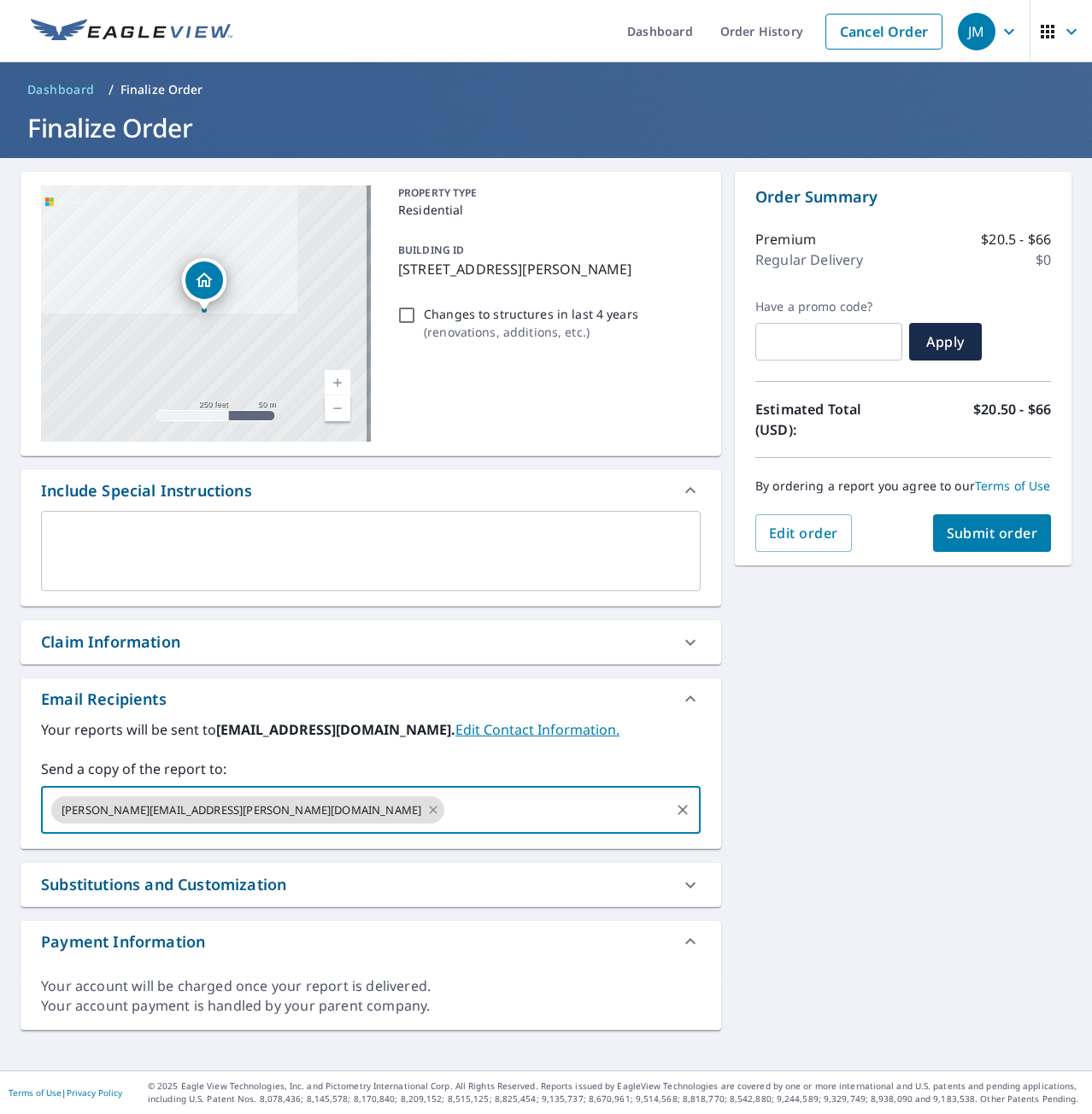
click at [447, 818] on input "text" at bounding box center [557, 809] width 221 height 32
type input "[PERSON_NAME][EMAIL_ADDRESS][DOMAIN_NAME]"
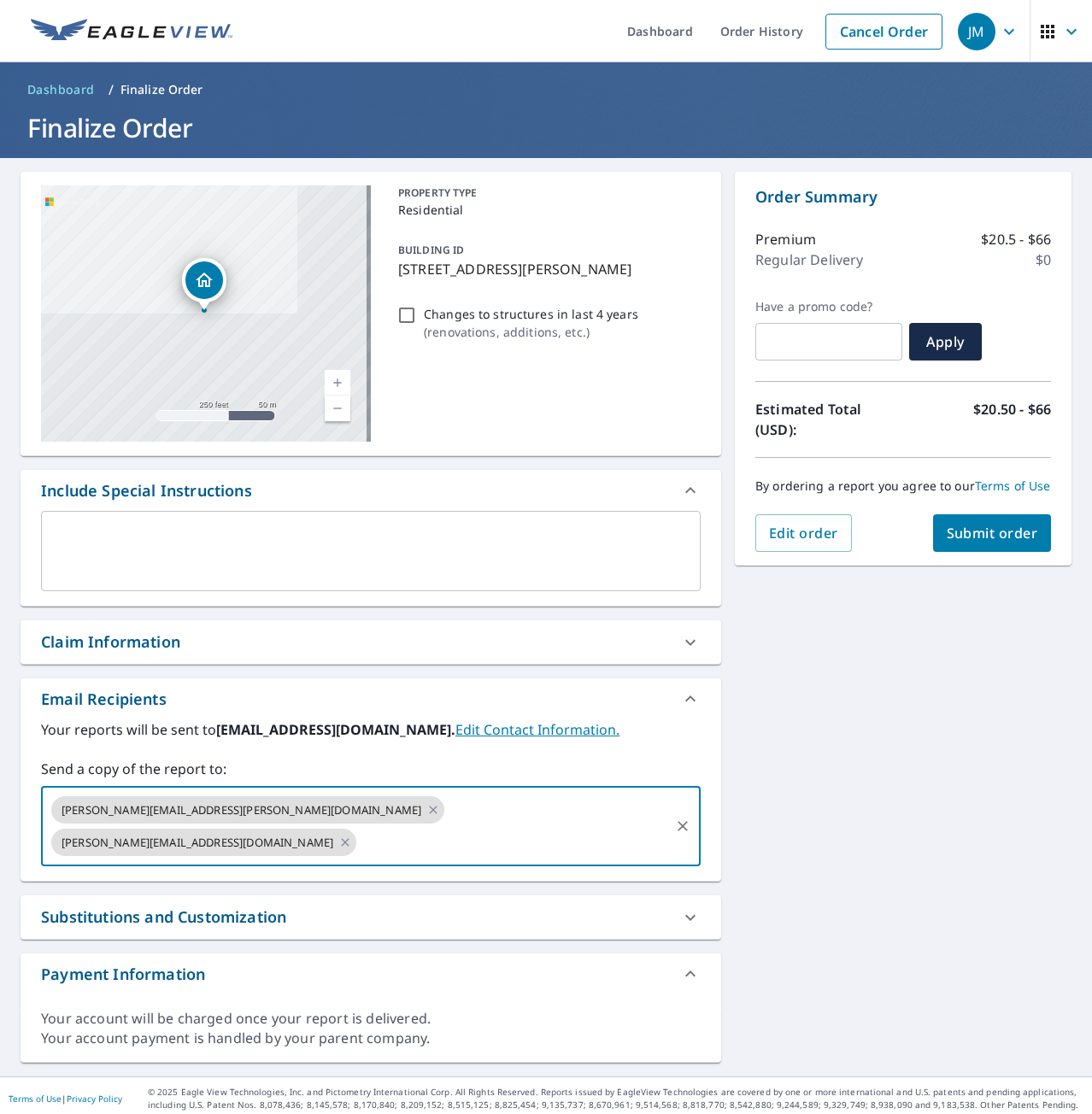
click at [985, 542] on span "Submit order" at bounding box center [992, 533] width 91 height 18
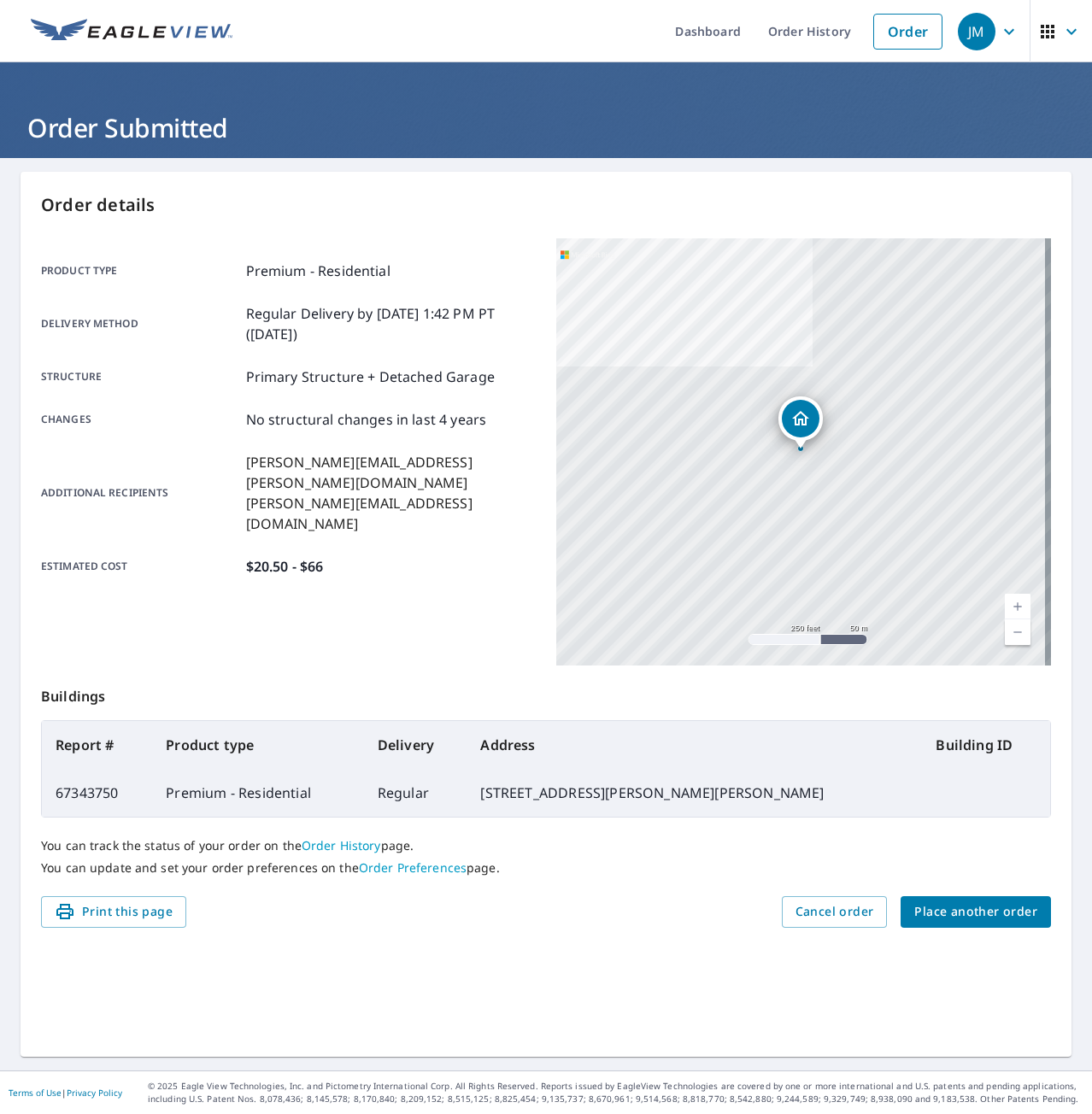
click at [406, 583] on div "Product type Premium - Residential Delivery method Regular Delivery by 9/9/2025…" at bounding box center [288, 452] width 495 height 427
click at [306, 574] on div "Product type Premium - Residential Delivery method Regular Delivery by 9/9/2025…" at bounding box center [288, 452] width 495 height 427
click at [970, 908] on span "Place another order" at bounding box center [976, 912] width 123 height 21
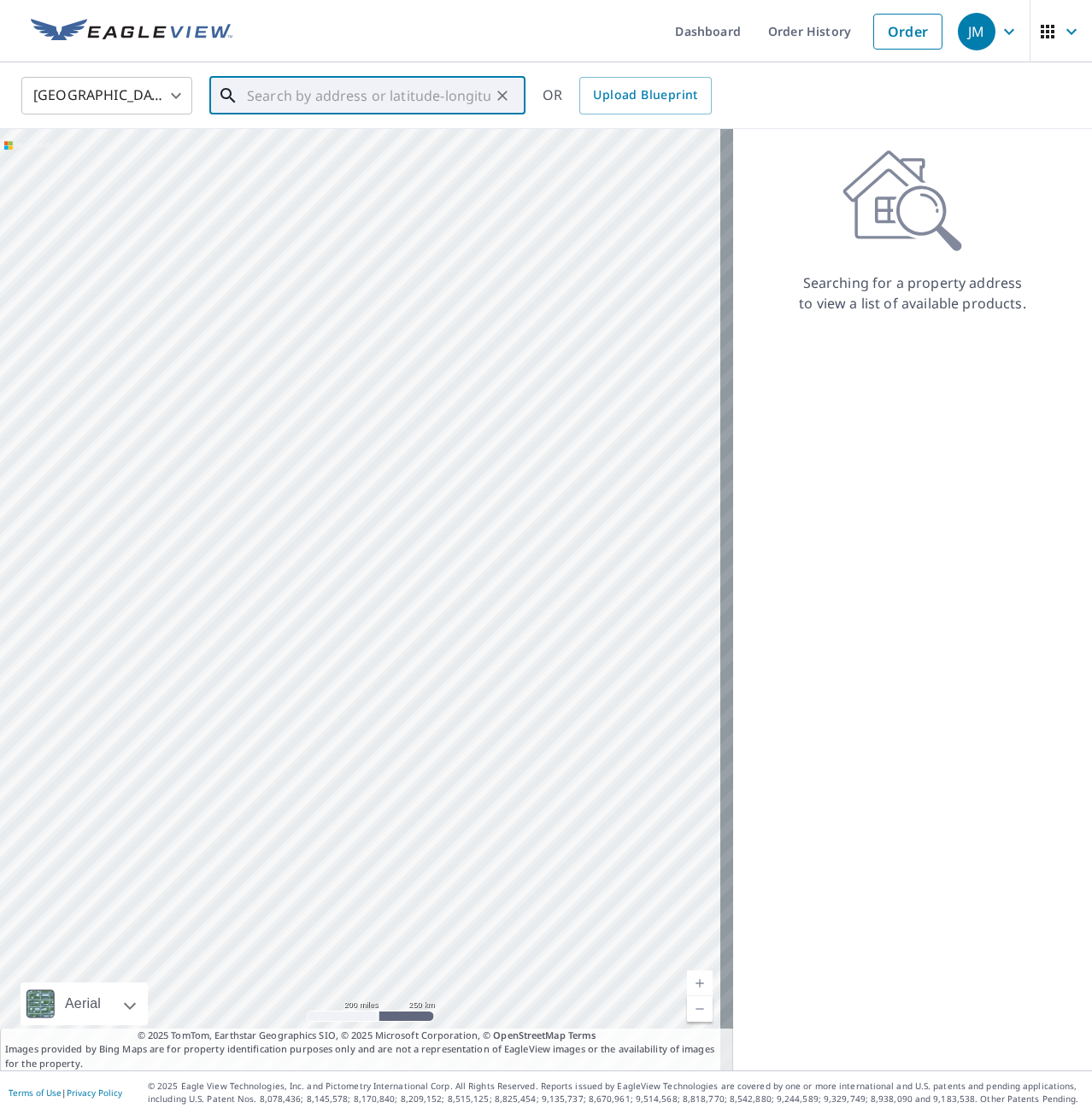
click at [273, 93] on input "text" at bounding box center [369, 96] width 244 height 48
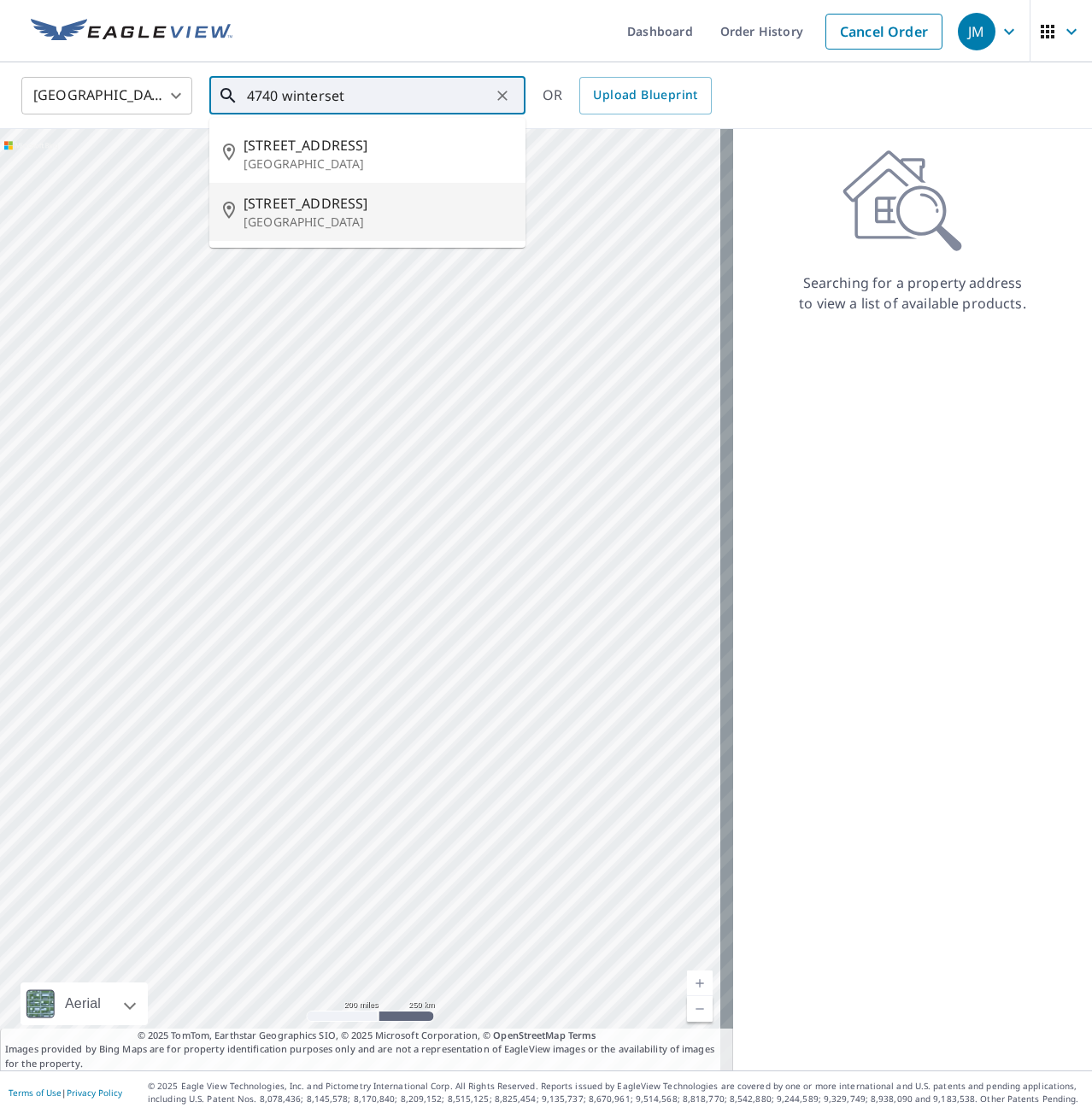
click at [383, 223] on p "[GEOGRAPHIC_DATA]" at bounding box center [378, 222] width 268 height 17
type input "4740 Winterset Way Owings Mills, MD 21117"
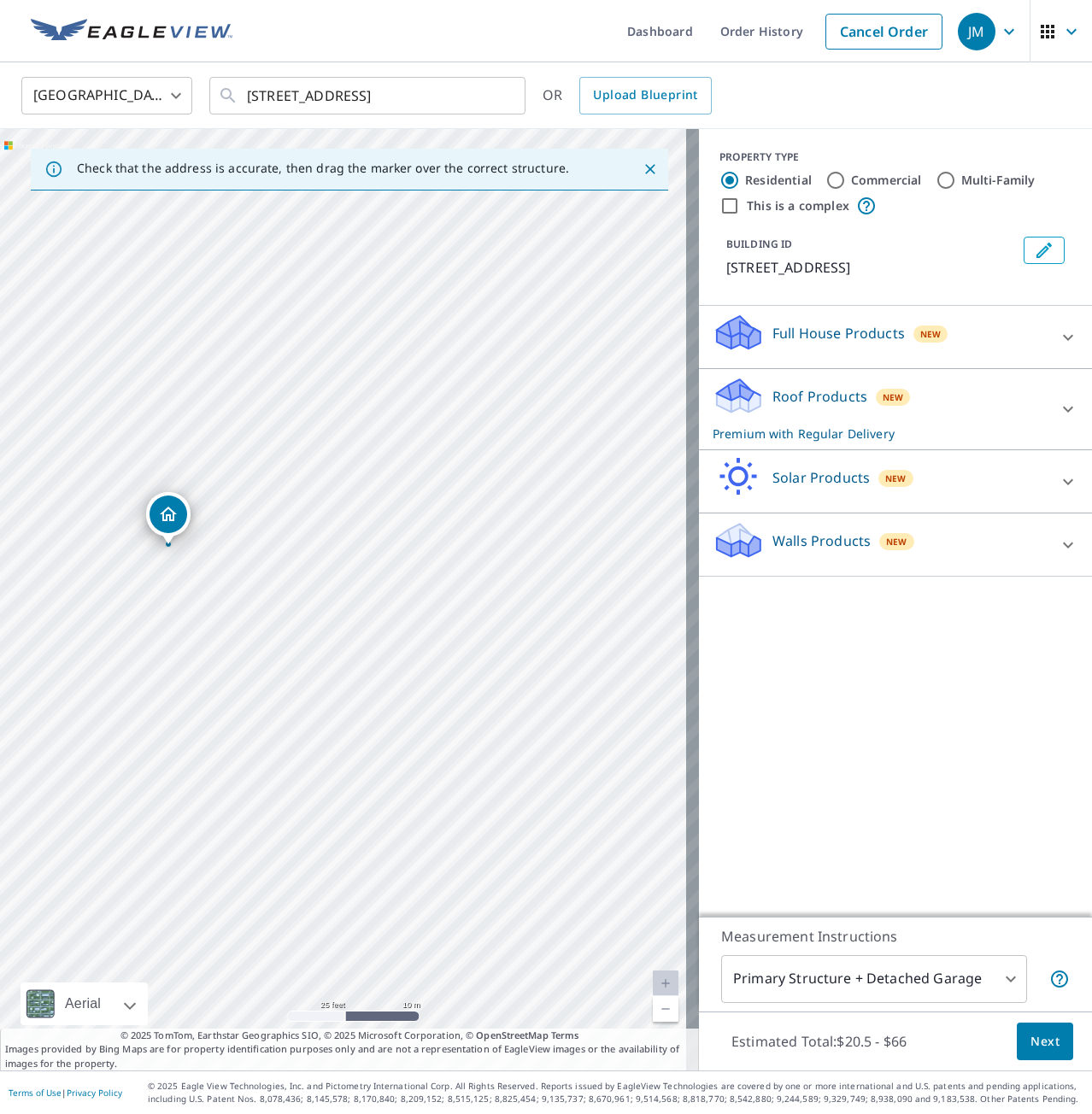
drag, startPoint x: 263, startPoint y: 683, endPoint x: 119, endPoint y: 625, distance: 155.2
click at [119, 626] on div "4740 Winterset Way Owings Mills, MD 21117" at bounding box center [349, 599] width 699 height 941
drag, startPoint x: 544, startPoint y: 516, endPoint x: 681, endPoint y: 490, distance: 139.4
click at [681, 490] on div "4740 Winterset Way Owings Mills, MD 21117" at bounding box center [349, 599] width 699 height 941
drag, startPoint x: 454, startPoint y: 598, endPoint x: 461, endPoint y: 618, distance: 21.2
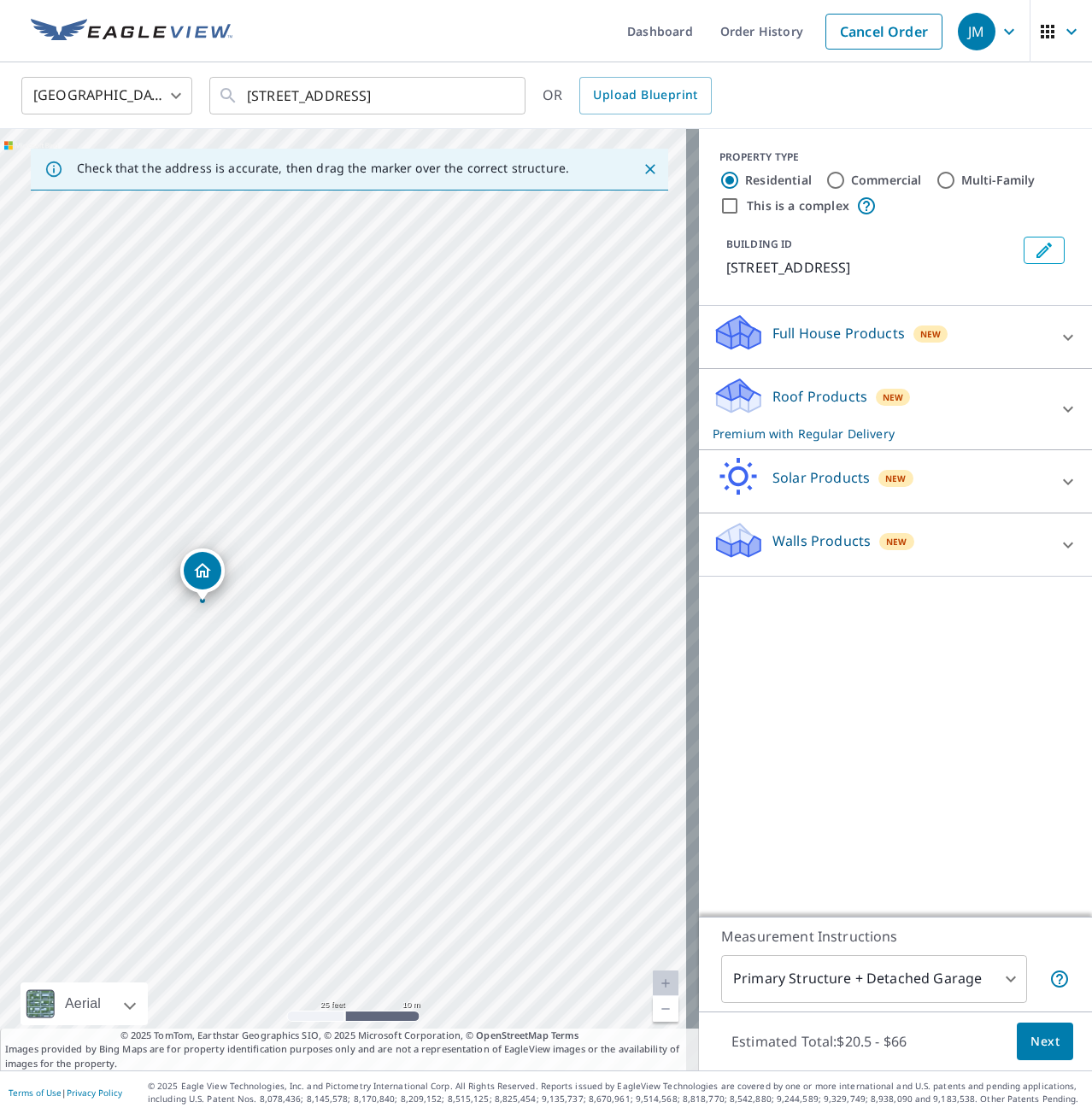
click at [461, 618] on div "4740 Winterset Way Owings Mills, MD 21117" at bounding box center [349, 599] width 699 height 941
click at [355, 625] on div "4740 Winterset Way Owings Mills, MD 21117" at bounding box center [349, 599] width 699 height 941
drag, startPoint x: 357, startPoint y: 616, endPoint x: 384, endPoint y: 653, distance: 45.8
click at [384, 653] on div "4740 Winterset Way Owings Mills, MD 21117" at bounding box center [349, 599] width 699 height 941
drag, startPoint x: 371, startPoint y: 667, endPoint x: 328, endPoint y: 720, distance: 68.2
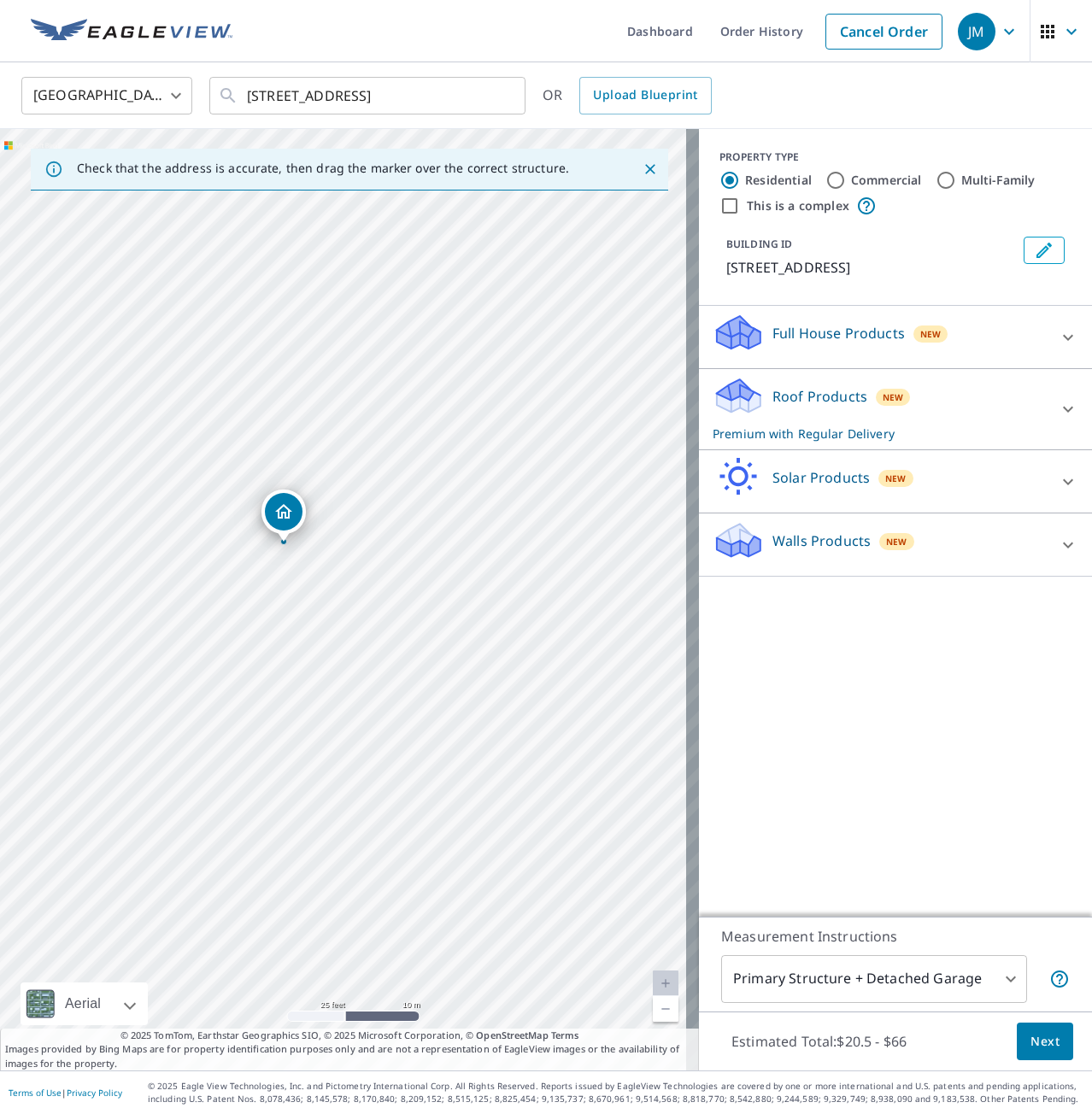
click at [328, 720] on div "4740 Winterset Way Owings Mills, MD 21117" at bounding box center [349, 599] width 699 height 941
drag, startPoint x: 376, startPoint y: 663, endPoint x: 292, endPoint y: 709, distance: 95.8
click at [292, 709] on div "4740 Winterset Way Owings Mills, MD 21117" at bounding box center [349, 599] width 699 height 941
drag, startPoint x: 193, startPoint y: 567, endPoint x: 212, endPoint y: 561, distance: 19.9
drag, startPoint x: 179, startPoint y: 409, endPoint x: 340, endPoint y: 391, distance: 162.0
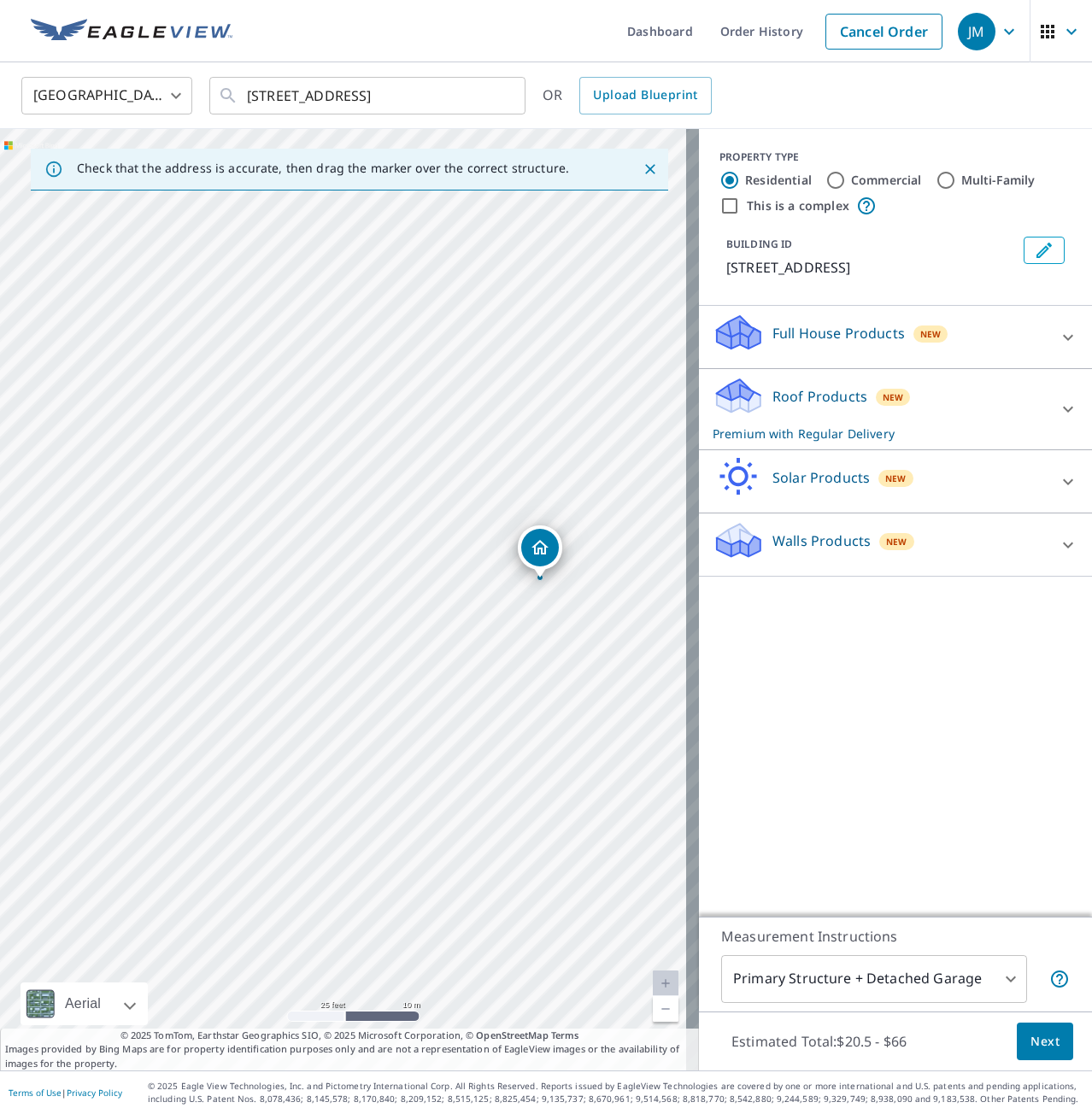
click at [340, 391] on div "4730 Winterset Way Owings Mills, MD 21117" at bounding box center [349, 599] width 699 height 941
drag, startPoint x: 234, startPoint y: 593, endPoint x: 196, endPoint y: 506, distance: 94.9
click at [196, 495] on div "4730 Winterset Way Owings Mills, MD 21117" at bounding box center [349, 599] width 699 height 941
drag, startPoint x: 214, startPoint y: 672, endPoint x: 192, endPoint y: 671, distance: 22.0
click at [192, 671] on div "4730 Winterset Way Owings Mills, MD 21117" at bounding box center [349, 599] width 699 height 941
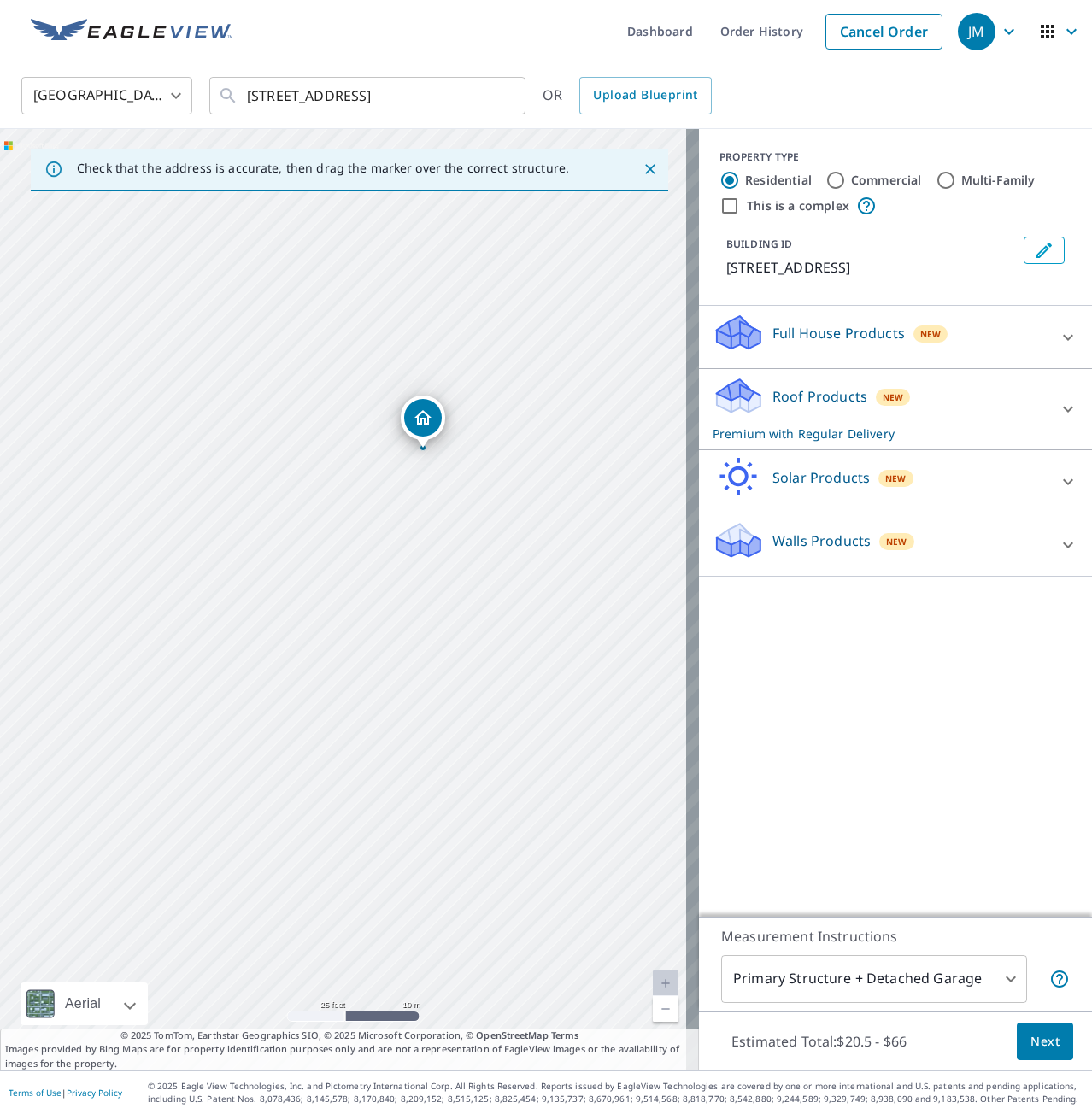
drag, startPoint x: 190, startPoint y: 631, endPoint x: 188, endPoint y: 616, distance: 15.1
click at [188, 616] on div "4730 Winterset Way Owings Mills, MD 21117" at bounding box center [349, 599] width 699 height 941
click at [994, 986] on body "JM JM Dashboard Order History Cancel Order JM United States US ​ 4740 Winterset…" at bounding box center [546, 557] width 1092 height 1114
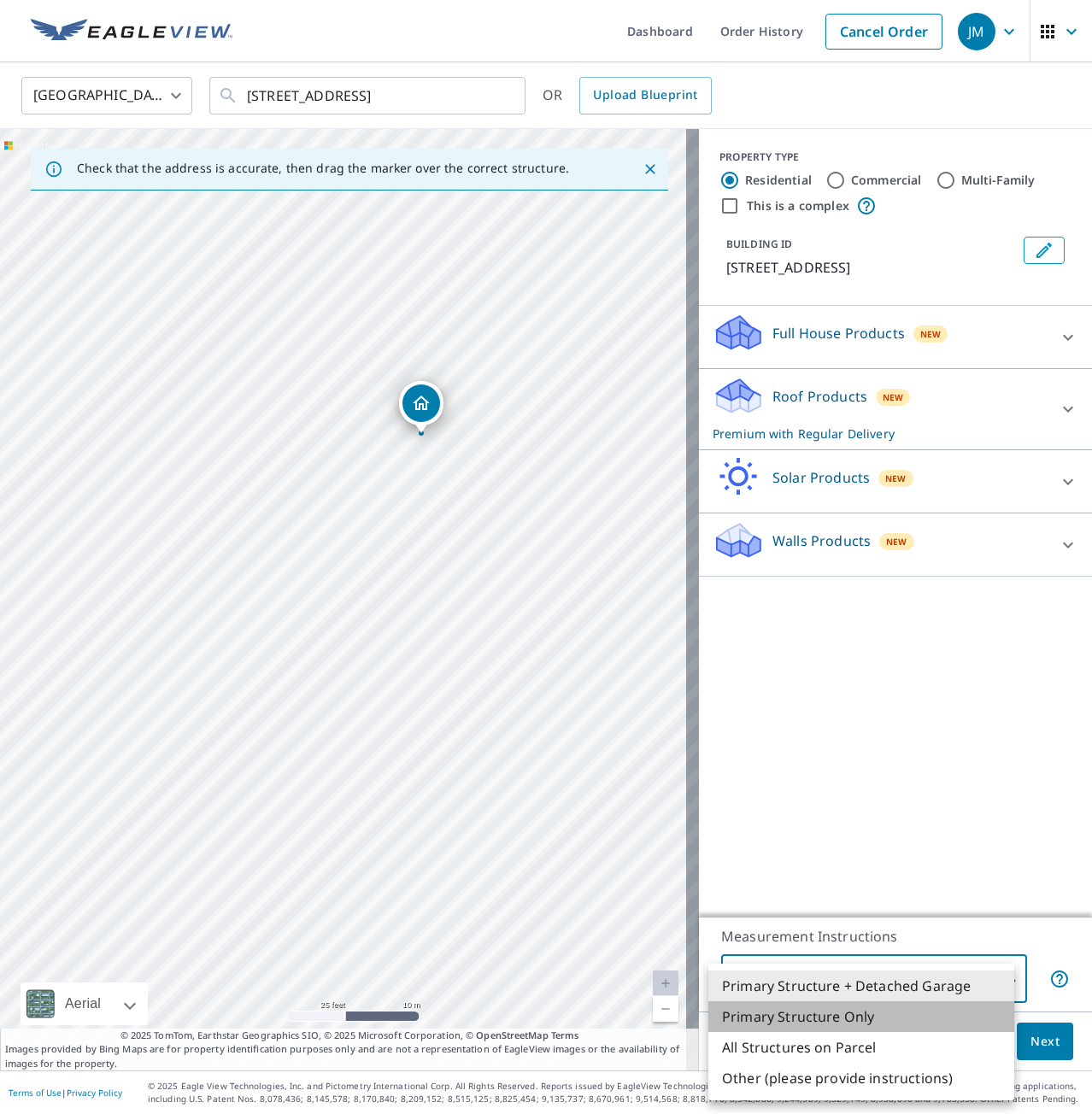
click at [853, 1014] on li "Primary Structure Only" at bounding box center [861, 1016] width 306 height 30
type input "2"
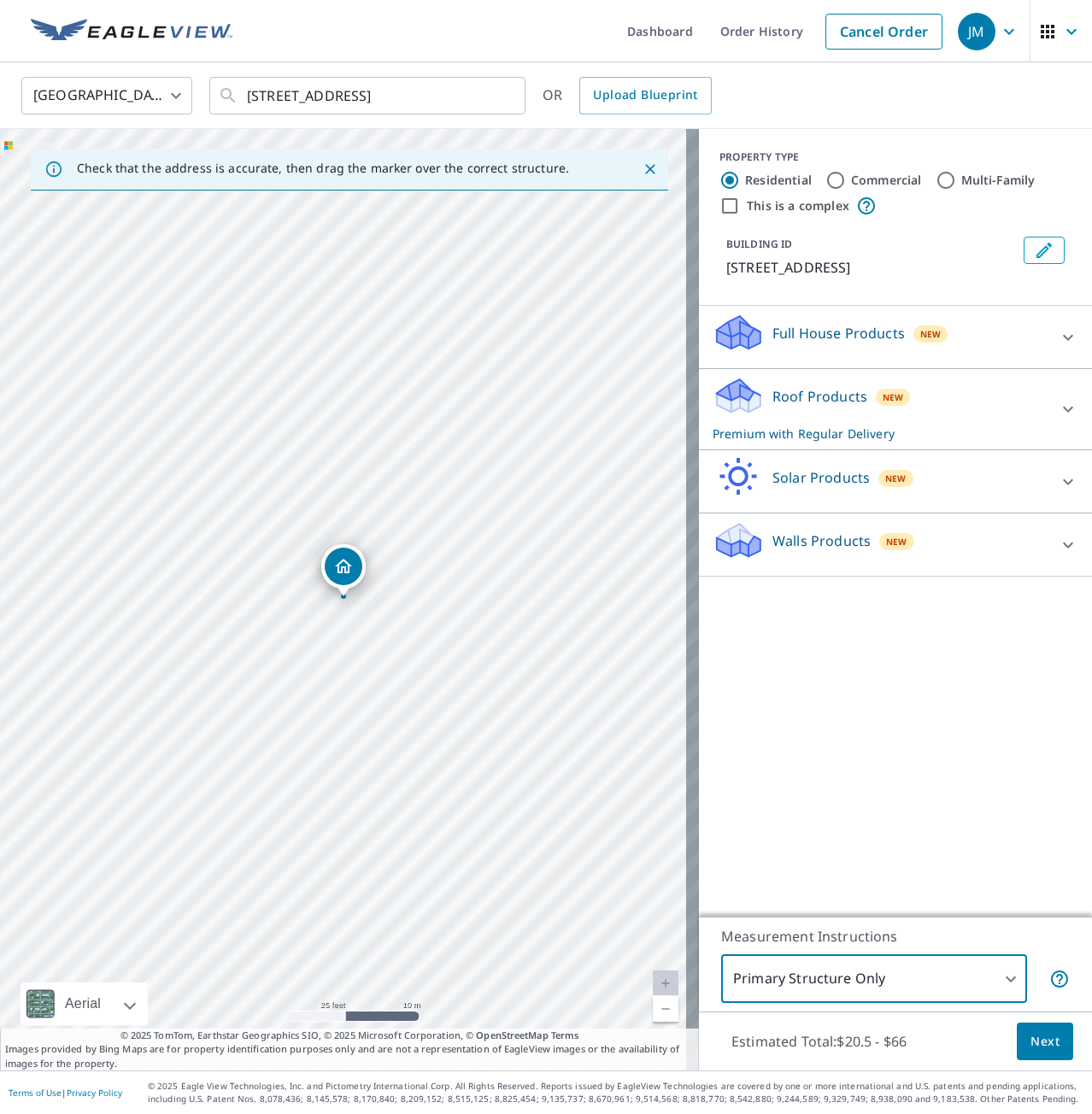
click at [1030, 1039] on span "Next" at bounding box center [1044, 1041] width 29 height 21
click at [1038, 1041] on span "Next" at bounding box center [1044, 1041] width 29 height 21
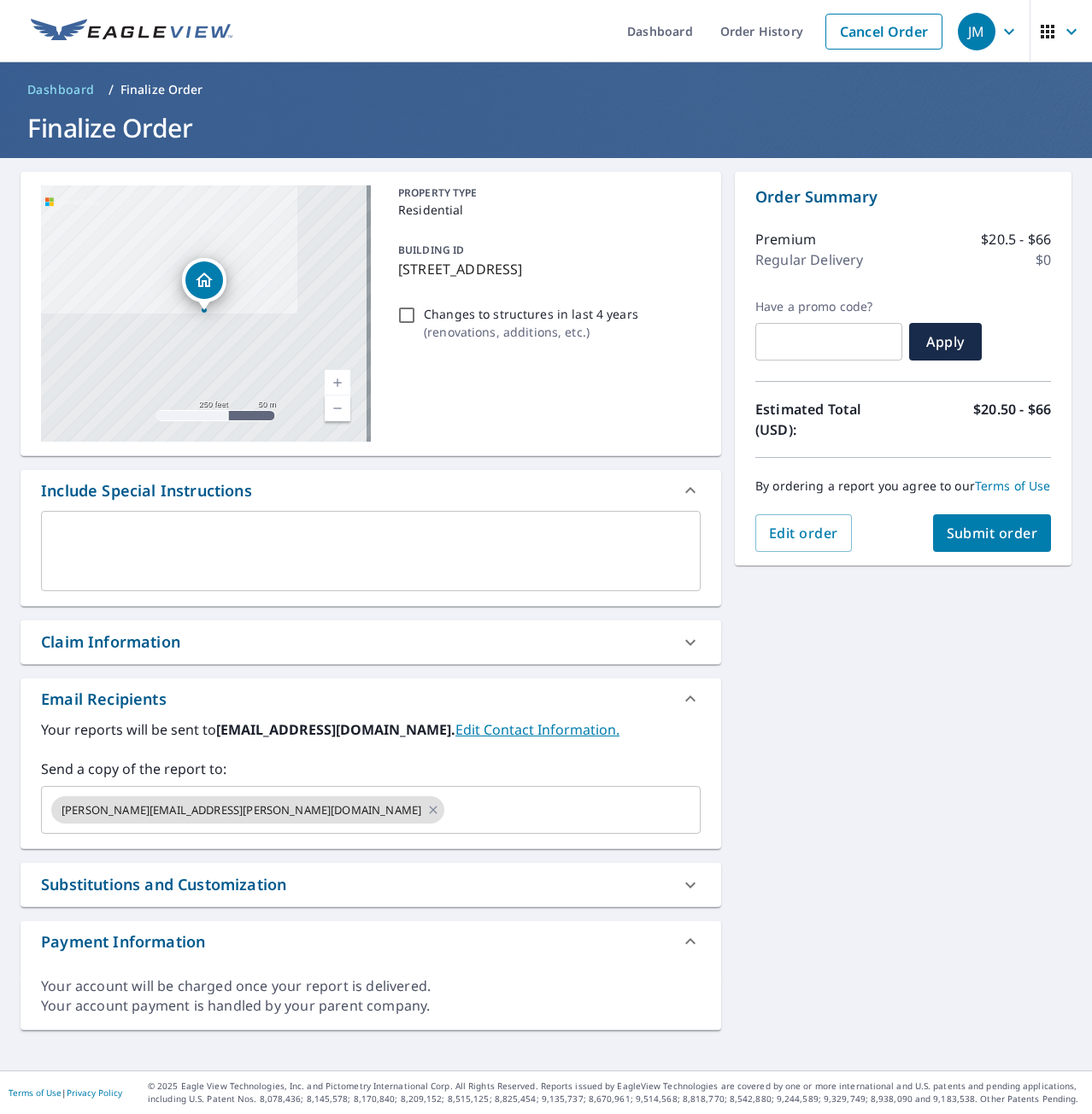
click at [83, 517] on div "x ​" at bounding box center [370, 551] width 660 height 80
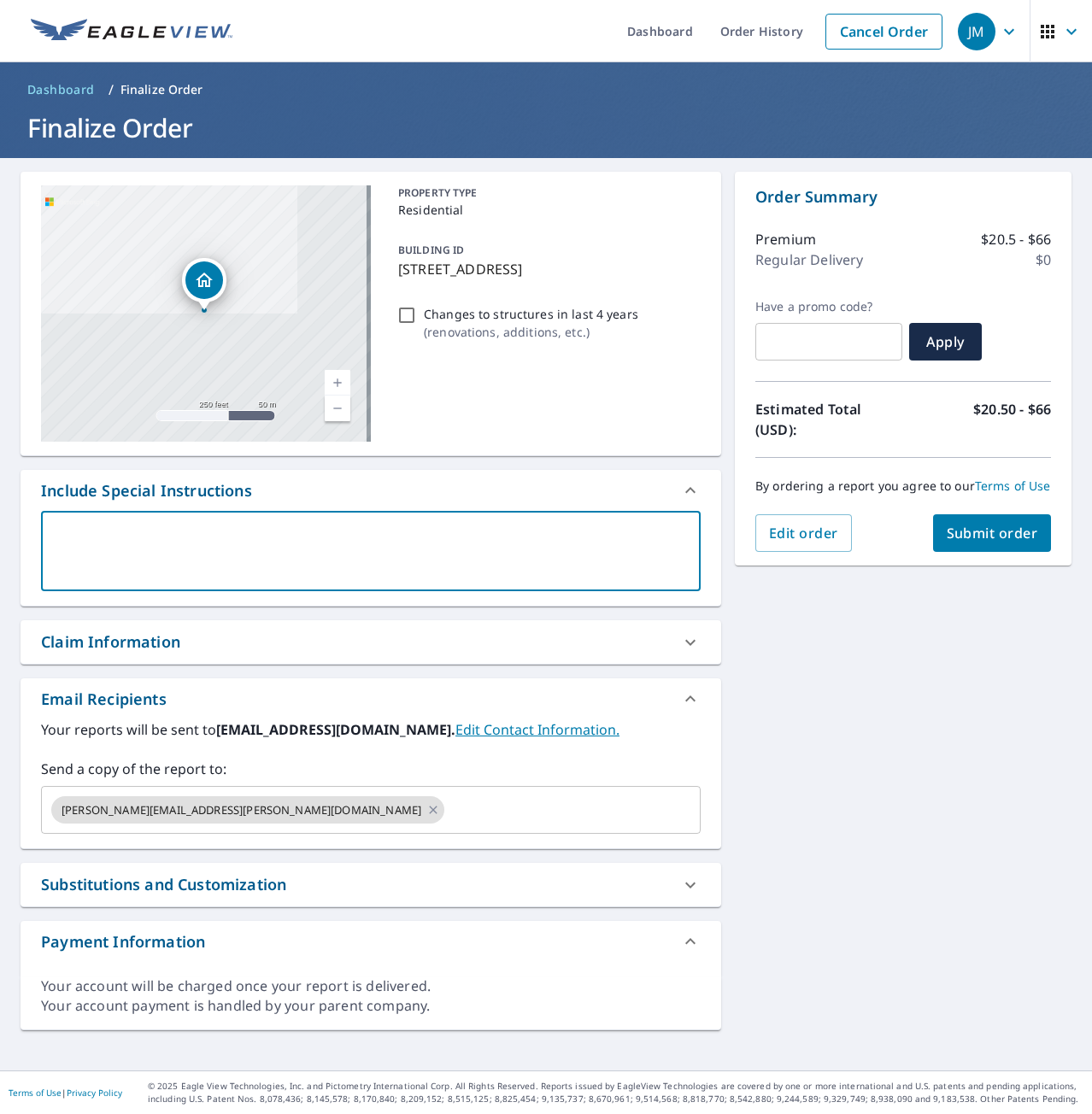
type textarea "b"
type textarea "x"
type textarea "bi"
type textarea "x"
type textarea "big"
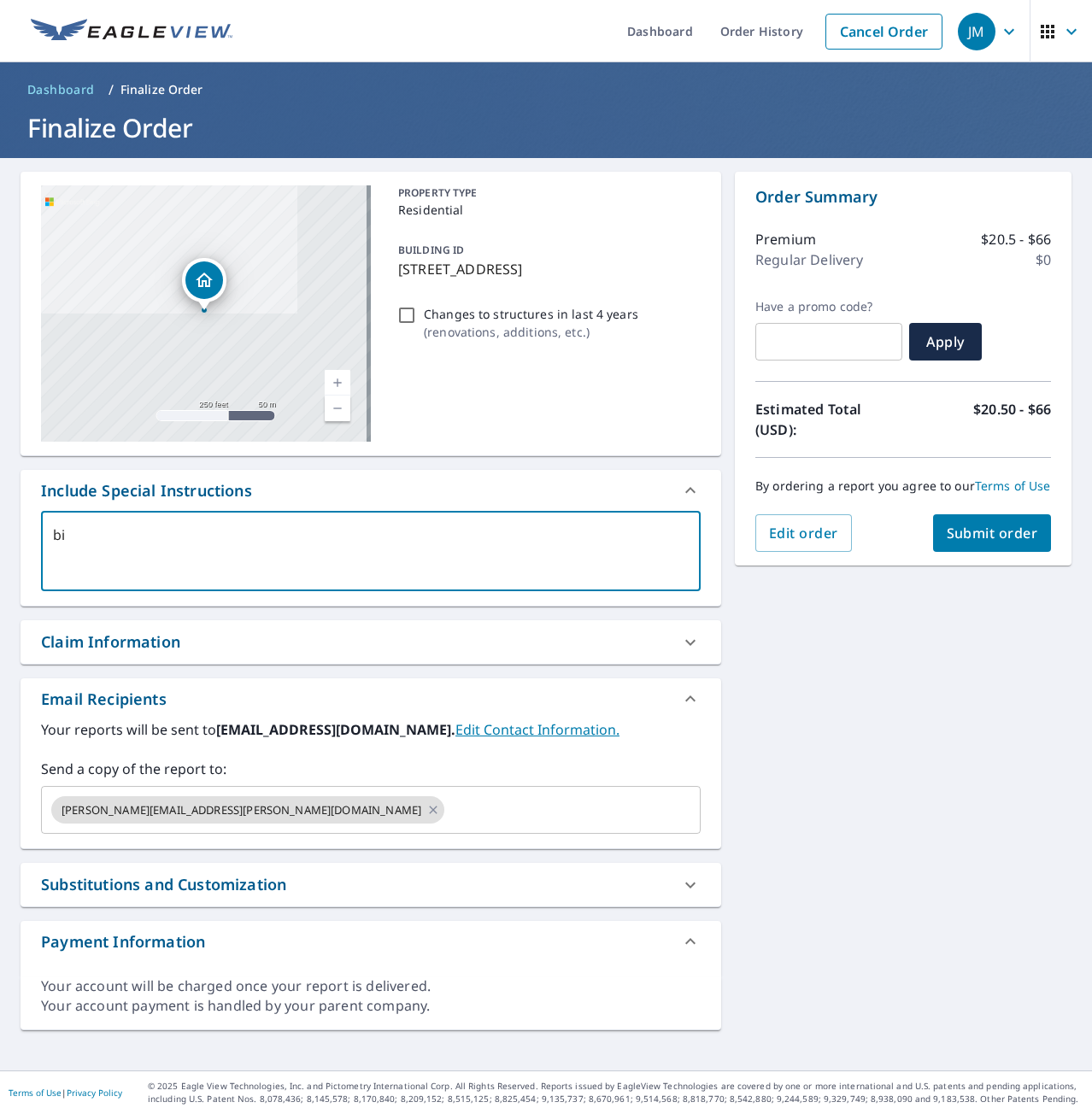
type textarea "x"
type textarea "bigg"
type textarea "x"
type textarea "bigge"
type textarea "x"
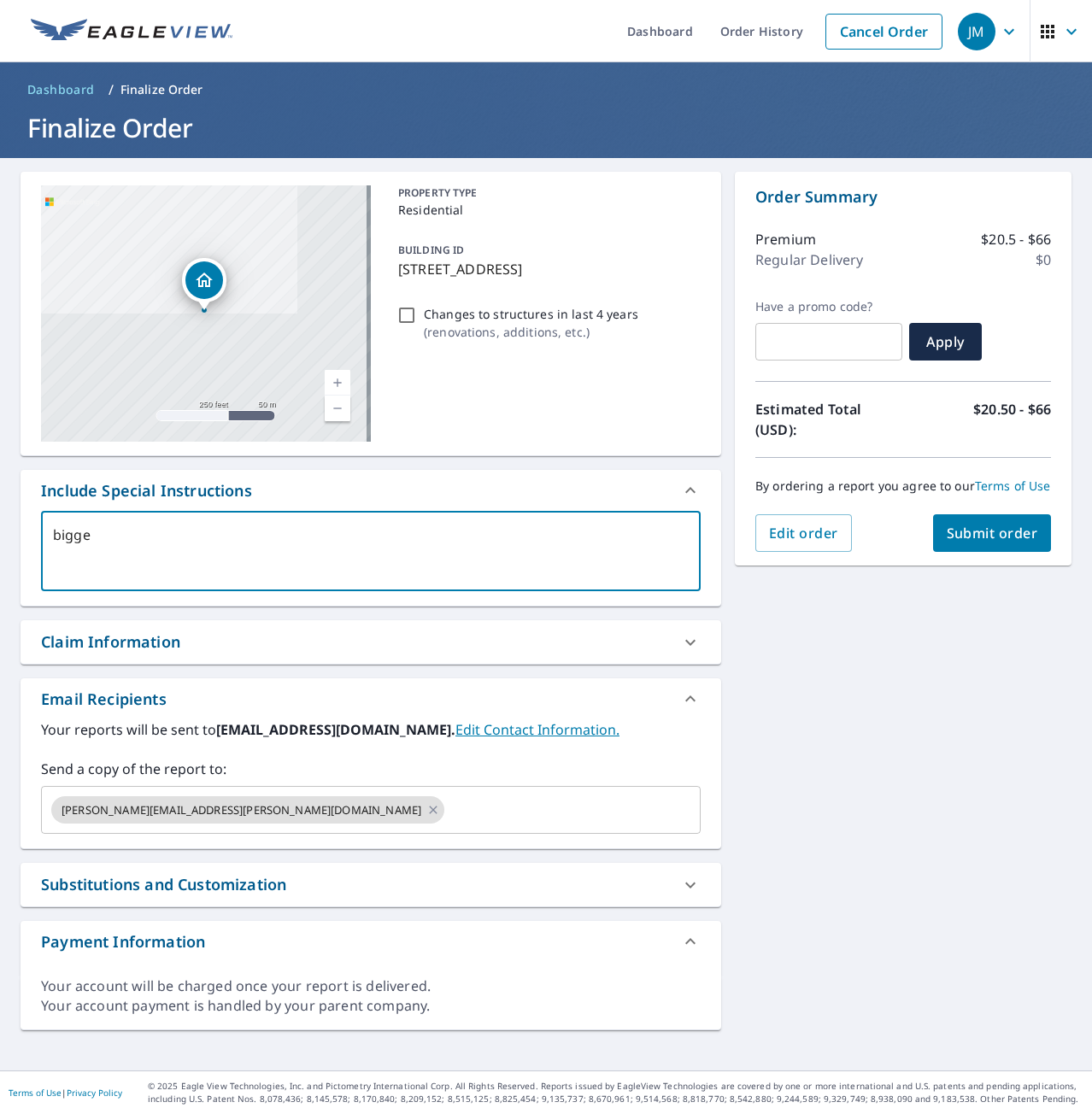
type textarea "bigger"
type textarea "x"
type textarea "bigge"
type textarea "x"
type textarea "bigg"
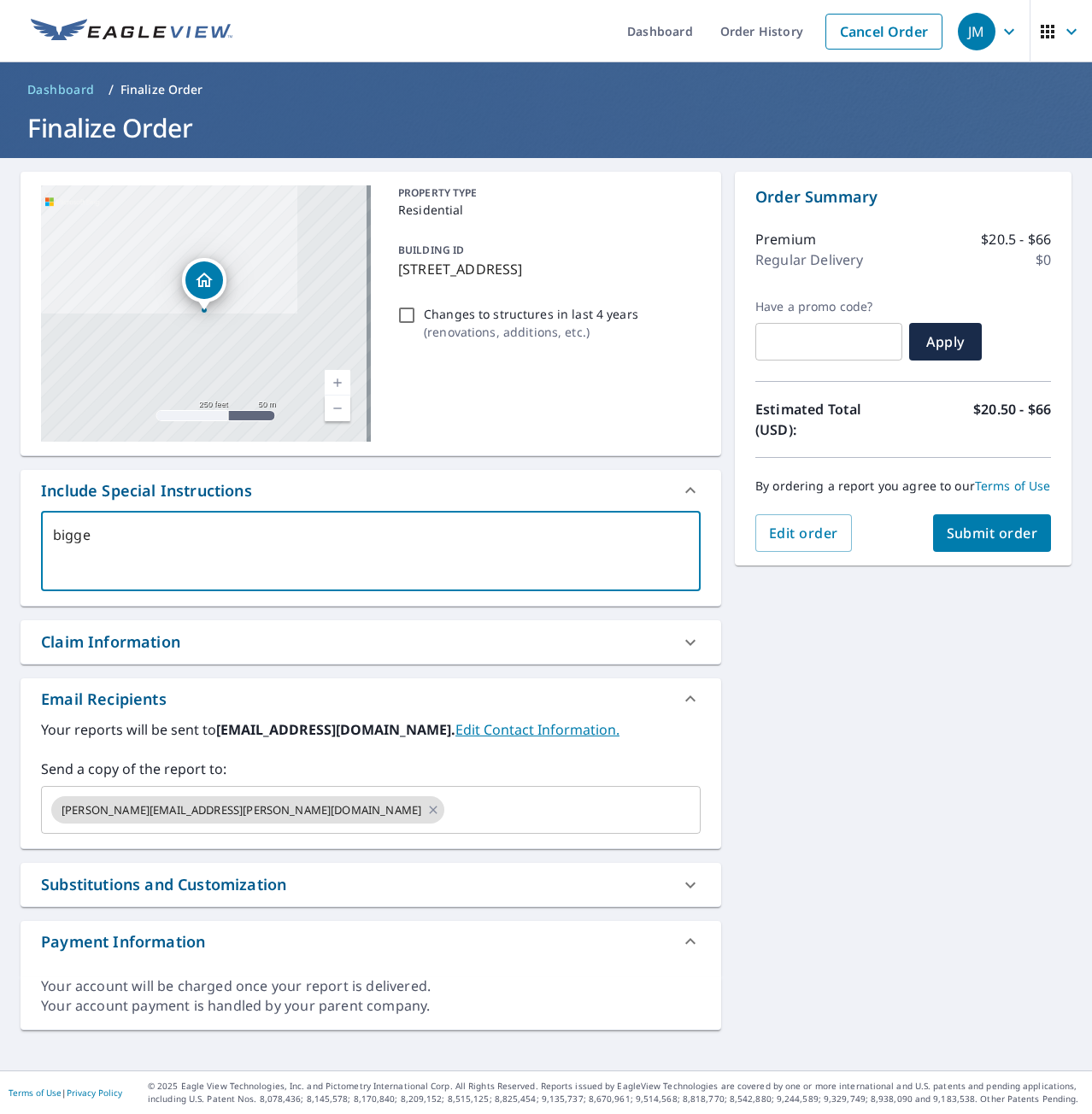
type textarea "x"
type textarea "big"
type textarea "x"
type textarea "bi"
type textarea "x"
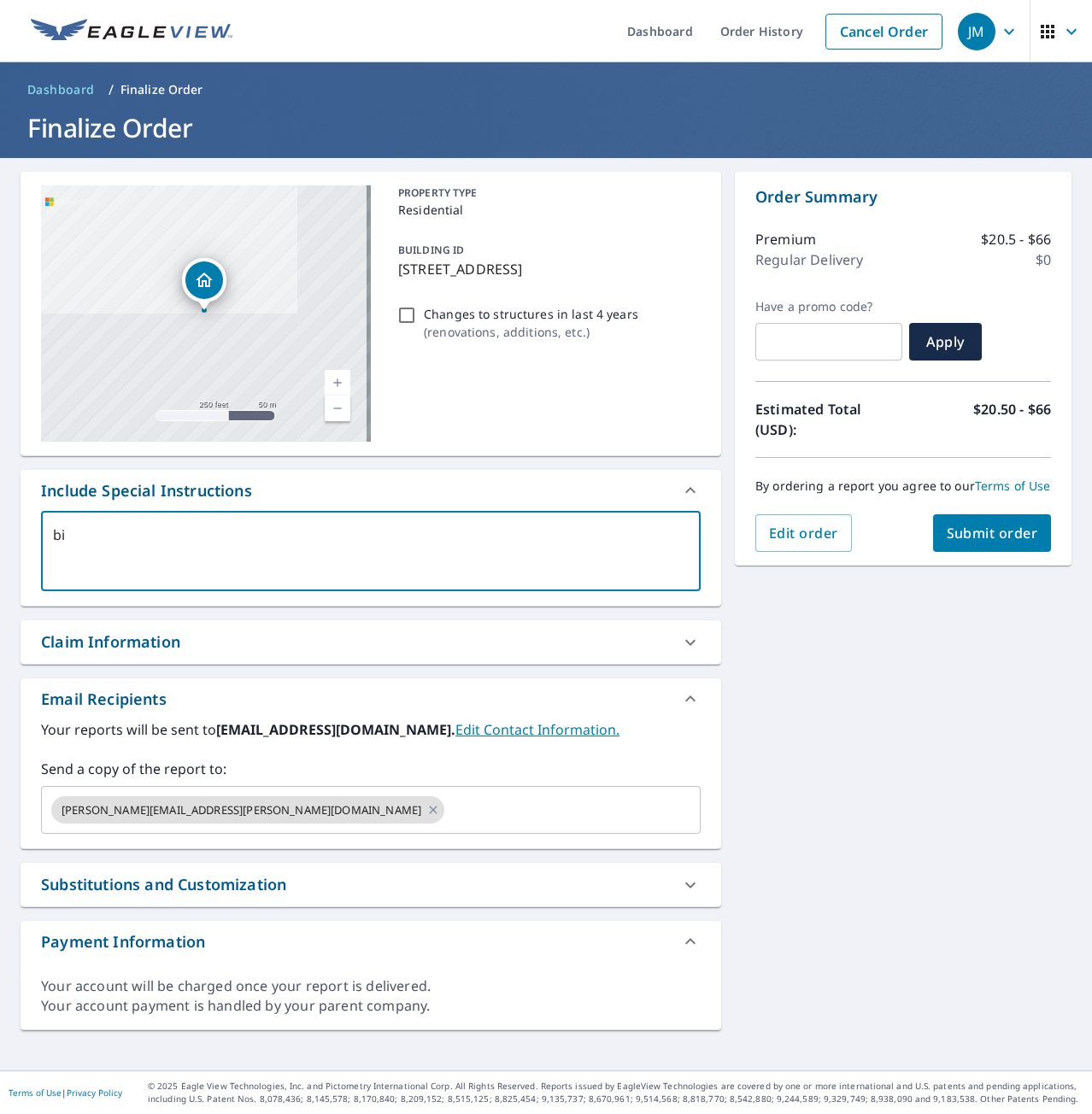
type textarea "b"
type textarea "x"
type textarea "e"
type textarea "x"
type textarea "en"
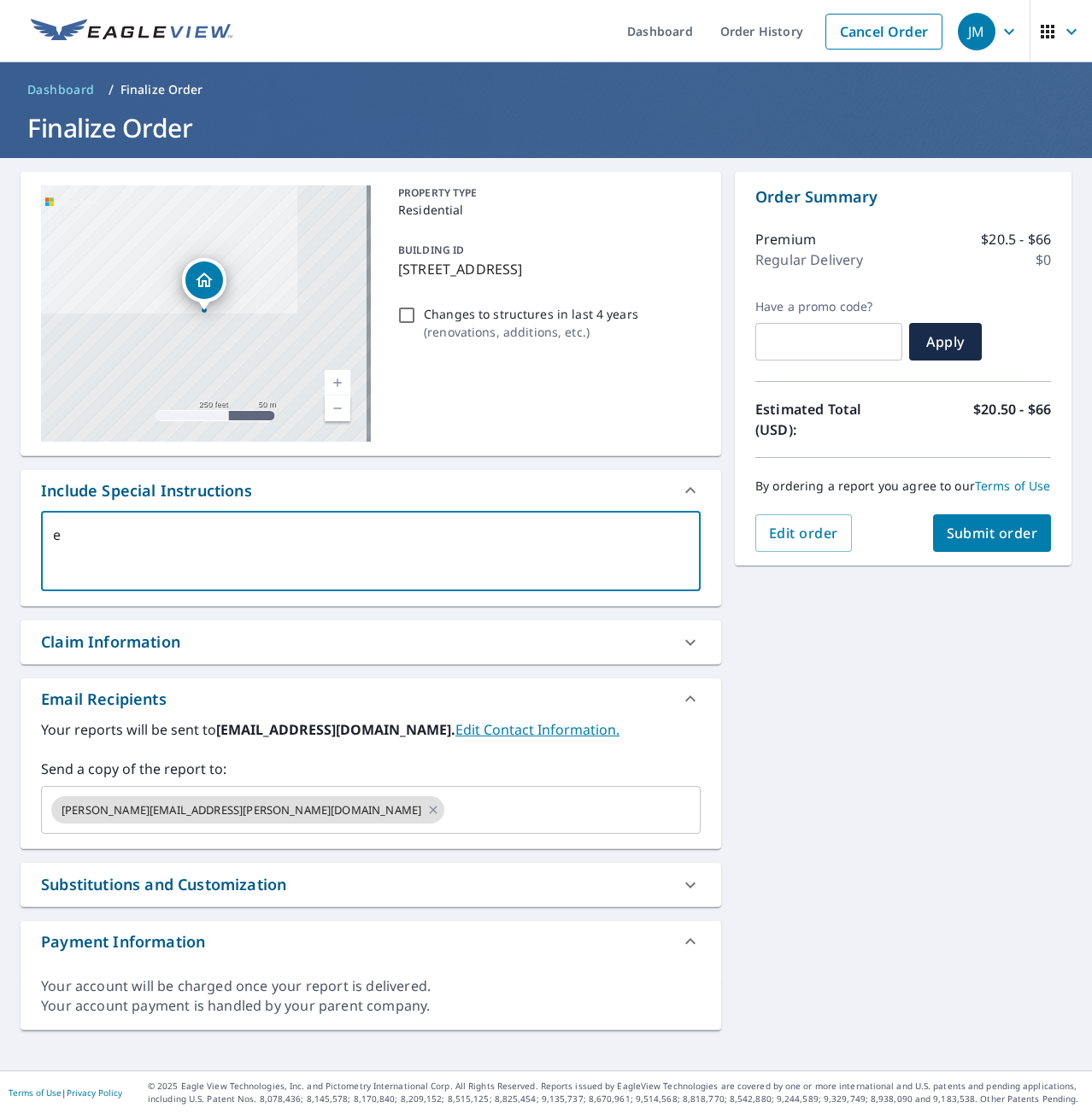
type textarea "x"
type textarea "end"
type textarea "x"
type textarea "end"
type textarea "x"
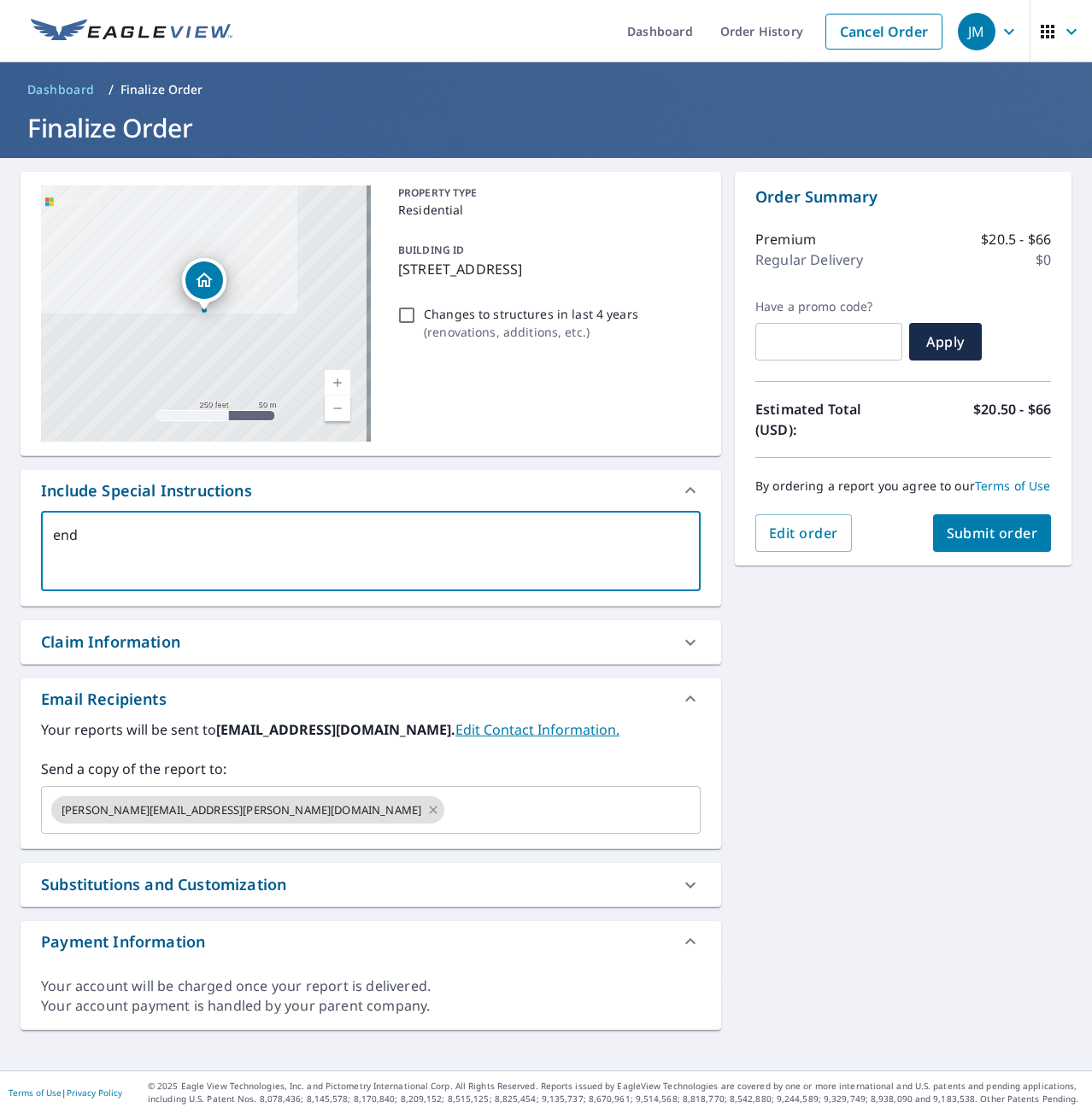
type textarea "end u"
type textarea "x"
type textarea "end un"
type textarea "x"
type textarea "end uni"
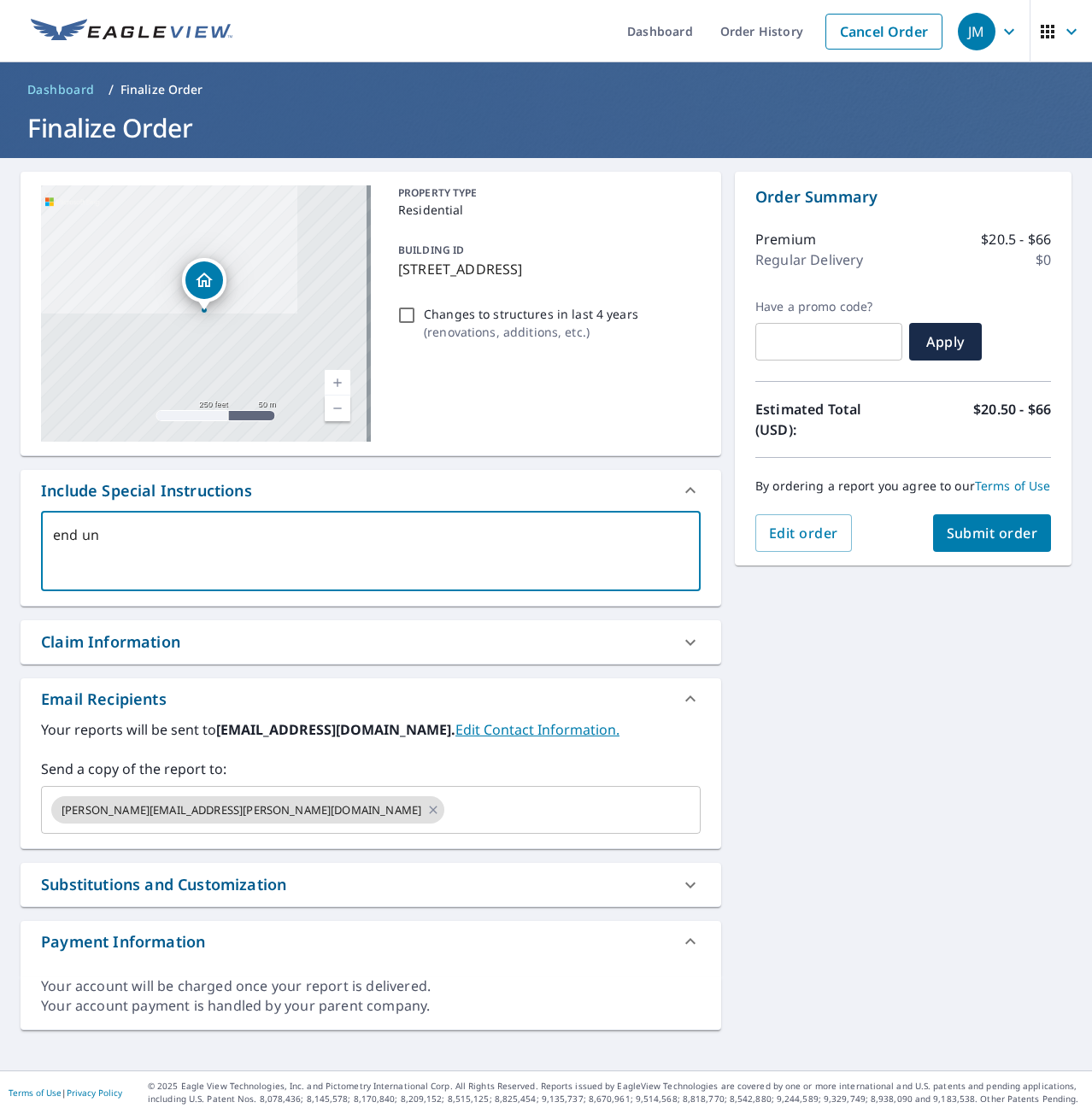
type textarea "x"
type textarea "end unit"
type textarea "x"
type textarea "end unit"
click at [614, 722] on label "Your reports will be sent to mgr1304@abcsupply.com. Edit Contact Information." at bounding box center [370, 730] width 660 height 20
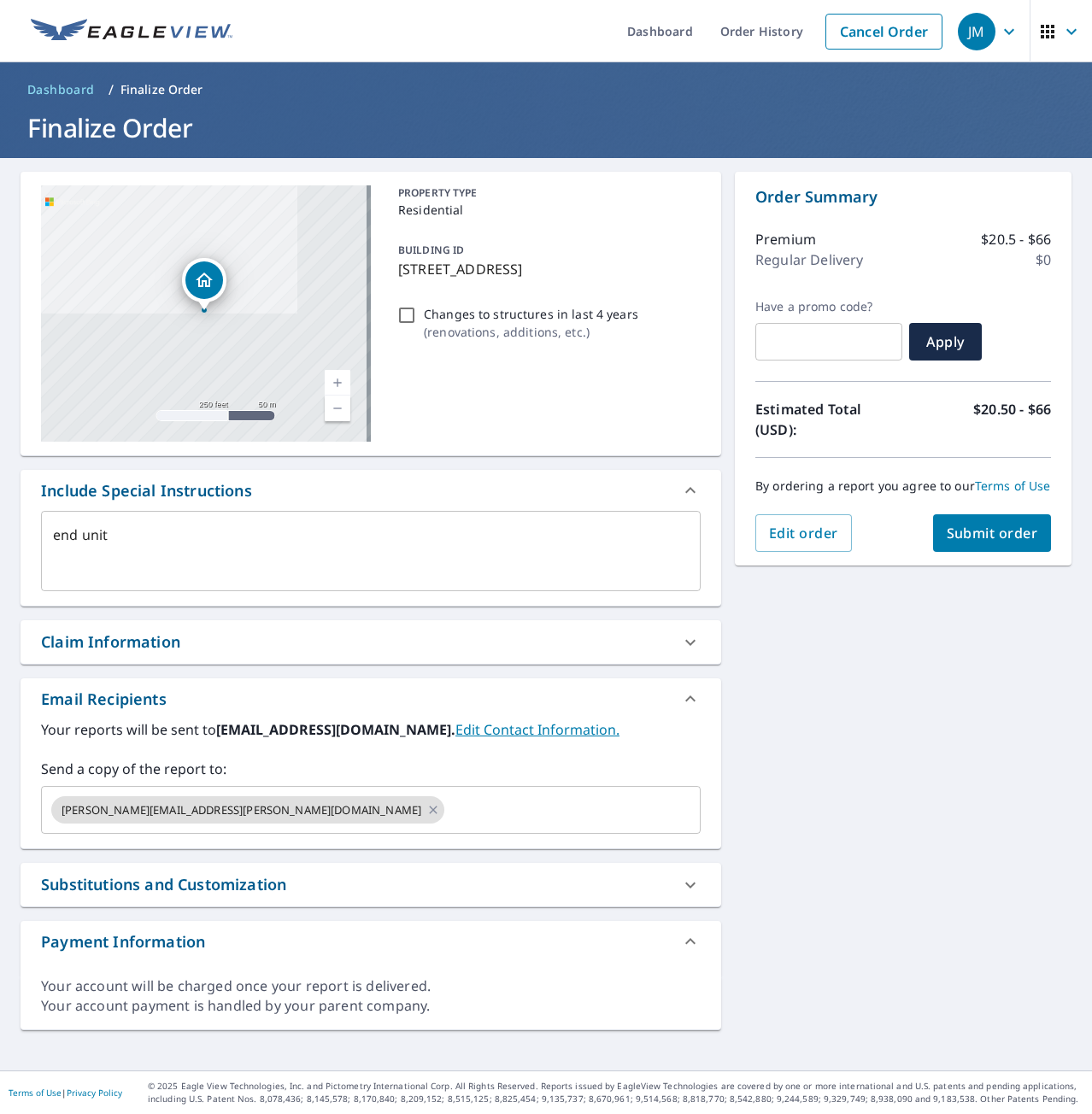
click at [999, 541] on span "Submit order" at bounding box center [992, 533] width 91 height 18
type textarea "x"
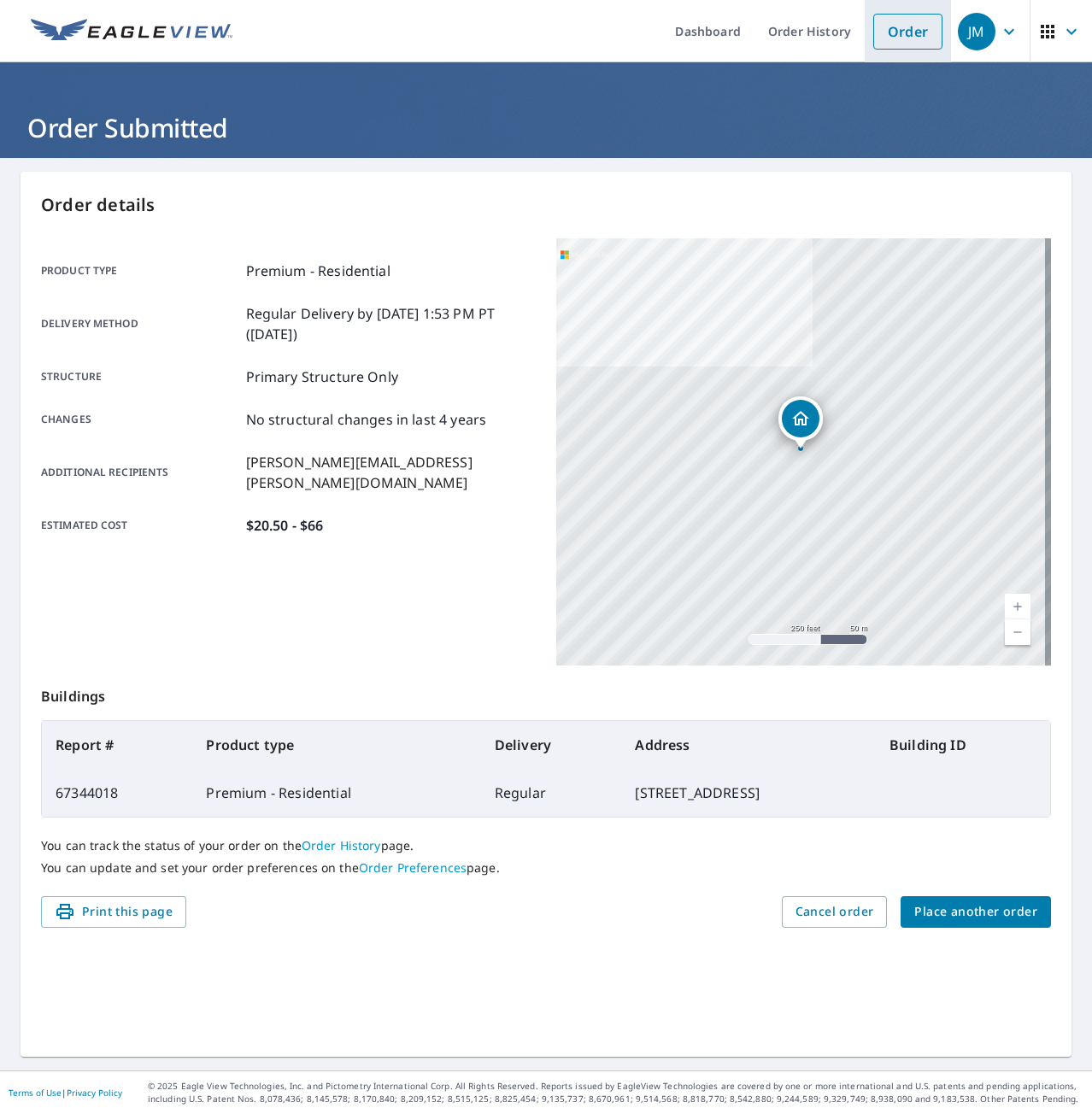
click at [897, 29] on link "Order" at bounding box center [907, 31] width 69 height 36
